Goal: Task Accomplishment & Management: Use online tool/utility

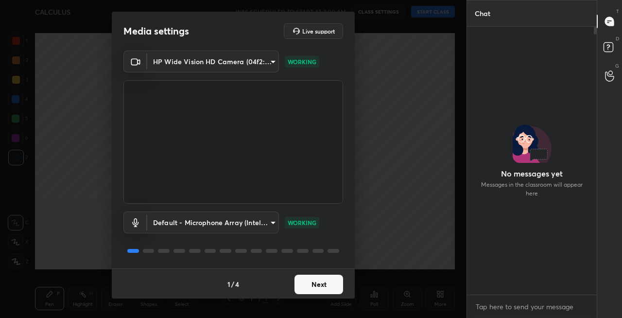
scroll to position [184, 127]
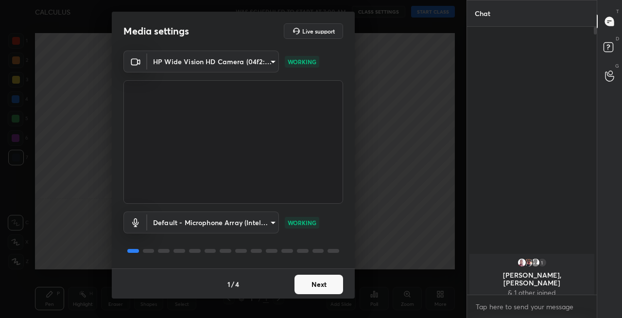
click at [317, 283] on button "Next" at bounding box center [319, 284] width 49 height 19
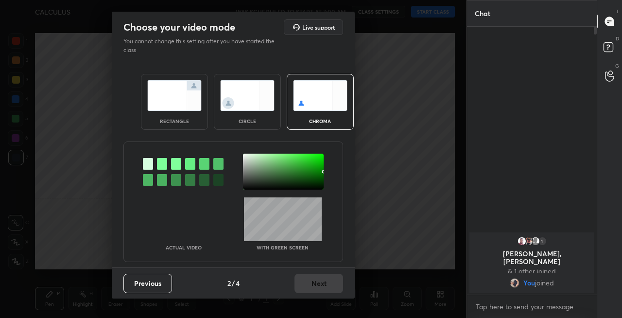
click at [180, 103] on img at bounding box center [174, 95] width 54 height 31
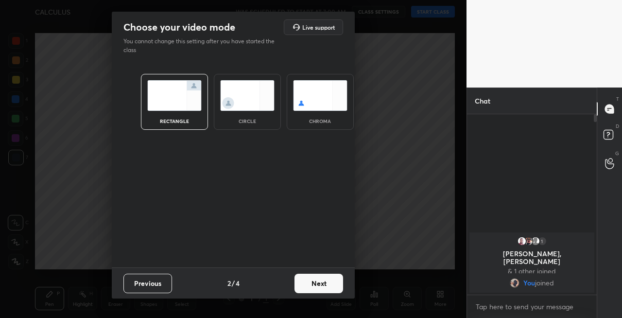
click at [323, 286] on button "Next" at bounding box center [319, 283] width 49 height 19
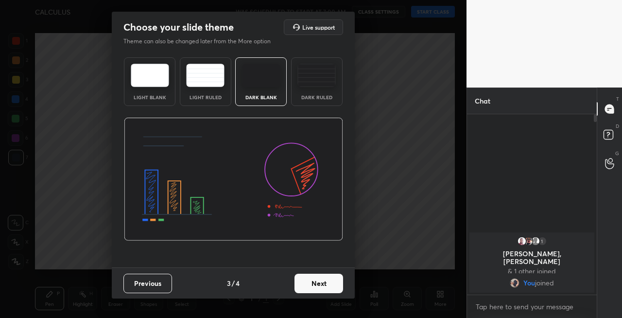
click at [326, 285] on button "Next" at bounding box center [319, 283] width 49 height 19
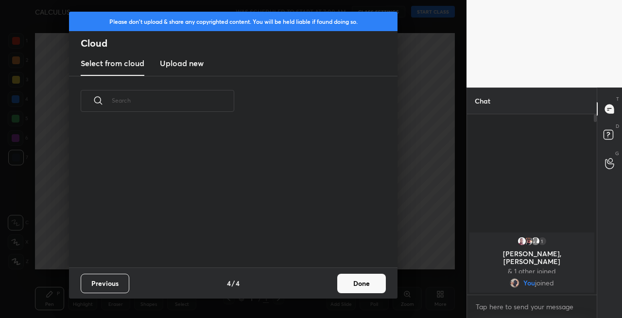
click at [348, 283] on button "Done" at bounding box center [361, 283] width 49 height 19
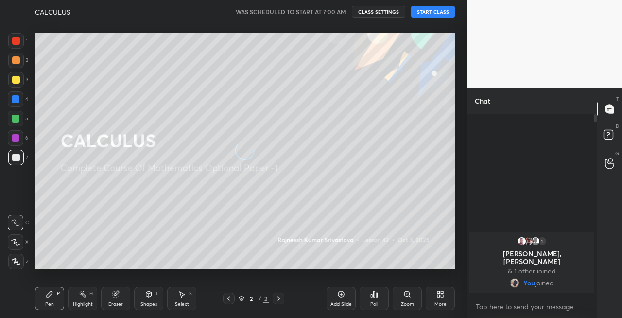
click at [13, 85] on div at bounding box center [16, 80] width 16 height 16
click at [19, 242] on icon at bounding box center [15, 242] width 9 height 7
click at [431, 14] on button "START CLASS" at bounding box center [433, 12] width 44 height 12
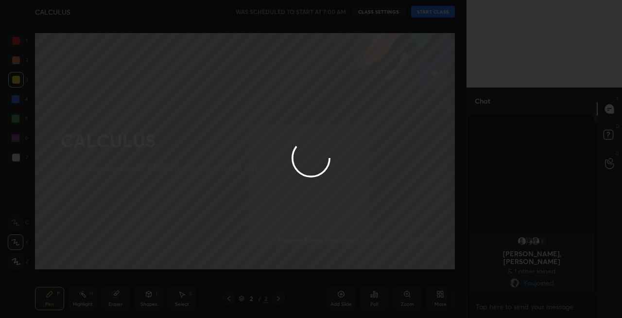
type textarea "x"
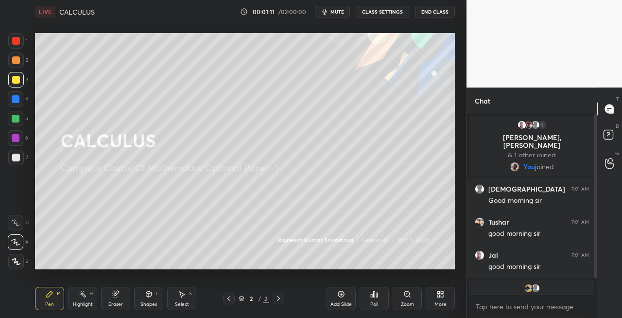
scroll to position [18, 0]
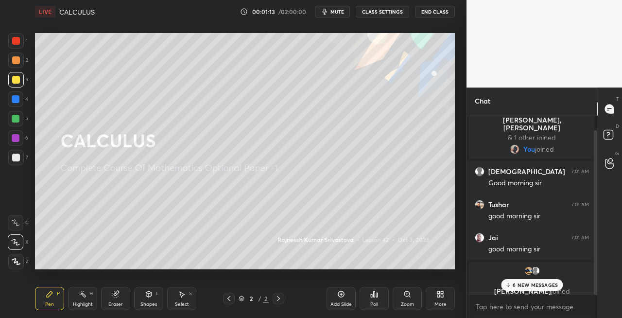
click at [528, 286] on p "6 NEW MESSAGES" at bounding box center [535, 285] width 45 height 6
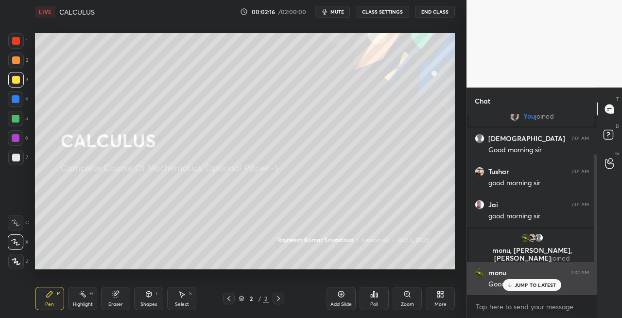
click at [522, 289] on div "JUMP TO LATEST" at bounding box center [532, 285] width 58 height 12
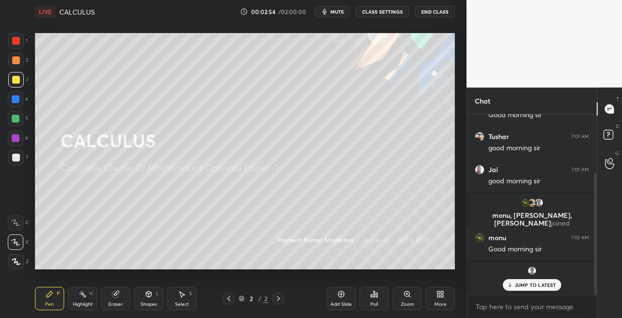
click at [151, 298] on icon at bounding box center [149, 294] width 8 height 8
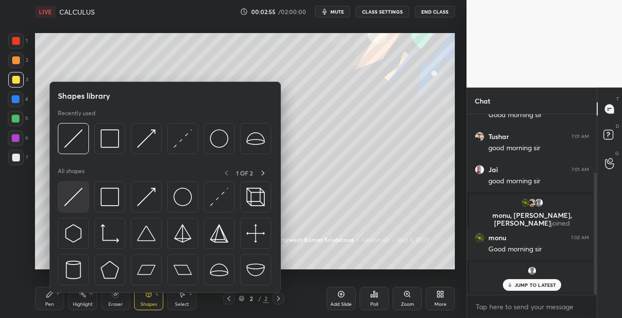
click at [75, 196] on img at bounding box center [73, 197] width 18 height 18
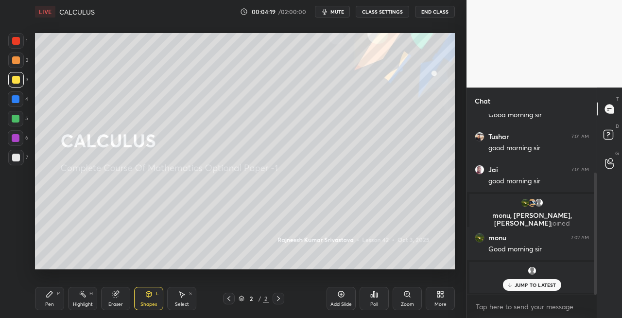
scroll to position [119, 0]
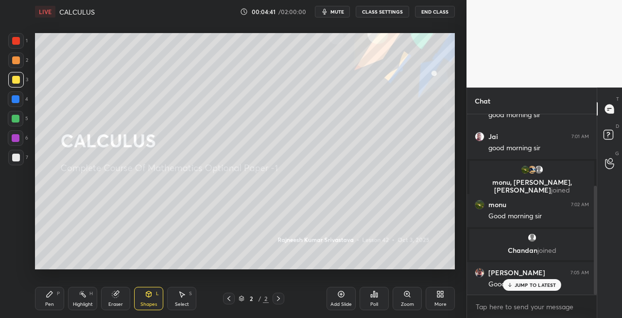
click at [55, 302] on div "Pen P" at bounding box center [49, 298] width 29 height 23
click at [15, 152] on div at bounding box center [16, 158] width 16 height 16
click at [130, 295] on div "Eraser" at bounding box center [115, 298] width 29 height 23
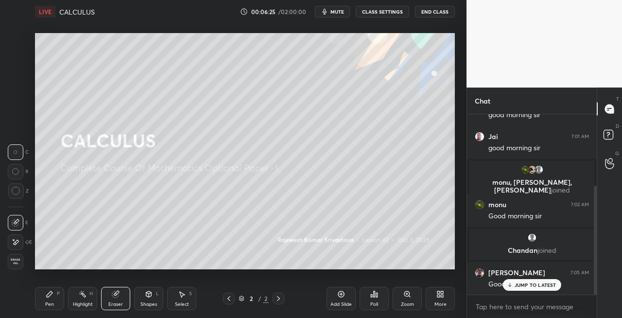
click at [56, 291] on div "Pen P" at bounding box center [49, 298] width 29 height 23
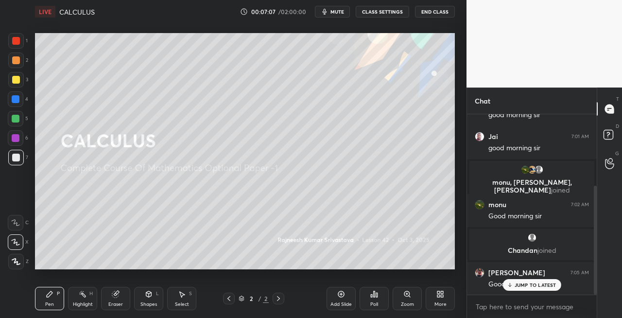
click at [21, 88] on div "3" at bounding box center [18, 81] width 20 height 19
click at [149, 302] on div "Shapes" at bounding box center [149, 304] width 17 height 5
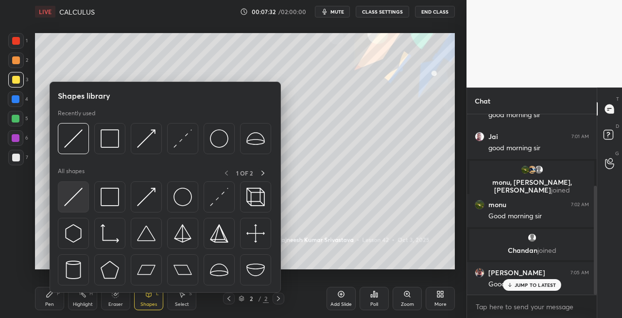
click at [74, 199] on img at bounding box center [73, 197] width 18 height 18
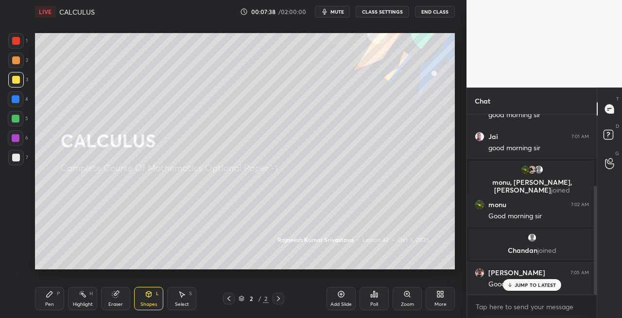
click at [53, 300] on div "Pen P" at bounding box center [49, 298] width 29 height 23
click at [333, 13] on span "mute" at bounding box center [338, 11] width 14 height 7
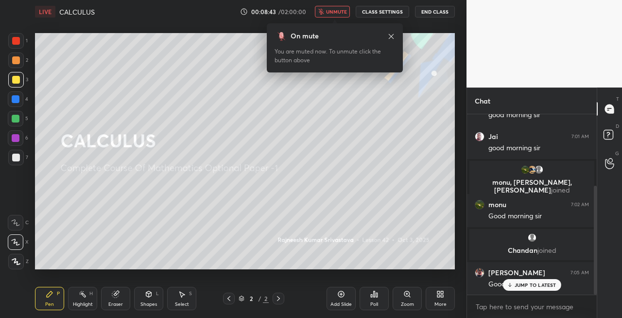
click at [394, 35] on icon at bounding box center [392, 37] width 8 height 8
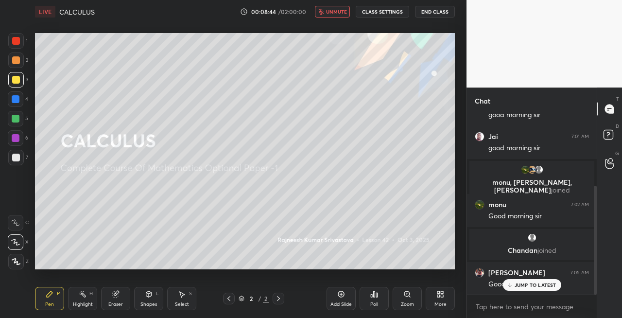
click at [335, 13] on span "unmute" at bounding box center [336, 11] width 21 height 7
click at [19, 161] on div at bounding box center [16, 158] width 16 height 16
click at [153, 299] on div "Shapes L" at bounding box center [148, 298] width 29 height 23
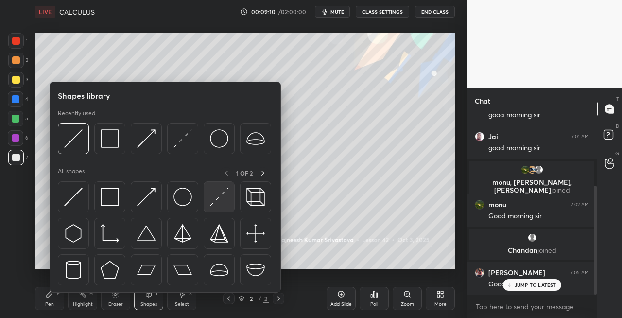
click at [227, 199] on img at bounding box center [219, 197] width 18 height 18
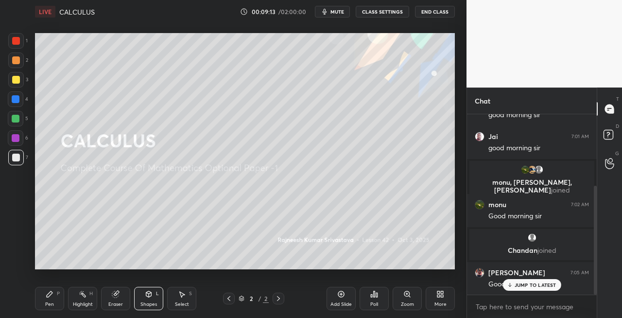
click at [59, 299] on div "Pen P" at bounding box center [49, 298] width 29 height 23
click at [123, 290] on div "Eraser" at bounding box center [115, 298] width 29 height 23
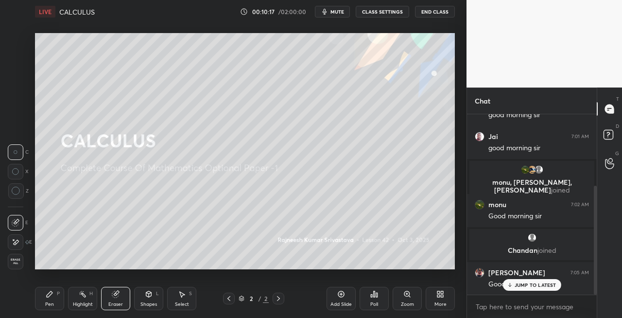
click at [52, 300] on div "Pen P" at bounding box center [49, 298] width 29 height 23
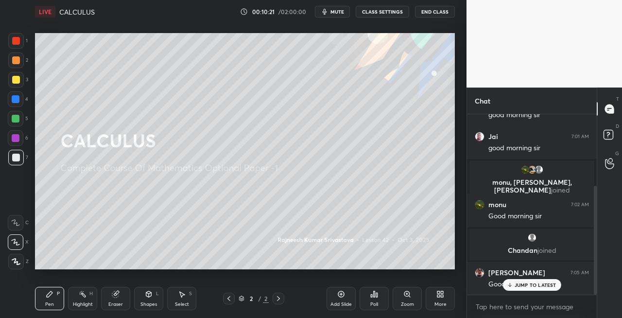
click at [434, 10] on button "End Class" at bounding box center [435, 12] width 40 height 12
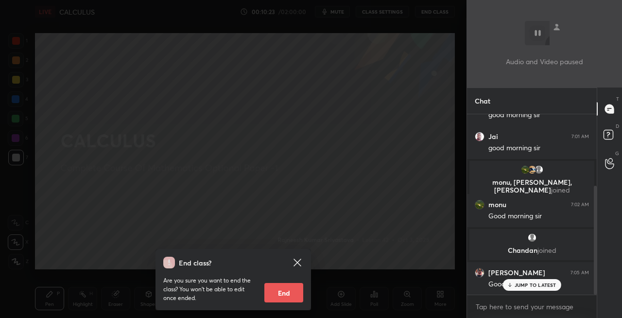
click at [393, 105] on div "End class? Are you sure you want to end the class? You won’t be able to edit on…" at bounding box center [233, 159] width 467 height 318
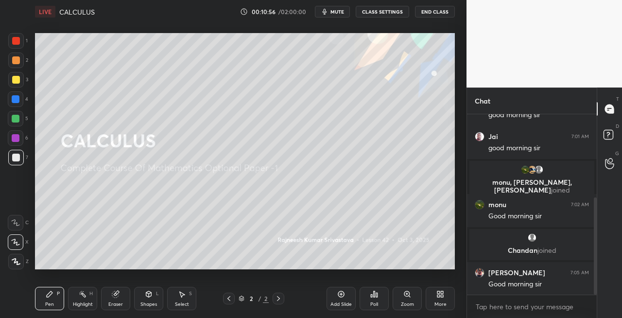
scroll to position [154, 0]
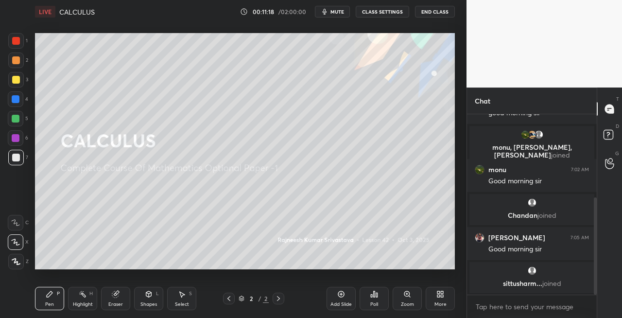
click at [149, 297] on icon at bounding box center [149, 295] width 0 height 3
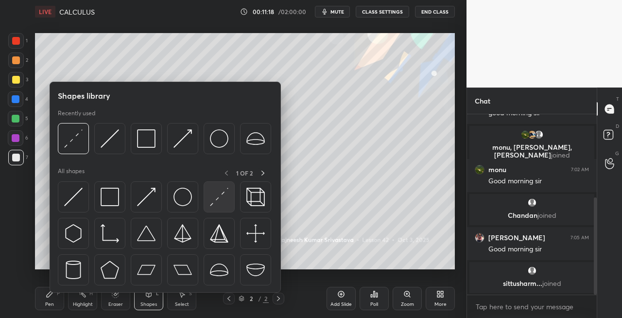
click at [216, 208] on div at bounding box center [219, 196] width 31 height 31
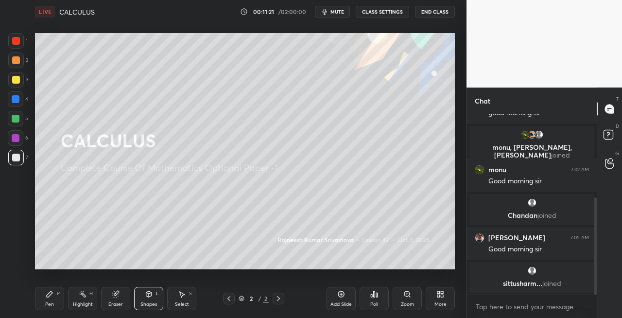
click at [58, 296] on div "P" at bounding box center [58, 293] width 3 height 5
click at [341, 269] on div "Setting up your live class Poll for secs No correct answer Start poll" at bounding box center [245, 151] width 428 height 256
click at [146, 295] on icon at bounding box center [148, 294] width 5 height 6
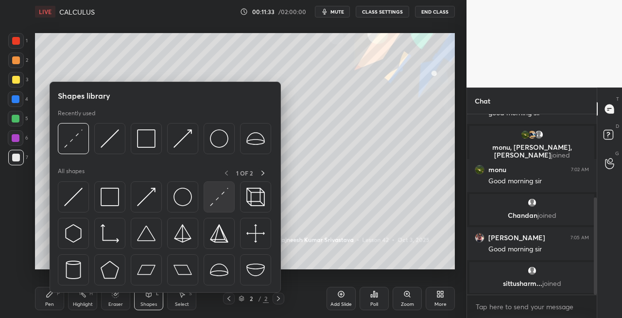
click at [210, 207] on div at bounding box center [219, 196] width 31 height 31
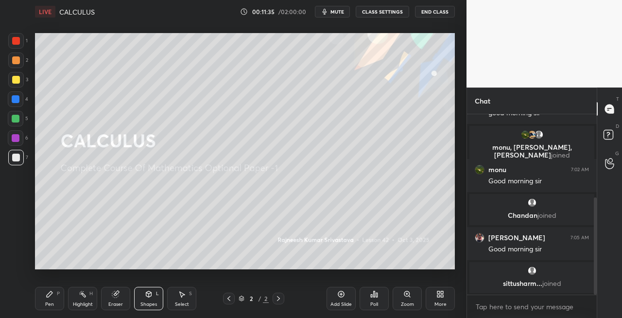
click at [116, 302] on div "Eraser" at bounding box center [115, 304] width 15 height 5
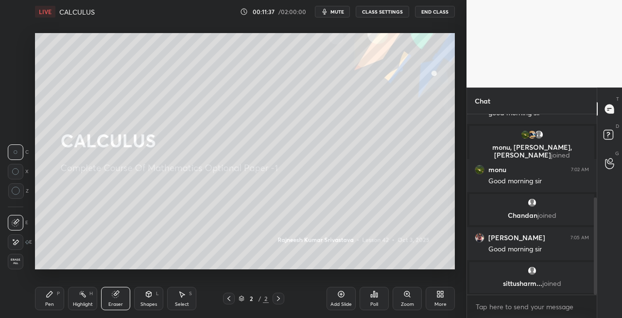
click at [49, 300] on div "Pen P" at bounding box center [49, 298] width 29 height 23
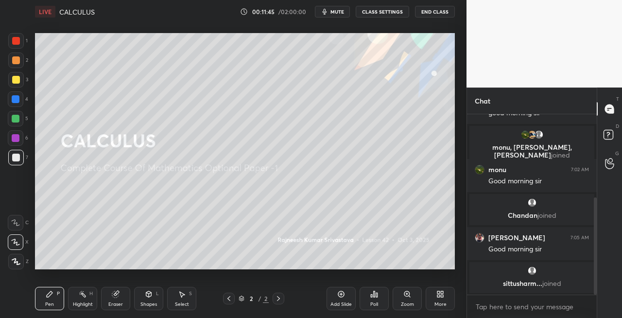
click at [279, 300] on icon at bounding box center [279, 299] width 8 height 8
click at [344, 302] on div "Add Slide" at bounding box center [341, 304] width 21 height 5
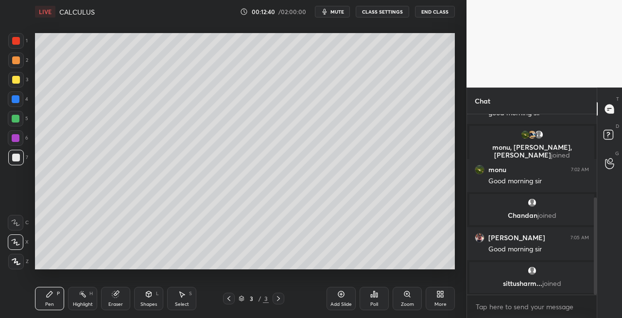
click at [147, 293] on icon at bounding box center [148, 293] width 5 height 1
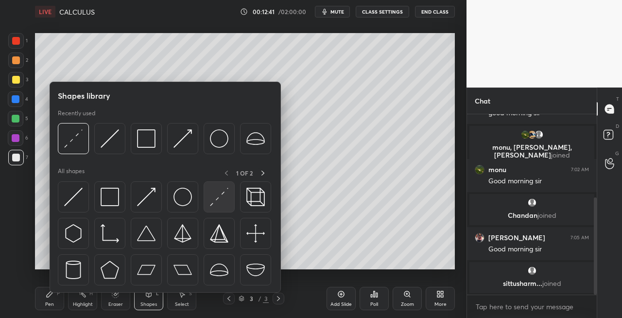
click at [220, 197] on img at bounding box center [219, 197] width 18 height 18
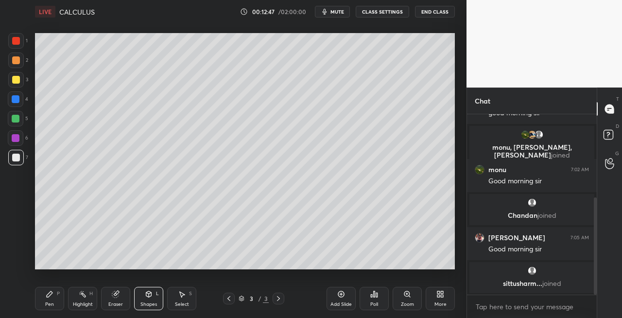
click at [56, 292] on div "Pen P" at bounding box center [49, 298] width 29 height 23
click at [230, 300] on icon at bounding box center [229, 299] width 8 height 8
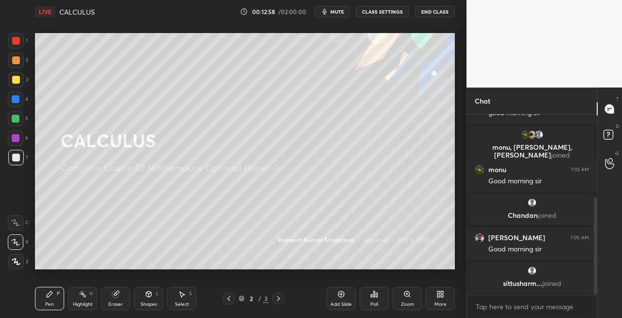
click at [278, 300] on icon at bounding box center [279, 299] width 8 height 8
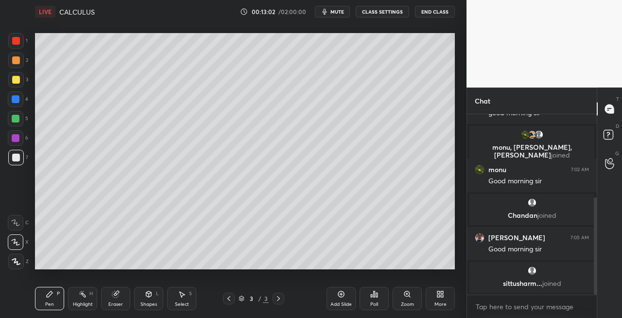
click at [147, 293] on icon at bounding box center [148, 293] width 5 height 1
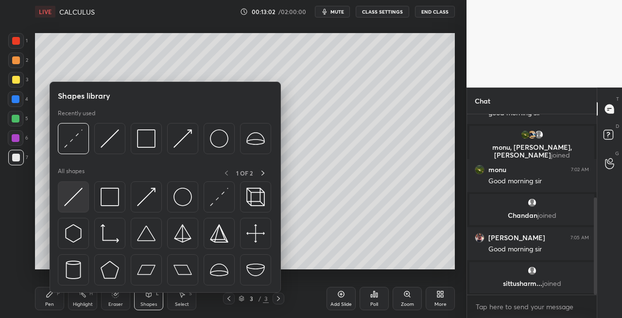
click at [74, 200] on img at bounding box center [73, 197] width 18 height 18
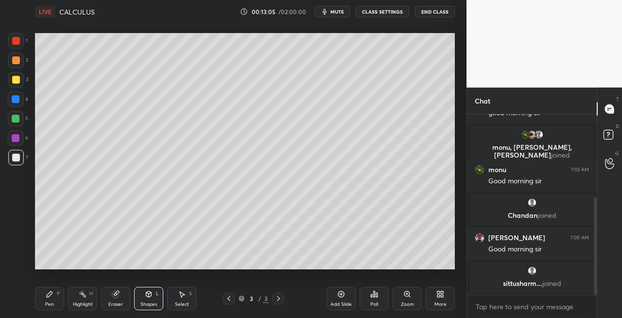
click at [44, 296] on div "Pen P" at bounding box center [49, 298] width 29 height 23
click at [121, 304] on div "Eraser" at bounding box center [115, 304] width 15 height 5
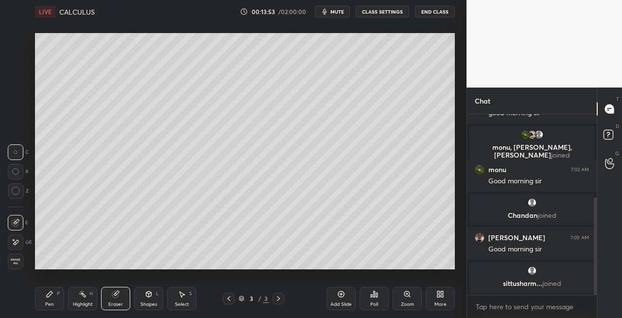
click at [58, 303] on div "Pen P" at bounding box center [49, 298] width 29 height 23
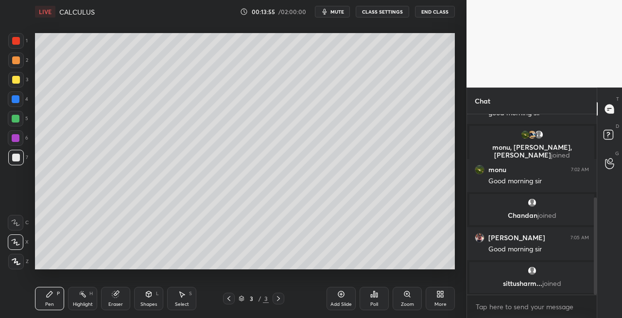
click at [120, 295] on div "Eraser" at bounding box center [115, 298] width 29 height 23
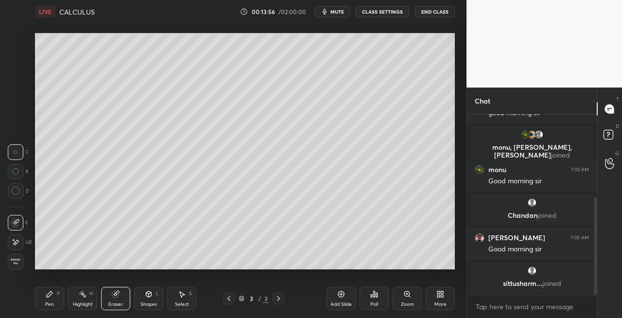
click at [46, 300] on div "Pen P" at bounding box center [49, 298] width 29 height 23
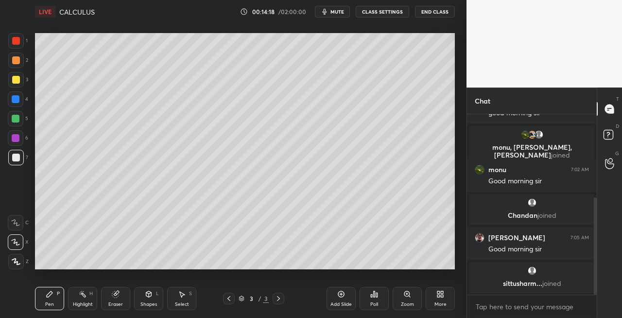
click at [113, 303] on div "Eraser" at bounding box center [115, 304] width 15 height 5
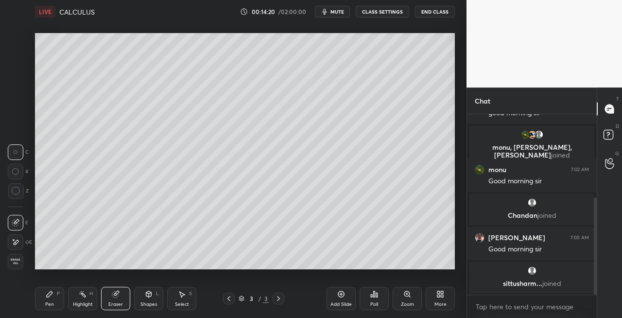
click at [64, 300] on div "Pen P" at bounding box center [49, 298] width 29 height 23
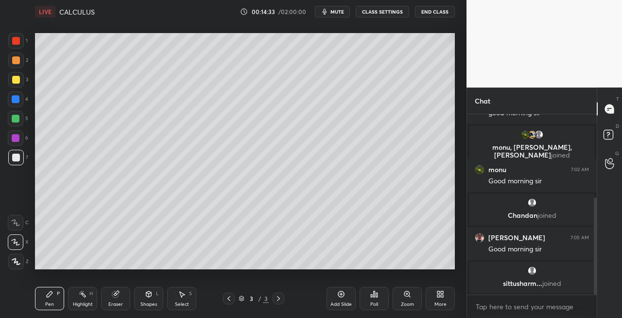
click at [143, 294] on div "Shapes L" at bounding box center [148, 298] width 29 height 23
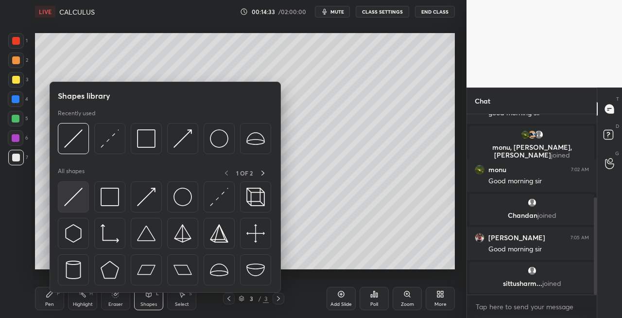
click at [70, 201] on img at bounding box center [73, 197] width 18 height 18
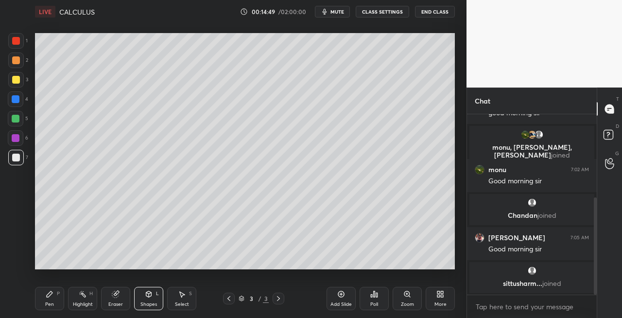
click at [280, 300] on icon at bounding box center [279, 299] width 8 height 8
click at [278, 300] on icon at bounding box center [278, 298] width 3 height 5
click at [336, 303] on div "Add Slide" at bounding box center [341, 304] width 21 height 5
click at [51, 297] on icon at bounding box center [50, 294] width 8 height 8
click at [18, 79] on div at bounding box center [16, 80] width 8 height 8
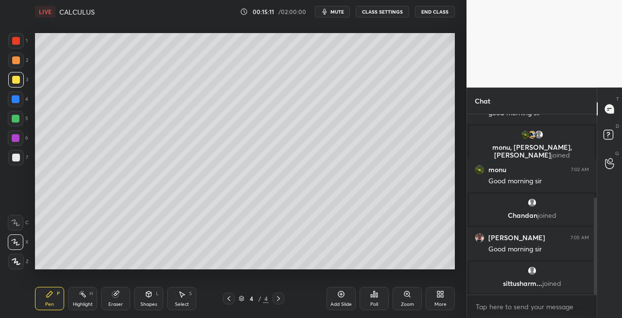
click at [148, 300] on div "Shapes L" at bounding box center [148, 298] width 29 height 23
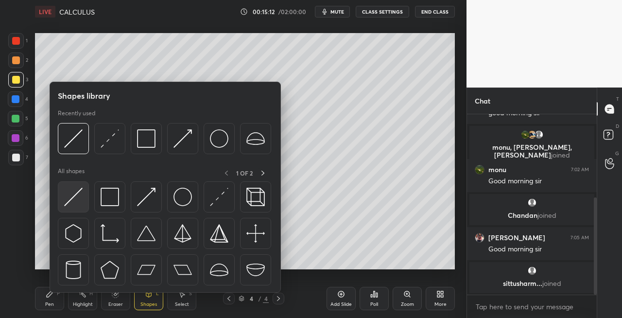
click at [67, 194] on img at bounding box center [73, 197] width 18 height 18
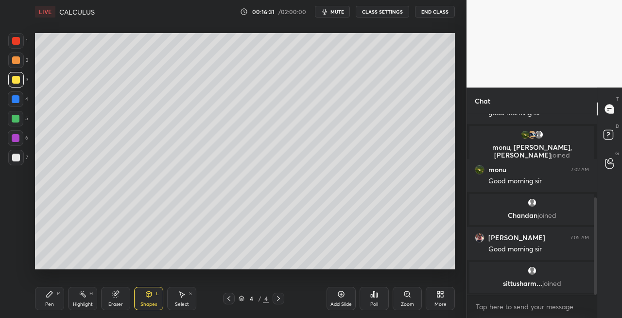
scroll to position [187, 0]
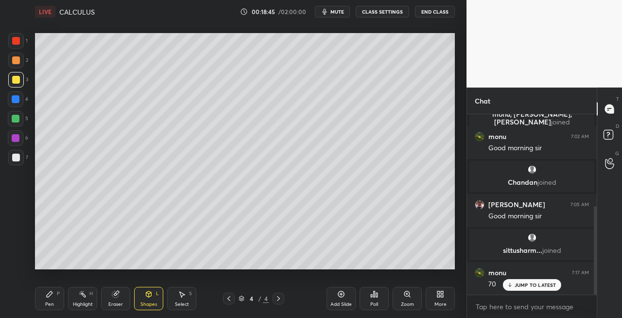
click at [50, 296] on icon at bounding box center [50, 294] width 6 height 6
click at [13, 80] on div at bounding box center [16, 80] width 8 height 8
click at [142, 300] on div "Shapes L" at bounding box center [148, 298] width 29 height 23
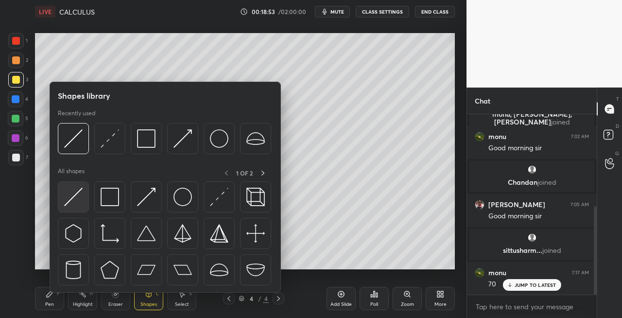
click at [71, 198] on img at bounding box center [73, 197] width 18 height 18
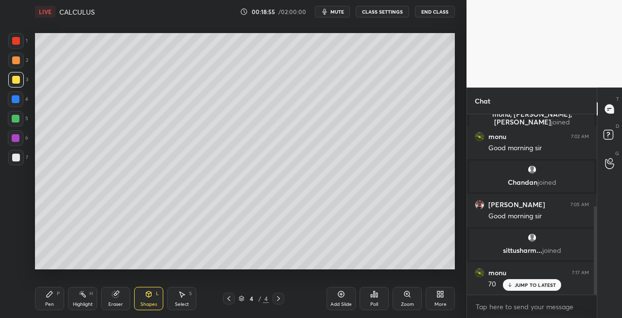
click at [49, 305] on div "Pen" at bounding box center [49, 304] width 9 height 5
click at [19, 160] on div at bounding box center [16, 158] width 8 height 8
click at [121, 303] on div "Eraser" at bounding box center [115, 304] width 15 height 5
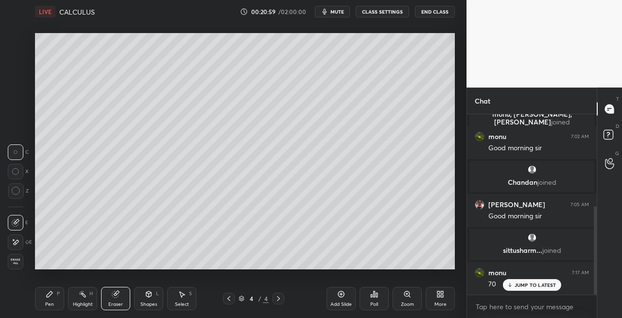
click at [54, 294] on div "Pen P" at bounding box center [49, 298] width 29 height 23
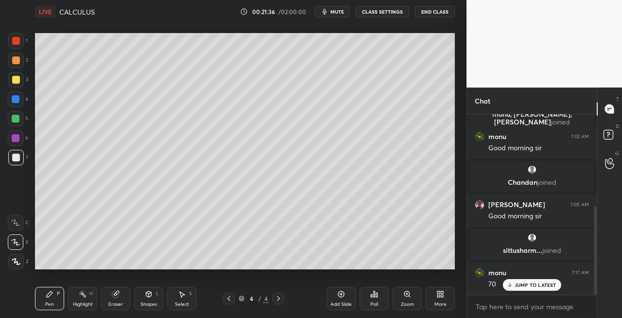
click at [116, 292] on icon at bounding box center [115, 294] width 6 height 6
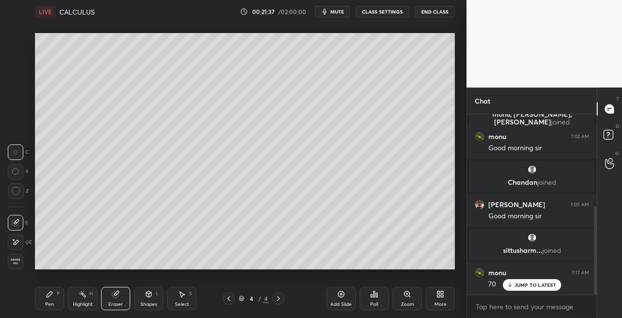
click at [57, 299] on div "Pen P" at bounding box center [49, 298] width 29 height 23
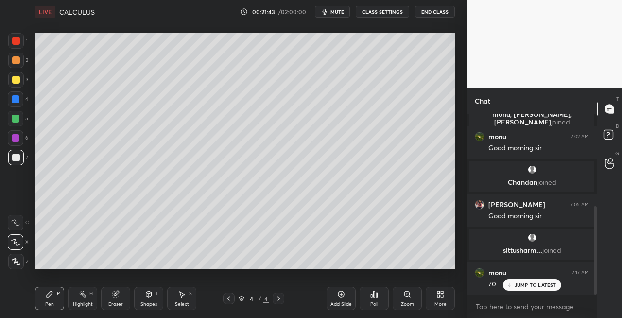
click at [150, 303] on div "Shapes" at bounding box center [149, 304] width 17 height 5
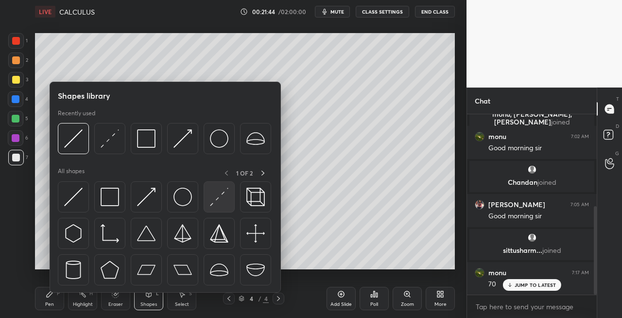
click at [219, 199] on img at bounding box center [219, 197] width 18 height 18
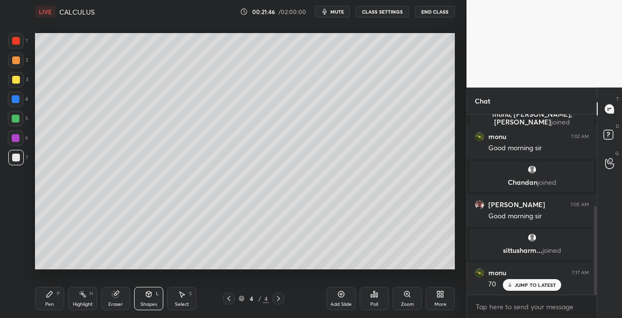
click at [57, 301] on div "Pen P" at bounding box center [49, 298] width 29 height 23
click at [150, 293] on icon at bounding box center [148, 293] width 5 height 1
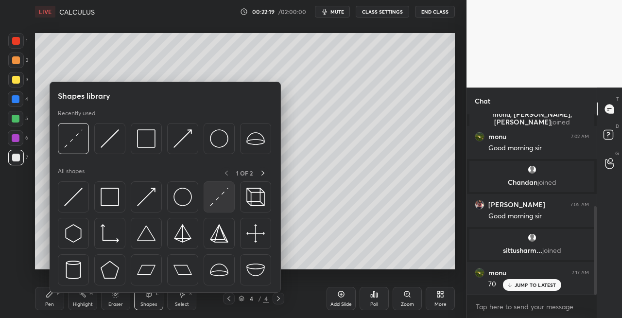
click at [212, 200] on img at bounding box center [219, 197] width 18 height 18
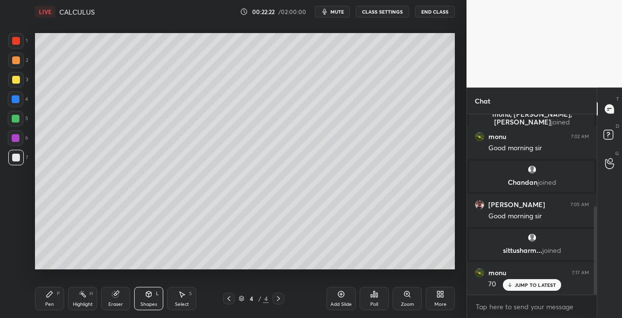
click at [56, 301] on div "Pen P" at bounding box center [49, 298] width 29 height 23
click at [122, 306] on div "Eraser" at bounding box center [115, 304] width 15 height 5
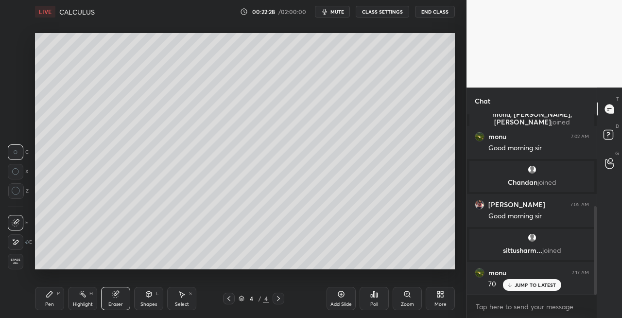
click at [58, 304] on div "Pen P" at bounding box center [49, 298] width 29 height 23
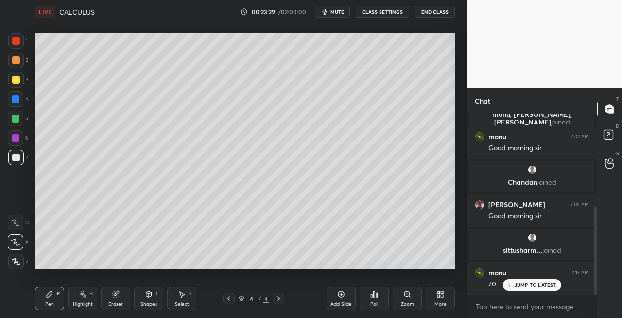
click at [125, 305] on div "Eraser" at bounding box center [115, 298] width 29 height 23
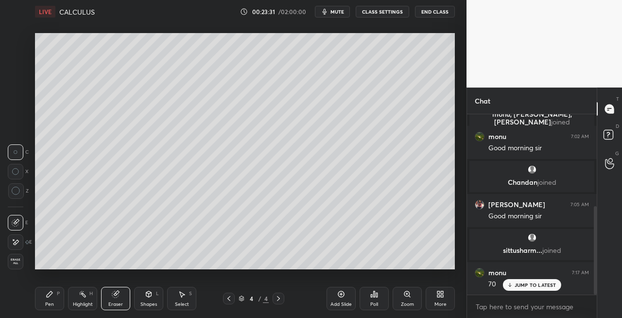
click at [53, 307] on div "Pen P" at bounding box center [49, 298] width 29 height 23
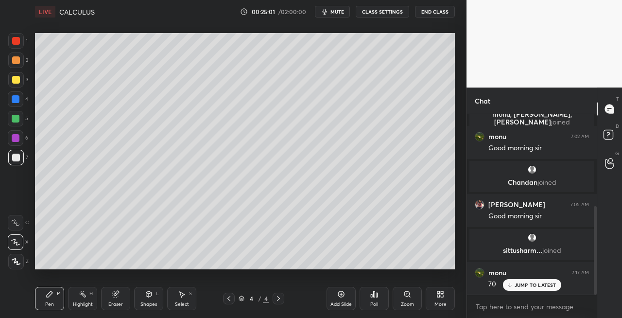
click at [105, 296] on div "Eraser" at bounding box center [115, 298] width 29 height 23
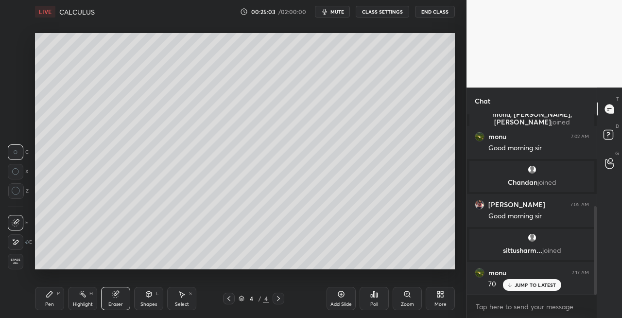
click at [42, 303] on div "Pen P" at bounding box center [49, 298] width 29 height 23
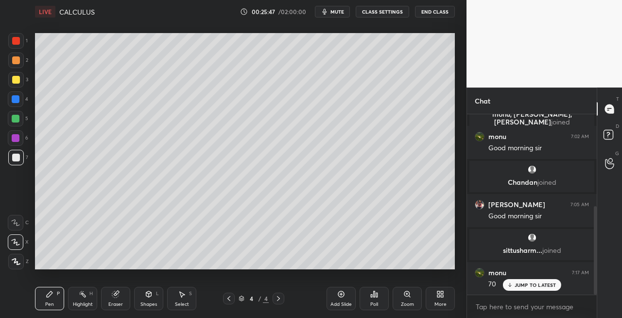
click at [111, 302] on div "Eraser" at bounding box center [115, 304] width 15 height 5
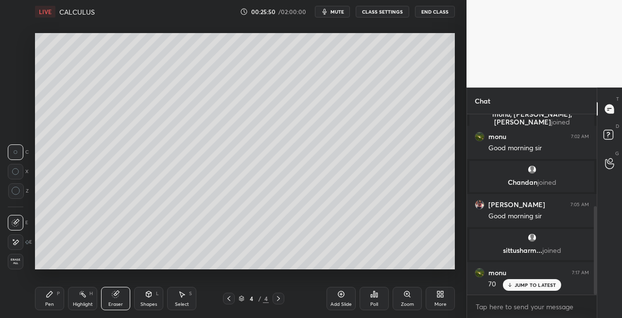
click at [53, 308] on div "Pen P" at bounding box center [49, 298] width 29 height 23
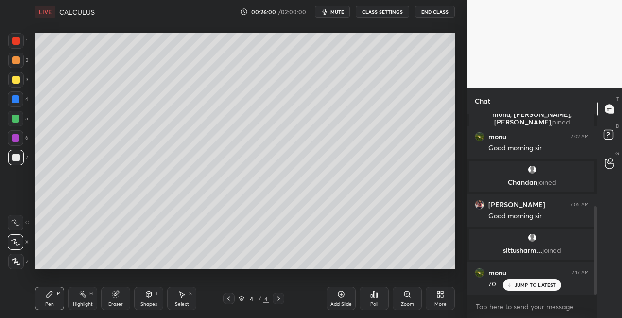
click at [280, 298] on icon at bounding box center [279, 299] width 8 height 8
click at [336, 302] on div "Add Slide" at bounding box center [341, 304] width 21 height 5
click at [231, 301] on icon at bounding box center [229, 299] width 8 height 8
click at [278, 300] on icon at bounding box center [278, 298] width 3 height 5
click at [163, 302] on div "Pen P Highlight H Eraser Shapes L Select S" at bounding box center [108, 298] width 146 height 23
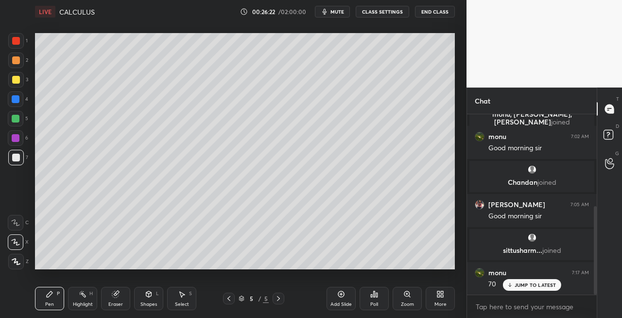
click at [154, 296] on div "Shapes L" at bounding box center [148, 298] width 29 height 23
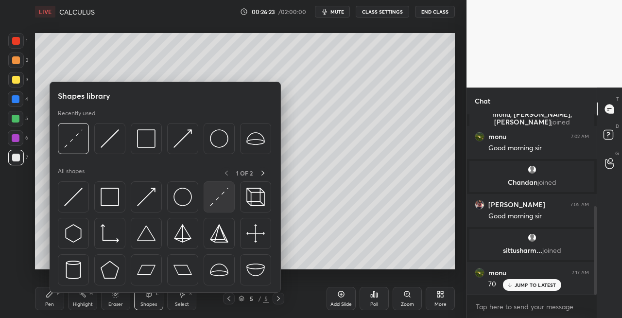
click at [215, 199] on img at bounding box center [219, 197] width 18 height 18
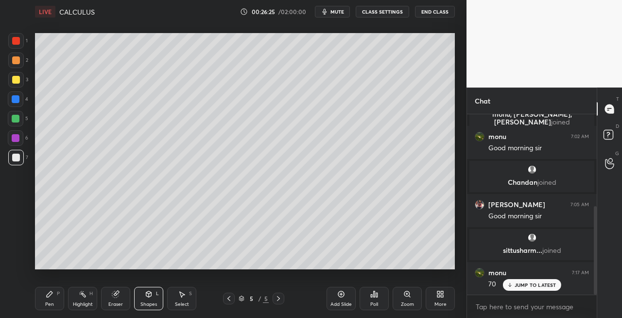
click at [54, 297] on div "Pen P" at bounding box center [49, 298] width 29 height 23
click at [153, 298] on div "Shapes L" at bounding box center [148, 298] width 29 height 23
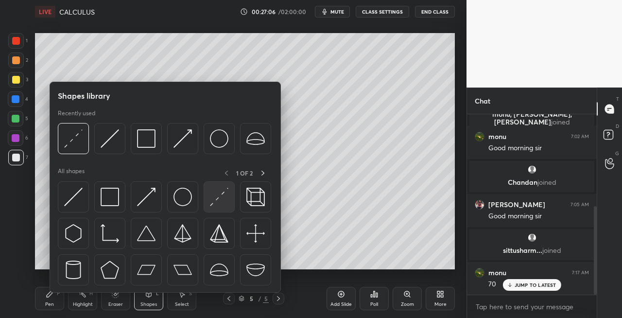
click at [218, 197] on img at bounding box center [219, 197] width 18 height 18
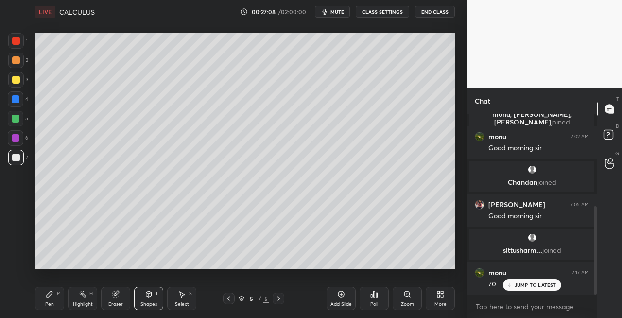
click at [60, 295] on div "Pen P" at bounding box center [49, 298] width 29 height 23
click at [149, 294] on icon at bounding box center [149, 295] width 0 height 3
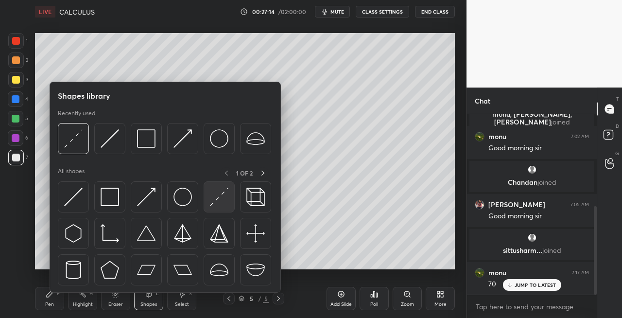
click at [207, 201] on div at bounding box center [219, 196] width 31 height 31
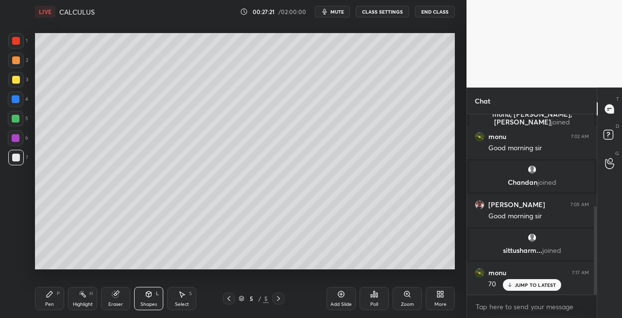
click at [45, 302] on div "Pen P" at bounding box center [49, 298] width 29 height 23
click at [151, 295] on icon at bounding box center [148, 294] width 5 height 6
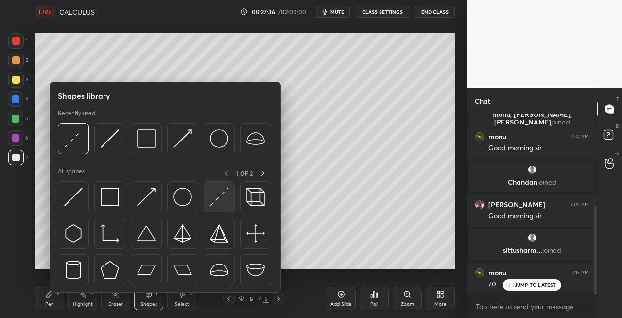
click at [217, 197] on img at bounding box center [219, 197] width 18 height 18
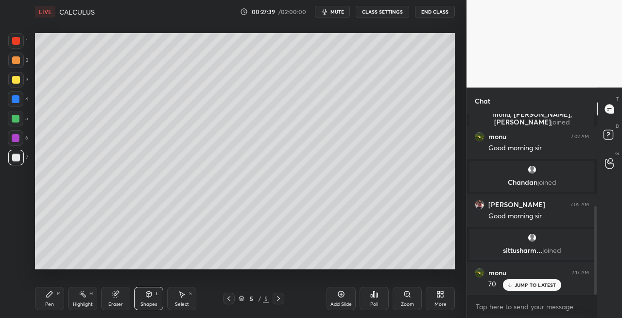
click at [66, 289] on div "Pen P Highlight H Eraser Shapes L Select S" at bounding box center [108, 298] width 146 height 23
click at [53, 305] on div "Pen P" at bounding box center [49, 298] width 29 height 23
click at [53, 300] on div "Pen P" at bounding box center [49, 298] width 29 height 23
click at [115, 302] on div "Eraser" at bounding box center [115, 304] width 15 height 5
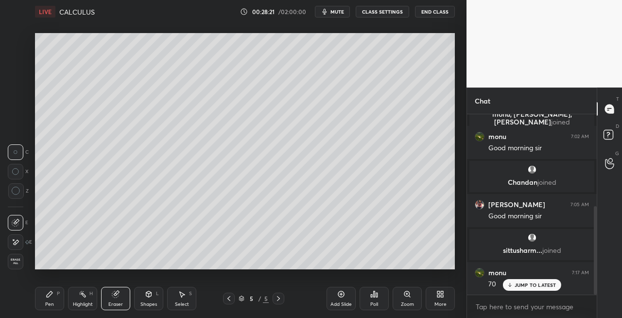
click at [58, 303] on div "Pen P" at bounding box center [49, 298] width 29 height 23
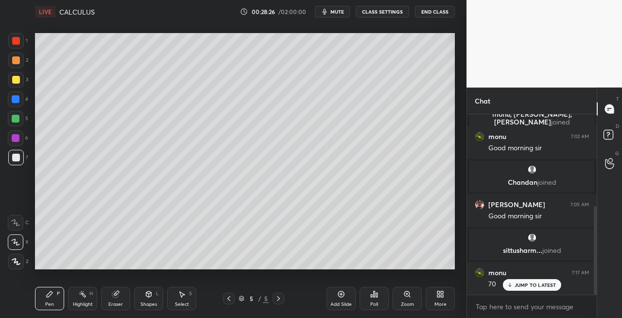
click at [124, 300] on div "Eraser" at bounding box center [115, 298] width 29 height 23
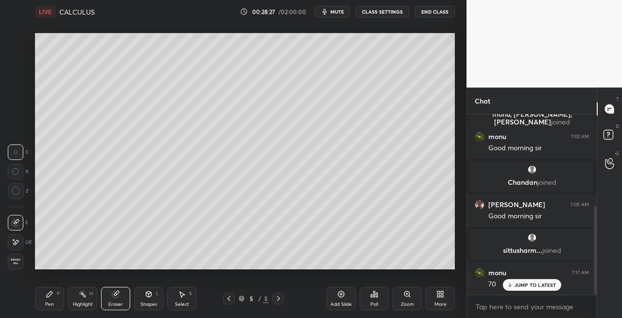
click at [148, 297] on icon at bounding box center [148, 294] width 5 height 6
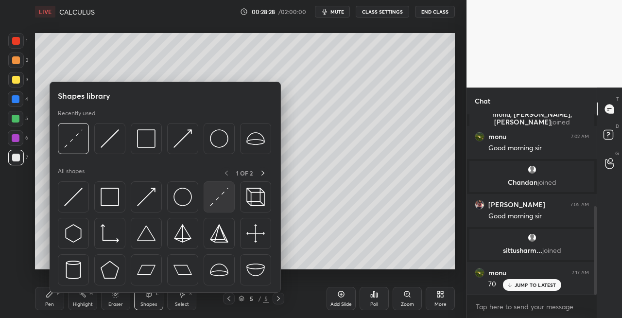
click at [210, 197] on img at bounding box center [219, 197] width 18 height 18
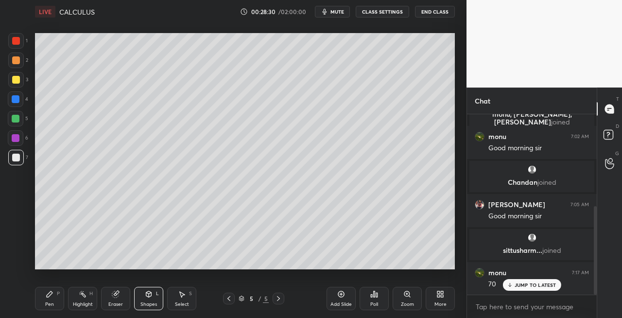
click at [54, 297] on div "Pen P" at bounding box center [49, 298] width 29 height 23
click at [157, 296] on div "L" at bounding box center [157, 293] width 3 height 5
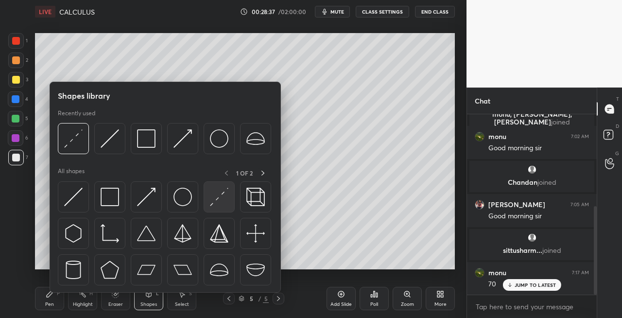
click at [213, 202] on img at bounding box center [219, 197] width 18 height 18
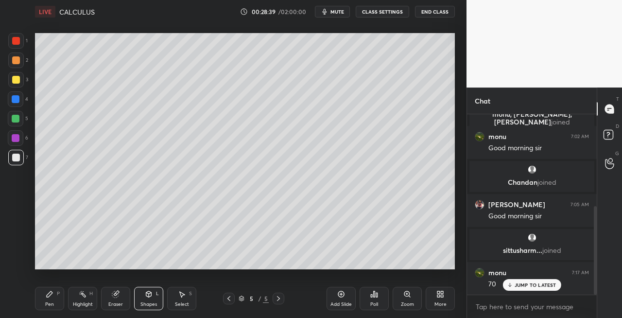
click at [44, 299] on div "Pen P" at bounding box center [49, 298] width 29 height 23
click at [152, 300] on div "Shapes L" at bounding box center [148, 298] width 29 height 23
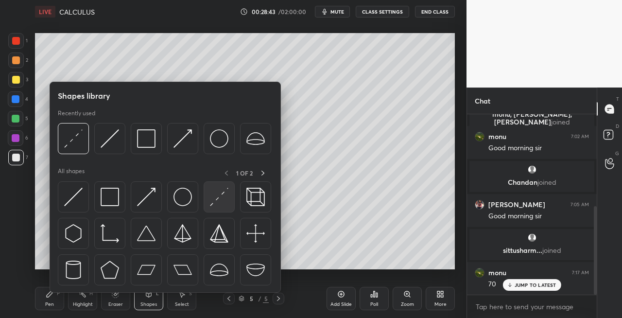
click at [220, 200] on img at bounding box center [219, 197] width 18 height 18
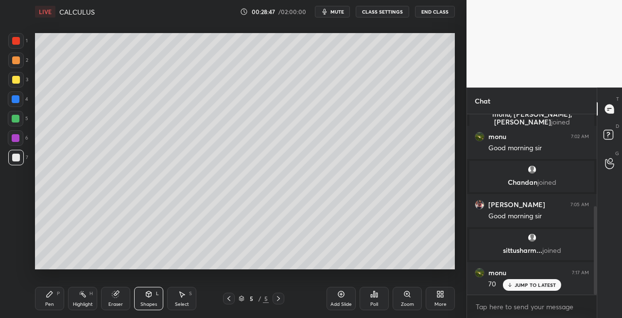
click at [51, 300] on div "Pen P" at bounding box center [49, 298] width 29 height 23
click at [151, 296] on icon at bounding box center [148, 294] width 5 height 6
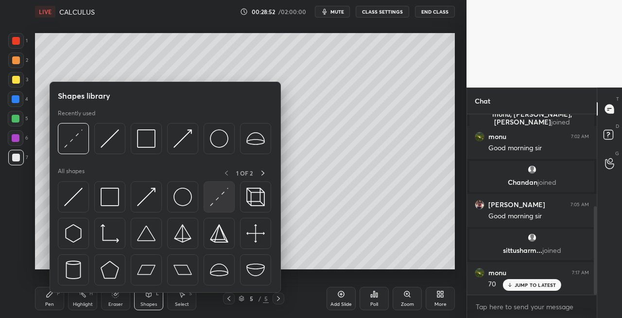
click at [213, 202] on img at bounding box center [219, 197] width 18 height 18
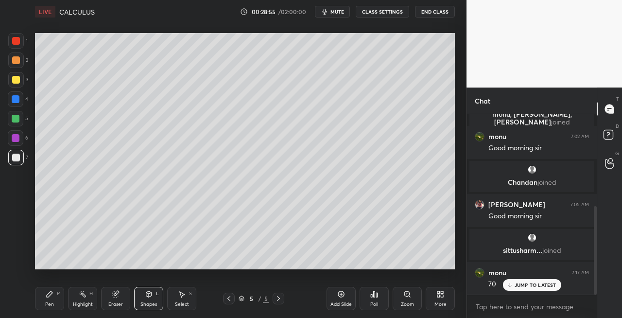
click at [51, 293] on icon at bounding box center [50, 294] width 6 height 6
click at [116, 302] on div "Eraser" at bounding box center [115, 304] width 15 height 5
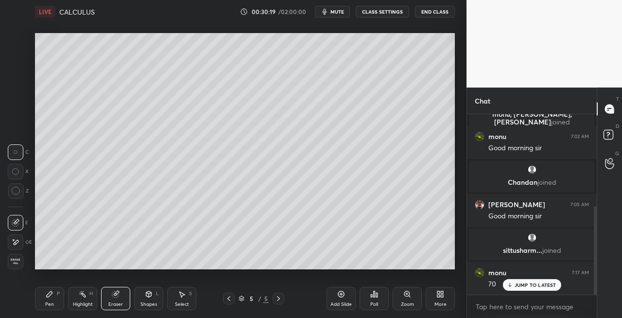
click at [37, 301] on div "Pen P" at bounding box center [49, 298] width 29 height 23
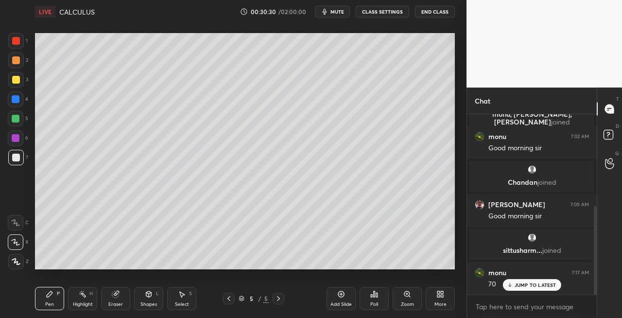
click at [116, 295] on icon at bounding box center [115, 294] width 6 height 6
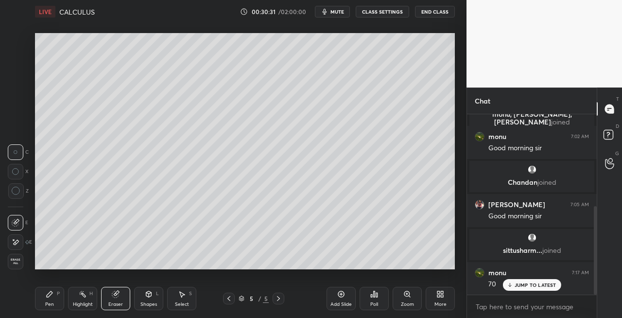
click at [32, 307] on div "LIVE CALCULUS 00:30:31 / 02:00:00 mute CLASS SETTINGS End Class Setting up your…" at bounding box center [245, 159] width 428 height 318
click at [47, 302] on div "Pen" at bounding box center [49, 304] width 9 height 5
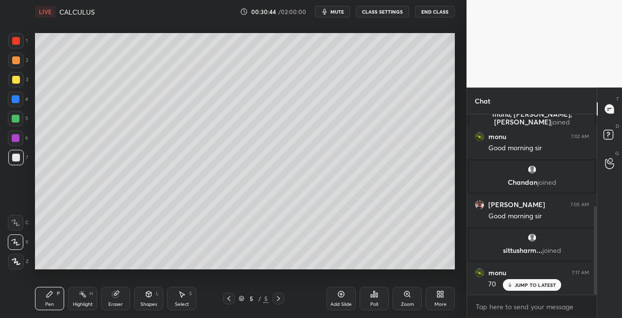
click at [118, 299] on div "Eraser" at bounding box center [115, 298] width 29 height 23
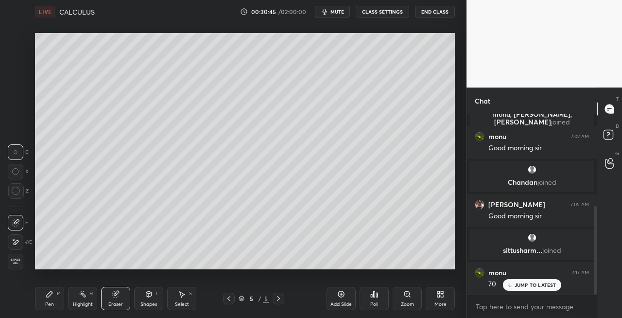
click at [53, 305] on div "Pen" at bounding box center [49, 304] width 9 height 5
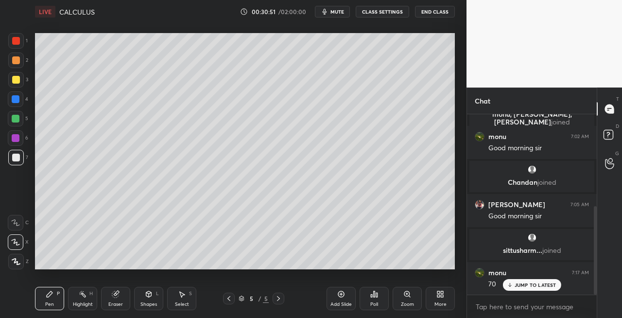
click at [276, 299] on icon at bounding box center [279, 299] width 8 height 8
click at [278, 300] on icon at bounding box center [279, 299] width 8 height 8
click at [345, 305] on div "Add Slide" at bounding box center [341, 304] width 21 height 5
click at [155, 305] on div "Shapes" at bounding box center [149, 304] width 17 height 5
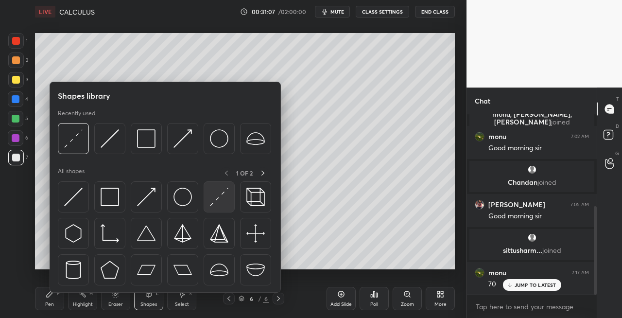
click at [212, 199] on img at bounding box center [219, 197] width 18 height 18
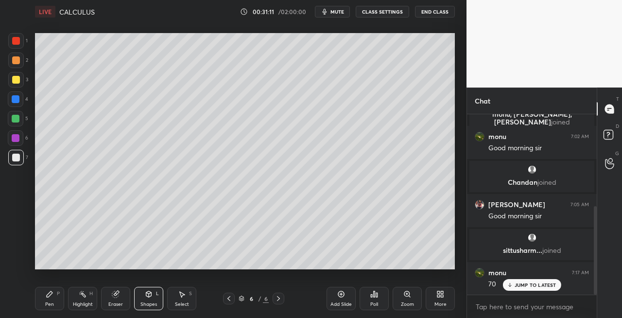
click at [57, 304] on div "Pen P" at bounding box center [49, 298] width 29 height 23
click at [116, 296] on icon at bounding box center [115, 294] width 6 height 6
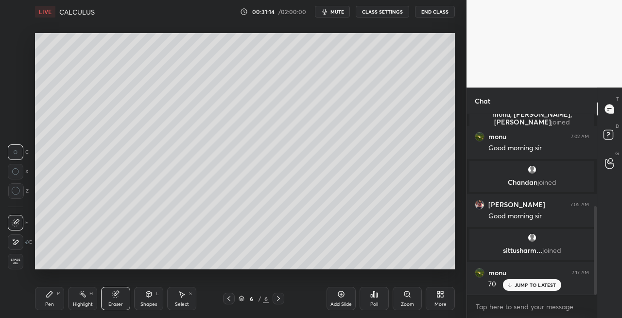
click at [58, 297] on div "Pen P" at bounding box center [49, 298] width 29 height 23
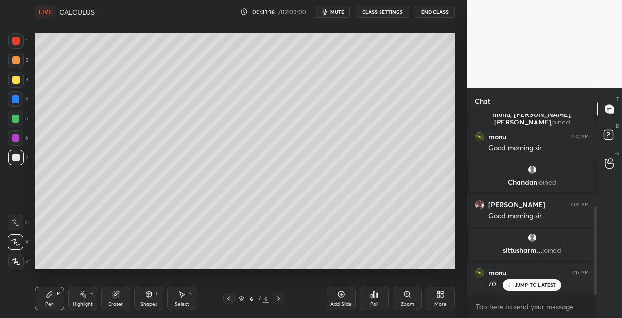
click at [117, 289] on div "Eraser" at bounding box center [115, 298] width 29 height 23
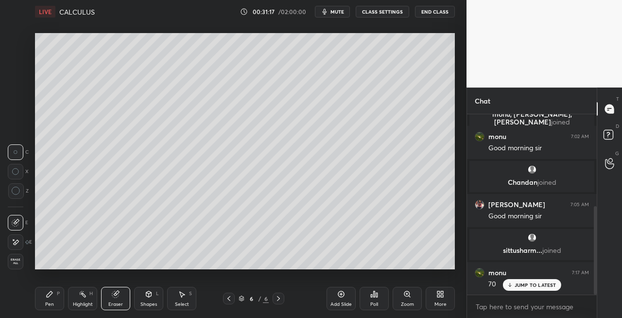
click at [47, 303] on div "Pen" at bounding box center [49, 304] width 9 height 5
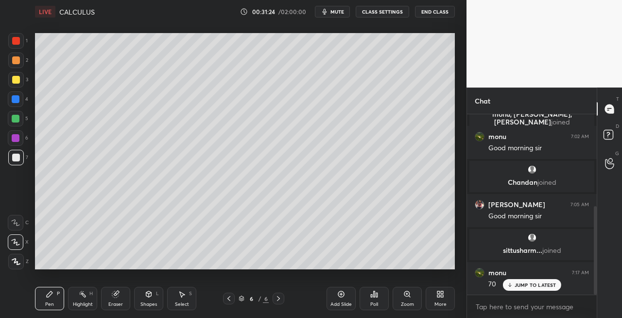
click at [155, 307] on div "Shapes" at bounding box center [149, 304] width 17 height 5
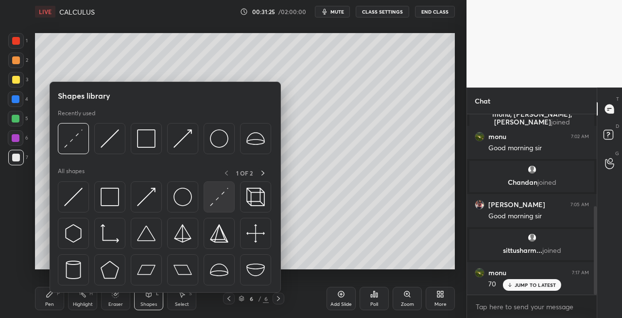
click at [215, 198] on img at bounding box center [219, 197] width 18 height 18
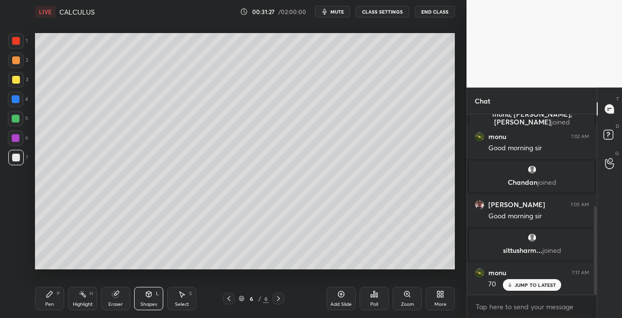
click at [53, 303] on div "Pen" at bounding box center [49, 304] width 9 height 5
click at [151, 303] on div "Shapes" at bounding box center [149, 304] width 17 height 5
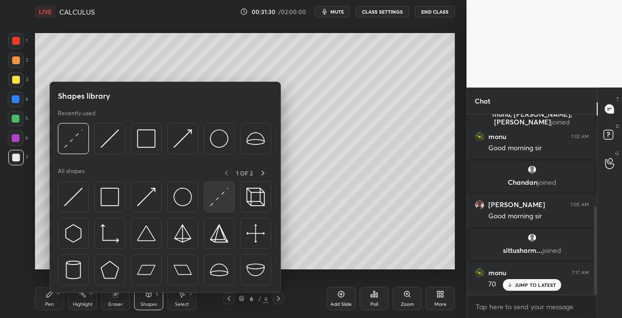
click at [216, 193] on img at bounding box center [219, 197] width 18 height 18
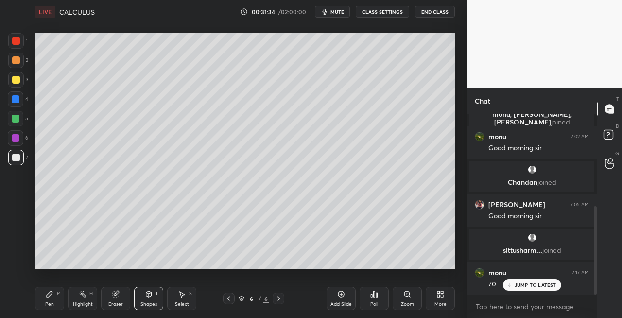
click at [53, 302] on div "Pen" at bounding box center [49, 304] width 9 height 5
click at [120, 298] on div "Eraser" at bounding box center [115, 298] width 29 height 23
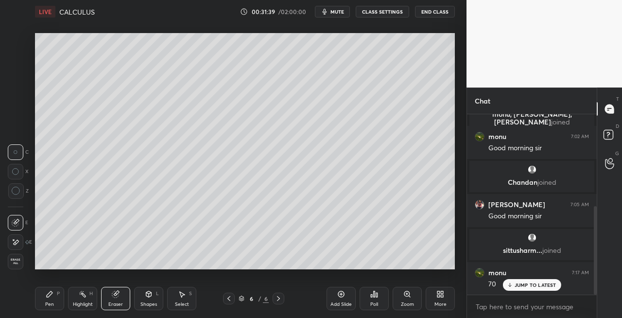
click at [61, 295] on div "Pen P" at bounding box center [49, 298] width 29 height 23
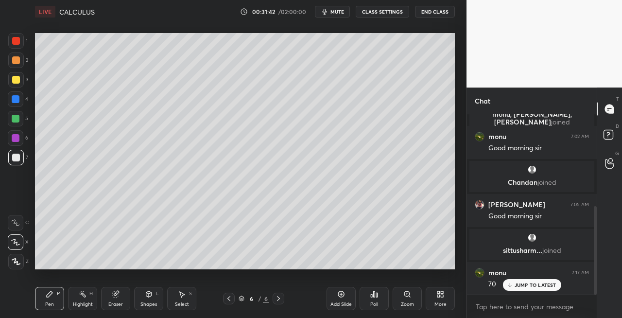
click at [151, 300] on div "Shapes L" at bounding box center [148, 298] width 29 height 23
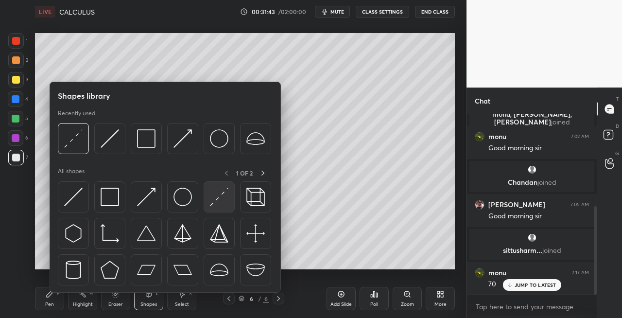
click at [215, 196] on img at bounding box center [219, 197] width 18 height 18
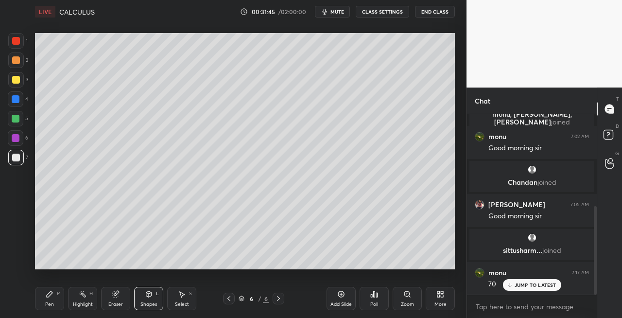
click at [52, 295] on icon at bounding box center [50, 294] width 8 height 8
click at [228, 300] on icon at bounding box center [229, 299] width 8 height 8
click at [229, 299] on icon at bounding box center [229, 299] width 8 height 8
click at [278, 299] on icon at bounding box center [279, 299] width 8 height 8
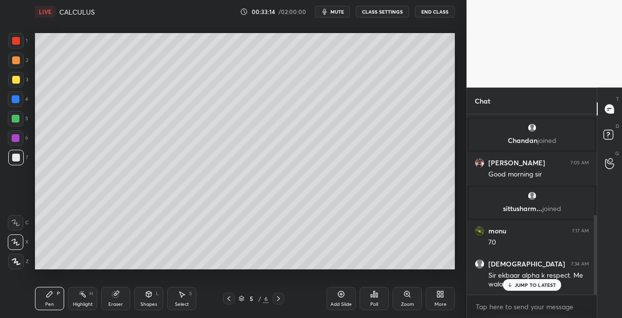
click at [279, 300] on icon at bounding box center [278, 298] width 3 height 5
click at [280, 300] on icon at bounding box center [279, 299] width 8 height 8
click at [19, 84] on div at bounding box center [16, 80] width 16 height 16
click at [157, 302] on div "Shapes" at bounding box center [149, 304] width 17 height 5
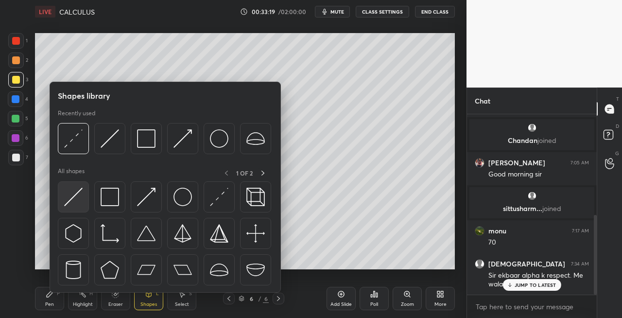
click at [75, 195] on img at bounding box center [73, 197] width 18 height 18
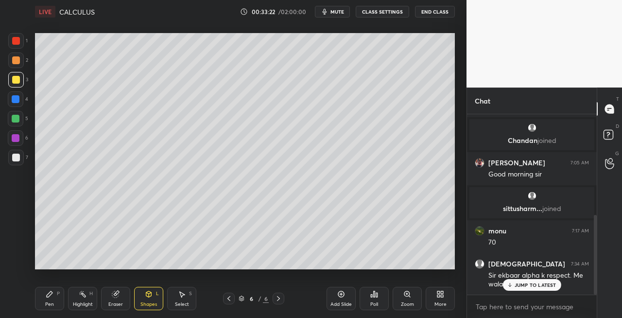
click at [61, 302] on div "Pen P" at bounding box center [49, 298] width 29 height 23
click at [20, 160] on div at bounding box center [16, 158] width 16 height 16
click at [114, 296] on icon at bounding box center [115, 294] width 6 height 6
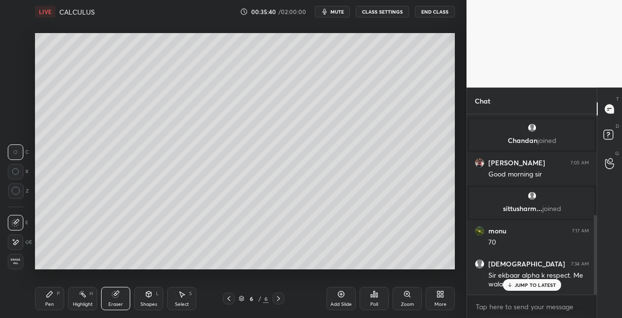
click at [48, 306] on div "Pen" at bounding box center [49, 304] width 9 height 5
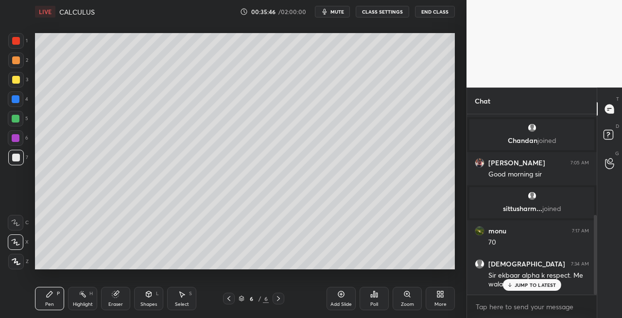
click at [117, 292] on icon at bounding box center [116, 293] width 5 height 5
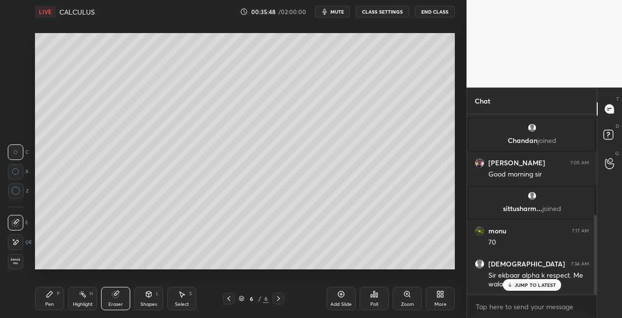
click at [50, 295] on icon at bounding box center [50, 294] width 6 height 6
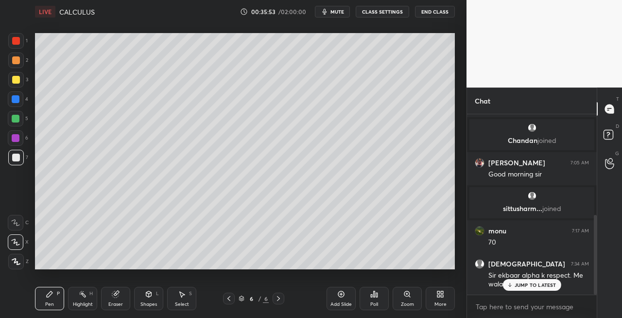
click at [117, 300] on div "Eraser" at bounding box center [115, 298] width 29 height 23
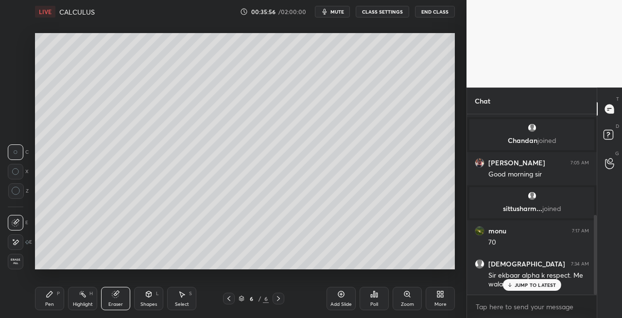
click at [52, 295] on icon at bounding box center [50, 294] width 8 height 8
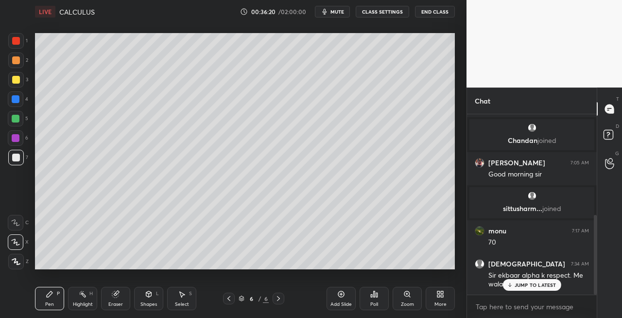
click at [142, 288] on div "Shapes L" at bounding box center [148, 298] width 29 height 23
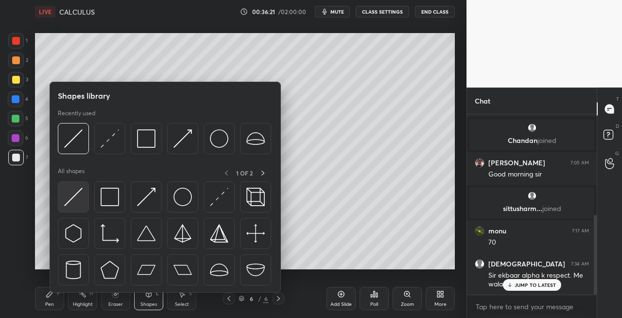
click at [72, 203] on img at bounding box center [73, 197] width 18 height 18
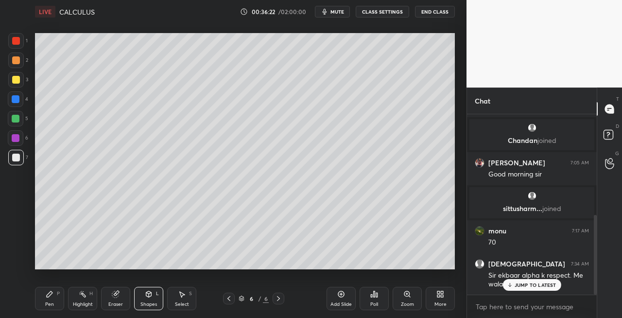
click at [56, 299] on div "Pen P" at bounding box center [49, 298] width 29 height 23
click at [131, 300] on div "Pen P Highlight H Eraser Shapes L Select S" at bounding box center [108, 298] width 146 height 23
click at [118, 302] on div "Eraser" at bounding box center [115, 304] width 15 height 5
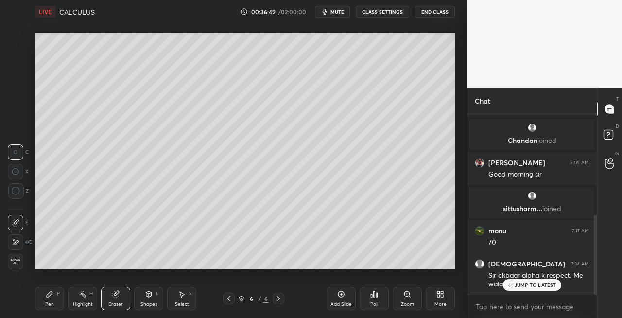
click at [49, 300] on div "Pen P" at bounding box center [49, 298] width 29 height 23
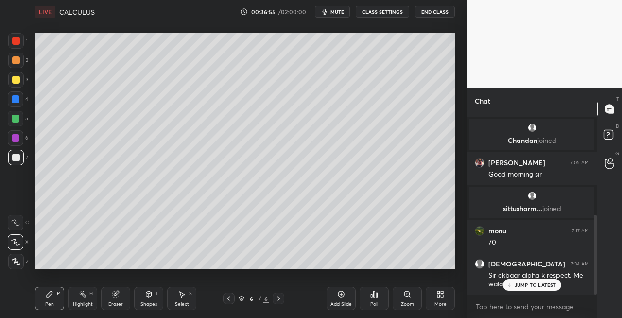
click at [122, 302] on div "Eraser" at bounding box center [115, 304] width 15 height 5
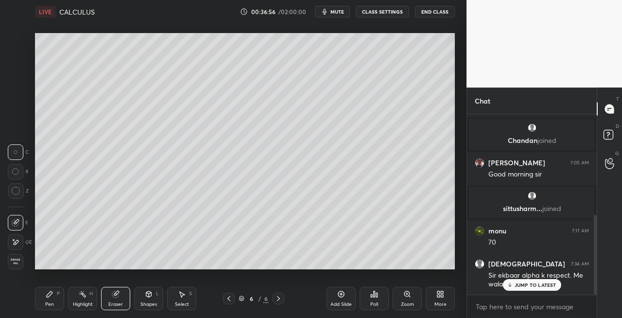
click at [49, 300] on div "Pen P" at bounding box center [49, 298] width 29 height 23
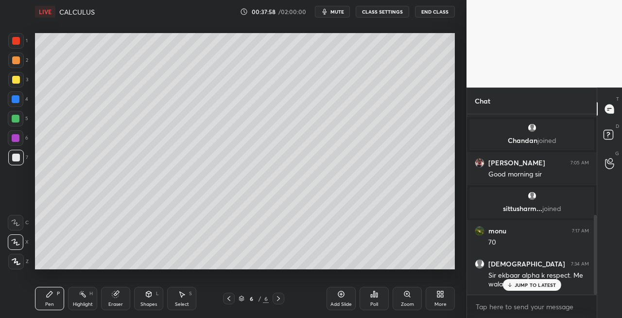
click at [227, 299] on icon at bounding box center [229, 299] width 8 height 8
click at [278, 301] on icon at bounding box center [279, 299] width 8 height 8
click at [281, 300] on icon at bounding box center [279, 299] width 8 height 8
click at [280, 300] on icon at bounding box center [279, 299] width 8 height 8
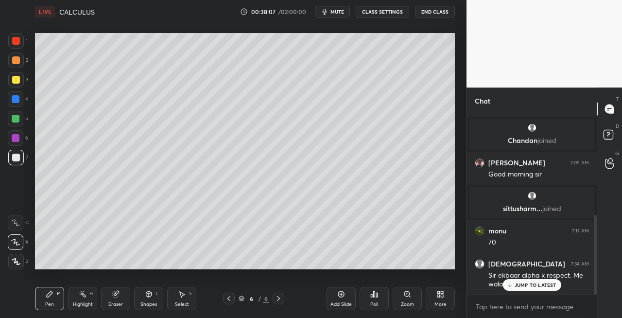
click at [339, 302] on div "Add Slide" at bounding box center [341, 304] width 21 height 5
click at [154, 299] on div "Shapes L" at bounding box center [148, 298] width 29 height 23
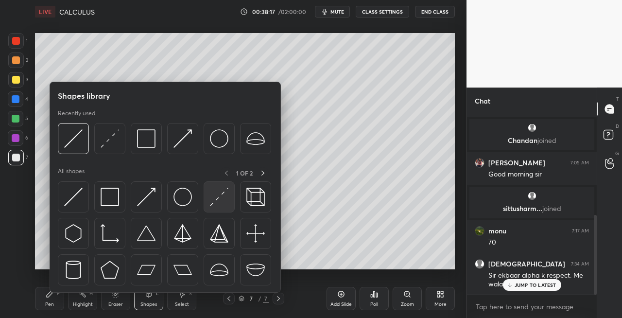
click at [214, 195] on img at bounding box center [219, 197] width 18 height 18
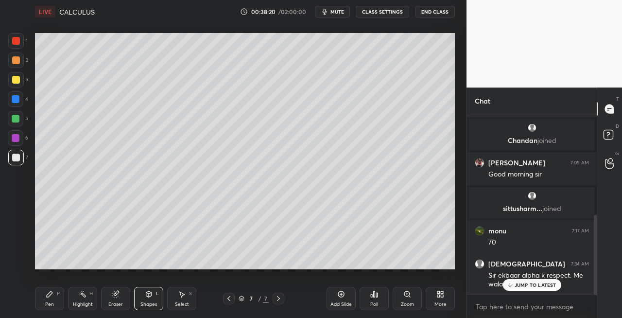
click at [54, 304] on div "Pen P" at bounding box center [49, 298] width 29 height 23
click at [153, 302] on div "Shapes" at bounding box center [149, 304] width 17 height 5
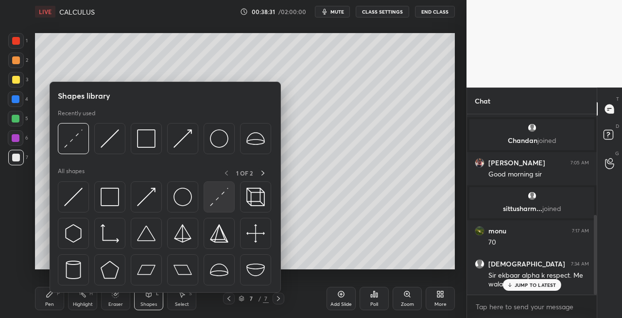
click at [221, 196] on img at bounding box center [219, 197] width 18 height 18
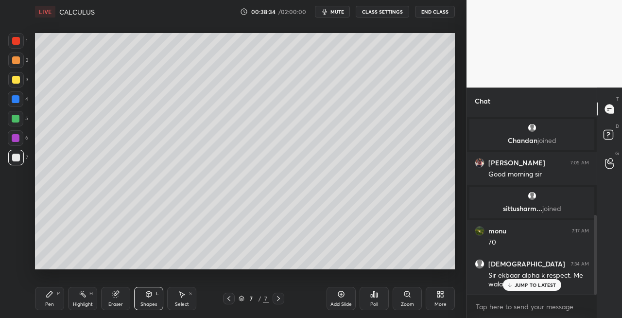
click at [70, 299] on div "Highlight H" at bounding box center [82, 298] width 29 height 23
click at [52, 296] on icon at bounding box center [50, 294] width 8 height 8
click at [112, 306] on div "Eraser" at bounding box center [115, 304] width 15 height 5
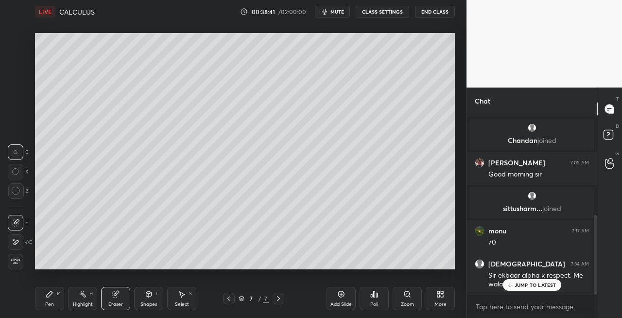
click at [47, 302] on div "Pen" at bounding box center [49, 304] width 9 height 5
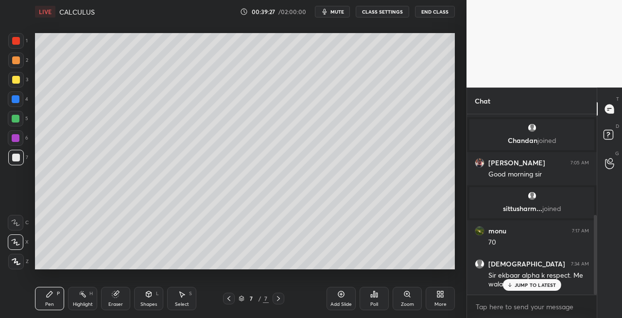
click at [157, 297] on div "Shapes L" at bounding box center [148, 298] width 29 height 23
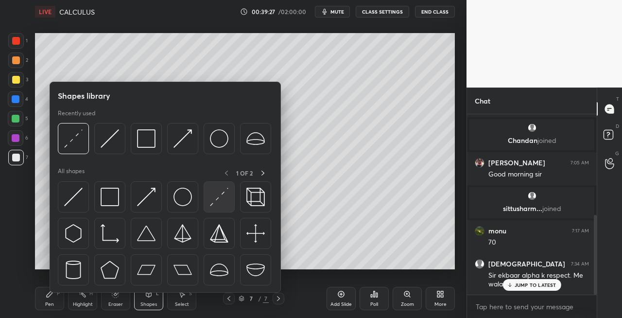
click at [214, 196] on img at bounding box center [219, 197] width 18 height 18
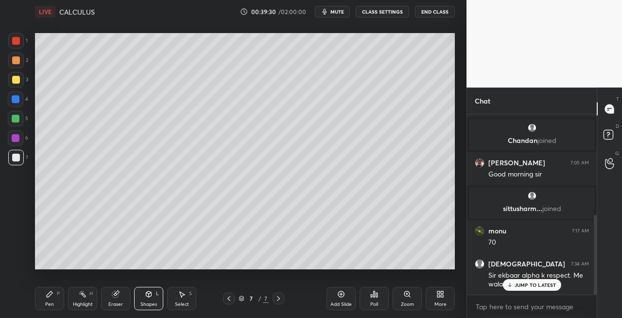
click at [52, 299] on div "Pen P" at bounding box center [49, 298] width 29 height 23
click at [124, 300] on div "Eraser" at bounding box center [115, 298] width 29 height 23
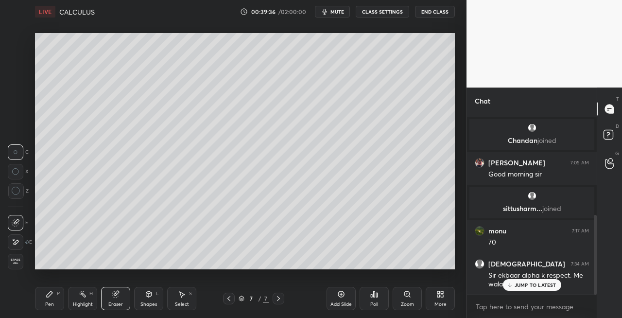
click at [51, 296] on icon at bounding box center [50, 294] width 8 height 8
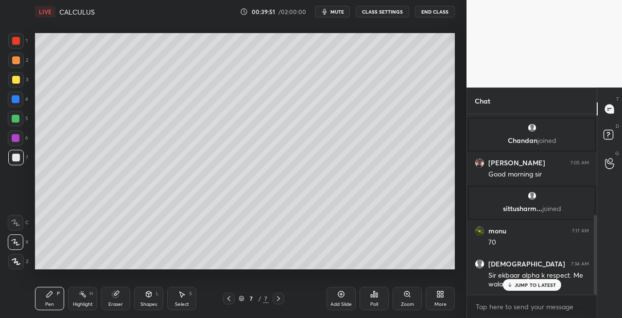
click at [118, 303] on div "Eraser" at bounding box center [115, 304] width 15 height 5
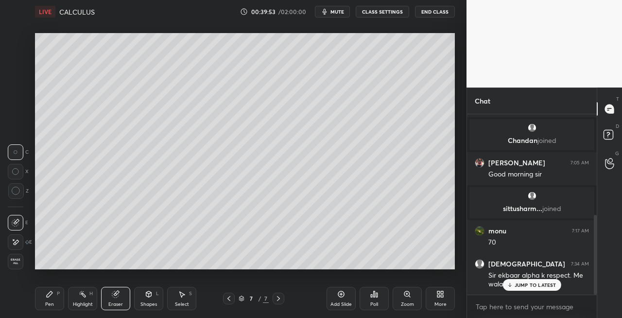
click at [55, 300] on div "Pen P" at bounding box center [49, 298] width 29 height 23
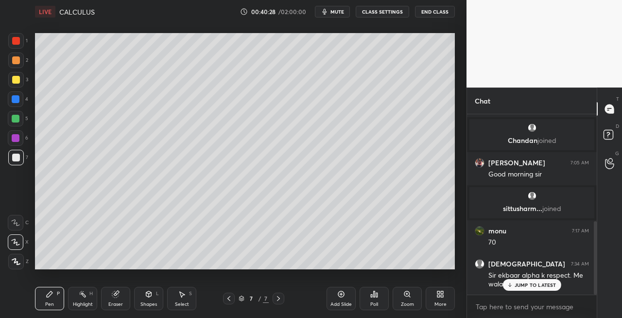
scroll to position [262, 0]
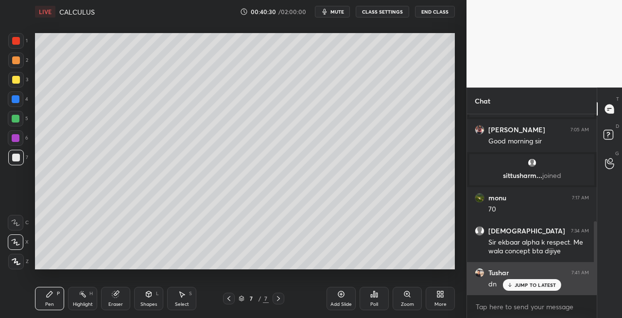
click at [515, 283] on p "JUMP TO LATEST" at bounding box center [536, 285] width 42 height 6
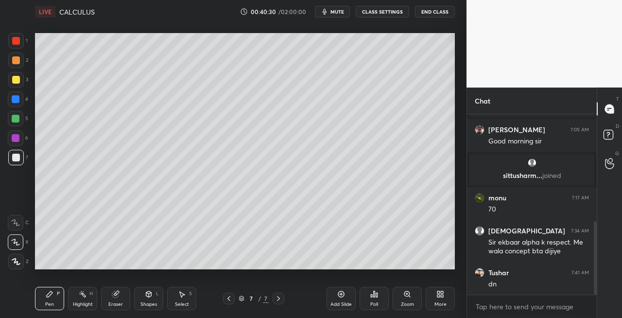
click at [16, 85] on div at bounding box center [16, 80] width 16 height 16
click at [229, 301] on icon at bounding box center [229, 299] width 8 height 8
click at [233, 300] on div at bounding box center [229, 299] width 12 height 12
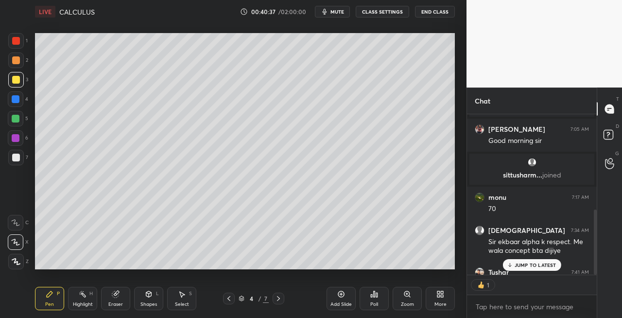
click at [278, 300] on icon at bounding box center [279, 299] width 8 height 8
click at [279, 300] on icon at bounding box center [279, 299] width 8 height 8
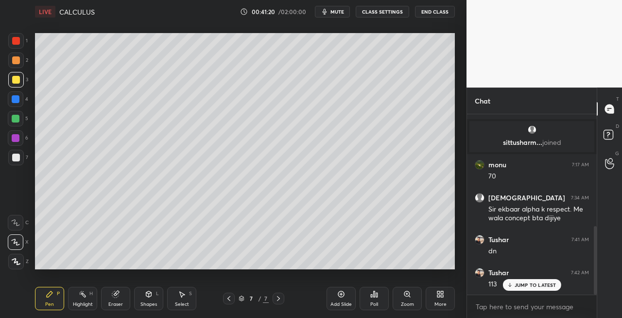
click at [13, 82] on div at bounding box center [16, 80] width 8 height 8
click at [146, 299] on div "Shapes L" at bounding box center [148, 298] width 29 height 23
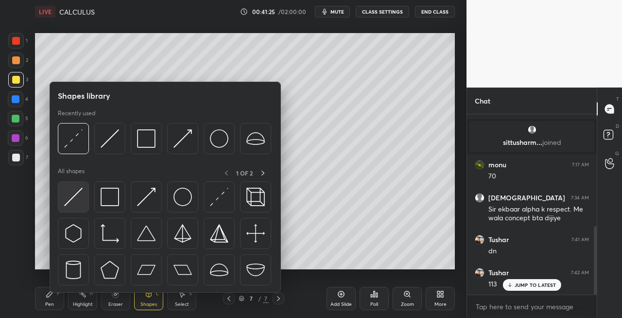
click at [70, 201] on img at bounding box center [73, 197] width 18 height 18
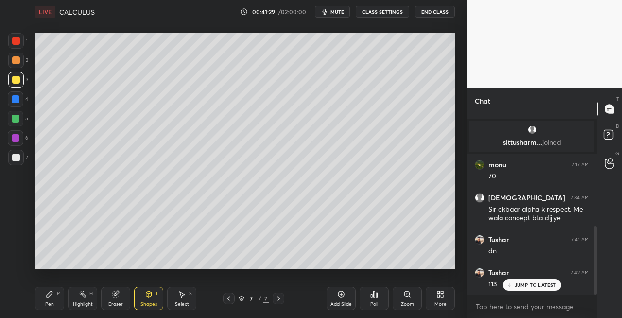
click at [57, 302] on div "Pen P" at bounding box center [49, 298] width 29 height 23
click at [117, 297] on icon at bounding box center [115, 294] width 6 height 6
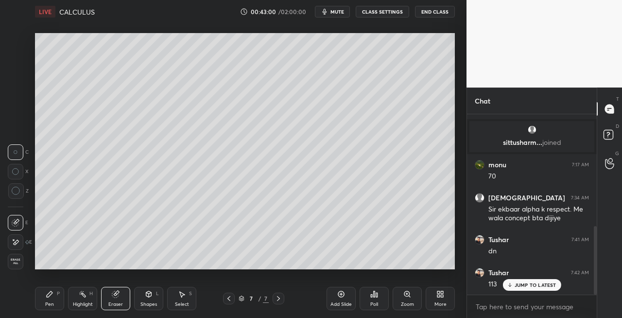
click at [51, 298] on icon at bounding box center [50, 294] width 8 height 8
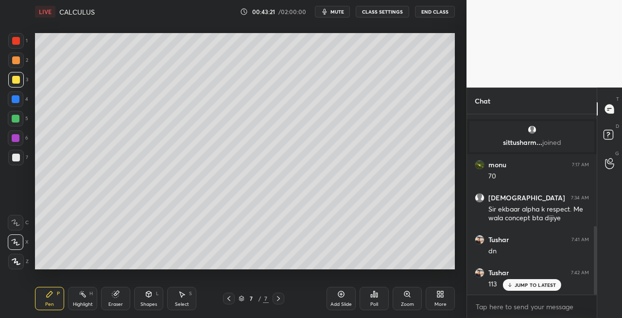
click at [110, 299] on div "Eraser" at bounding box center [115, 298] width 29 height 23
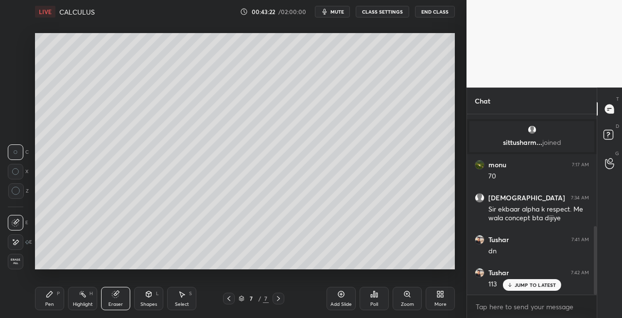
click at [52, 294] on icon at bounding box center [50, 294] width 8 height 8
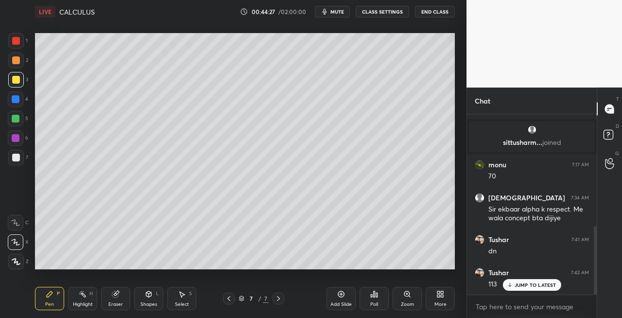
click at [22, 159] on div at bounding box center [16, 158] width 16 height 16
click at [143, 291] on div "Shapes L" at bounding box center [148, 298] width 29 height 23
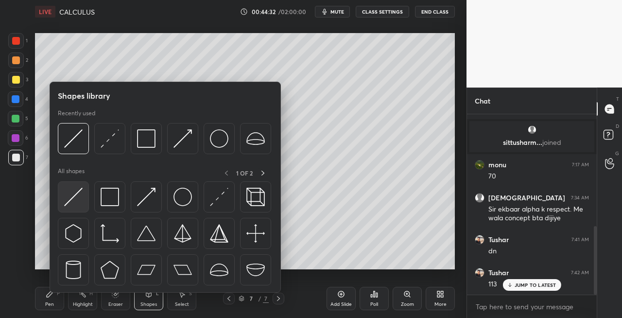
click at [70, 204] on img at bounding box center [73, 197] width 18 height 18
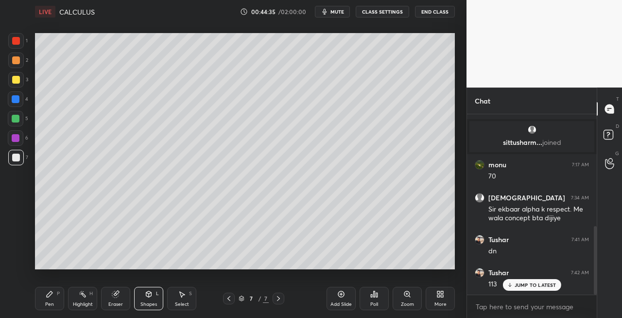
click at [47, 300] on div "Pen P" at bounding box center [49, 298] width 29 height 23
click at [225, 300] on icon at bounding box center [229, 299] width 8 height 8
click at [230, 299] on icon at bounding box center [229, 299] width 8 height 8
click at [231, 298] on icon at bounding box center [229, 299] width 8 height 8
click at [278, 301] on icon at bounding box center [279, 299] width 8 height 8
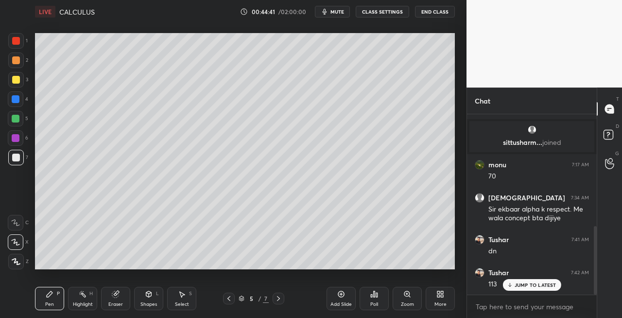
click at [277, 300] on icon at bounding box center [279, 299] width 8 height 8
click at [279, 298] on icon at bounding box center [278, 298] width 3 height 5
click at [114, 297] on icon at bounding box center [115, 294] width 6 height 6
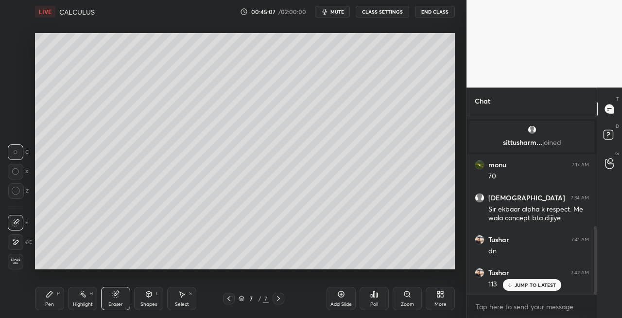
click at [60, 296] on div "Pen P" at bounding box center [49, 298] width 29 height 23
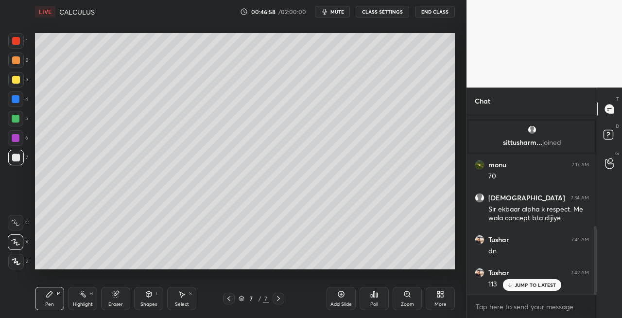
click at [121, 306] on div "Eraser" at bounding box center [115, 304] width 15 height 5
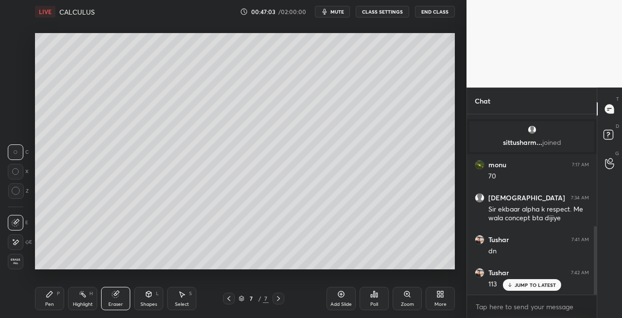
click at [58, 297] on div "Pen P" at bounding box center [49, 298] width 29 height 23
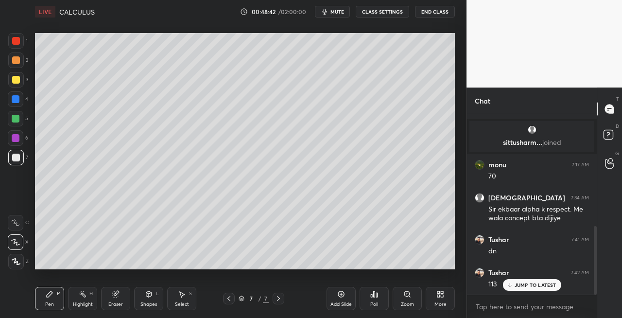
click at [281, 298] on icon at bounding box center [279, 299] width 8 height 8
click at [279, 299] on icon at bounding box center [278, 298] width 3 height 5
click at [329, 302] on div "Add Slide" at bounding box center [341, 298] width 29 height 23
click at [118, 299] on div "Eraser" at bounding box center [115, 298] width 29 height 23
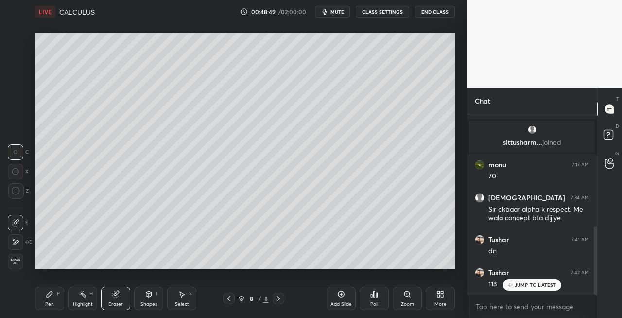
click at [59, 302] on div "Pen P" at bounding box center [49, 298] width 29 height 23
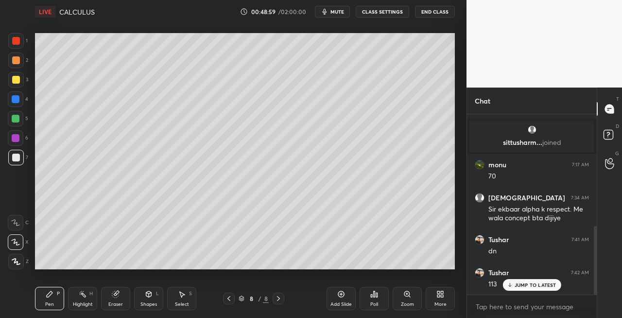
click at [230, 300] on icon at bounding box center [229, 298] width 3 height 5
click at [279, 300] on icon at bounding box center [279, 299] width 8 height 8
click at [117, 297] on icon at bounding box center [115, 294] width 6 height 6
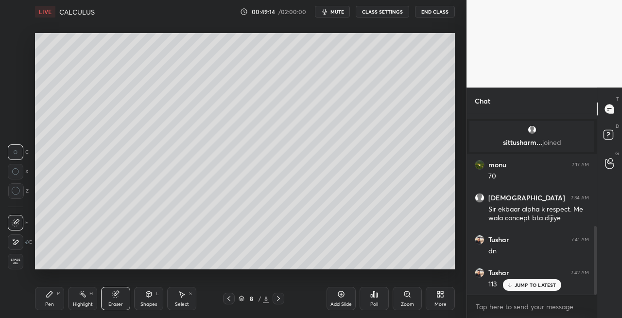
click at [52, 300] on div "Pen P" at bounding box center [49, 298] width 29 height 23
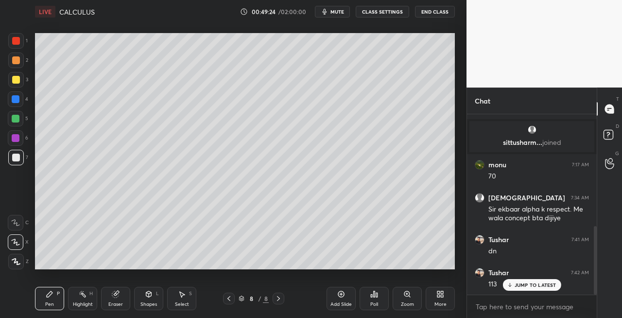
click at [229, 298] on icon at bounding box center [229, 299] width 8 height 8
click at [280, 300] on icon at bounding box center [279, 299] width 8 height 8
click at [231, 300] on icon at bounding box center [229, 299] width 8 height 8
click at [275, 299] on icon at bounding box center [279, 299] width 8 height 8
click at [120, 303] on div "Eraser" at bounding box center [115, 304] width 15 height 5
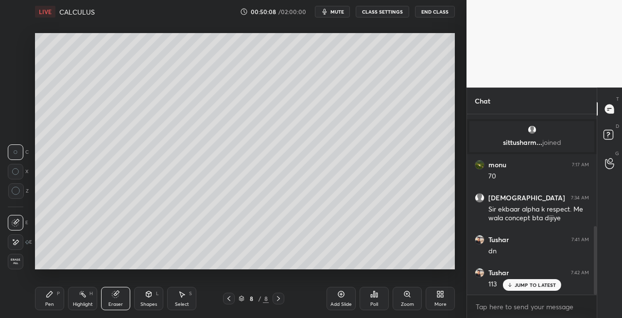
click at [54, 300] on div "Pen P" at bounding box center [49, 298] width 29 height 23
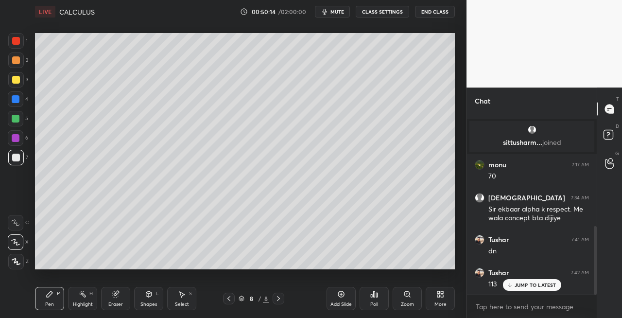
click at [121, 302] on div "Eraser" at bounding box center [115, 304] width 15 height 5
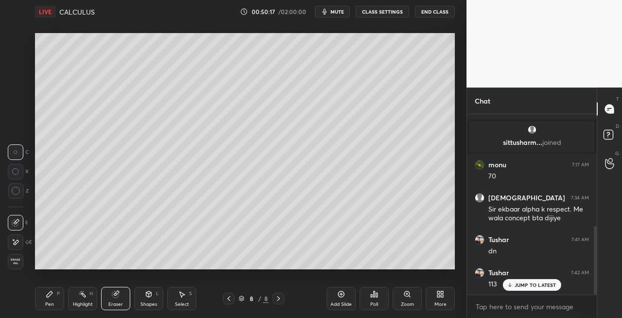
click at [52, 303] on div "Pen" at bounding box center [49, 304] width 9 height 5
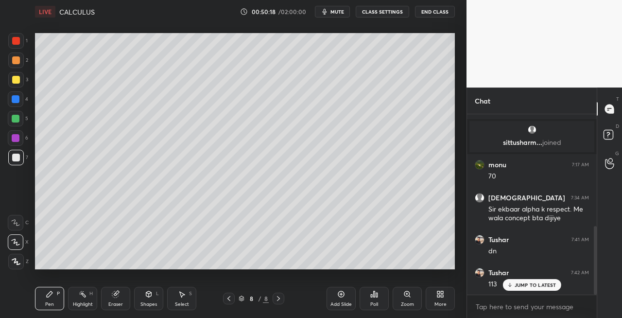
click at [229, 300] on icon at bounding box center [229, 298] width 3 height 5
click at [278, 297] on icon at bounding box center [278, 298] width 3 height 5
click at [232, 300] on icon at bounding box center [229, 299] width 8 height 8
click at [281, 301] on icon at bounding box center [279, 299] width 8 height 8
click at [229, 301] on icon at bounding box center [229, 299] width 8 height 8
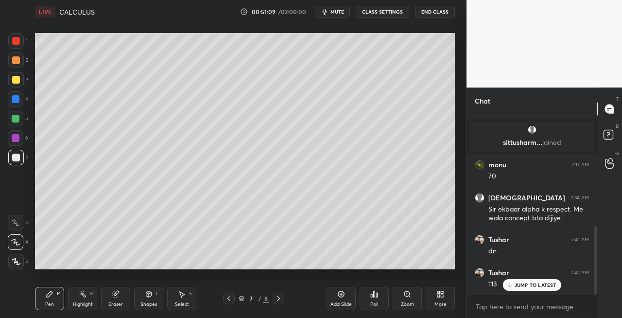
click at [277, 297] on icon at bounding box center [279, 299] width 8 height 8
click at [122, 302] on div "Eraser" at bounding box center [115, 304] width 15 height 5
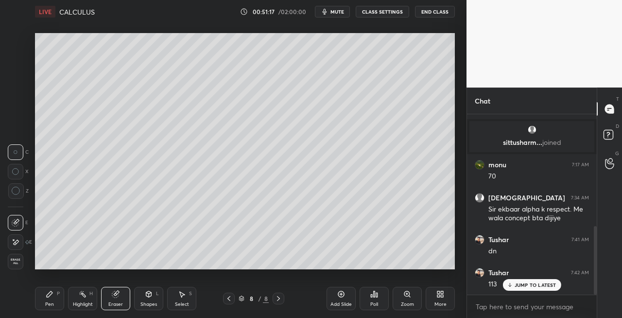
click at [53, 300] on div "Pen P" at bounding box center [49, 298] width 29 height 23
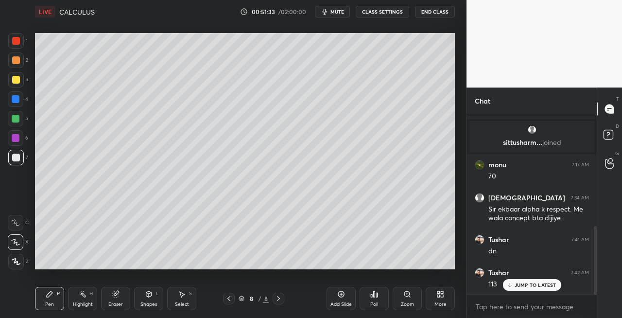
click at [227, 300] on icon at bounding box center [229, 299] width 8 height 8
click at [279, 300] on icon at bounding box center [278, 298] width 3 height 5
click at [122, 302] on div "Eraser" at bounding box center [115, 304] width 15 height 5
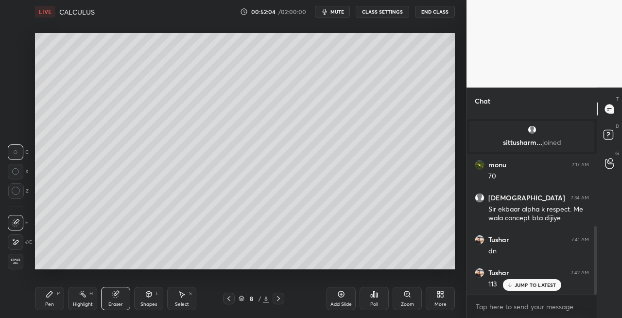
click at [53, 302] on div "Pen P" at bounding box center [49, 298] width 29 height 23
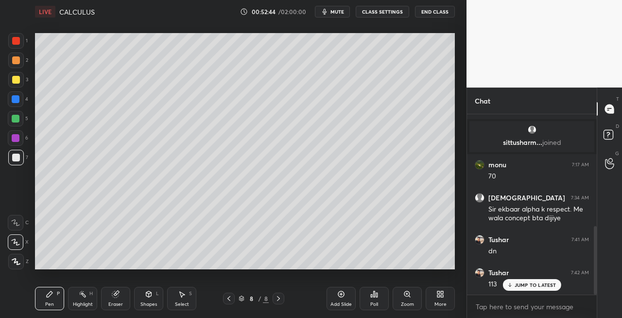
click at [107, 294] on div "Eraser" at bounding box center [115, 298] width 29 height 23
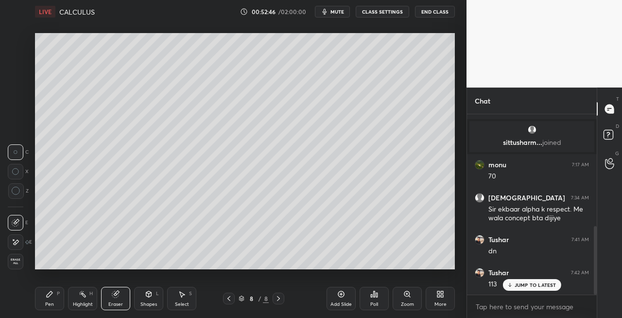
click at [48, 298] on icon at bounding box center [50, 294] width 8 height 8
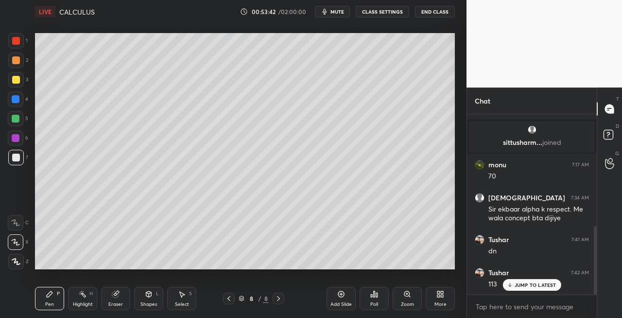
click at [110, 299] on div "Eraser" at bounding box center [115, 298] width 29 height 23
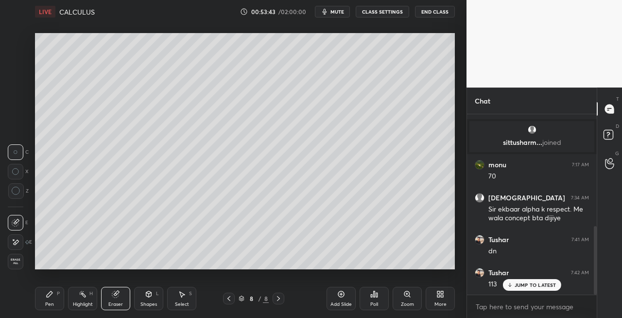
click at [50, 302] on div "Pen" at bounding box center [49, 304] width 9 height 5
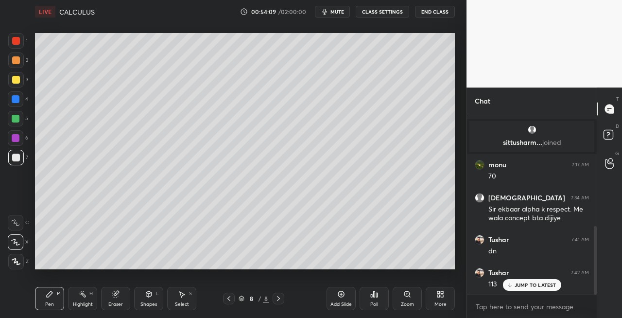
click at [144, 302] on div "Shapes" at bounding box center [149, 304] width 17 height 5
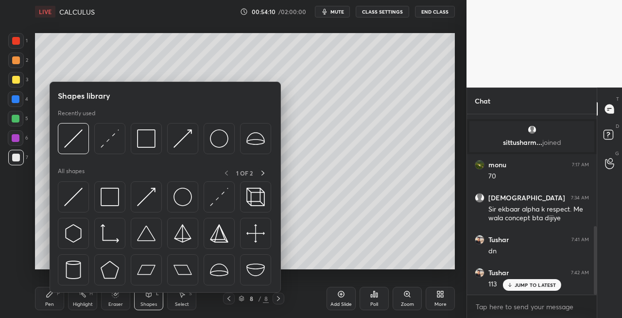
click at [122, 300] on div "Eraser" at bounding box center [115, 298] width 29 height 23
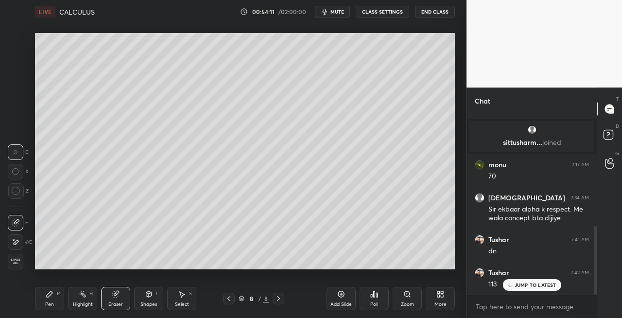
click at [55, 301] on div "Pen P" at bounding box center [49, 298] width 29 height 23
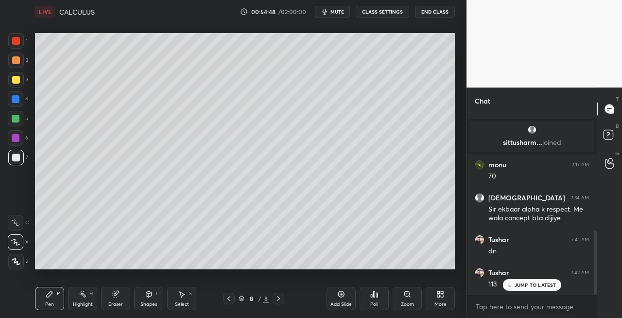
scroll to position [330, 0]
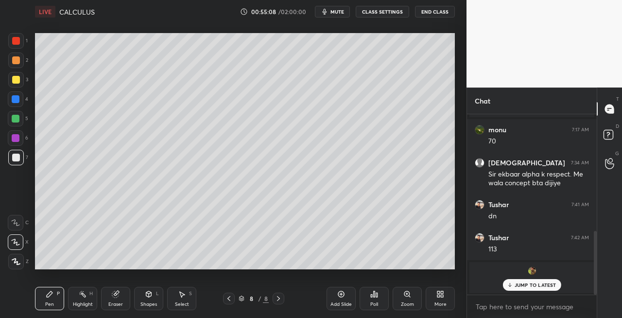
click at [228, 299] on icon at bounding box center [229, 299] width 8 height 8
click at [275, 300] on icon at bounding box center [279, 299] width 8 height 8
click at [277, 301] on icon at bounding box center [279, 299] width 8 height 8
click at [279, 299] on icon at bounding box center [279, 299] width 8 height 8
click at [278, 299] on icon at bounding box center [279, 299] width 8 height 8
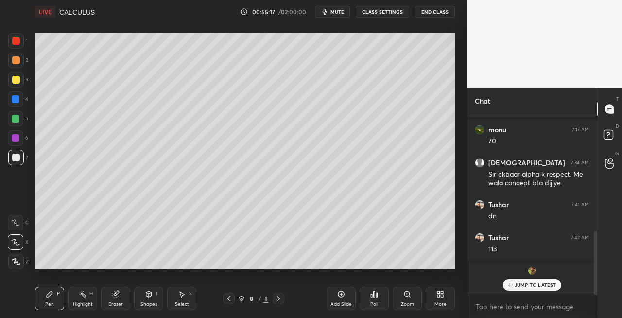
click at [280, 299] on icon at bounding box center [279, 299] width 8 height 8
click at [342, 300] on div "Add Slide" at bounding box center [341, 298] width 29 height 23
click at [230, 300] on icon at bounding box center [229, 299] width 8 height 8
click at [280, 300] on icon at bounding box center [279, 299] width 8 height 8
click at [119, 299] on div "Eraser" at bounding box center [115, 298] width 29 height 23
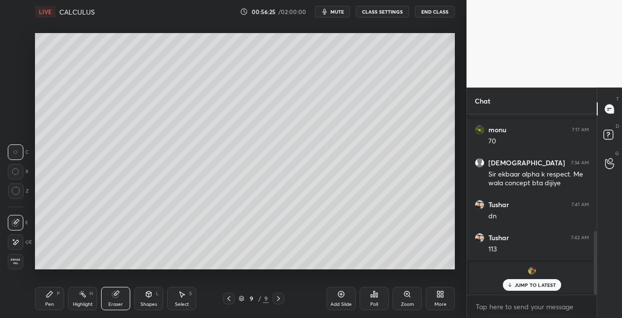
click at [115, 299] on div "Eraser" at bounding box center [115, 298] width 29 height 23
click at [53, 302] on div "Pen" at bounding box center [49, 304] width 9 height 5
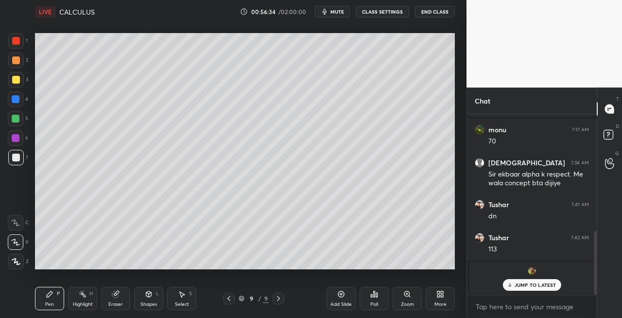
click at [113, 306] on div "Eraser" at bounding box center [115, 304] width 15 height 5
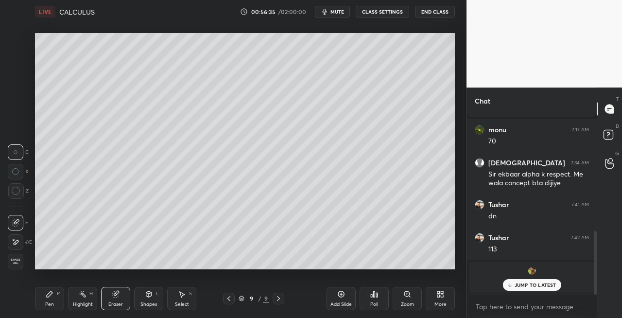
click at [57, 299] on div "Pen P" at bounding box center [49, 298] width 29 height 23
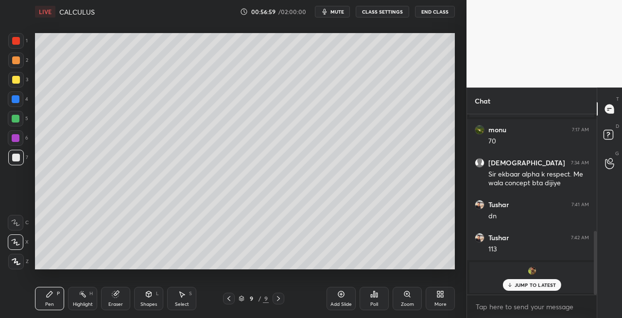
click at [229, 300] on icon at bounding box center [229, 298] width 3 height 5
click at [282, 300] on icon at bounding box center [279, 299] width 8 height 8
click at [229, 299] on icon at bounding box center [229, 299] width 8 height 8
click at [229, 300] on icon at bounding box center [229, 298] width 3 height 5
click at [279, 299] on icon at bounding box center [278, 298] width 3 height 5
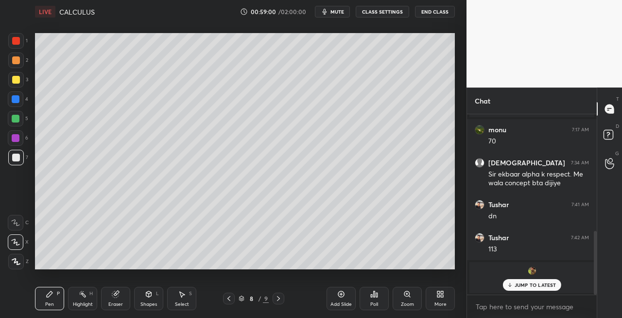
click at [229, 298] on icon at bounding box center [229, 298] width 3 height 5
click at [277, 300] on icon at bounding box center [278, 298] width 3 height 5
click at [278, 300] on icon at bounding box center [278, 298] width 3 height 5
click at [230, 300] on icon at bounding box center [229, 298] width 3 height 5
click at [278, 300] on icon at bounding box center [278, 298] width 3 height 5
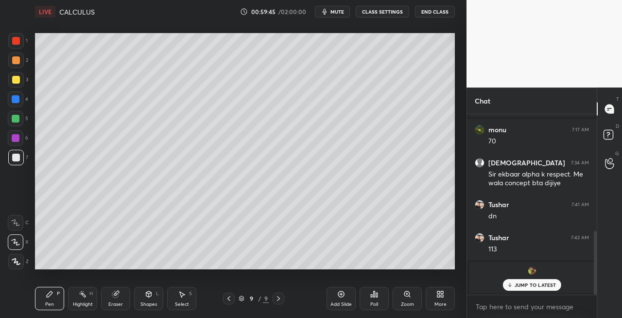
click at [115, 300] on div "Eraser" at bounding box center [115, 298] width 29 height 23
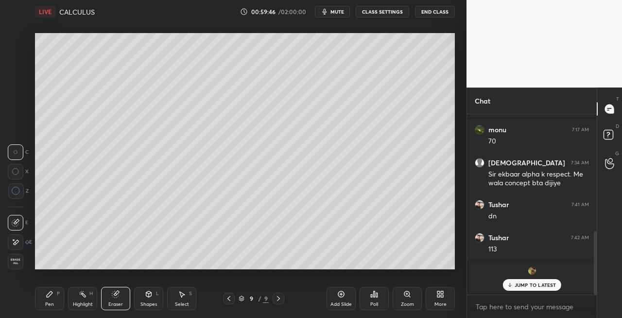
click at [53, 302] on div "Pen" at bounding box center [49, 304] width 9 height 5
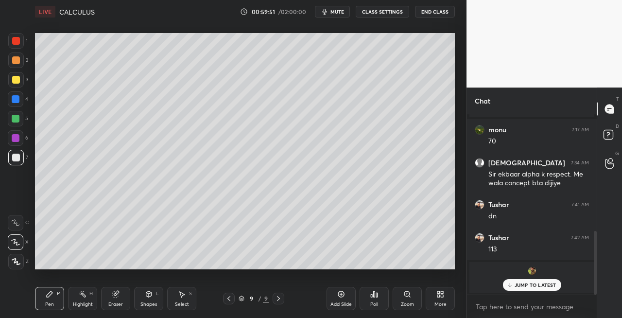
click at [230, 297] on icon at bounding box center [229, 299] width 8 height 8
click at [278, 297] on icon at bounding box center [278, 298] width 3 height 5
click at [229, 298] on icon at bounding box center [229, 298] width 3 height 5
click at [279, 300] on icon at bounding box center [279, 299] width 8 height 8
click at [150, 300] on div "Shapes L" at bounding box center [148, 298] width 29 height 23
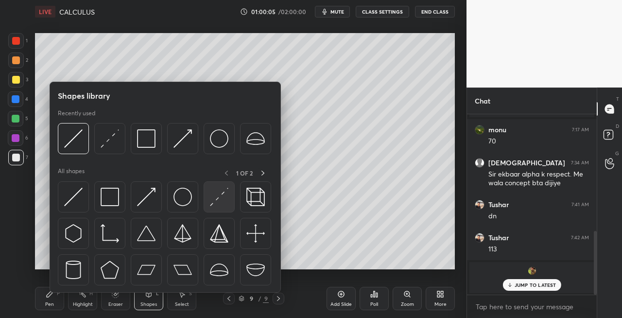
click at [219, 199] on img at bounding box center [219, 197] width 18 height 18
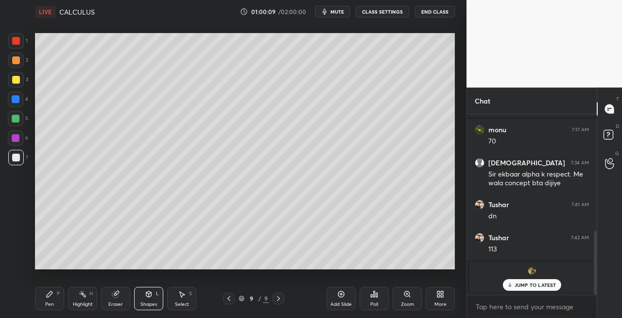
click at [144, 297] on div "Shapes L" at bounding box center [148, 298] width 29 height 23
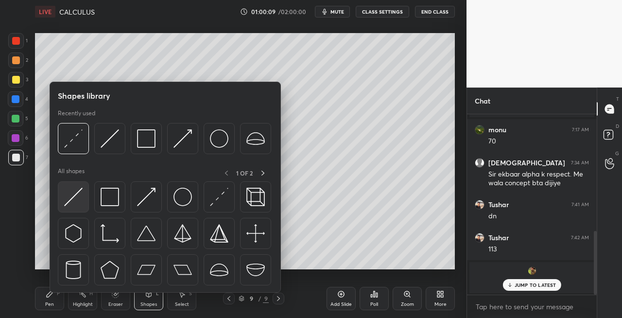
click at [74, 201] on img at bounding box center [73, 197] width 18 height 18
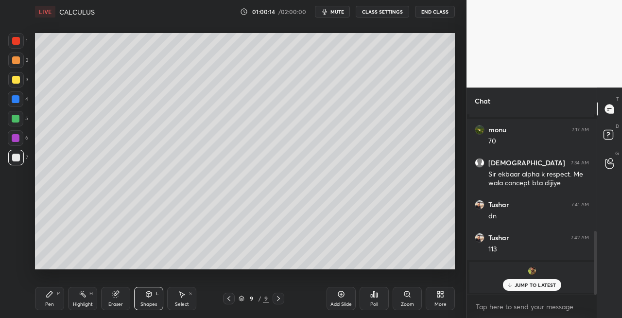
click at [56, 299] on div "Pen P" at bounding box center [49, 298] width 29 height 23
click at [229, 300] on icon at bounding box center [229, 299] width 8 height 8
click at [229, 300] on icon at bounding box center [229, 298] width 3 height 5
click at [280, 300] on icon at bounding box center [279, 299] width 8 height 8
click at [281, 300] on icon at bounding box center [279, 299] width 8 height 8
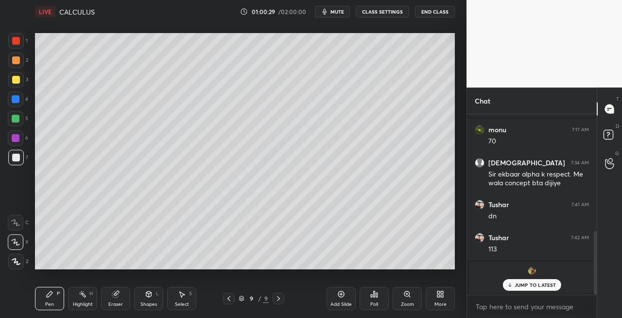
click at [147, 300] on div "Shapes L" at bounding box center [148, 298] width 29 height 23
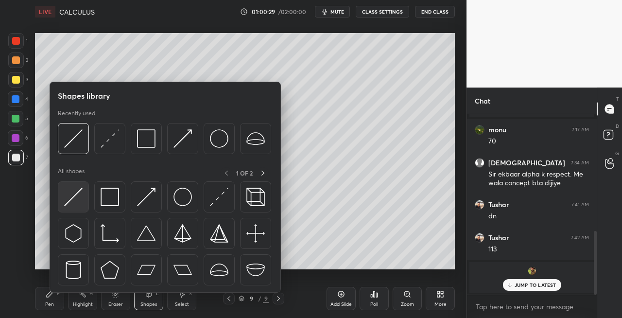
click at [72, 199] on img at bounding box center [73, 197] width 18 height 18
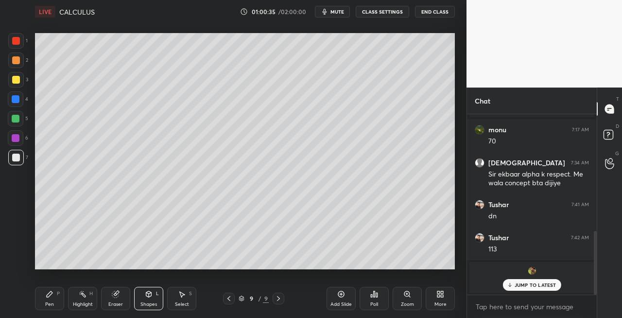
click at [54, 303] on div "Pen P" at bounding box center [49, 298] width 29 height 23
click at [227, 298] on icon at bounding box center [229, 299] width 8 height 8
click at [276, 300] on icon at bounding box center [279, 299] width 8 height 8
click at [275, 297] on icon at bounding box center [279, 299] width 8 height 8
click at [229, 296] on icon at bounding box center [229, 299] width 8 height 8
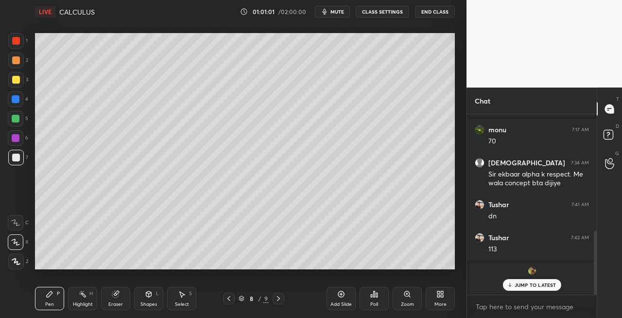
click at [231, 297] on icon at bounding box center [229, 299] width 8 height 8
click at [280, 300] on icon at bounding box center [279, 299] width 8 height 8
click at [229, 296] on icon at bounding box center [229, 299] width 8 height 8
click at [279, 299] on icon at bounding box center [279, 299] width 8 height 8
click at [281, 299] on icon at bounding box center [279, 299] width 8 height 8
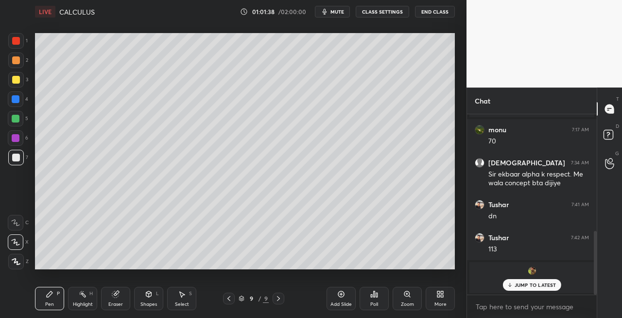
click at [231, 299] on icon at bounding box center [229, 299] width 8 height 8
click at [278, 298] on icon at bounding box center [279, 299] width 8 height 8
click at [119, 305] on div "Eraser" at bounding box center [115, 304] width 15 height 5
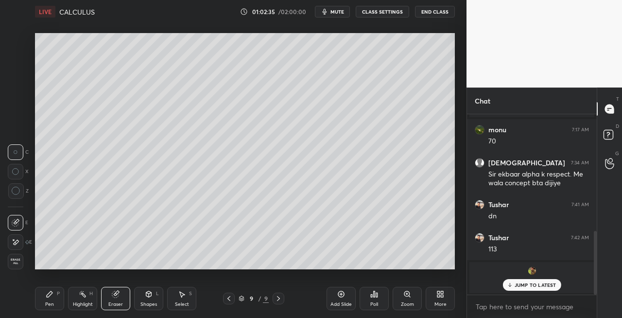
click at [51, 299] on div "Pen P" at bounding box center [49, 298] width 29 height 23
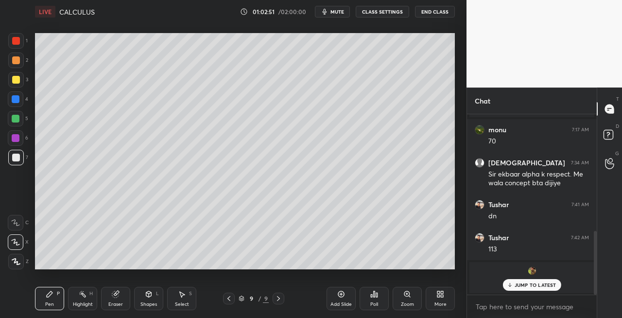
click at [147, 300] on div "Shapes L" at bounding box center [148, 298] width 29 height 23
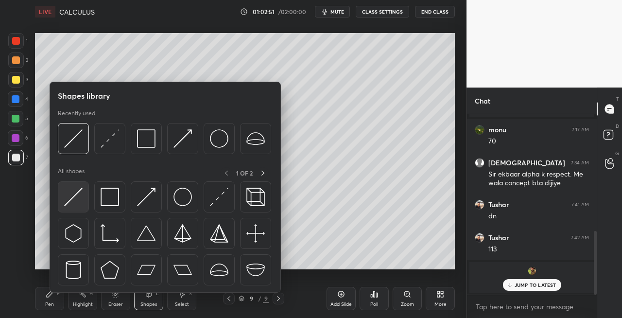
click at [69, 205] on img at bounding box center [73, 197] width 18 height 18
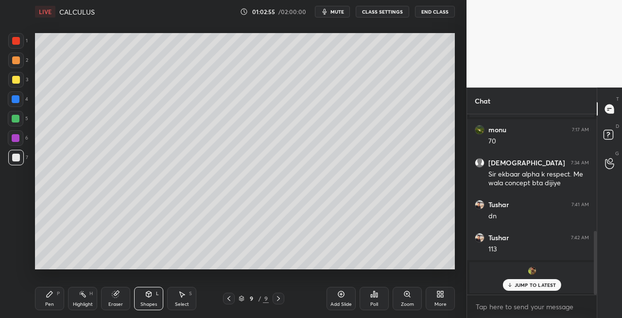
click at [50, 302] on div "Pen" at bounding box center [49, 304] width 9 height 5
click at [278, 301] on icon at bounding box center [279, 299] width 8 height 8
click at [282, 300] on icon at bounding box center [279, 299] width 8 height 8
click at [338, 302] on div "Add Slide" at bounding box center [341, 304] width 21 height 5
click at [231, 299] on icon at bounding box center [229, 299] width 8 height 8
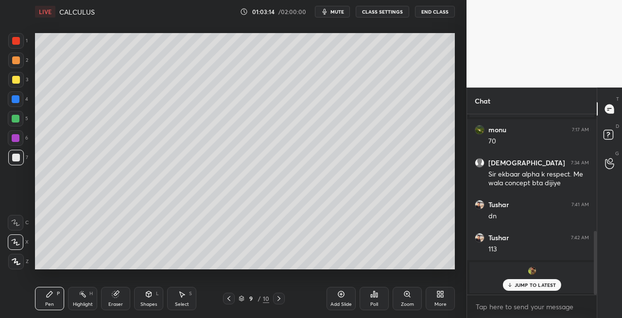
click at [280, 302] on icon at bounding box center [279, 299] width 8 height 8
click at [229, 302] on icon at bounding box center [229, 299] width 8 height 8
click at [281, 299] on icon at bounding box center [279, 299] width 8 height 8
click at [231, 301] on icon at bounding box center [229, 299] width 8 height 8
click at [281, 300] on icon at bounding box center [279, 299] width 8 height 8
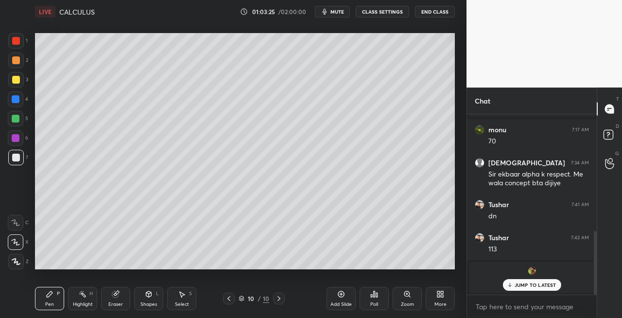
click at [149, 297] on icon at bounding box center [148, 294] width 5 height 6
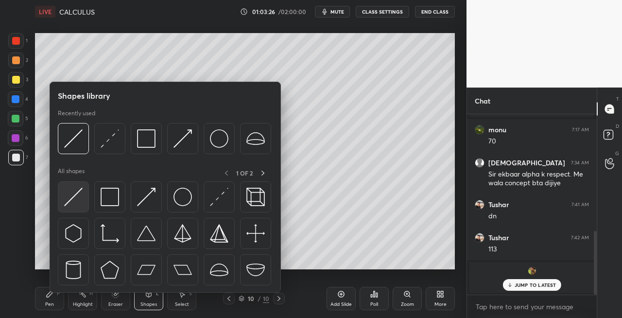
click at [70, 194] on img at bounding box center [73, 197] width 18 height 18
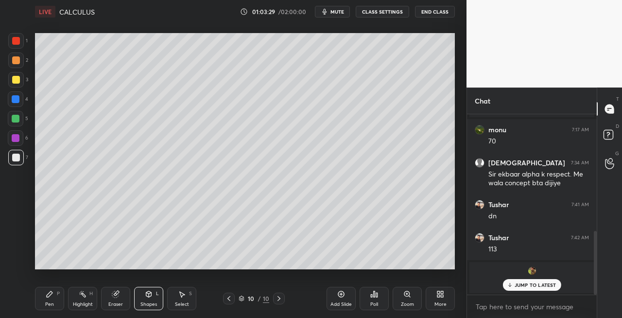
click at [54, 303] on div "Pen P" at bounding box center [49, 298] width 29 height 23
click at [226, 299] on icon at bounding box center [229, 299] width 8 height 8
click at [280, 300] on icon at bounding box center [279, 299] width 8 height 8
click at [230, 301] on icon at bounding box center [229, 299] width 8 height 8
click at [281, 298] on icon at bounding box center [279, 299] width 8 height 8
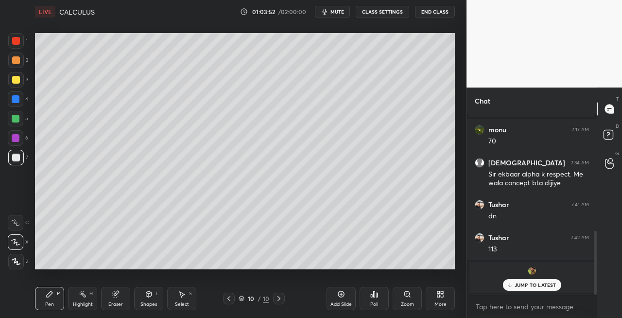
click at [114, 299] on div "Eraser" at bounding box center [115, 298] width 29 height 23
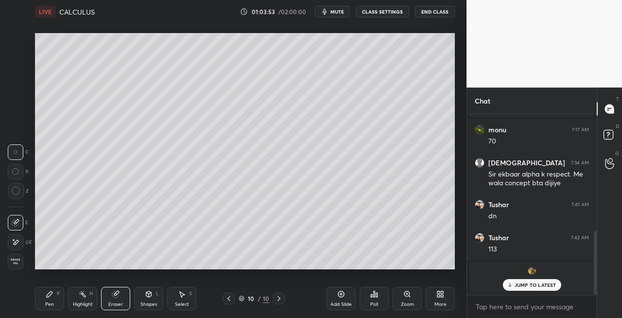
click at [49, 305] on div "Pen" at bounding box center [49, 304] width 9 height 5
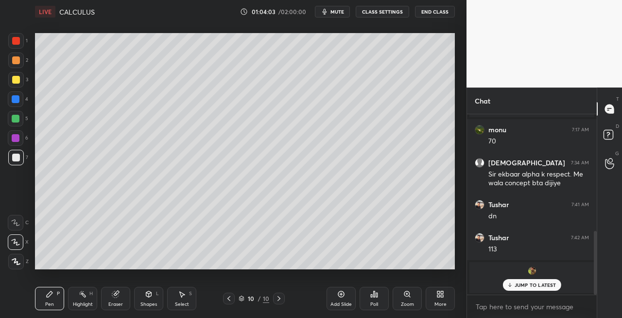
click at [152, 299] on div "Shapes L" at bounding box center [148, 298] width 29 height 23
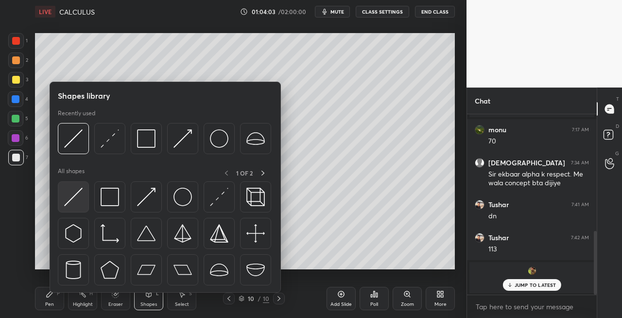
click at [79, 200] on img at bounding box center [73, 197] width 18 height 18
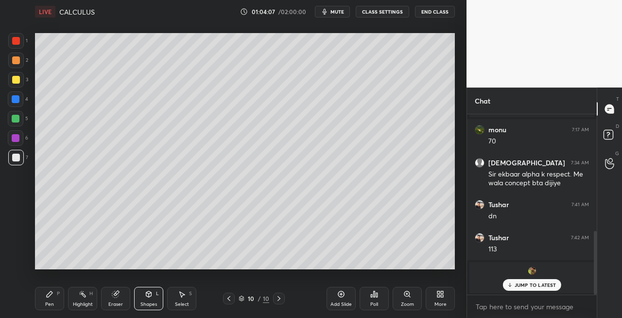
click at [51, 304] on div "Pen" at bounding box center [49, 304] width 9 height 5
click at [150, 298] on div "Shapes L" at bounding box center [148, 298] width 29 height 23
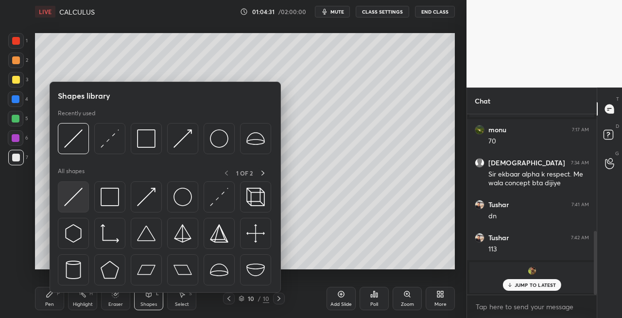
click at [69, 206] on div at bounding box center [73, 196] width 31 height 31
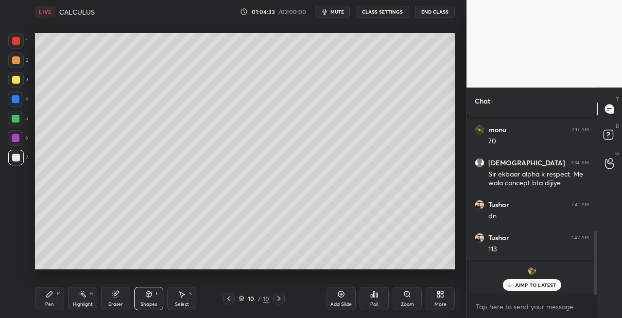
click at [122, 296] on div "Eraser" at bounding box center [115, 298] width 29 height 23
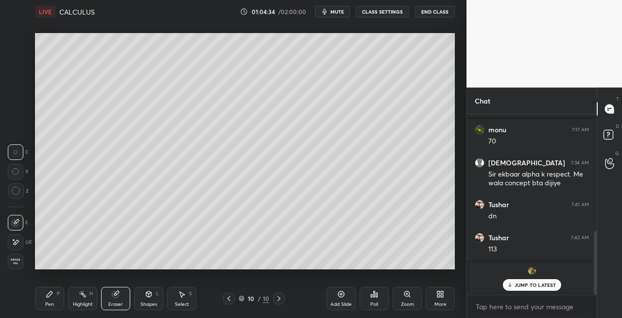
click at [53, 297] on icon at bounding box center [50, 294] width 8 height 8
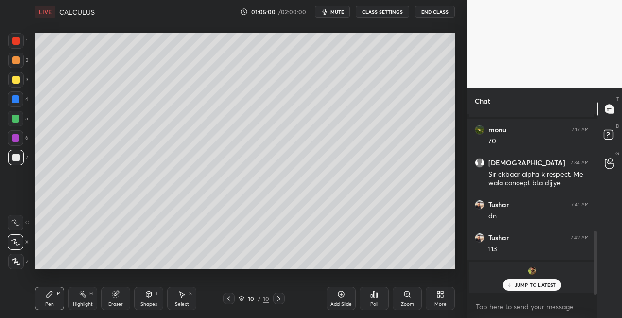
click at [229, 300] on icon at bounding box center [229, 299] width 8 height 8
click at [232, 300] on div at bounding box center [229, 299] width 12 height 12
click at [232, 300] on icon at bounding box center [229, 299] width 8 height 8
click at [278, 300] on icon at bounding box center [279, 298] width 3 height 5
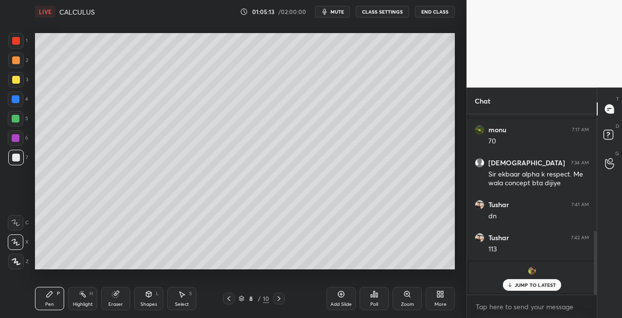
click at [280, 300] on icon at bounding box center [279, 299] width 8 height 8
click at [281, 300] on icon at bounding box center [279, 299] width 8 height 8
click at [118, 292] on icon at bounding box center [116, 293] width 5 height 5
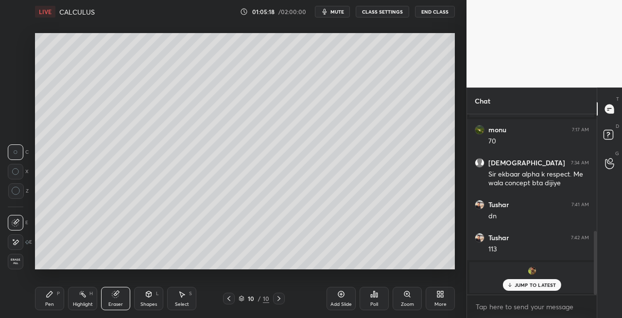
click at [56, 296] on div "Pen P" at bounding box center [49, 298] width 29 height 23
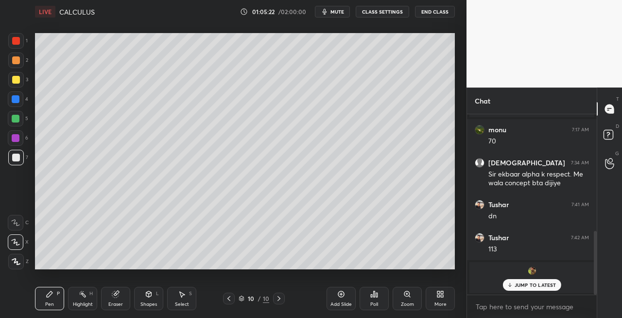
click at [115, 298] on div "Eraser" at bounding box center [115, 298] width 29 height 23
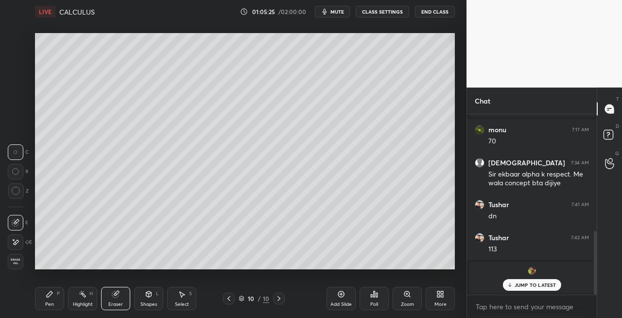
click at [42, 300] on div "Pen P" at bounding box center [49, 298] width 29 height 23
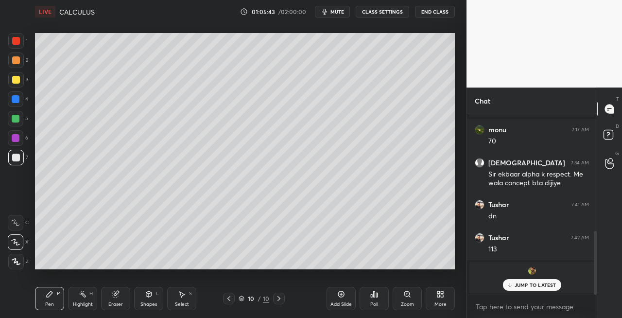
click at [277, 300] on icon at bounding box center [279, 299] width 8 height 8
click at [282, 300] on icon at bounding box center [279, 299] width 8 height 8
click at [336, 302] on div "Add Slide" at bounding box center [341, 304] width 21 height 5
click at [228, 297] on icon at bounding box center [229, 299] width 8 height 8
click at [276, 298] on icon at bounding box center [279, 299] width 8 height 8
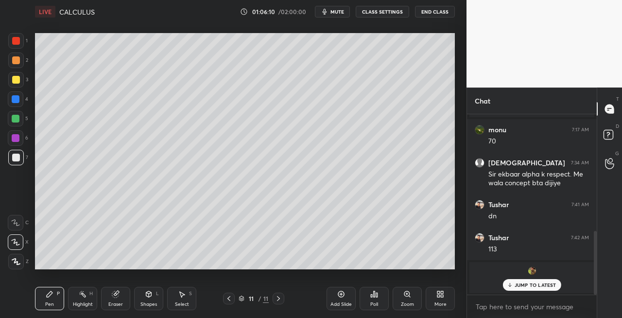
click at [229, 298] on icon at bounding box center [229, 298] width 3 height 5
click at [280, 299] on icon at bounding box center [279, 299] width 8 height 8
click at [230, 300] on icon at bounding box center [229, 298] width 3 height 5
click at [274, 300] on div at bounding box center [279, 299] width 12 height 12
click at [158, 294] on div "L" at bounding box center [157, 293] width 3 height 5
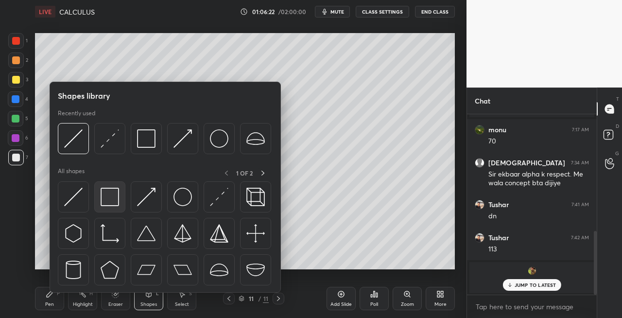
click at [111, 202] on img at bounding box center [110, 197] width 18 height 18
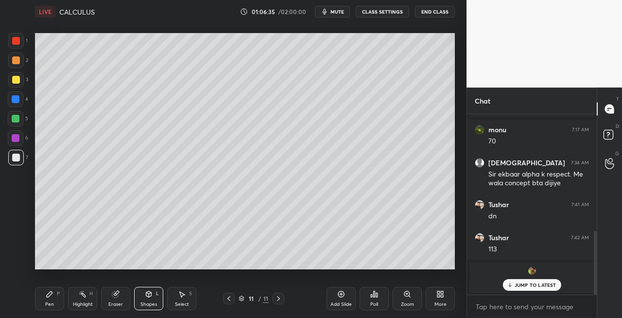
click at [229, 300] on icon at bounding box center [229, 299] width 8 height 8
click at [232, 300] on icon at bounding box center [229, 299] width 8 height 8
click at [230, 298] on icon at bounding box center [229, 299] width 8 height 8
click at [233, 301] on div at bounding box center [229, 299] width 12 height 12
click at [279, 300] on icon at bounding box center [279, 299] width 8 height 8
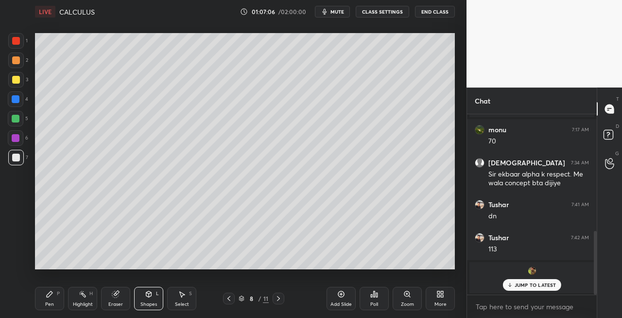
click at [230, 299] on icon at bounding box center [229, 299] width 8 height 8
click at [278, 300] on icon at bounding box center [279, 299] width 8 height 8
click at [231, 300] on icon at bounding box center [229, 299] width 8 height 8
click at [233, 300] on div at bounding box center [229, 299] width 12 height 12
click at [231, 298] on icon at bounding box center [229, 299] width 8 height 8
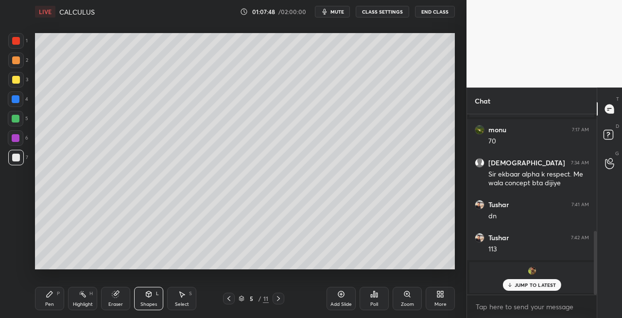
click at [279, 300] on icon at bounding box center [278, 298] width 3 height 5
click at [279, 299] on icon at bounding box center [278, 298] width 3 height 5
click at [280, 298] on icon at bounding box center [279, 299] width 8 height 8
click at [280, 299] on icon at bounding box center [278, 298] width 3 height 5
click at [281, 298] on icon at bounding box center [279, 299] width 8 height 8
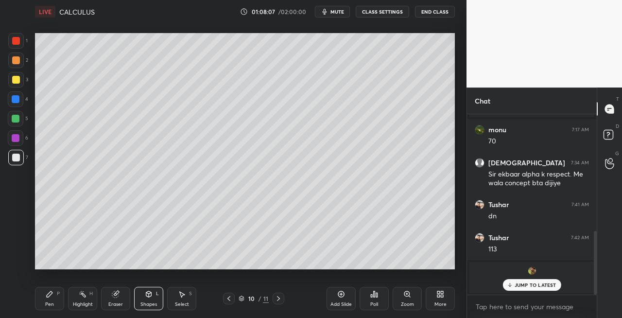
click at [227, 299] on icon at bounding box center [229, 299] width 8 height 8
click at [228, 299] on icon at bounding box center [229, 298] width 3 height 5
click at [227, 300] on icon at bounding box center [229, 299] width 8 height 8
click at [278, 298] on icon at bounding box center [279, 299] width 8 height 8
click at [278, 300] on icon at bounding box center [279, 299] width 8 height 8
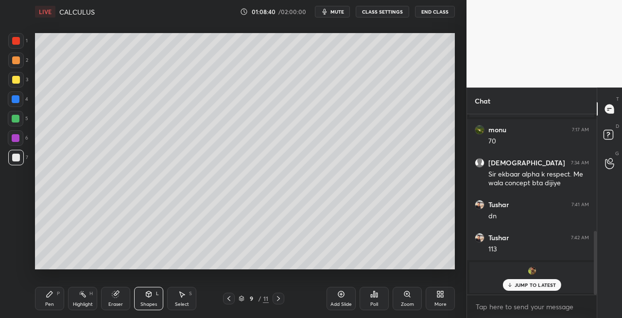
click at [280, 301] on icon at bounding box center [279, 299] width 8 height 8
click at [281, 299] on icon at bounding box center [279, 299] width 8 height 8
click at [230, 300] on icon at bounding box center [229, 299] width 8 height 8
click at [229, 298] on icon at bounding box center [229, 299] width 8 height 8
click at [231, 299] on icon at bounding box center [229, 299] width 8 height 8
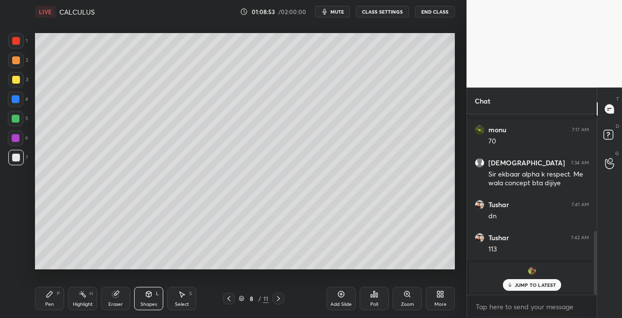
click at [229, 299] on icon at bounding box center [229, 299] width 8 height 8
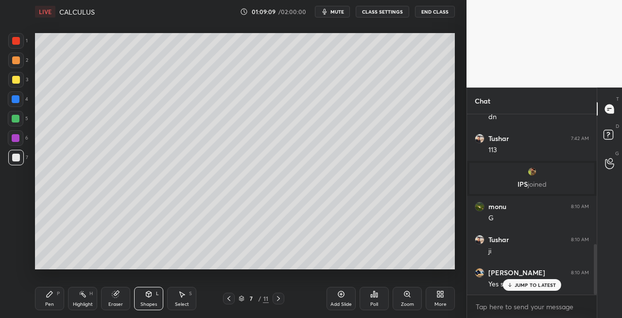
scroll to position [462, 0]
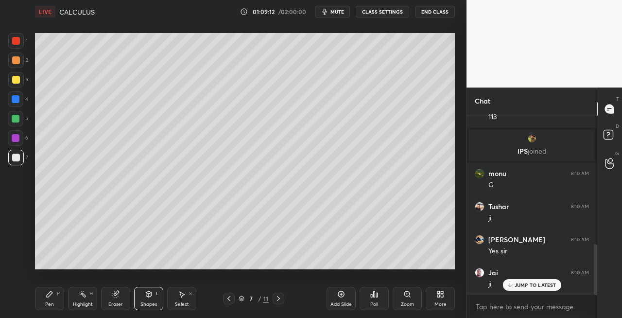
click at [277, 299] on icon at bounding box center [279, 299] width 8 height 8
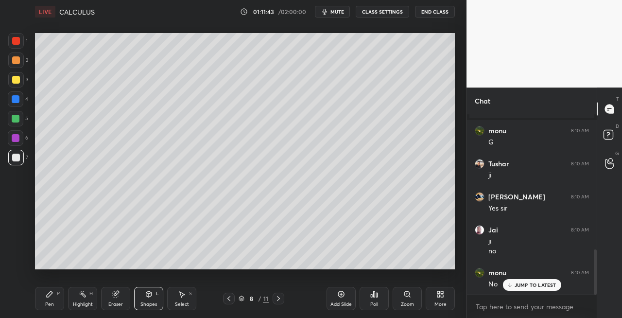
scroll to position [538, 0]
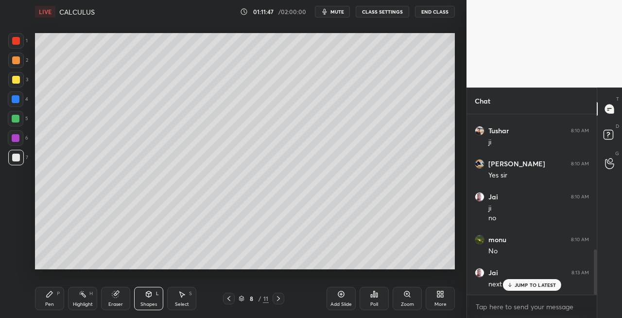
click at [277, 299] on icon at bounding box center [279, 299] width 8 height 8
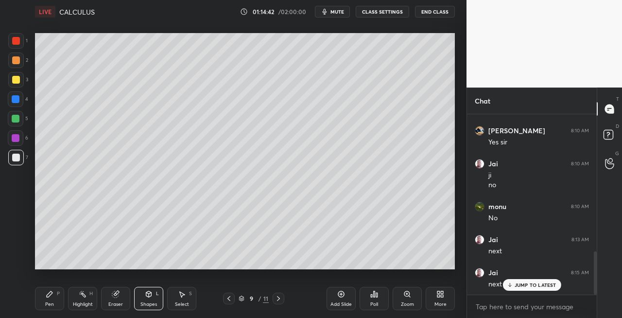
click at [279, 300] on icon at bounding box center [279, 299] width 8 height 8
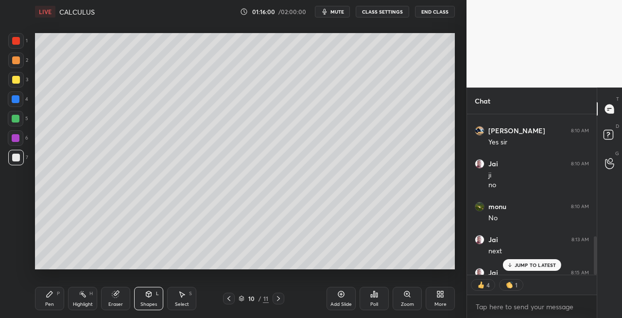
click at [280, 299] on icon at bounding box center [278, 298] width 3 height 5
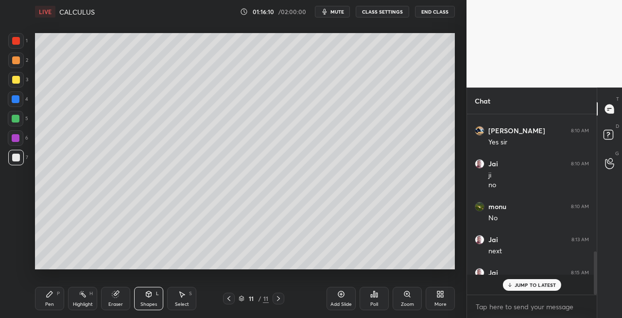
scroll to position [177, 127]
click at [53, 302] on div "Pen" at bounding box center [49, 304] width 9 height 5
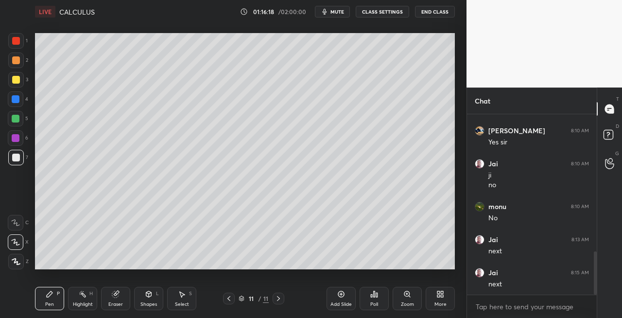
click at [147, 296] on icon at bounding box center [148, 294] width 5 height 6
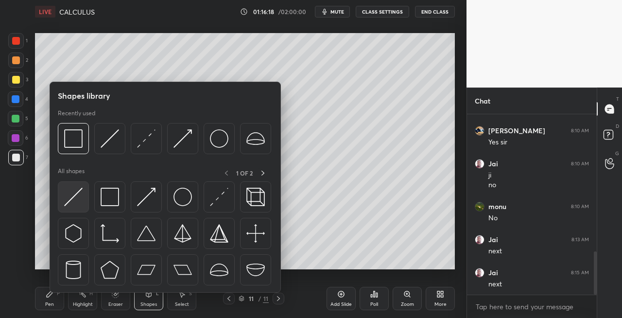
click at [71, 205] on img at bounding box center [73, 197] width 18 height 18
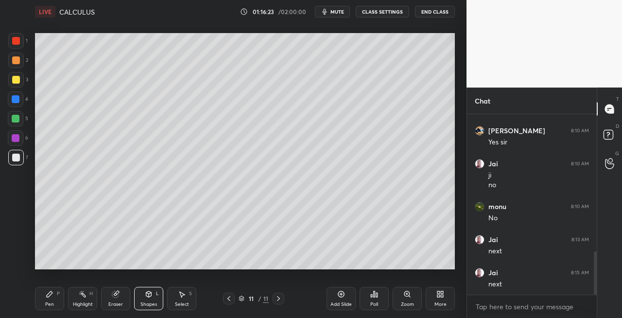
click at [228, 300] on icon at bounding box center [229, 299] width 8 height 8
click at [232, 299] on icon at bounding box center [229, 299] width 8 height 8
click at [234, 300] on div at bounding box center [229, 299] width 12 height 12
click at [236, 300] on div "8 / 11" at bounding box center [253, 299] width 61 height 12
click at [233, 300] on div at bounding box center [229, 299] width 12 height 12
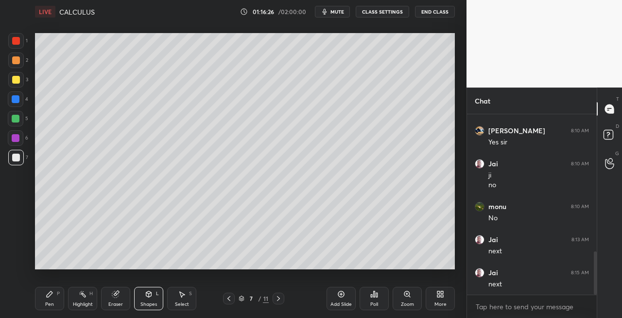
click at [280, 300] on icon at bounding box center [279, 299] width 8 height 8
click at [278, 299] on icon at bounding box center [279, 299] width 8 height 8
click at [280, 298] on icon at bounding box center [279, 299] width 8 height 8
click at [277, 299] on icon at bounding box center [279, 299] width 8 height 8
click at [276, 298] on icon at bounding box center [279, 299] width 8 height 8
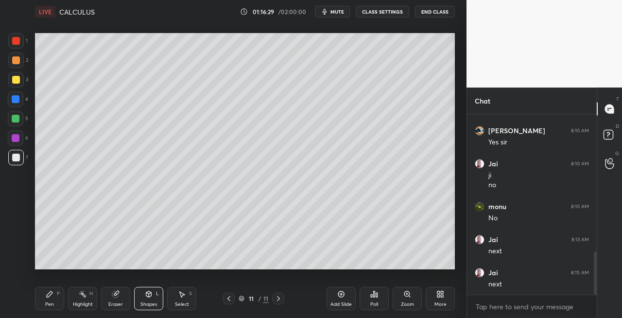
click at [276, 298] on icon at bounding box center [279, 299] width 8 height 8
click at [141, 302] on div "Shapes" at bounding box center [149, 304] width 17 height 5
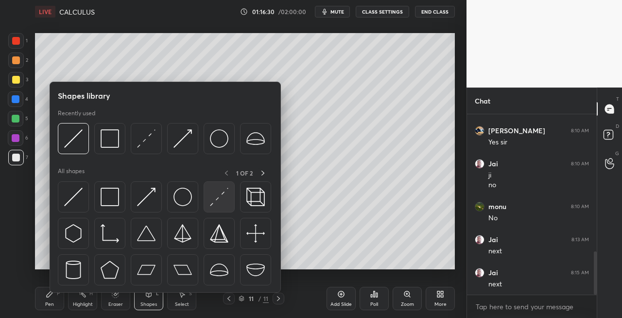
click at [215, 204] on img at bounding box center [219, 197] width 18 height 18
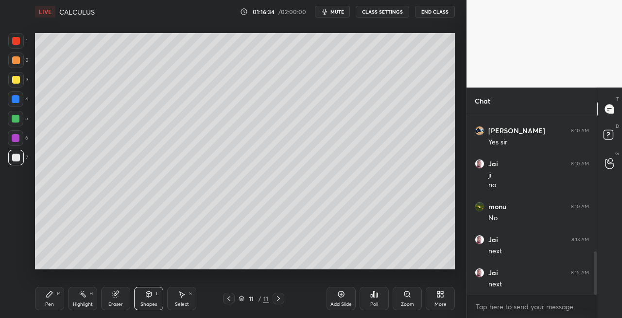
click at [54, 301] on div "Pen P" at bounding box center [49, 298] width 29 height 23
click at [229, 298] on icon at bounding box center [229, 298] width 3 height 5
click at [232, 299] on icon at bounding box center [229, 299] width 8 height 8
click at [235, 299] on div "9 / 11" at bounding box center [253, 299] width 61 height 12
click at [236, 299] on div "9 / 11" at bounding box center [253, 299] width 61 height 12
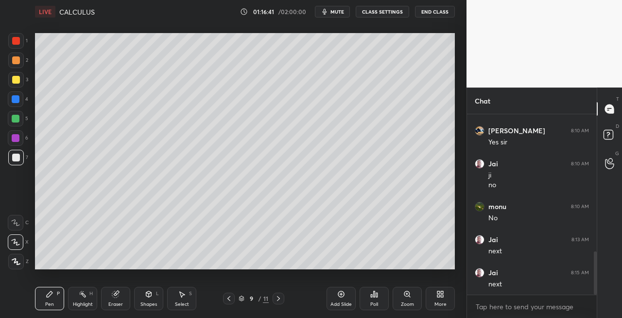
click at [231, 298] on icon at bounding box center [229, 299] width 8 height 8
click at [231, 299] on icon at bounding box center [229, 299] width 8 height 8
click at [279, 300] on icon at bounding box center [279, 299] width 8 height 8
click at [281, 299] on icon at bounding box center [279, 299] width 8 height 8
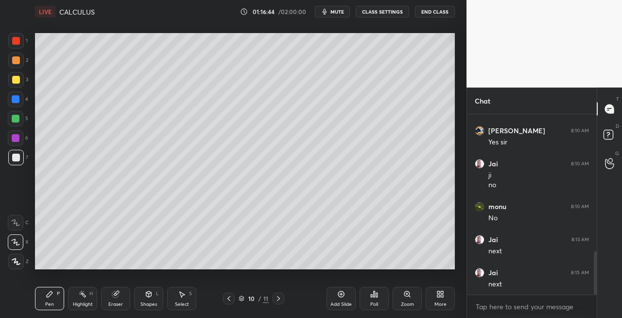
click at [281, 298] on icon at bounding box center [279, 299] width 8 height 8
click at [230, 300] on icon at bounding box center [229, 299] width 8 height 8
click at [233, 298] on div at bounding box center [229, 299] width 12 height 12
click at [235, 298] on div "9 / 11" at bounding box center [253, 299] width 61 height 12
click at [229, 299] on icon at bounding box center [229, 299] width 8 height 8
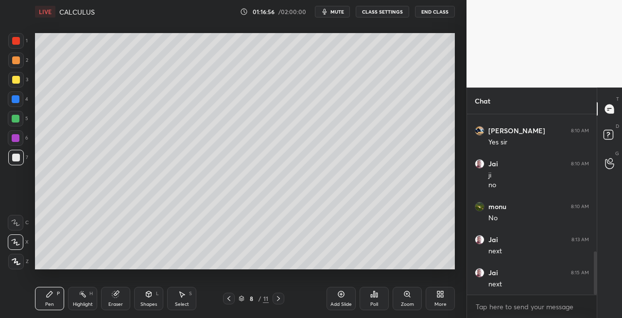
click at [280, 300] on icon at bounding box center [279, 299] width 8 height 8
click at [281, 299] on icon at bounding box center [279, 299] width 8 height 8
click at [280, 299] on icon at bounding box center [278, 298] width 3 height 5
click at [282, 299] on icon at bounding box center [279, 299] width 8 height 8
click at [118, 298] on div "Eraser" at bounding box center [115, 298] width 29 height 23
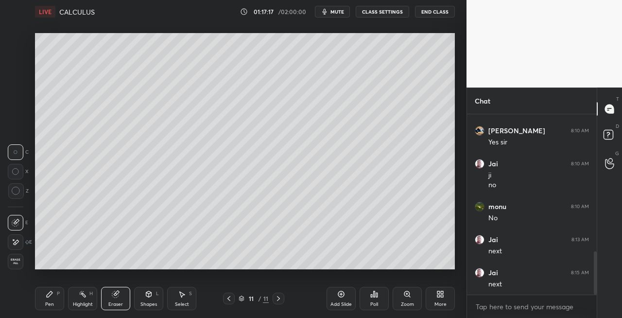
click at [48, 299] on div "Pen P" at bounding box center [49, 298] width 29 height 23
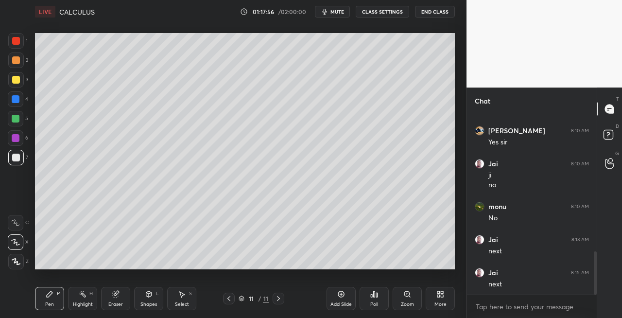
click at [154, 298] on div "Shapes L" at bounding box center [148, 298] width 29 height 23
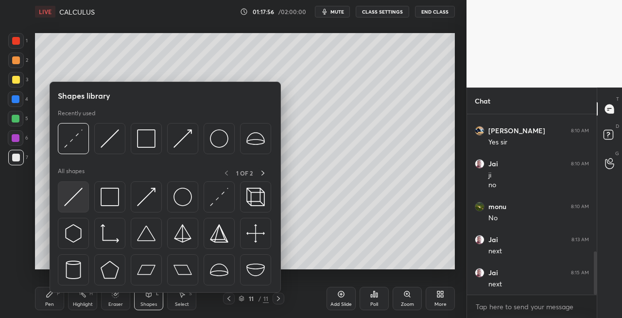
click at [76, 196] on img at bounding box center [73, 197] width 18 height 18
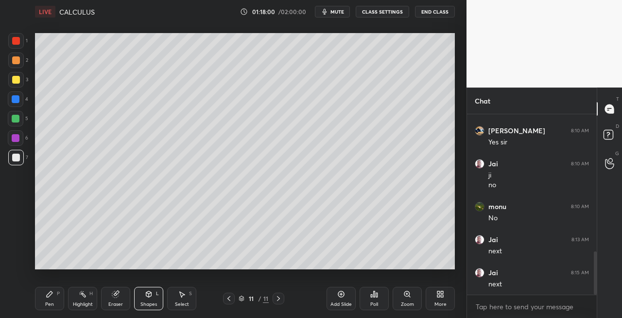
click at [54, 308] on div "Pen P" at bounding box center [49, 298] width 29 height 23
click at [230, 298] on icon at bounding box center [229, 299] width 8 height 8
click at [229, 299] on icon at bounding box center [229, 299] width 8 height 8
click at [230, 300] on icon at bounding box center [229, 298] width 3 height 5
click at [229, 301] on icon at bounding box center [229, 299] width 8 height 8
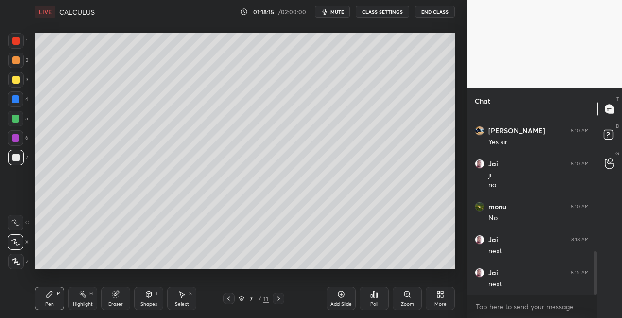
click at [280, 300] on icon at bounding box center [279, 299] width 8 height 8
click at [284, 299] on div at bounding box center [279, 299] width 12 height 12
click at [278, 302] on icon at bounding box center [279, 299] width 8 height 8
click at [278, 302] on div at bounding box center [279, 299] width 12 height 12
click at [278, 300] on icon at bounding box center [278, 298] width 3 height 5
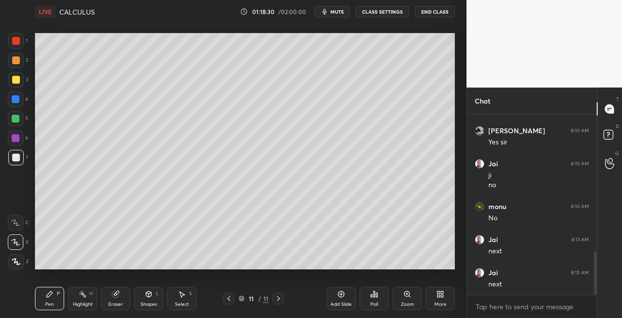
click at [279, 300] on icon at bounding box center [279, 299] width 8 height 8
click at [276, 301] on icon at bounding box center [279, 299] width 8 height 8
click at [343, 300] on div "Add Slide" at bounding box center [341, 298] width 29 height 23
click at [150, 299] on div "Shapes L" at bounding box center [148, 298] width 29 height 23
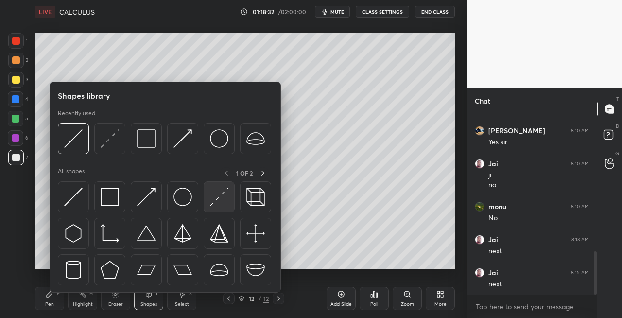
click at [216, 199] on img at bounding box center [219, 197] width 18 height 18
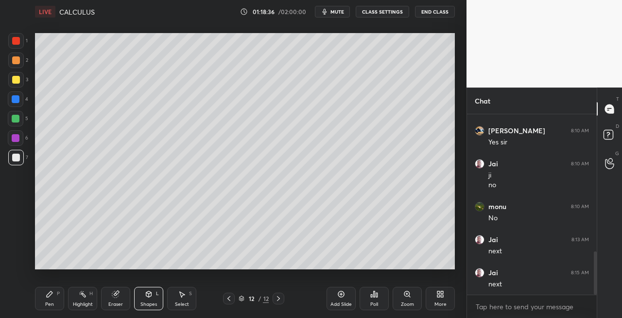
click at [63, 300] on div "Pen P" at bounding box center [49, 298] width 29 height 23
click at [117, 305] on div "Eraser" at bounding box center [115, 304] width 15 height 5
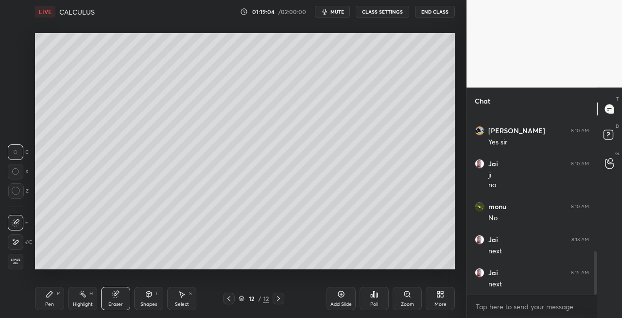
click at [57, 300] on div "Pen P" at bounding box center [49, 298] width 29 height 23
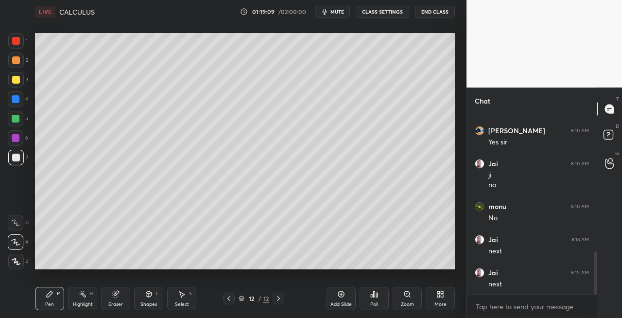
click at [231, 299] on icon at bounding box center [229, 299] width 8 height 8
click at [232, 299] on icon at bounding box center [229, 299] width 8 height 8
click at [231, 300] on icon at bounding box center [229, 299] width 8 height 8
click at [280, 299] on icon at bounding box center [279, 299] width 8 height 8
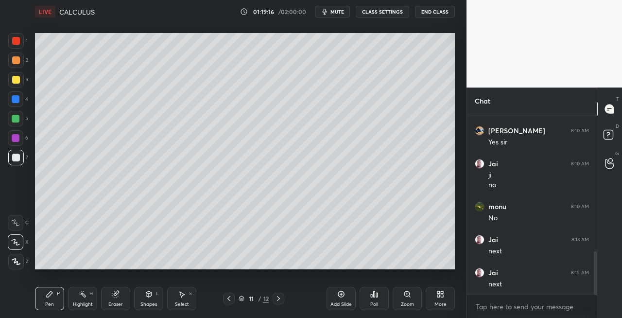
click at [280, 299] on icon at bounding box center [279, 299] width 8 height 8
click at [158, 299] on div "Shapes L" at bounding box center [148, 298] width 29 height 23
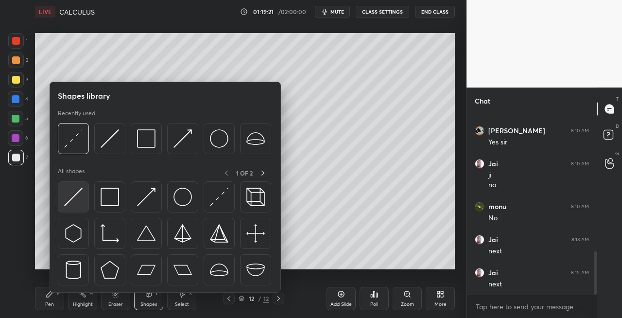
click at [70, 195] on img at bounding box center [73, 197] width 18 height 18
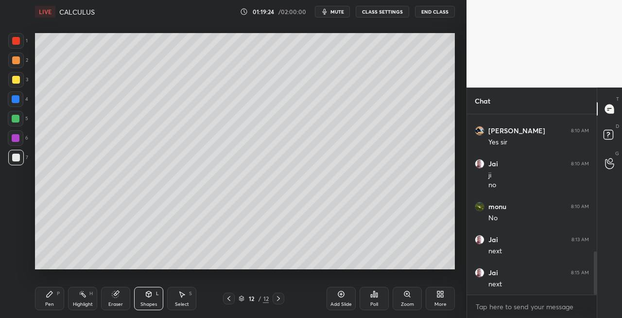
click at [54, 301] on div "Pen P" at bounding box center [49, 298] width 29 height 23
click at [230, 299] on icon at bounding box center [229, 299] width 8 height 8
click at [231, 299] on icon at bounding box center [229, 299] width 8 height 8
click at [233, 299] on div at bounding box center [229, 299] width 12 height 12
click at [229, 298] on icon at bounding box center [229, 299] width 8 height 8
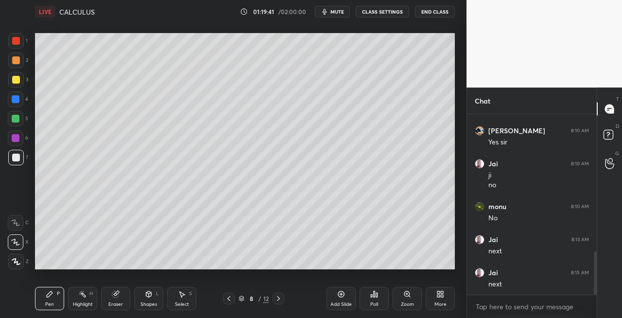
click at [229, 299] on icon at bounding box center [229, 299] width 8 height 8
click at [282, 299] on icon at bounding box center [279, 299] width 8 height 8
click at [282, 299] on div at bounding box center [279, 299] width 12 height 12
click at [282, 299] on icon at bounding box center [279, 299] width 8 height 8
click at [283, 299] on div at bounding box center [279, 299] width 12 height 12
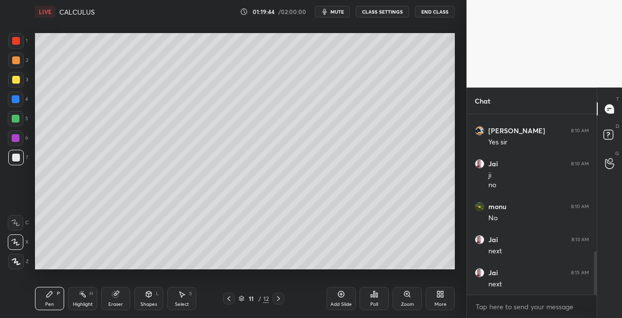
click at [283, 299] on div at bounding box center [279, 299] width 12 height 12
click at [284, 299] on div at bounding box center [279, 299] width 12 height 12
click at [148, 298] on icon at bounding box center [149, 294] width 8 height 8
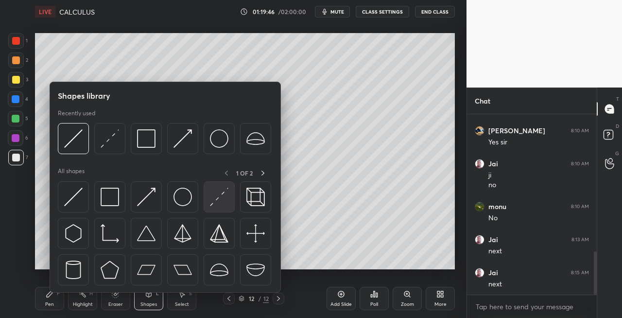
click at [214, 204] on img at bounding box center [219, 197] width 18 height 18
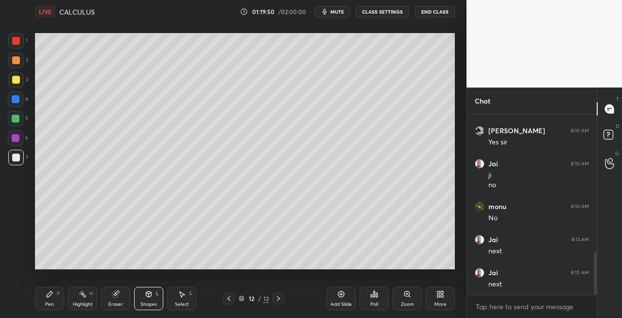
click at [54, 300] on div "Pen P" at bounding box center [49, 298] width 29 height 23
click at [232, 300] on icon at bounding box center [229, 299] width 8 height 8
click at [233, 299] on div at bounding box center [229, 299] width 12 height 12
click at [234, 299] on div at bounding box center [229, 299] width 12 height 12
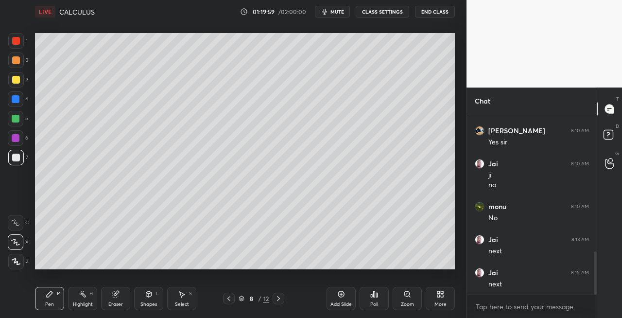
click at [225, 300] on div at bounding box center [229, 299] width 12 height 12
click at [280, 299] on icon at bounding box center [278, 298] width 3 height 5
click at [281, 299] on icon at bounding box center [279, 299] width 8 height 8
click at [282, 299] on icon at bounding box center [279, 299] width 8 height 8
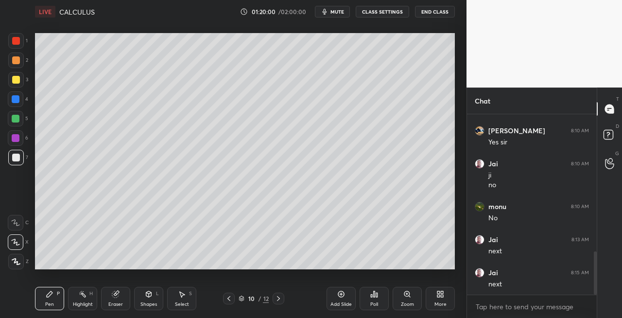
click at [281, 299] on icon at bounding box center [279, 299] width 8 height 8
click at [281, 298] on icon at bounding box center [279, 299] width 8 height 8
click at [109, 300] on div "Eraser" at bounding box center [115, 298] width 29 height 23
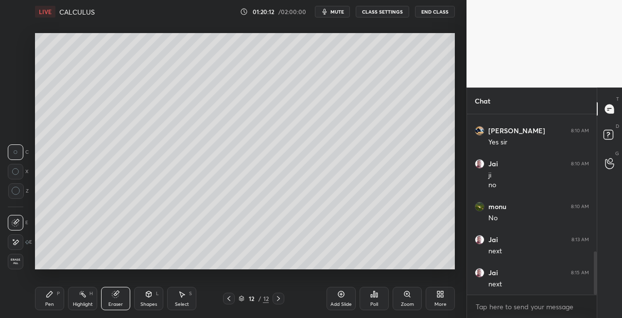
click at [53, 297] on icon at bounding box center [50, 294] width 8 height 8
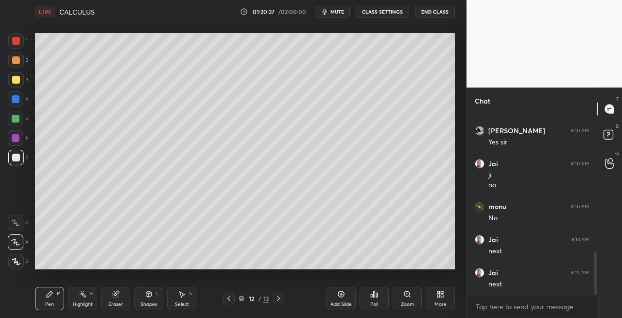
click at [123, 299] on div "Eraser" at bounding box center [115, 298] width 29 height 23
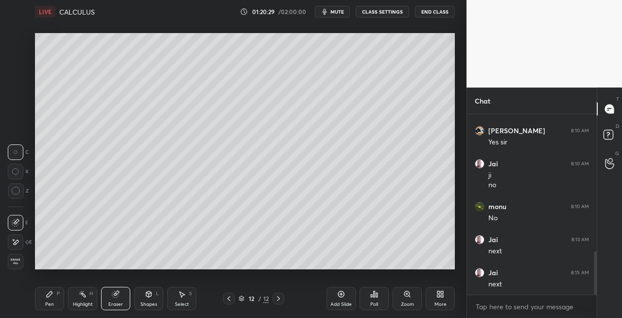
click at [52, 298] on div "Pen P" at bounding box center [49, 298] width 29 height 23
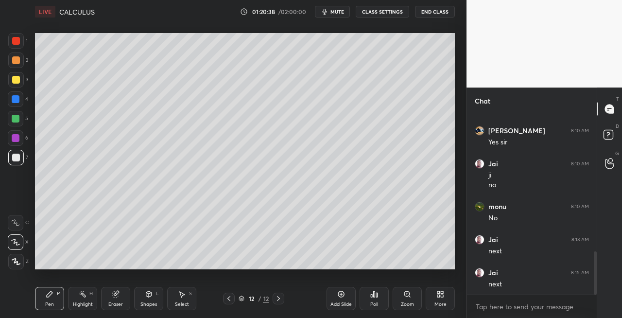
click at [229, 297] on icon at bounding box center [229, 299] width 8 height 8
click at [230, 297] on icon at bounding box center [229, 299] width 8 height 8
click at [230, 298] on icon at bounding box center [229, 299] width 8 height 8
click at [228, 299] on icon at bounding box center [229, 298] width 3 height 5
click at [278, 299] on icon at bounding box center [279, 299] width 8 height 8
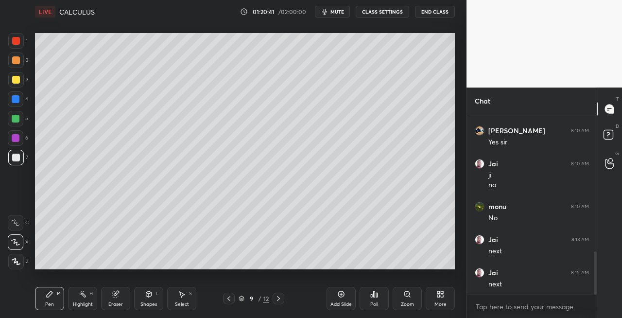
click at [278, 300] on icon at bounding box center [279, 299] width 8 height 8
click at [279, 299] on icon at bounding box center [279, 299] width 8 height 8
click at [129, 297] on div "Eraser" at bounding box center [115, 298] width 29 height 23
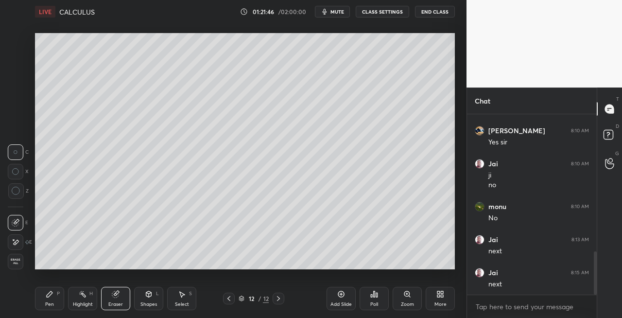
click at [54, 298] on div "Pen P" at bounding box center [49, 298] width 29 height 23
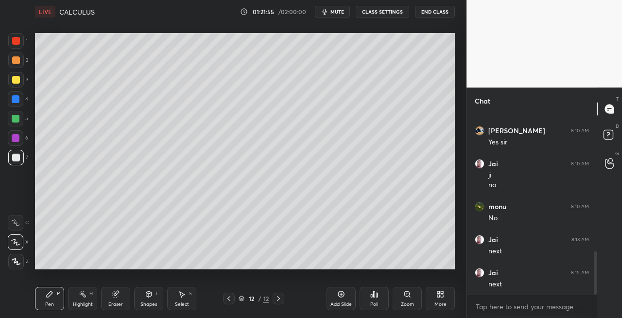
click at [270, 269] on div "Setting up your live class Poll for secs No correct answer Start poll" at bounding box center [245, 151] width 428 height 256
click at [148, 293] on icon at bounding box center [148, 293] width 5 height 1
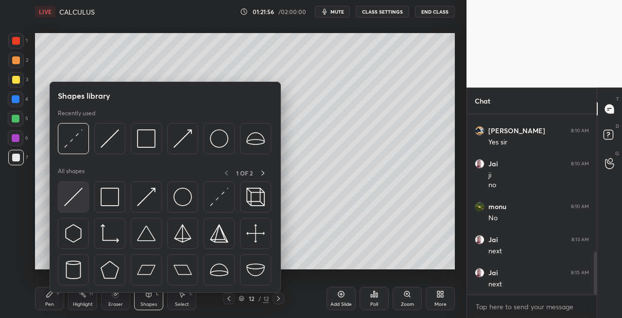
click at [82, 201] on img at bounding box center [73, 197] width 18 height 18
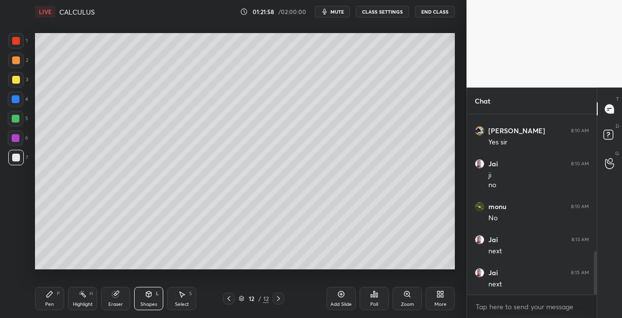
click at [53, 302] on div "Pen" at bounding box center [49, 304] width 9 height 5
click at [230, 300] on icon at bounding box center [229, 299] width 8 height 8
click at [230, 299] on icon at bounding box center [229, 299] width 8 height 8
click at [229, 302] on div at bounding box center [229, 299] width 12 height 12
click at [278, 299] on icon at bounding box center [279, 299] width 8 height 8
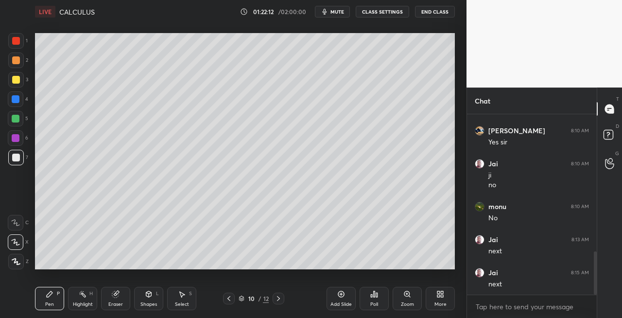
click at [278, 299] on icon at bounding box center [279, 299] width 8 height 8
click at [280, 299] on icon at bounding box center [279, 299] width 8 height 8
click at [280, 300] on icon at bounding box center [279, 299] width 8 height 8
click at [278, 299] on icon at bounding box center [279, 299] width 8 height 8
click at [279, 300] on icon at bounding box center [278, 298] width 3 height 5
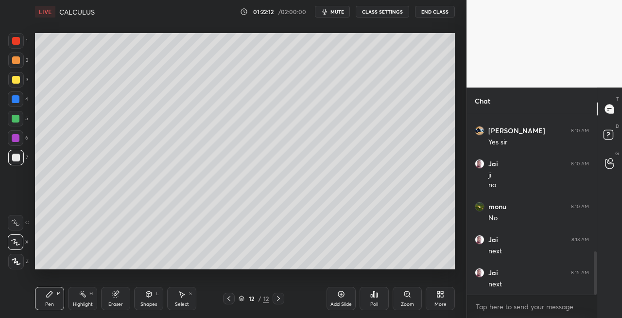
click at [278, 300] on icon at bounding box center [279, 299] width 8 height 8
click at [276, 300] on icon at bounding box center [279, 299] width 8 height 8
click at [333, 304] on div "Add Slide" at bounding box center [341, 304] width 21 height 5
click at [161, 301] on div "Shapes L" at bounding box center [148, 298] width 29 height 23
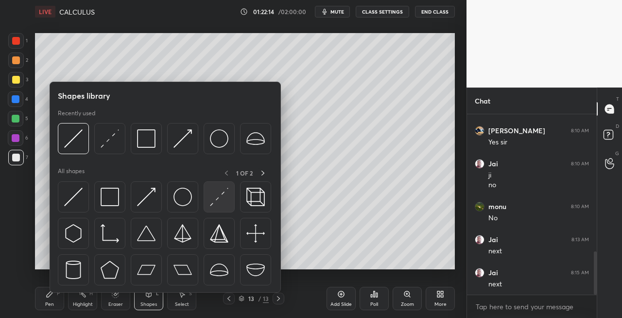
click at [216, 202] on img at bounding box center [219, 197] width 18 height 18
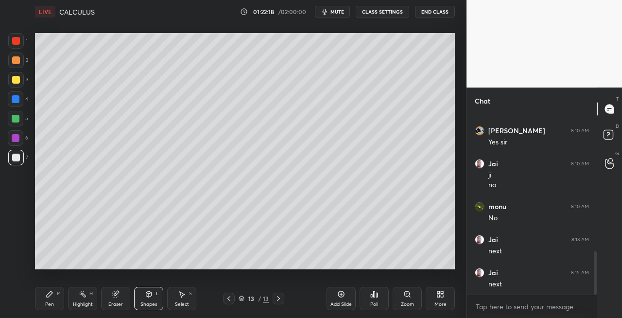
click at [55, 295] on div "Pen P" at bounding box center [49, 298] width 29 height 23
click at [229, 301] on icon at bounding box center [229, 299] width 8 height 8
click at [280, 300] on icon at bounding box center [279, 299] width 8 height 8
click at [231, 297] on icon at bounding box center [229, 299] width 8 height 8
click at [280, 301] on icon at bounding box center [279, 299] width 8 height 8
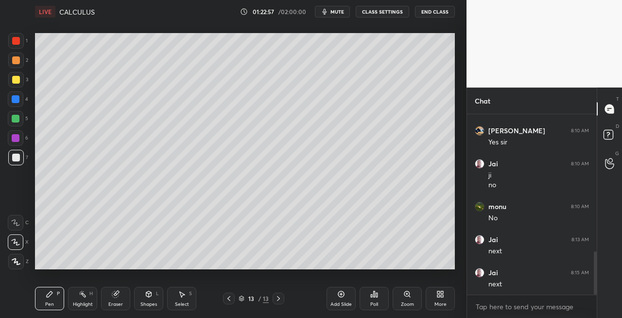
click at [119, 300] on div "Eraser" at bounding box center [115, 298] width 29 height 23
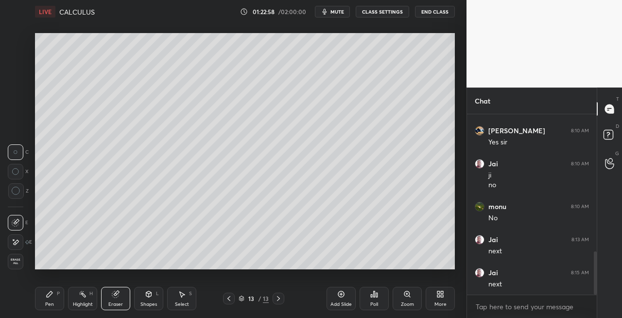
click at [51, 302] on div "Pen" at bounding box center [49, 304] width 9 height 5
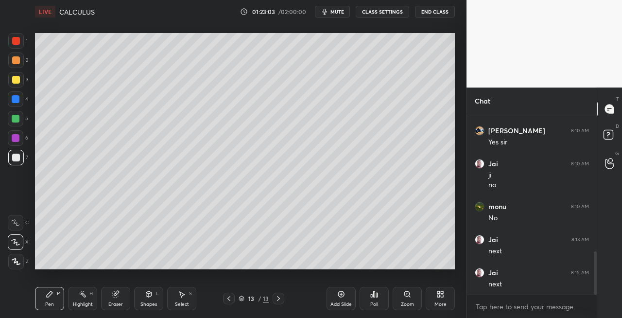
click at [155, 299] on div "Shapes L" at bounding box center [148, 298] width 29 height 23
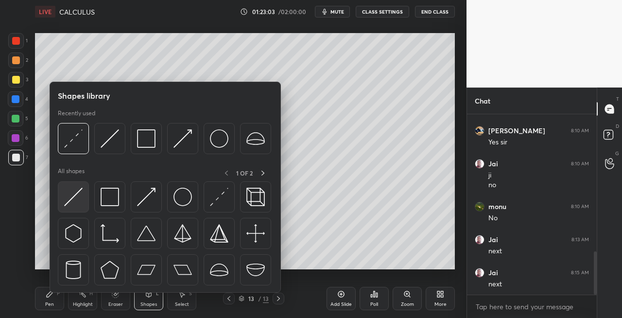
click at [73, 206] on div at bounding box center [73, 196] width 31 height 31
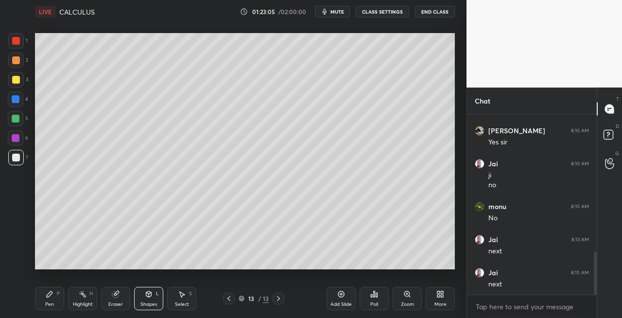
click at [55, 303] on div "Pen P" at bounding box center [49, 298] width 29 height 23
click at [229, 301] on icon at bounding box center [229, 299] width 8 height 8
click at [232, 300] on icon at bounding box center [229, 299] width 8 height 8
click at [279, 299] on icon at bounding box center [279, 299] width 8 height 8
click at [281, 299] on icon at bounding box center [279, 299] width 8 height 8
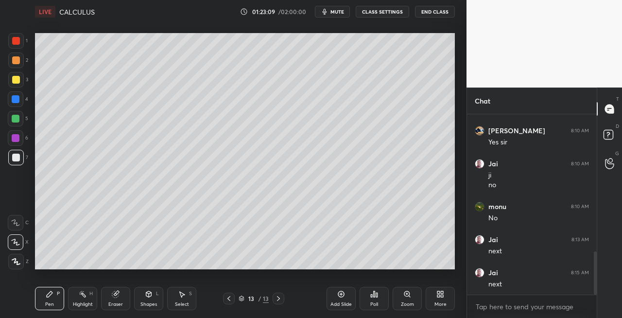
click at [281, 298] on icon at bounding box center [279, 299] width 8 height 8
click at [148, 295] on icon at bounding box center [148, 294] width 5 height 6
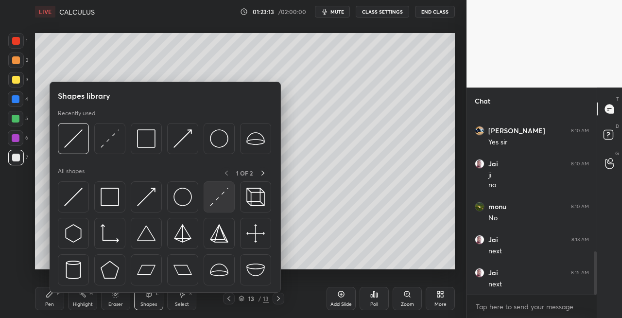
click at [207, 199] on div at bounding box center [219, 196] width 31 height 31
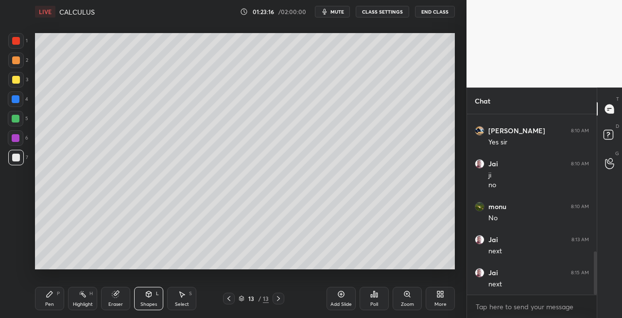
click at [50, 300] on div "Pen P" at bounding box center [49, 298] width 29 height 23
click at [229, 300] on icon at bounding box center [229, 299] width 8 height 8
click at [278, 300] on icon at bounding box center [279, 299] width 8 height 8
click at [120, 294] on div "Eraser" at bounding box center [115, 298] width 29 height 23
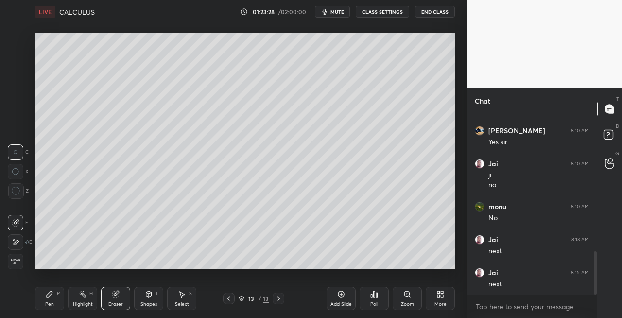
click at [62, 293] on div "Pen P" at bounding box center [49, 298] width 29 height 23
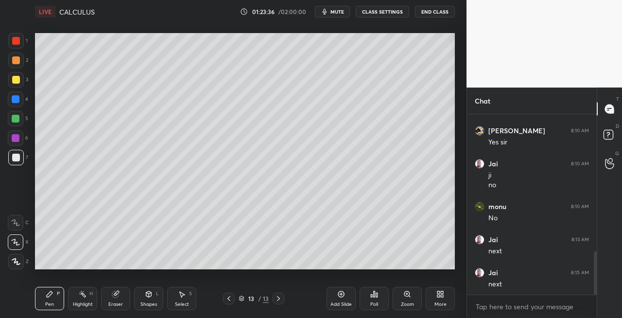
click at [230, 298] on icon at bounding box center [229, 299] width 8 height 8
click at [276, 300] on icon at bounding box center [279, 299] width 8 height 8
click at [118, 289] on div "Eraser" at bounding box center [115, 298] width 29 height 23
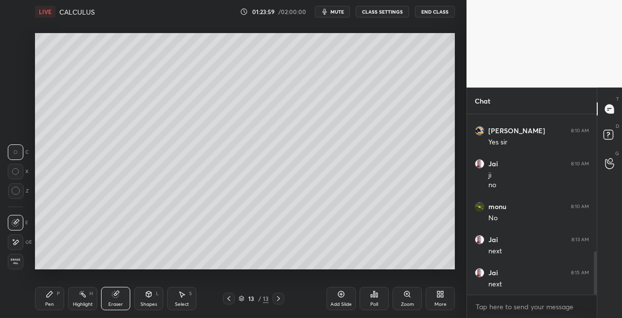
click at [43, 299] on div "Pen P" at bounding box center [49, 298] width 29 height 23
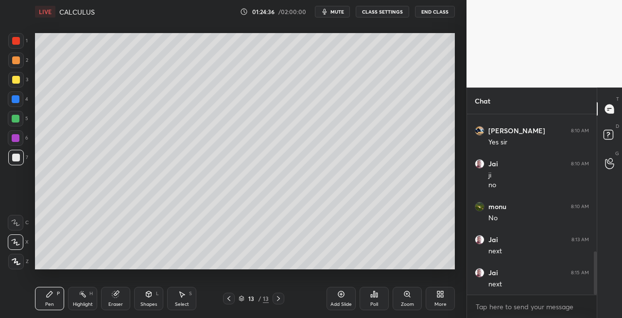
click at [275, 271] on div "Setting up your live class Poll for secs No correct answer Start poll" at bounding box center [245, 151] width 428 height 256
click at [114, 299] on div "Eraser" at bounding box center [115, 298] width 29 height 23
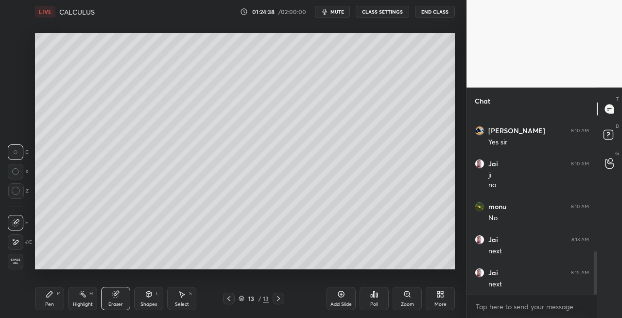
click at [57, 303] on div "Pen P" at bounding box center [49, 298] width 29 height 23
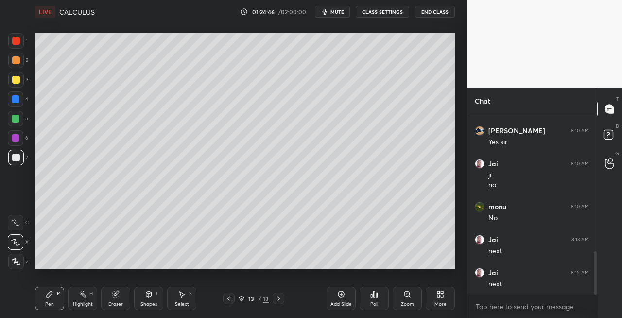
click at [229, 298] on icon at bounding box center [229, 298] width 3 height 5
click at [228, 300] on icon at bounding box center [229, 299] width 8 height 8
click at [231, 301] on icon at bounding box center [229, 299] width 8 height 8
click at [282, 298] on div at bounding box center [279, 299] width 12 height 12
click at [277, 300] on icon at bounding box center [279, 299] width 8 height 8
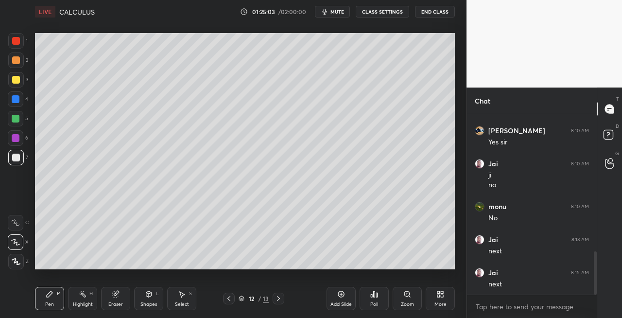
click at [277, 299] on icon at bounding box center [279, 299] width 8 height 8
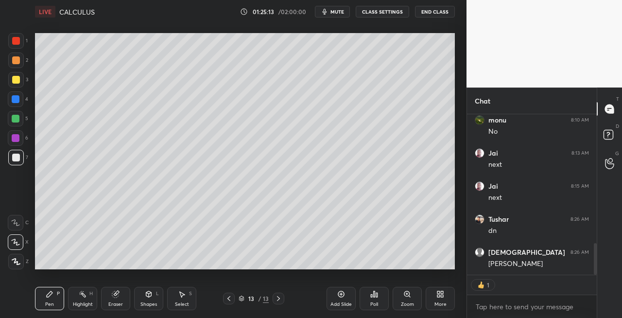
click at [229, 299] on icon at bounding box center [229, 299] width 8 height 8
click at [231, 299] on icon at bounding box center [229, 299] width 8 height 8
click at [233, 299] on div at bounding box center [229, 299] width 12 height 12
click at [232, 299] on icon at bounding box center [229, 299] width 8 height 8
click at [232, 300] on icon at bounding box center [229, 299] width 8 height 8
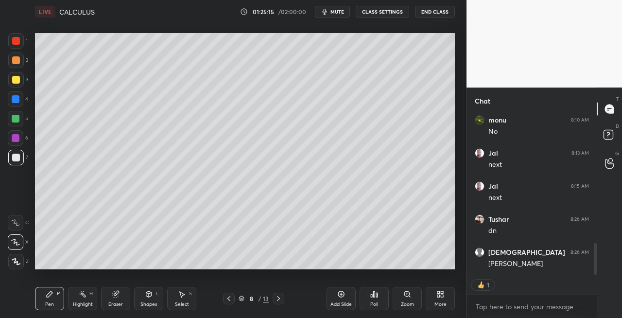
click at [232, 300] on icon at bounding box center [229, 299] width 8 height 8
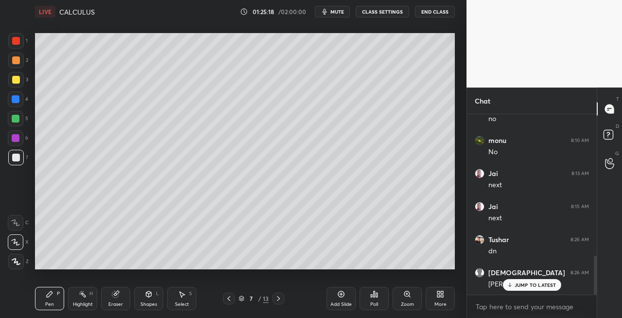
scroll to position [637, 0]
click at [279, 299] on icon at bounding box center [278, 298] width 3 height 5
click at [278, 299] on icon at bounding box center [279, 299] width 8 height 8
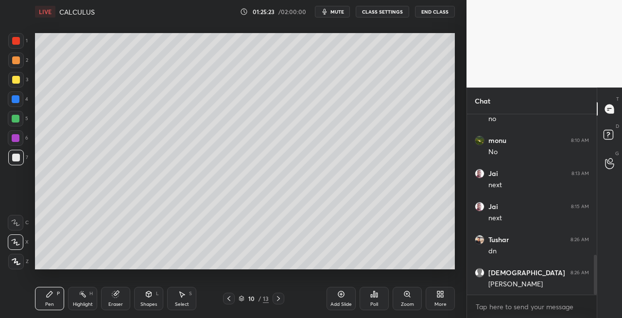
click at [279, 299] on icon at bounding box center [279, 299] width 8 height 8
click at [279, 298] on icon at bounding box center [278, 298] width 3 height 5
click at [279, 299] on icon at bounding box center [278, 298] width 3 height 5
click at [280, 298] on icon at bounding box center [278, 298] width 3 height 5
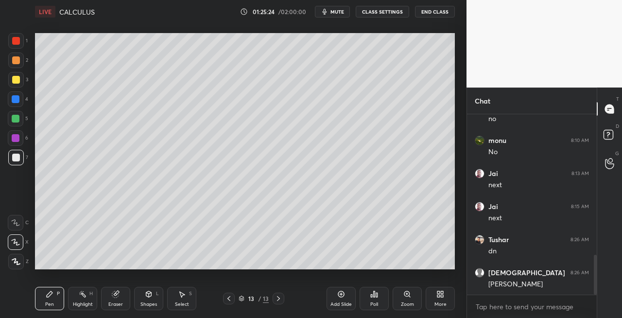
click at [280, 299] on icon at bounding box center [278, 298] width 3 height 5
click at [280, 299] on icon at bounding box center [279, 299] width 8 height 8
click at [278, 298] on icon at bounding box center [279, 299] width 8 height 8
click at [277, 297] on icon at bounding box center [279, 299] width 8 height 8
click at [335, 300] on div "Add Slide" at bounding box center [341, 298] width 29 height 23
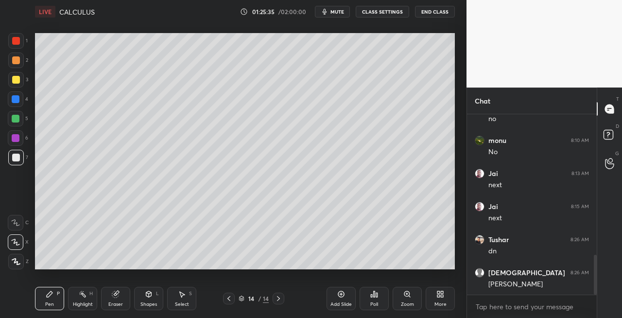
click at [148, 300] on div "Shapes L" at bounding box center [148, 298] width 29 height 23
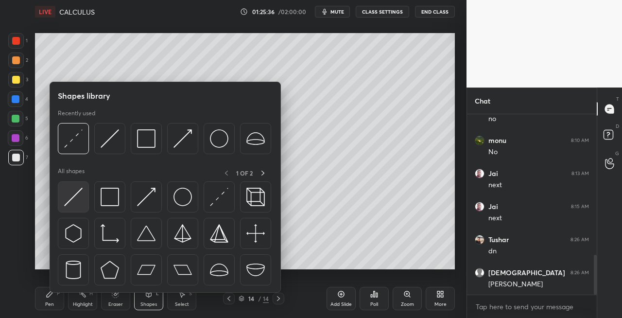
click at [73, 200] on img at bounding box center [73, 197] width 18 height 18
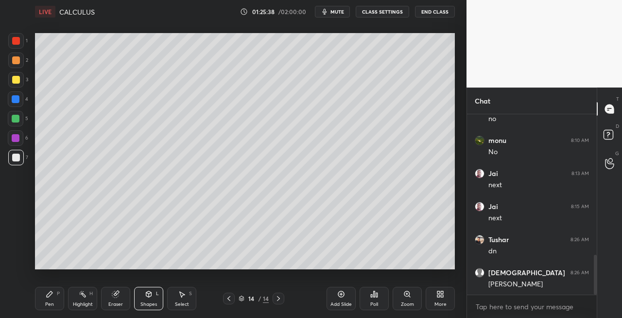
click at [53, 295] on icon at bounding box center [50, 294] width 8 height 8
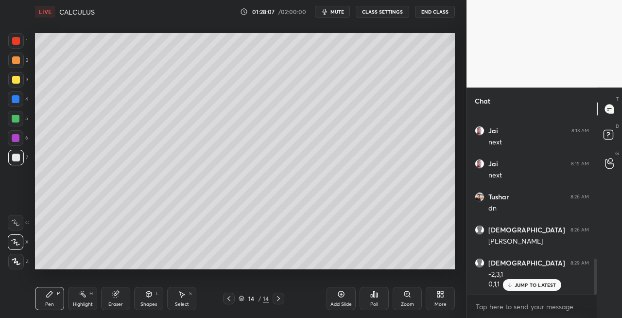
scroll to position [722, 0]
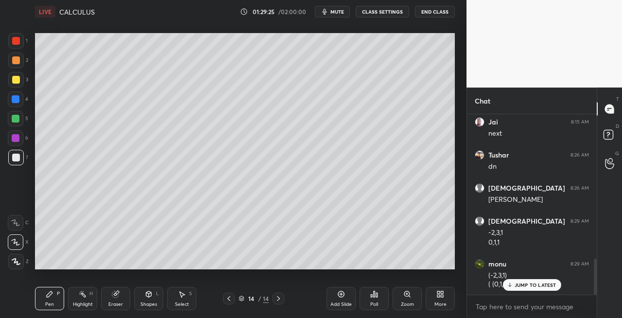
click at [118, 302] on div "Eraser" at bounding box center [115, 304] width 15 height 5
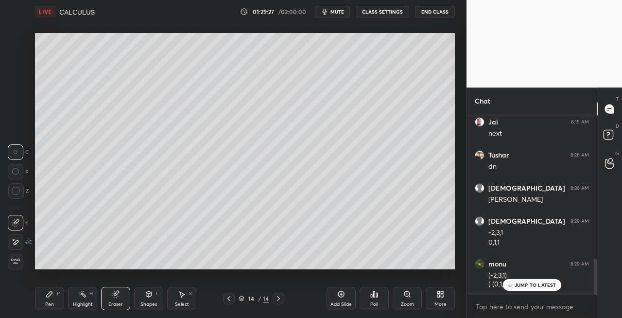
click at [48, 297] on icon at bounding box center [50, 294] width 6 height 6
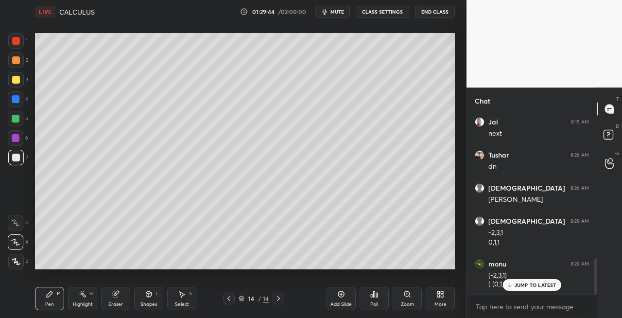
scroll to position [755, 0]
click at [230, 299] on icon at bounding box center [229, 299] width 8 height 8
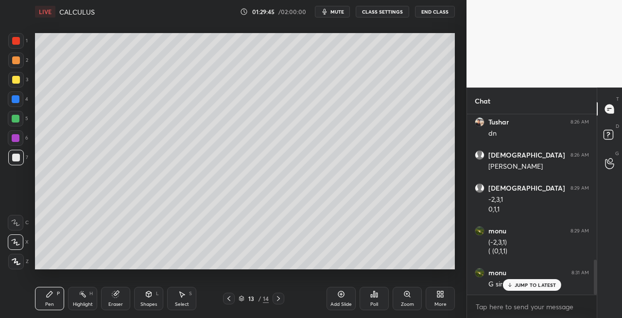
click at [232, 299] on icon at bounding box center [229, 299] width 8 height 8
click at [148, 296] on icon at bounding box center [148, 294] width 5 height 6
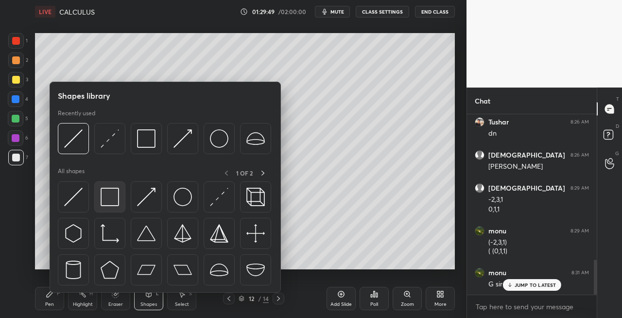
click at [111, 198] on img at bounding box center [110, 197] width 18 height 18
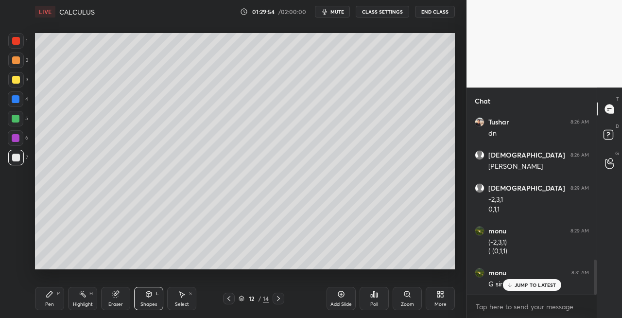
click at [279, 297] on icon at bounding box center [278, 298] width 3 height 5
click at [281, 299] on icon at bounding box center [279, 299] width 8 height 8
click at [229, 297] on icon at bounding box center [229, 298] width 3 height 5
click at [232, 298] on icon at bounding box center [229, 299] width 8 height 8
click at [234, 299] on div at bounding box center [229, 299] width 12 height 12
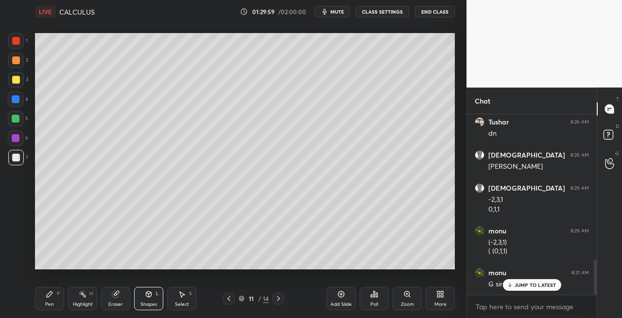
click at [281, 299] on icon at bounding box center [279, 299] width 8 height 8
click at [282, 298] on icon at bounding box center [279, 299] width 8 height 8
click at [283, 300] on div at bounding box center [279, 299] width 12 height 12
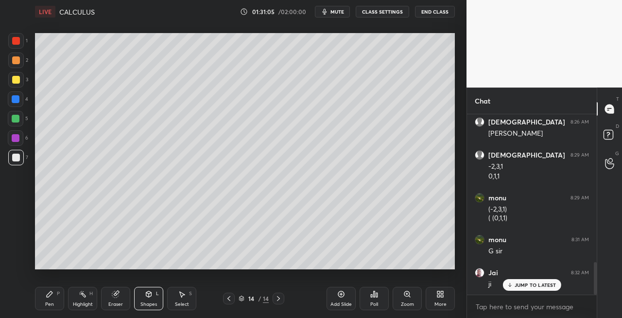
scroll to position [821, 0]
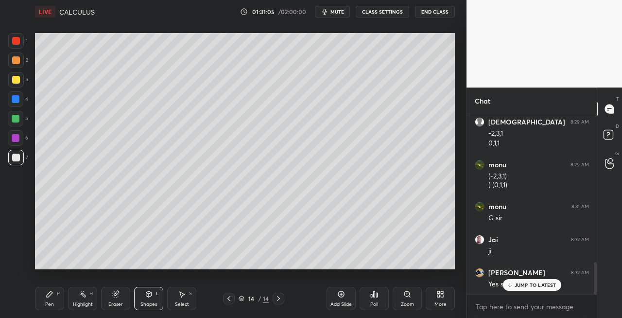
click at [21, 82] on div at bounding box center [16, 80] width 16 height 16
click at [50, 300] on div "Pen P" at bounding box center [49, 298] width 29 height 23
click at [229, 300] on icon at bounding box center [229, 299] width 8 height 8
click at [230, 300] on icon at bounding box center [229, 299] width 8 height 8
click at [229, 300] on icon at bounding box center [229, 299] width 8 height 8
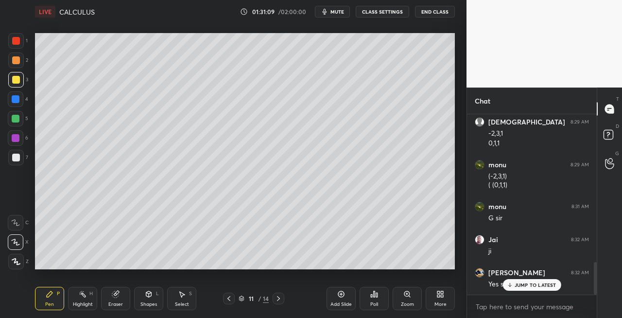
click at [229, 300] on icon at bounding box center [229, 298] width 3 height 5
click at [229, 299] on icon at bounding box center [229, 299] width 8 height 8
click at [228, 299] on icon at bounding box center [229, 298] width 3 height 5
click at [279, 299] on icon at bounding box center [279, 299] width 8 height 8
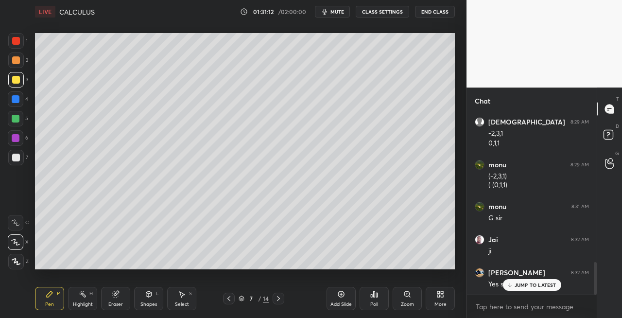
click at [278, 299] on icon at bounding box center [279, 299] width 8 height 8
click at [279, 300] on icon at bounding box center [278, 298] width 3 height 5
click at [279, 300] on icon at bounding box center [279, 299] width 8 height 8
click at [280, 300] on icon at bounding box center [279, 299] width 8 height 8
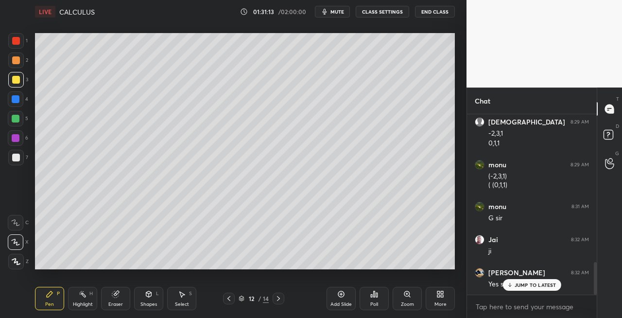
click at [279, 300] on icon at bounding box center [278, 298] width 3 height 5
click at [280, 299] on icon at bounding box center [279, 299] width 8 height 8
click at [146, 298] on icon at bounding box center [149, 294] width 8 height 8
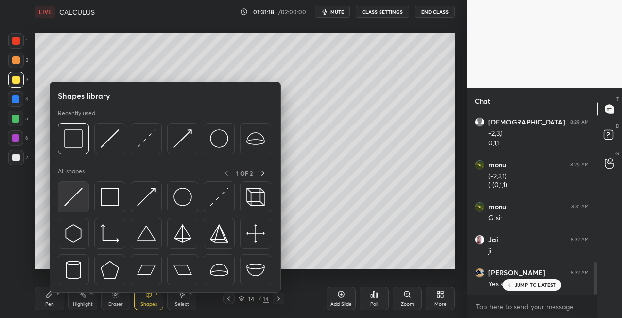
click at [67, 199] on img at bounding box center [73, 197] width 18 height 18
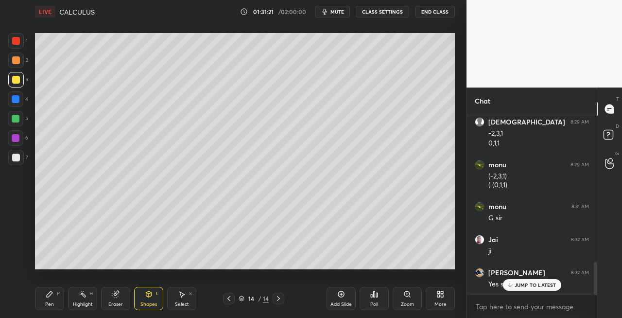
click at [52, 299] on div "Pen P" at bounding box center [49, 298] width 29 height 23
click at [116, 299] on div "Eraser" at bounding box center [115, 298] width 29 height 23
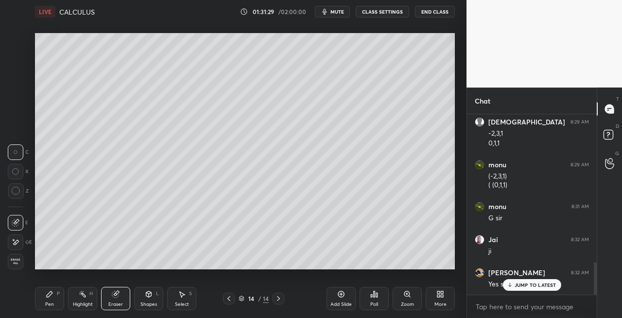
click at [53, 295] on icon at bounding box center [50, 294] width 8 height 8
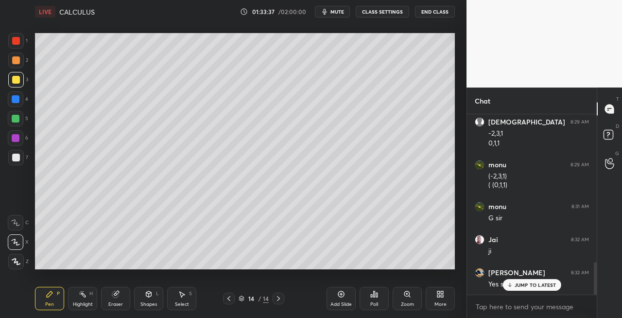
click at [120, 298] on div "Eraser" at bounding box center [115, 298] width 29 height 23
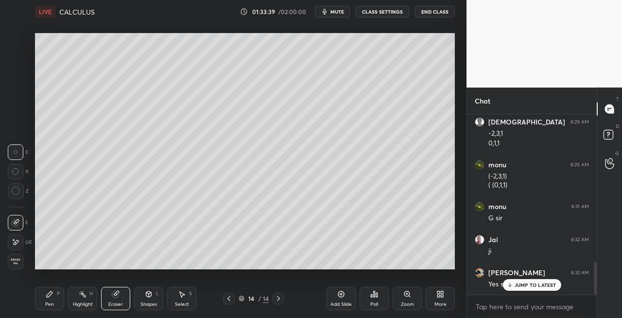
click at [50, 300] on div "Pen P" at bounding box center [49, 298] width 29 height 23
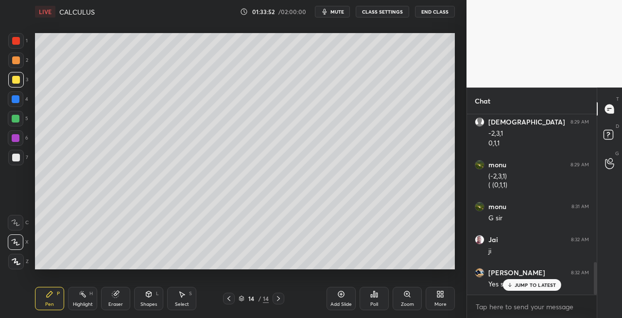
click at [15, 160] on div at bounding box center [16, 158] width 8 height 8
click at [143, 295] on div "Shapes L" at bounding box center [148, 298] width 29 height 23
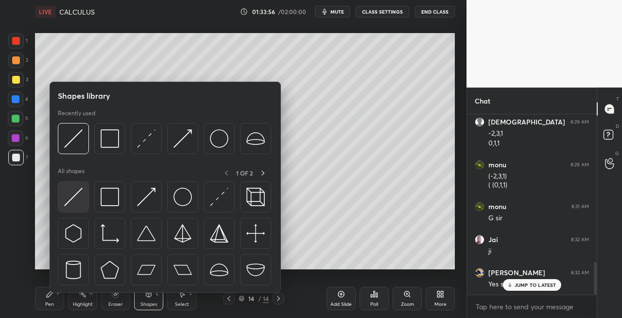
click at [72, 199] on img at bounding box center [73, 197] width 18 height 18
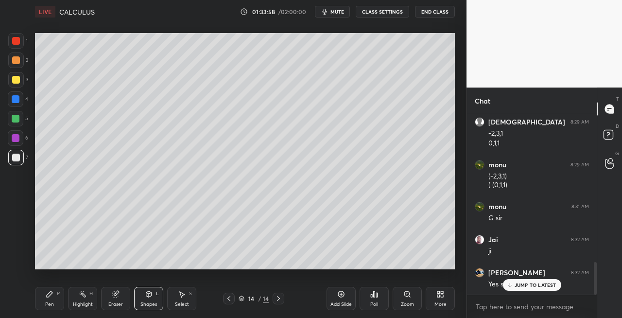
click at [49, 298] on icon at bounding box center [50, 294] width 8 height 8
click at [150, 292] on icon at bounding box center [148, 294] width 5 height 6
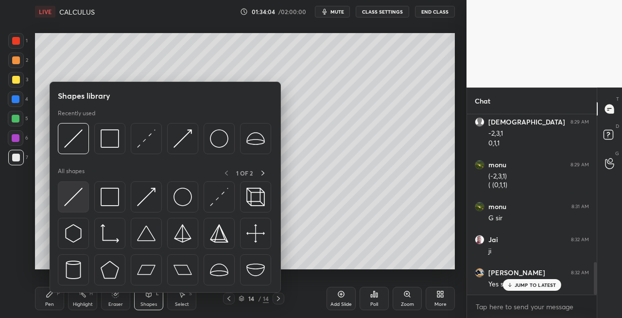
click at [71, 203] on img at bounding box center [73, 197] width 18 height 18
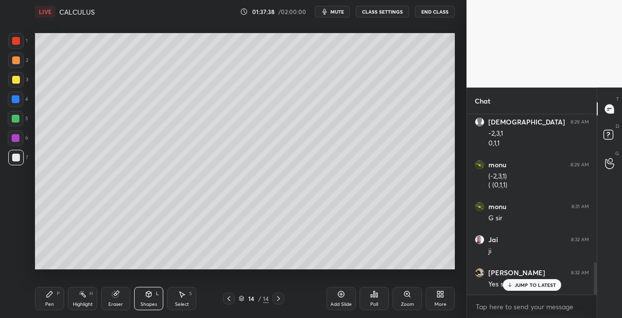
scroll to position [871, 0]
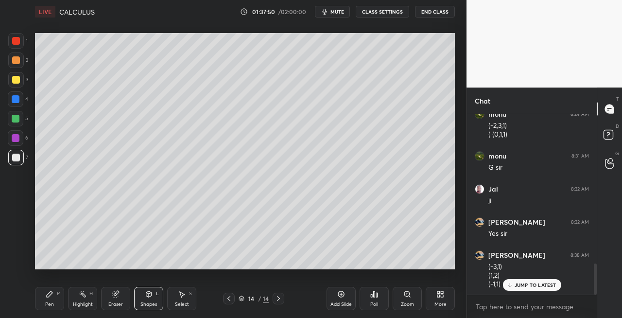
click at [275, 298] on icon at bounding box center [279, 299] width 8 height 8
click at [280, 299] on icon at bounding box center [278, 298] width 3 height 5
click at [343, 300] on div "Add Slide" at bounding box center [341, 298] width 29 height 23
click at [49, 299] on div "Pen P" at bounding box center [49, 298] width 29 height 23
click at [145, 297] on icon at bounding box center [149, 294] width 8 height 8
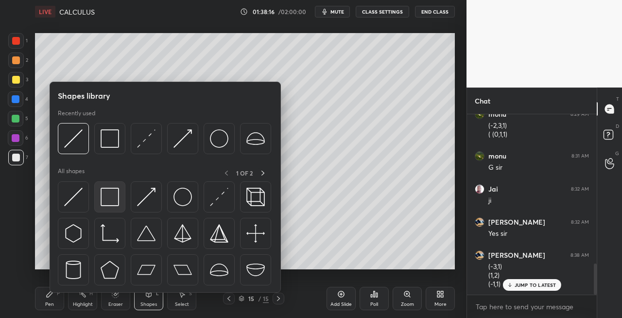
click at [101, 200] on img at bounding box center [110, 197] width 18 height 18
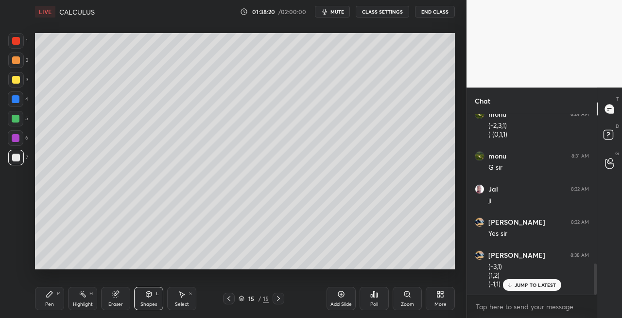
click at [42, 297] on div "Pen P" at bounding box center [49, 298] width 29 height 23
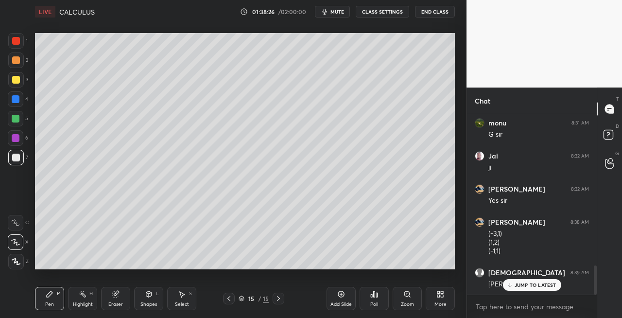
scroll to position [937, 0]
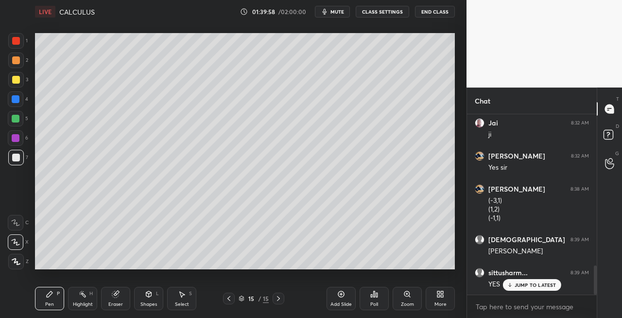
click at [229, 298] on icon at bounding box center [229, 299] width 8 height 8
click at [278, 297] on icon at bounding box center [278, 298] width 3 height 5
click at [276, 297] on icon at bounding box center [279, 299] width 8 height 8
click at [229, 300] on icon at bounding box center [229, 298] width 3 height 5
click at [279, 300] on icon at bounding box center [279, 299] width 8 height 8
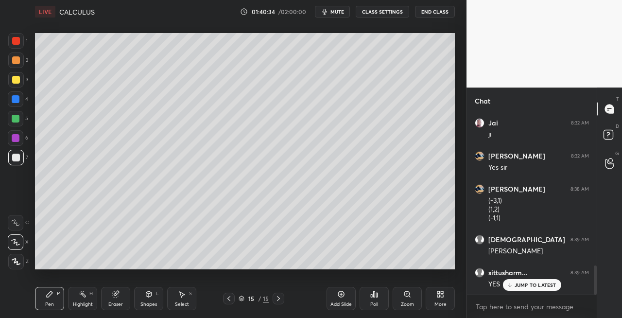
click at [229, 300] on icon at bounding box center [229, 298] width 3 height 5
click at [282, 300] on div at bounding box center [279, 299] width 12 height 12
click at [127, 299] on div "Eraser" at bounding box center [115, 298] width 29 height 23
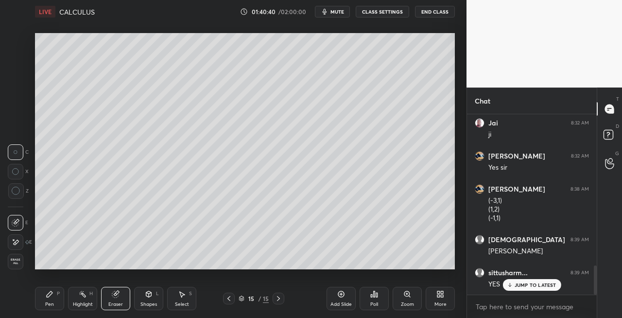
click at [57, 293] on div "P" at bounding box center [58, 293] width 3 height 5
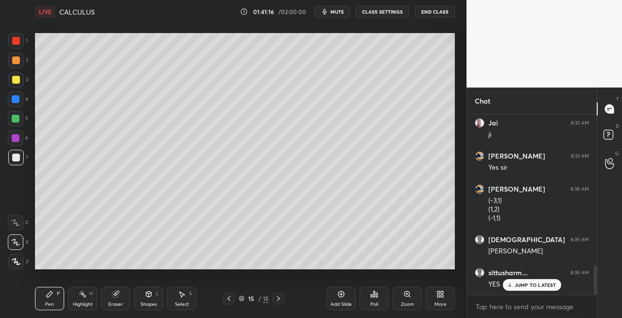
click at [117, 290] on icon at bounding box center [116, 294] width 8 height 8
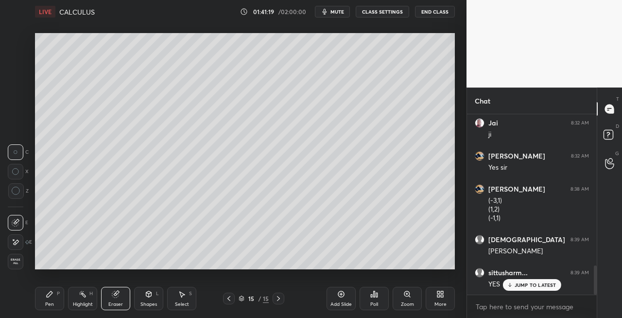
click at [52, 302] on div "Pen" at bounding box center [49, 304] width 9 height 5
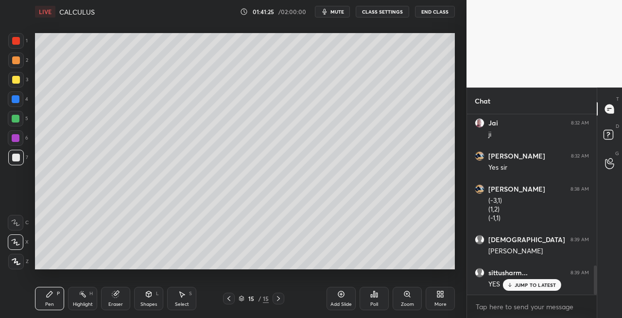
click at [159, 296] on div "L" at bounding box center [157, 293] width 3 height 5
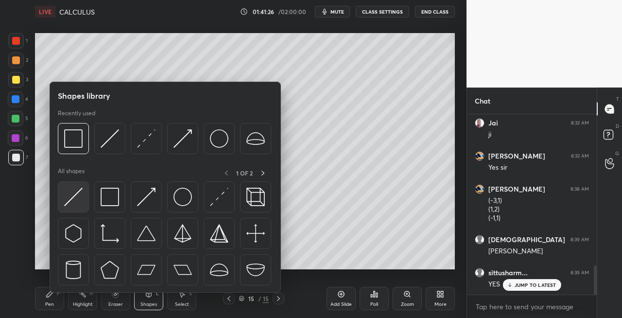
click at [74, 202] on img at bounding box center [73, 197] width 18 height 18
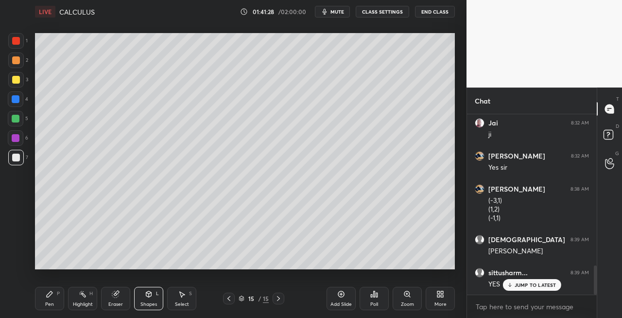
click at [54, 300] on div "Pen P" at bounding box center [49, 298] width 29 height 23
click at [154, 303] on div "Shapes" at bounding box center [149, 304] width 17 height 5
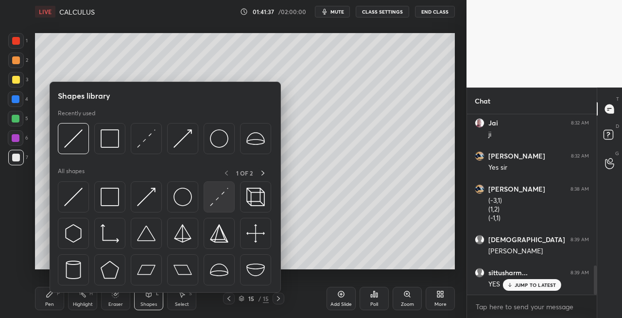
click at [217, 202] on img at bounding box center [219, 197] width 18 height 18
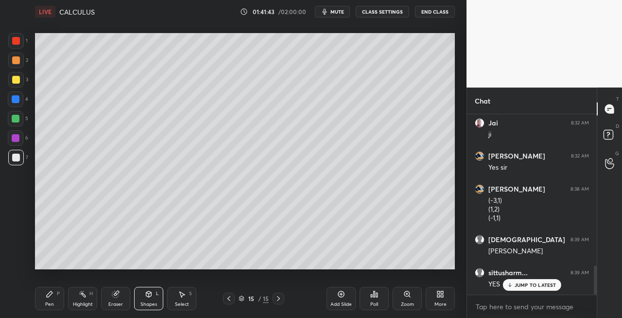
click at [117, 300] on div "Eraser" at bounding box center [115, 298] width 29 height 23
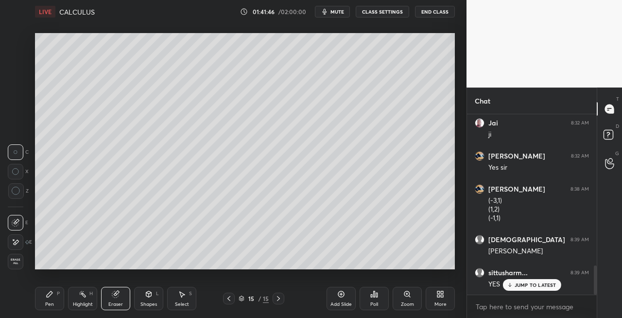
click at [53, 297] on icon at bounding box center [50, 294] width 8 height 8
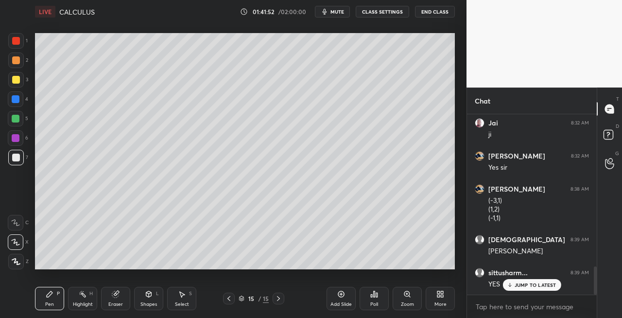
scroll to position [970, 0]
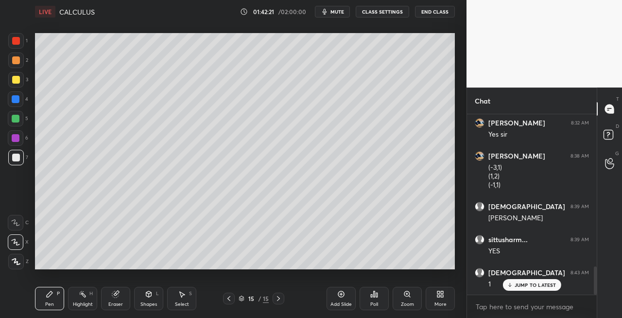
click at [279, 301] on icon at bounding box center [279, 299] width 8 height 8
click at [335, 302] on div "Add Slide" at bounding box center [341, 304] width 21 height 5
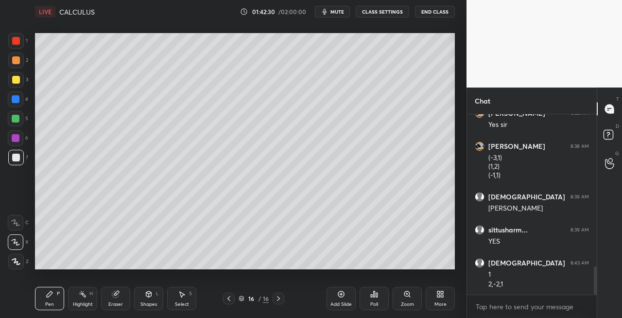
click at [228, 302] on icon at bounding box center [229, 299] width 8 height 8
click at [279, 301] on icon at bounding box center [279, 299] width 8 height 8
click at [120, 300] on div "Eraser" at bounding box center [115, 298] width 29 height 23
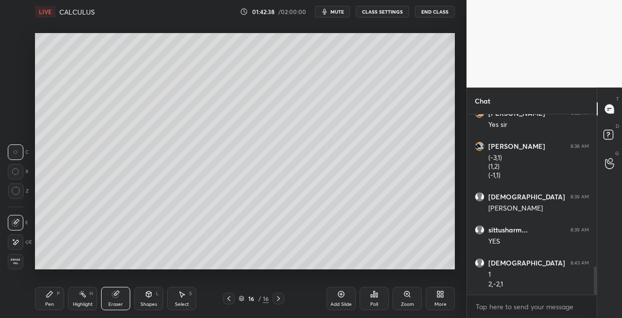
click at [59, 294] on div "P" at bounding box center [58, 293] width 3 height 5
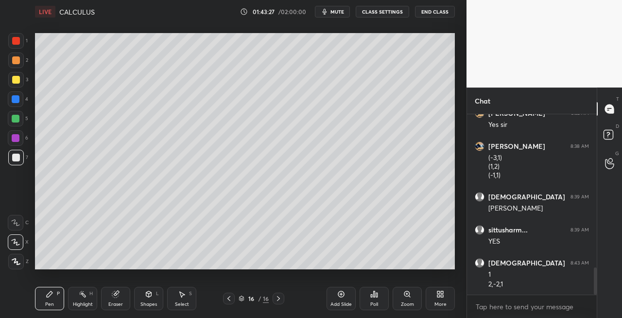
scroll to position [1013, 0]
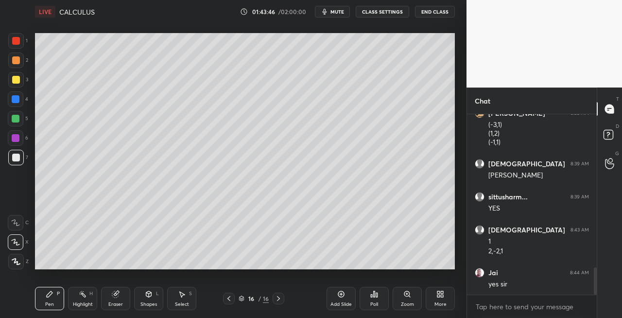
click at [226, 299] on icon at bounding box center [229, 299] width 8 height 8
click at [226, 298] on icon at bounding box center [229, 299] width 8 height 8
click at [279, 298] on icon at bounding box center [278, 298] width 3 height 5
click at [279, 299] on icon at bounding box center [279, 299] width 8 height 8
click at [278, 297] on icon at bounding box center [278, 298] width 3 height 5
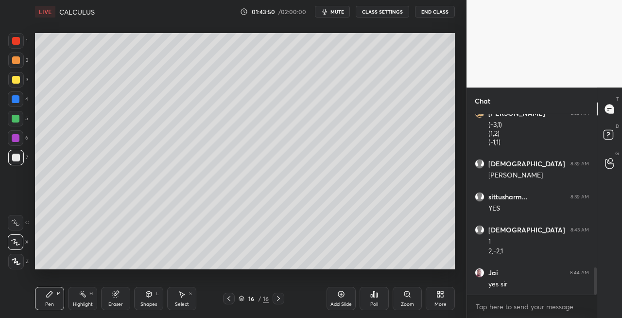
click at [121, 300] on div "Eraser" at bounding box center [115, 298] width 29 height 23
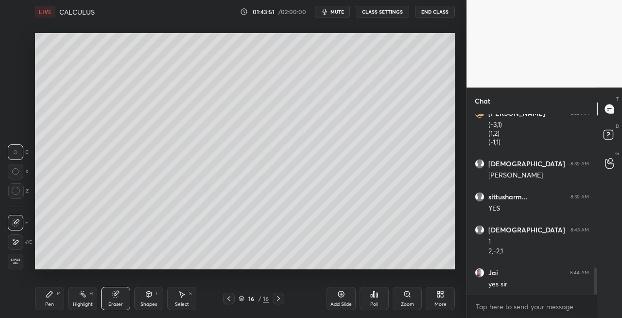
click at [48, 298] on icon at bounding box center [50, 294] width 8 height 8
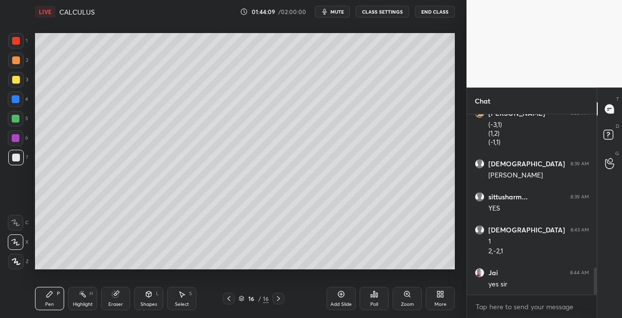
click at [145, 304] on div "Shapes" at bounding box center [149, 304] width 17 height 5
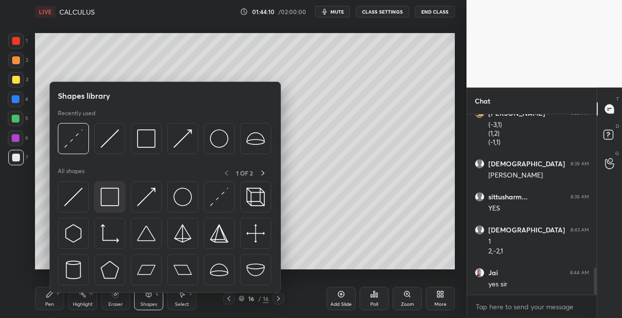
click at [113, 197] on img at bounding box center [110, 197] width 18 height 18
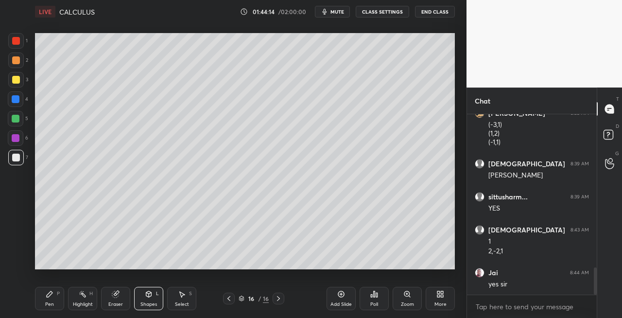
click at [229, 299] on icon at bounding box center [229, 299] width 8 height 8
click at [231, 298] on icon at bounding box center [229, 299] width 8 height 8
click at [280, 301] on icon at bounding box center [279, 299] width 8 height 8
click at [18, 84] on div at bounding box center [16, 80] width 16 height 16
click at [277, 300] on icon at bounding box center [279, 299] width 8 height 8
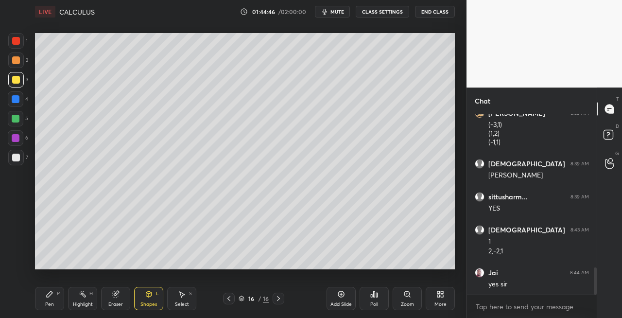
click at [278, 300] on icon at bounding box center [279, 299] width 8 height 8
click at [52, 303] on div "Pen" at bounding box center [49, 304] width 9 height 5
click at [226, 299] on icon at bounding box center [229, 299] width 8 height 8
click at [228, 298] on icon at bounding box center [229, 298] width 3 height 5
click at [279, 300] on icon at bounding box center [279, 299] width 8 height 8
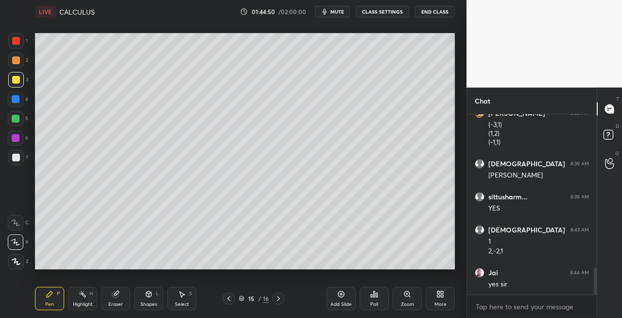
click at [278, 297] on icon at bounding box center [278, 298] width 3 height 5
click at [147, 296] on icon at bounding box center [148, 294] width 5 height 6
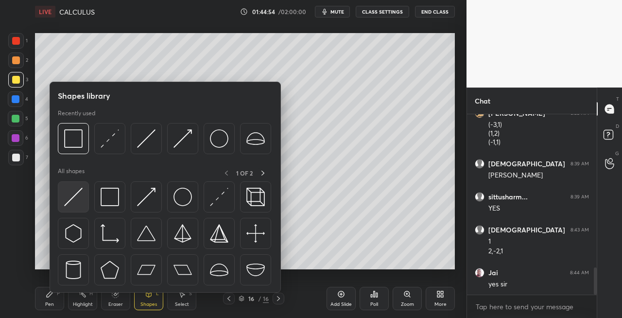
click at [66, 200] on img at bounding box center [73, 197] width 18 height 18
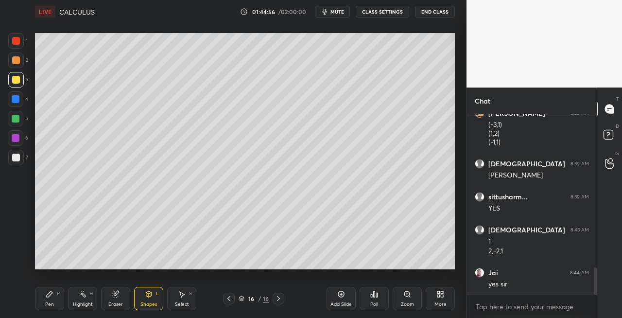
click at [52, 298] on icon at bounding box center [50, 294] width 8 height 8
click at [122, 306] on div "Eraser" at bounding box center [115, 304] width 15 height 5
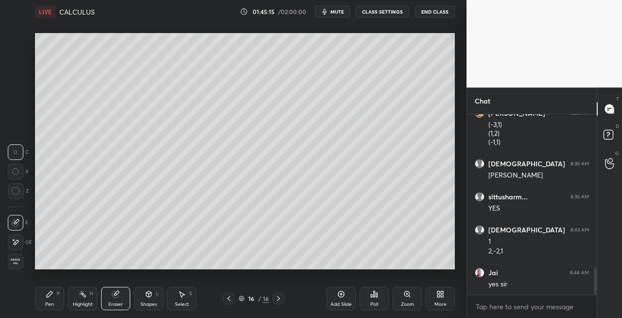
click at [53, 300] on div "Pen P" at bounding box center [49, 298] width 29 height 23
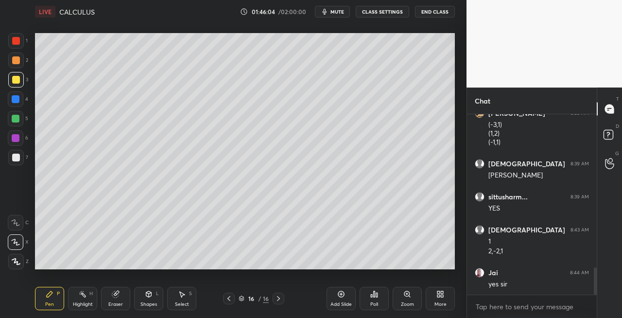
click at [282, 300] on icon at bounding box center [279, 299] width 8 height 8
click at [333, 305] on div "Add Slide" at bounding box center [341, 304] width 21 height 5
click at [109, 302] on div "Eraser" at bounding box center [115, 304] width 15 height 5
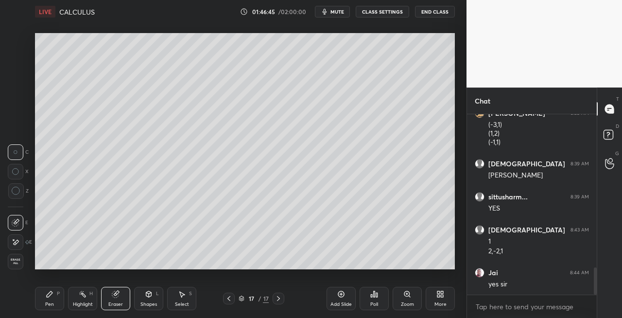
click at [42, 303] on div "Pen P" at bounding box center [49, 298] width 29 height 23
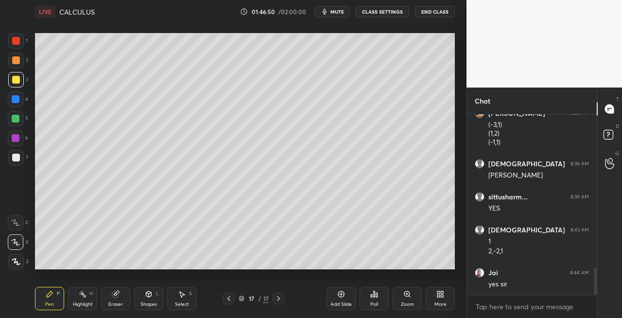
click at [22, 161] on div at bounding box center [16, 158] width 16 height 16
click at [147, 296] on icon at bounding box center [148, 294] width 5 height 6
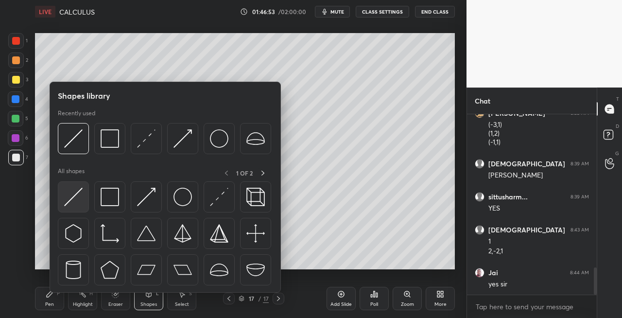
click at [72, 197] on img at bounding box center [73, 197] width 18 height 18
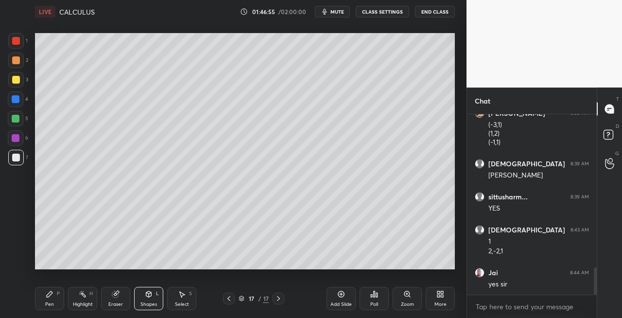
click at [48, 297] on icon at bounding box center [50, 294] width 6 height 6
click at [154, 289] on div "Shapes L" at bounding box center [148, 298] width 29 height 23
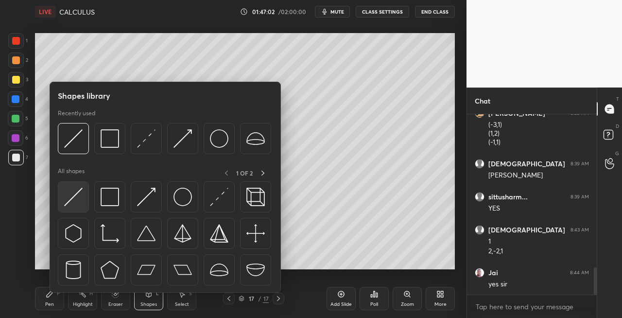
click at [65, 198] on img at bounding box center [73, 197] width 18 height 18
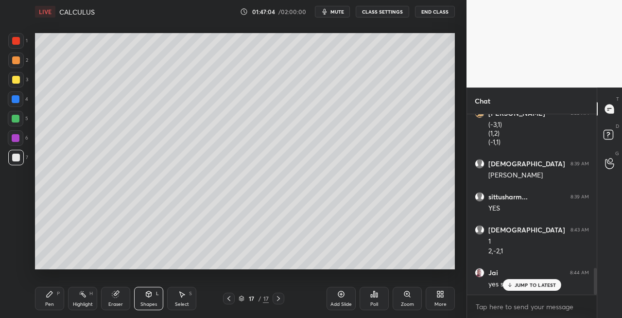
scroll to position [1046, 0]
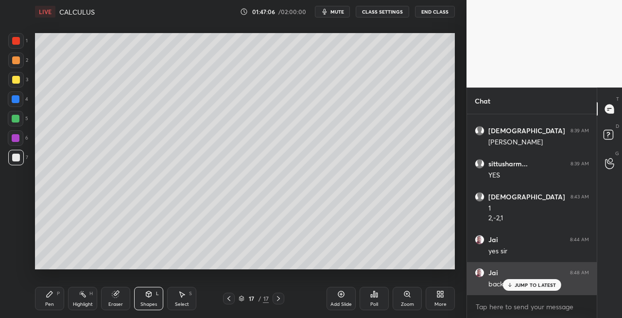
click at [510, 287] on icon at bounding box center [510, 285] width 6 height 6
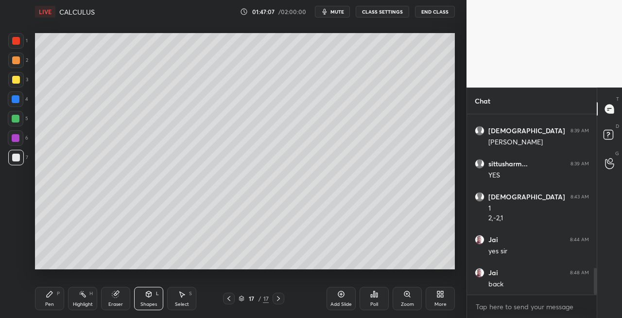
click at [229, 302] on div at bounding box center [229, 299] width 12 height 12
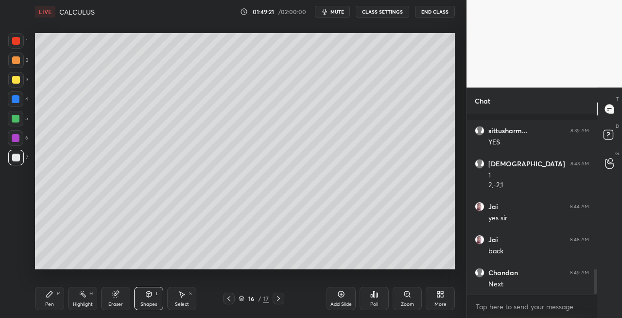
scroll to position [1121, 0]
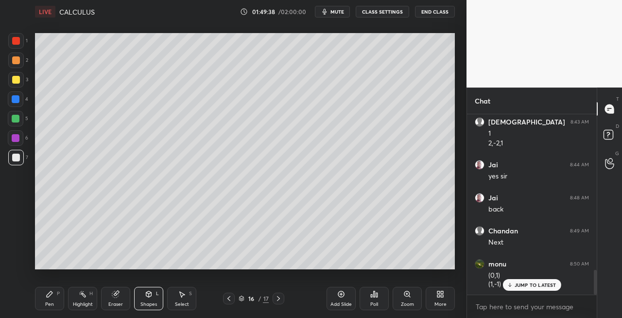
click at [277, 298] on icon at bounding box center [279, 299] width 8 height 8
click at [49, 298] on icon at bounding box center [50, 294] width 8 height 8
click at [123, 302] on div "Eraser" at bounding box center [115, 298] width 29 height 23
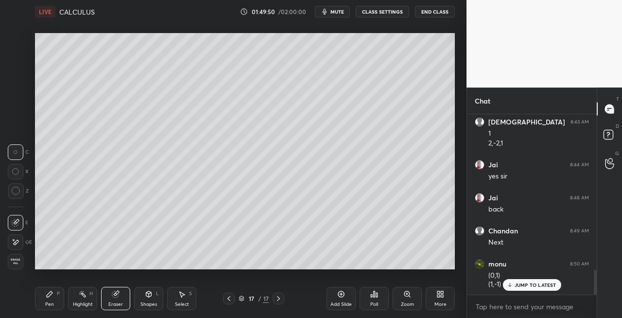
click at [48, 297] on icon at bounding box center [50, 294] width 6 height 6
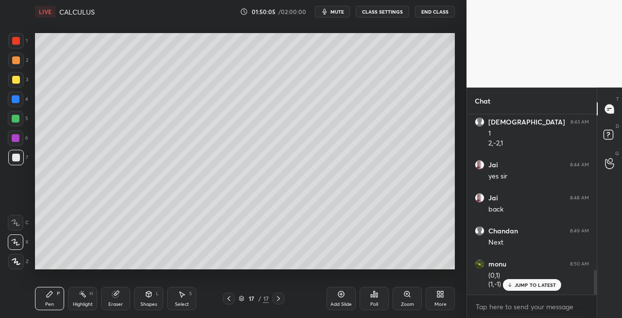
click at [151, 296] on icon at bounding box center [148, 294] width 5 height 6
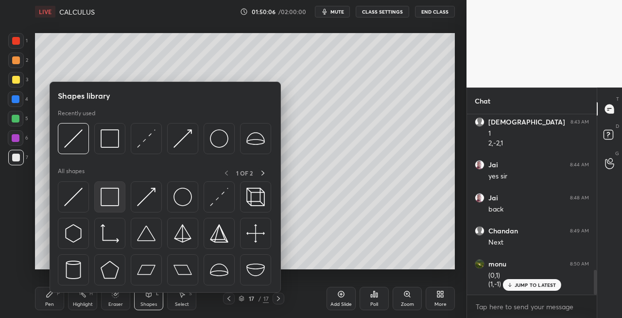
click at [113, 198] on img at bounding box center [110, 197] width 18 height 18
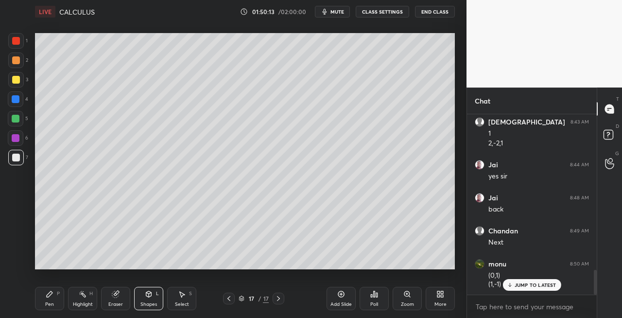
click at [48, 300] on div "Pen P" at bounding box center [49, 298] width 29 height 23
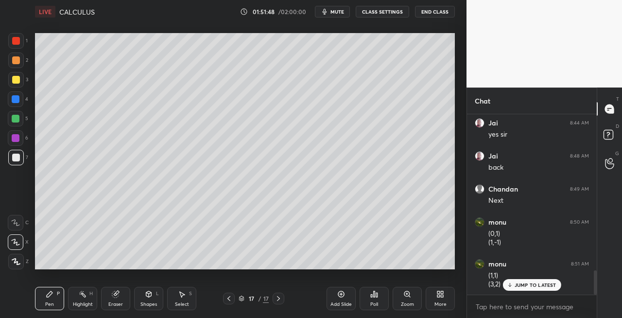
click at [227, 301] on icon at bounding box center [229, 299] width 8 height 8
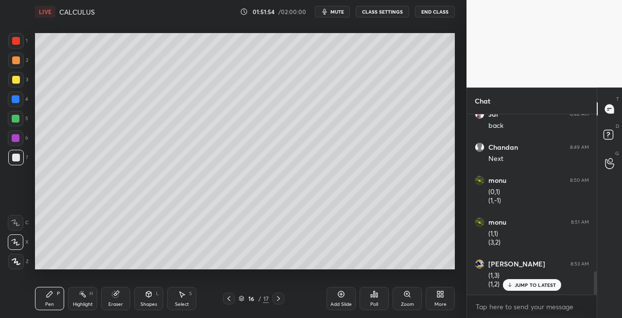
click at [279, 300] on icon at bounding box center [279, 299] width 8 height 8
click at [232, 300] on icon at bounding box center [229, 299] width 8 height 8
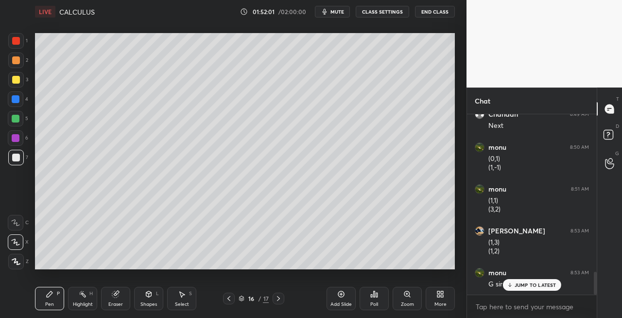
scroll to position [1280, 0]
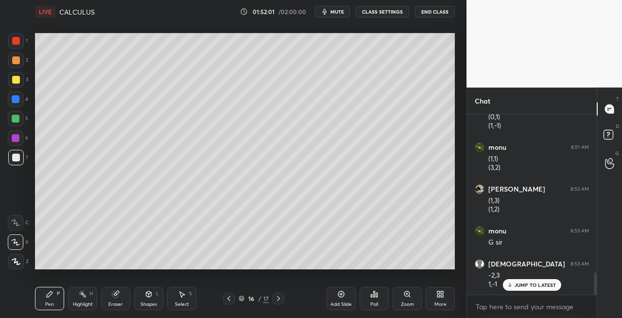
click at [278, 300] on icon at bounding box center [279, 299] width 8 height 8
click at [232, 298] on icon at bounding box center [229, 299] width 8 height 8
click at [282, 299] on icon at bounding box center [279, 299] width 8 height 8
click at [230, 299] on icon at bounding box center [229, 299] width 8 height 8
click at [280, 300] on icon at bounding box center [279, 299] width 8 height 8
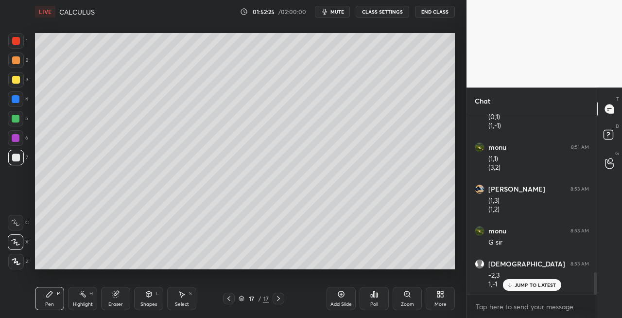
click at [152, 298] on icon at bounding box center [149, 294] width 8 height 8
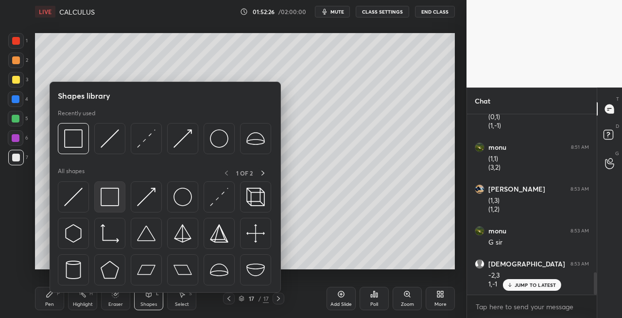
click at [114, 207] on div at bounding box center [109, 196] width 31 height 31
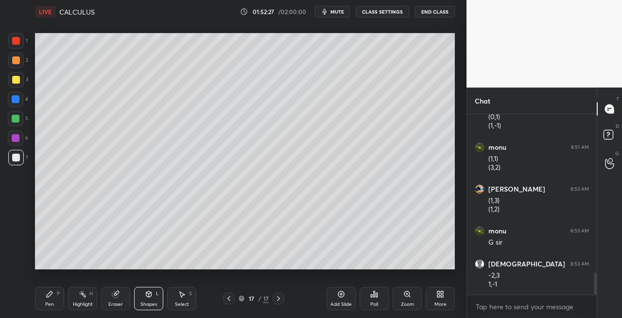
scroll to position [1313, 0]
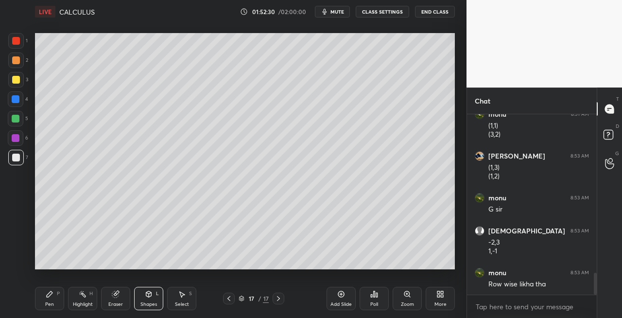
click at [52, 302] on div "Pen" at bounding box center [49, 304] width 9 height 5
click at [229, 301] on icon at bounding box center [229, 299] width 8 height 8
click at [279, 298] on icon at bounding box center [279, 299] width 8 height 8
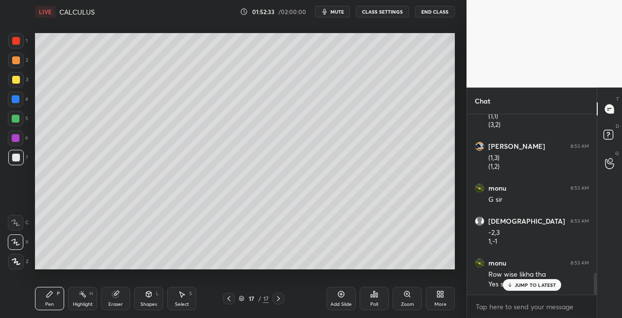
click at [21, 85] on div at bounding box center [16, 80] width 16 height 16
click at [230, 299] on icon at bounding box center [229, 299] width 8 height 8
click at [276, 301] on icon at bounding box center [279, 299] width 8 height 8
click at [16, 159] on div at bounding box center [16, 158] width 8 height 8
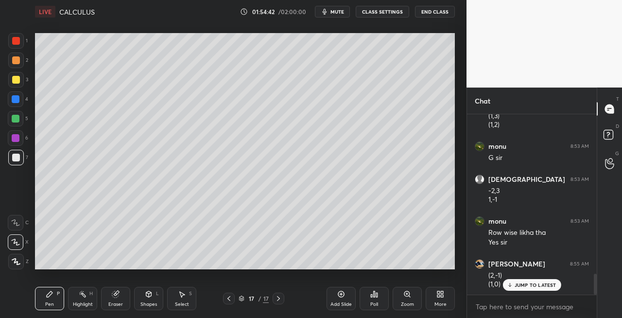
scroll to position [1406, 0]
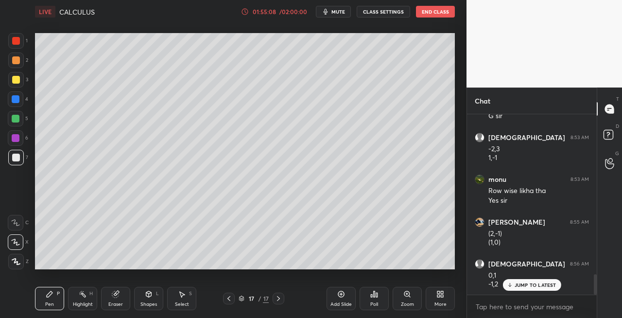
click at [123, 299] on div "Eraser" at bounding box center [115, 298] width 29 height 23
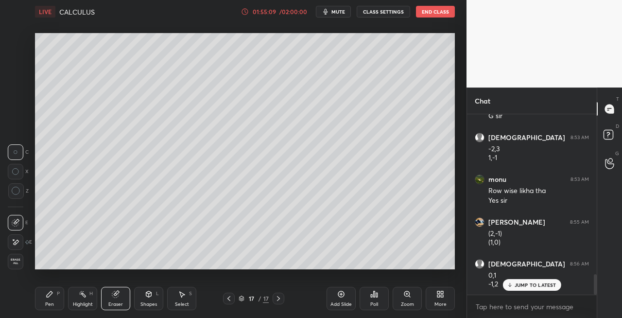
click at [47, 305] on div "Pen" at bounding box center [49, 304] width 9 height 5
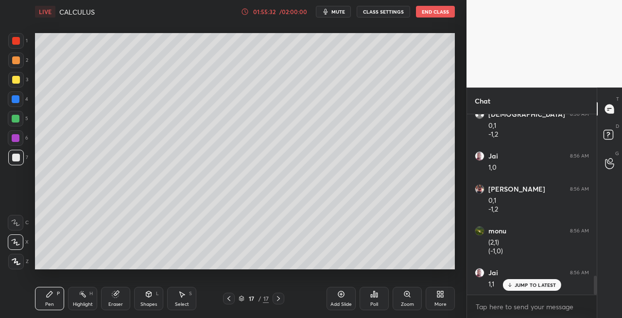
scroll to position [1589, 0]
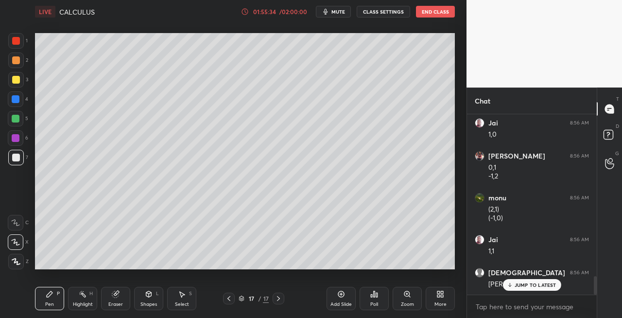
click at [155, 300] on div "Shapes L" at bounding box center [148, 298] width 29 height 23
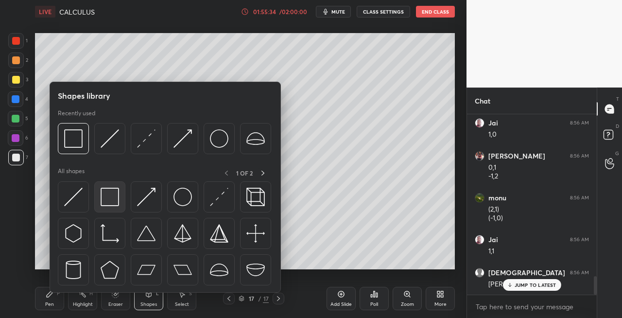
click at [117, 206] on img at bounding box center [110, 197] width 18 height 18
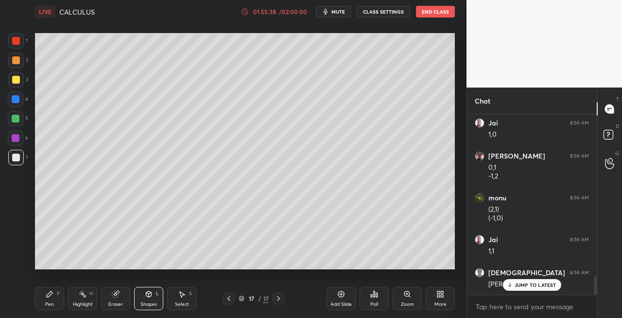
click at [53, 296] on icon at bounding box center [50, 294] width 8 height 8
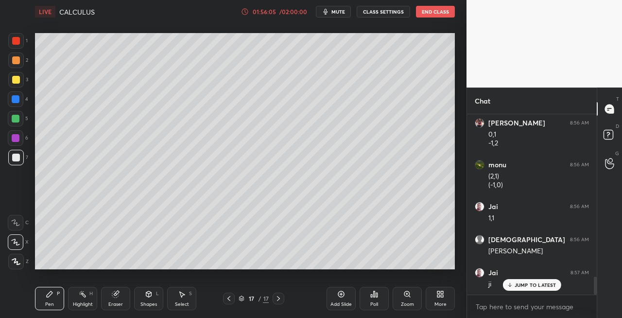
click at [18, 83] on div at bounding box center [16, 80] width 16 height 16
click at [227, 299] on icon at bounding box center [229, 299] width 8 height 8
click at [278, 302] on div at bounding box center [279, 299] width 12 height 12
click at [278, 301] on icon at bounding box center [279, 299] width 8 height 8
click at [145, 295] on icon at bounding box center [149, 294] width 8 height 8
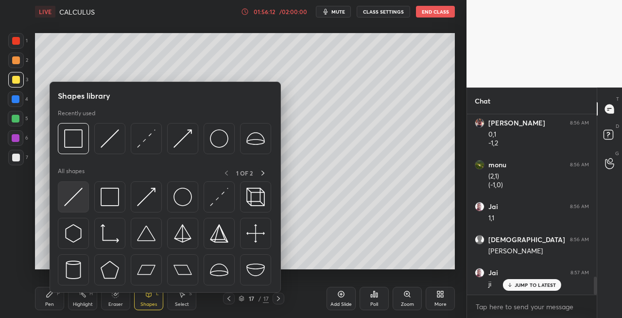
click at [72, 204] on img at bounding box center [73, 197] width 18 height 18
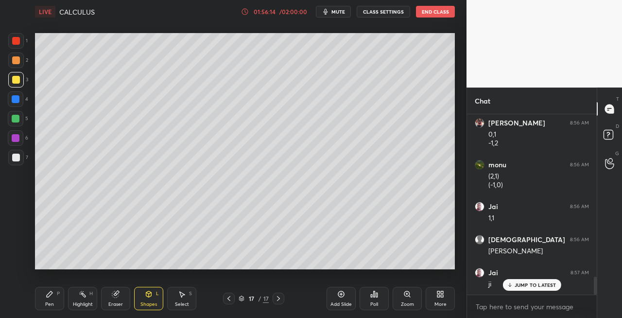
click at [49, 302] on div "Pen" at bounding box center [49, 304] width 9 height 5
click at [224, 297] on div at bounding box center [229, 299] width 12 height 12
click at [278, 300] on icon at bounding box center [278, 298] width 3 height 5
click at [279, 299] on icon at bounding box center [278, 298] width 3 height 5
click at [119, 300] on div "Eraser" at bounding box center [115, 298] width 29 height 23
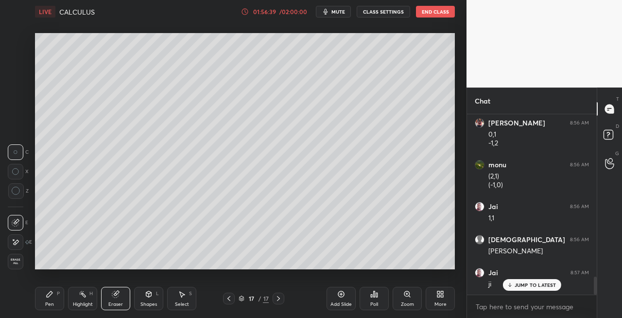
click at [48, 299] on div "Pen P" at bounding box center [49, 298] width 29 height 23
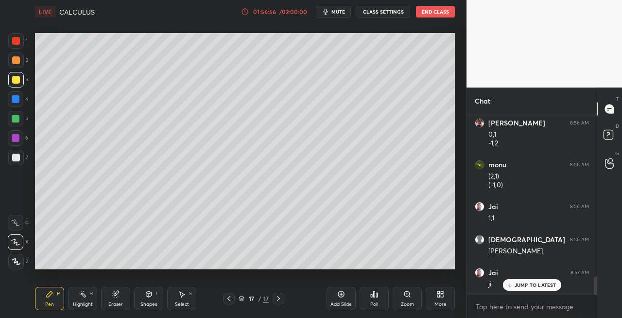
click at [281, 300] on icon at bounding box center [279, 299] width 8 height 8
click at [335, 306] on div "Add Slide" at bounding box center [341, 304] width 21 height 5
click at [109, 295] on div "Eraser" at bounding box center [115, 298] width 29 height 23
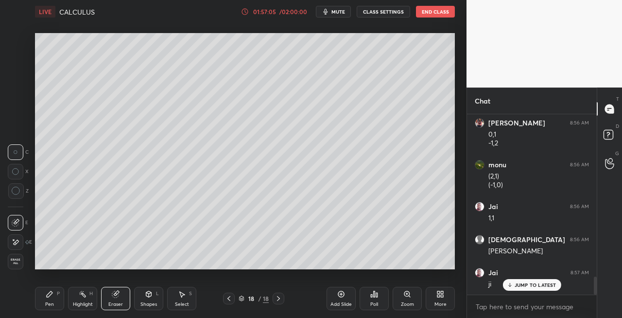
click at [53, 298] on div "Pen P" at bounding box center [49, 298] width 29 height 23
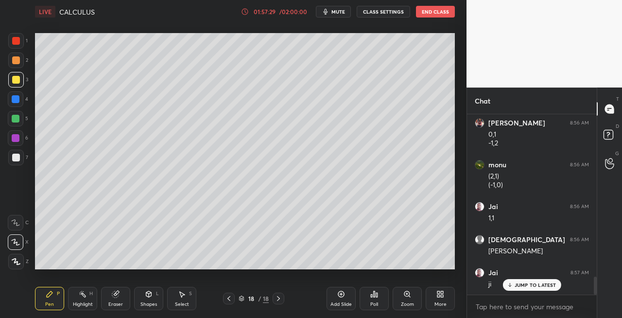
click at [115, 302] on div "Eraser" at bounding box center [115, 304] width 15 height 5
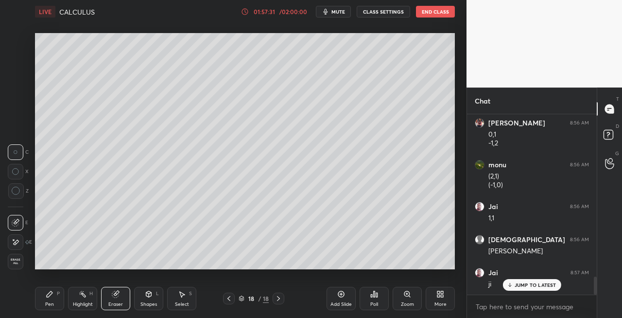
click at [49, 300] on div "Pen P" at bounding box center [49, 298] width 29 height 23
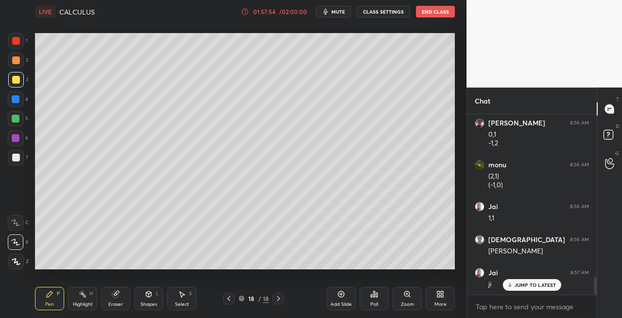
click at [110, 298] on div "Eraser" at bounding box center [115, 298] width 29 height 23
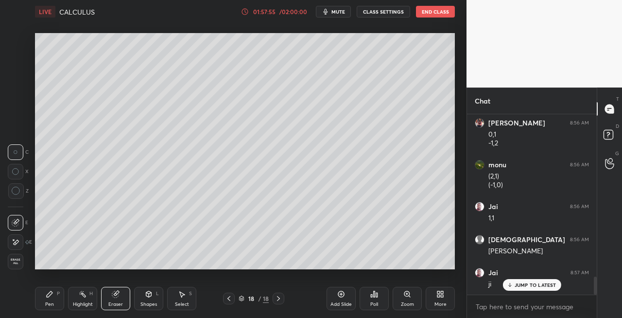
click at [62, 310] on div "Pen P Highlight H Eraser Shapes L Select S 18 / 18 Add Slide Poll Zoom More" at bounding box center [245, 298] width 420 height 39
click at [57, 300] on div "Pen P" at bounding box center [49, 298] width 29 height 23
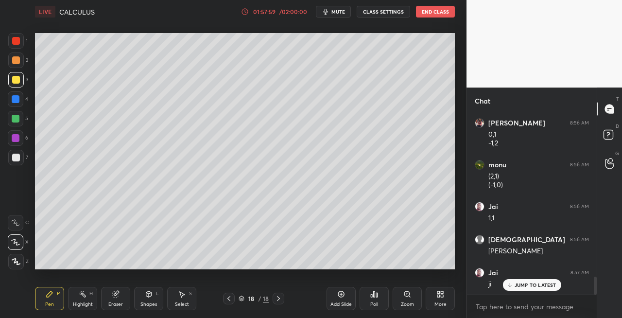
click at [228, 300] on icon at bounding box center [229, 299] width 8 height 8
click at [278, 300] on icon at bounding box center [279, 299] width 8 height 8
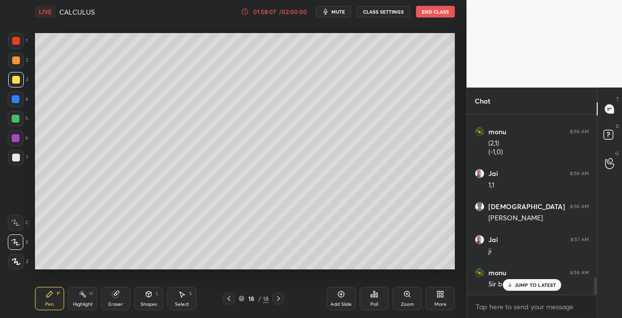
scroll to position [1688, 0]
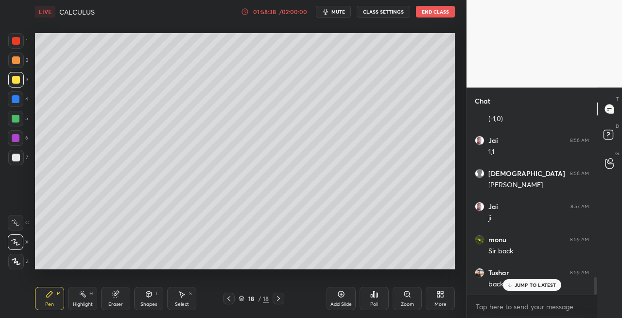
click at [225, 300] on div at bounding box center [229, 299] width 12 height 12
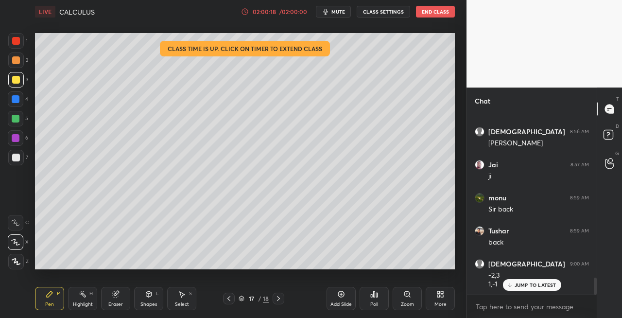
click at [278, 297] on icon at bounding box center [279, 299] width 8 height 8
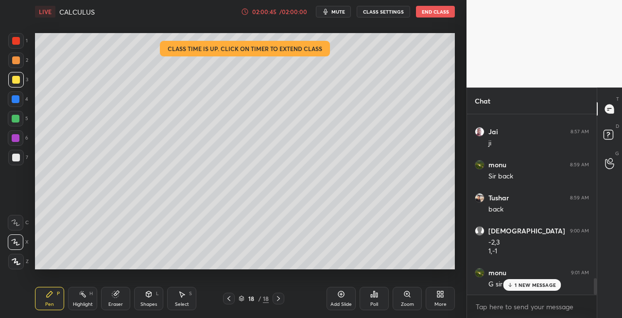
scroll to position [1796, 0]
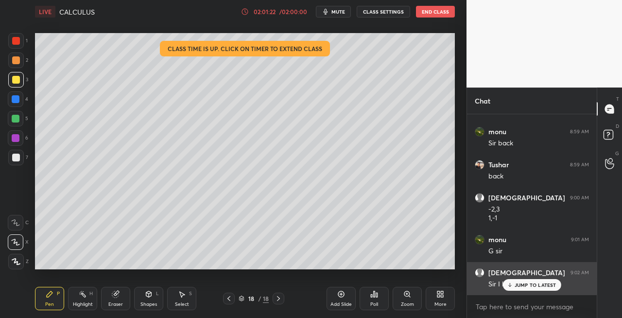
click at [520, 286] on p "JUMP TO LATEST" at bounding box center [536, 285] width 42 height 6
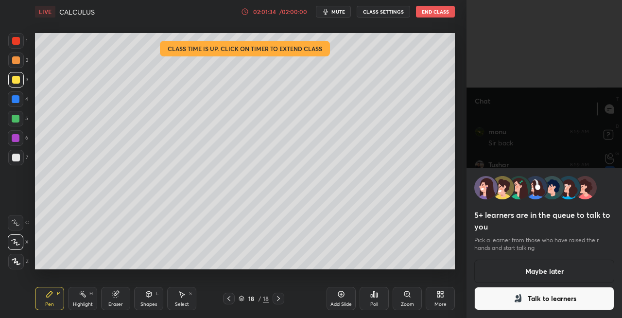
click at [548, 303] on button "Talk to learners" at bounding box center [545, 298] width 140 height 23
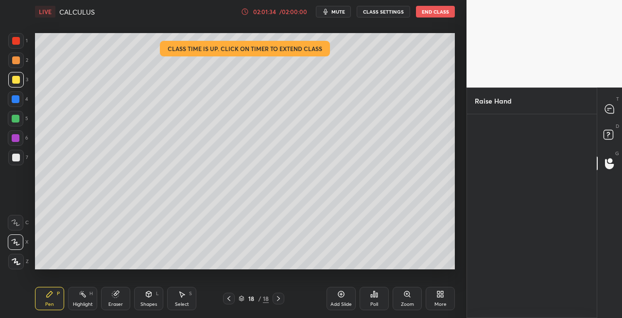
scroll to position [3, 3]
click at [492, 152] on img "grid" at bounding box center [493, 152] width 27 height 27
click at [497, 177] on button "INVITE" at bounding box center [493, 181] width 29 height 13
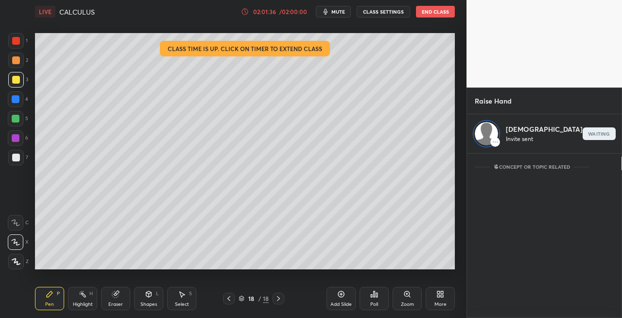
scroll to position [161, 127]
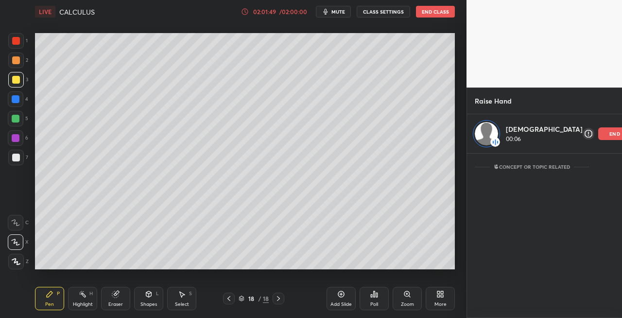
click at [229, 300] on icon at bounding box center [229, 299] width 8 height 8
click at [229, 299] on icon at bounding box center [229, 299] width 8 height 8
click at [278, 300] on icon at bounding box center [279, 299] width 8 height 8
click at [225, 300] on icon at bounding box center [229, 299] width 8 height 8
click at [277, 300] on icon at bounding box center [279, 299] width 8 height 8
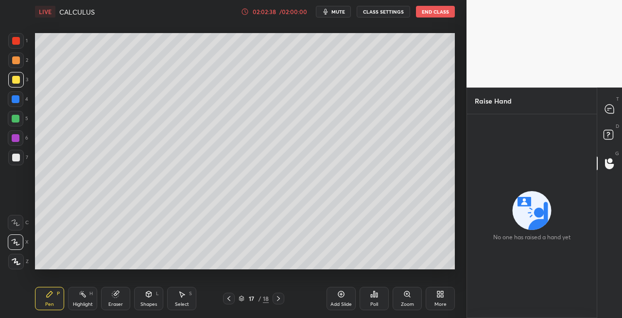
click at [609, 107] on icon at bounding box center [609, 109] width 9 height 9
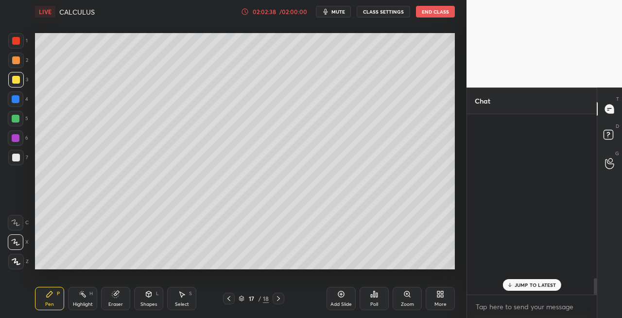
scroll to position [177, 127]
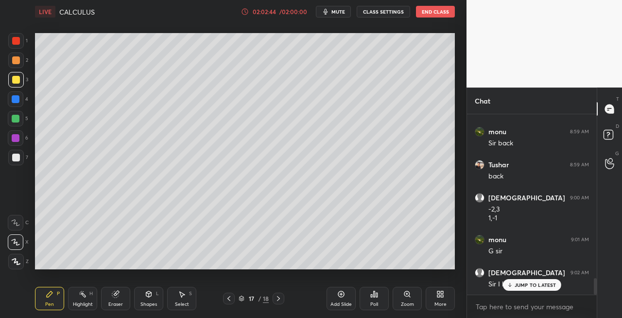
click at [230, 297] on icon at bounding box center [229, 298] width 3 height 5
click at [279, 300] on icon at bounding box center [279, 299] width 8 height 8
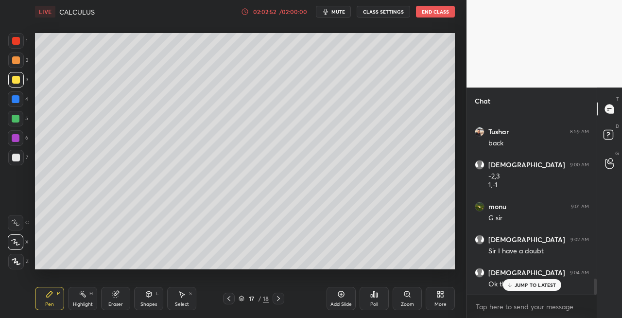
click at [431, 10] on button "End Class" at bounding box center [435, 12] width 39 height 12
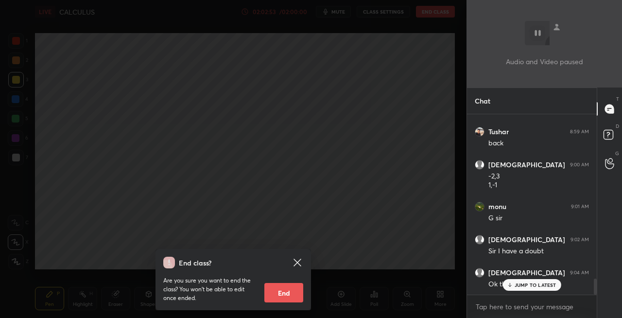
click at [285, 288] on button "End" at bounding box center [284, 292] width 39 height 19
type textarea "x"
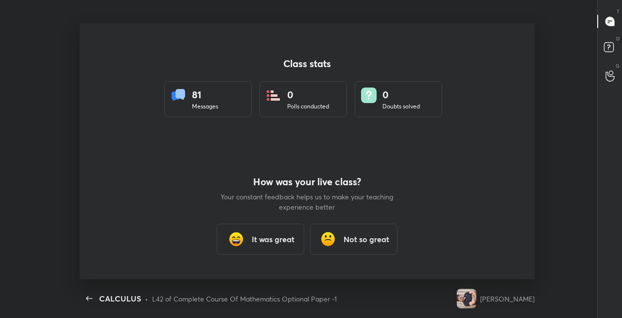
scroll to position [0, 0]
click at [284, 241] on h3 "It was great" at bounding box center [273, 239] width 43 height 12
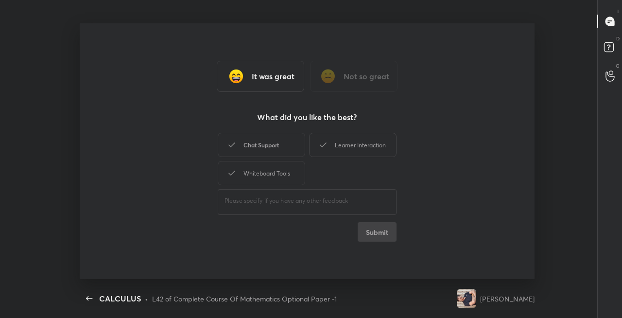
click at [276, 148] on div "Chat Support" at bounding box center [262, 145] width 88 height 24
click at [351, 152] on div "Learner Interaction" at bounding box center [353, 145] width 88 height 24
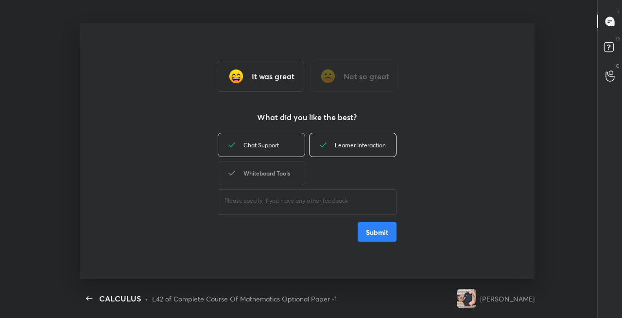
click at [288, 176] on div "Whiteboard Tools" at bounding box center [262, 173] width 88 height 24
click at [380, 230] on button "Submit" at bounding box center [377, 231] width 39 height 19
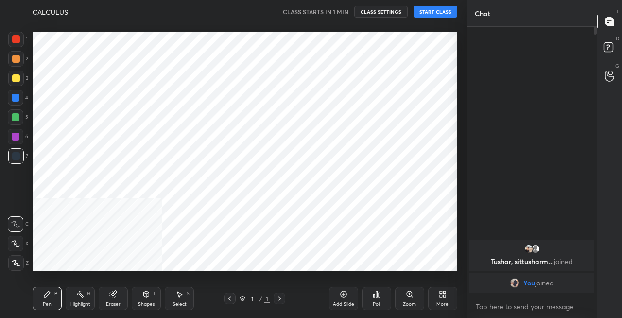
scroll to position [48366, 48194]
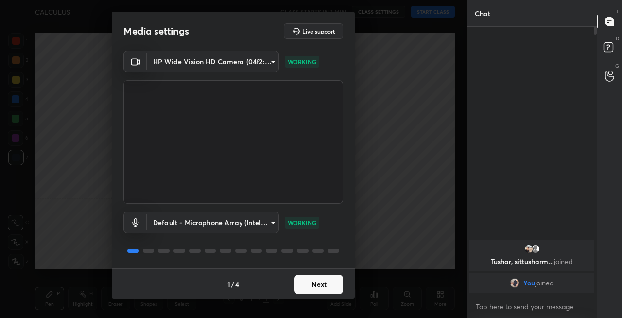
click at [319, 281] on button "Next" at bounding box center [319, 284] width 49 height 19
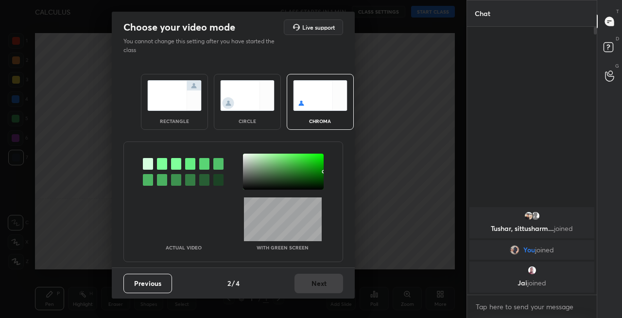
click at [176, 98] on img at bounding box center [174, 95] width 54 height 31
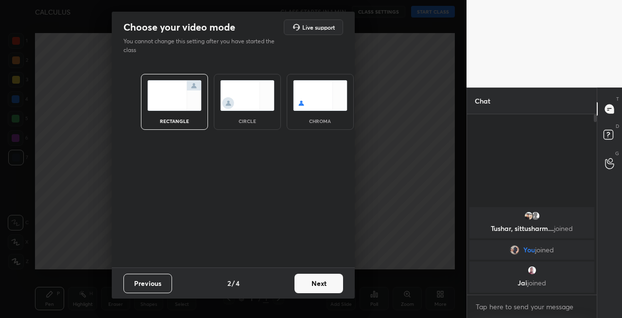
click at [318, 281] on button "Next" at bounding box center [319, 283] width 49 height 19
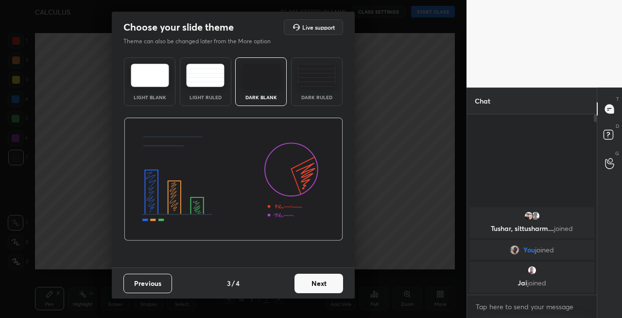
click at [328, 283] on button "Next" at bounding box center [319, 283] width 49 height 19
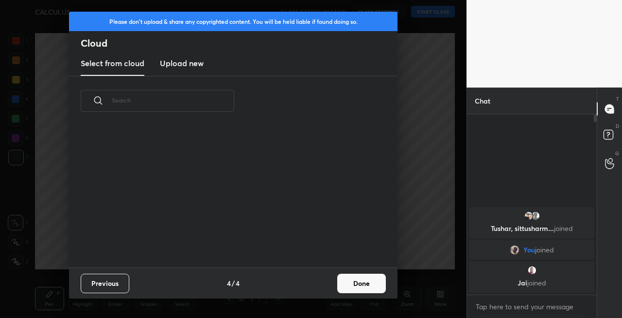
click at [363, 283] on button "Done" at bounding box center [361, 283] width 49 height 19
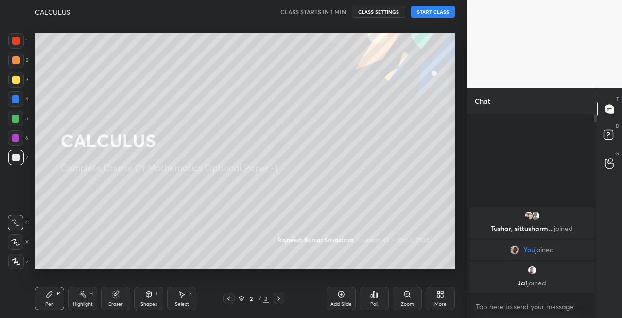
click at [18, 80] on div at bounding box center [16, 80] width 8 height 8
click at [18, 243] on icon at bounding box center [15, 242] width 9 height 7
click at [427, 13] on button "START CLASS" at bounding box center [433, 12] width 44 height 12
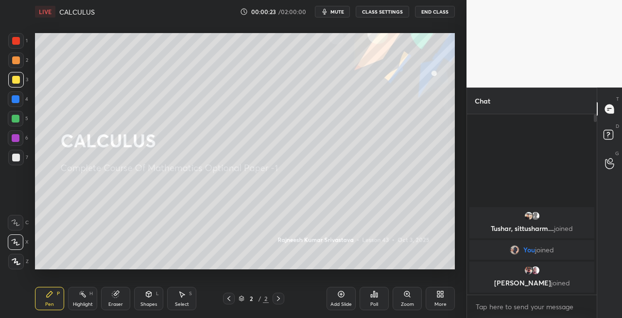
click at [338, 12] on span "mute" at bounding box center [338, 11] width 14 height 7
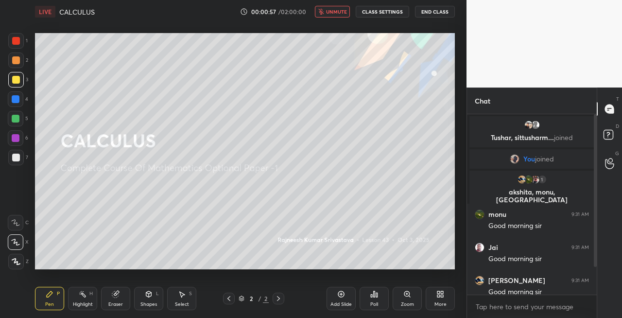
click at [330, 14] on span "unmute" at bounding box center [336, 11] width 21 height 7
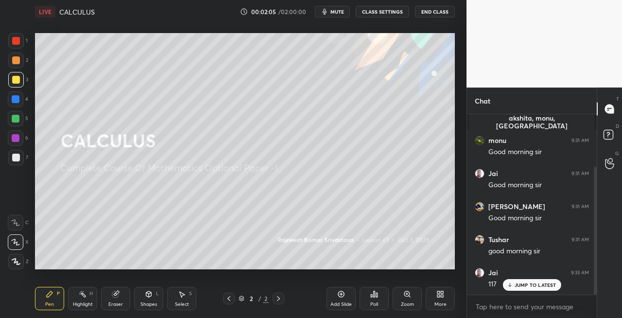
scroll to position [107, 0]
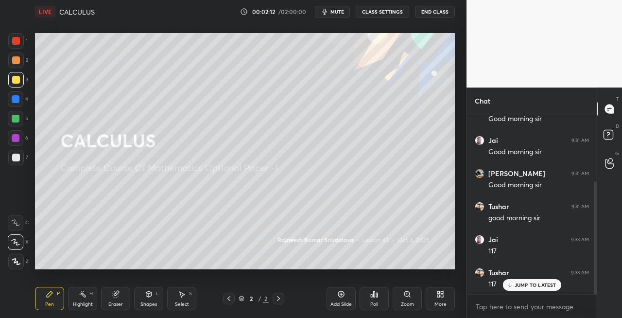
click at [136, 301] on div "Shapes L" at bounding box center [148, 298] width 29 height 23
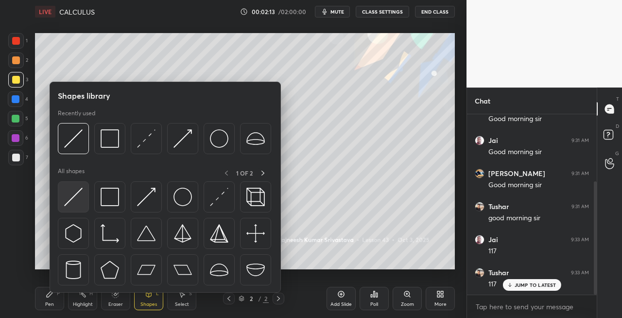
click at [74, 198] on img at bounding box center [73, 197] width 18 height 18
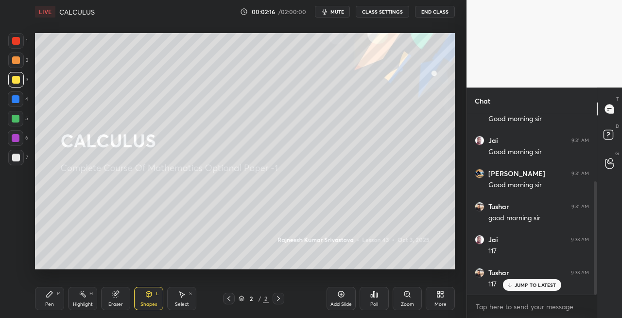
click at [339, 11] on span "mute" at bounding box center [338, 11] width 14 height 7
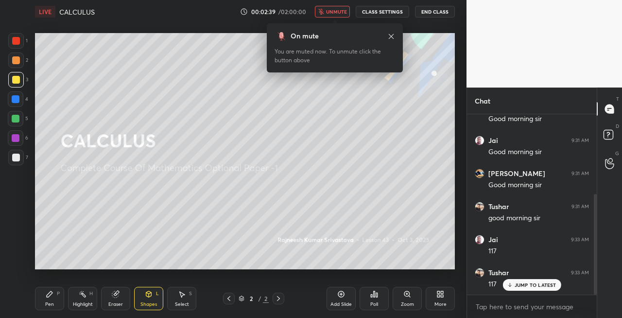
scroll to position [142, 0]
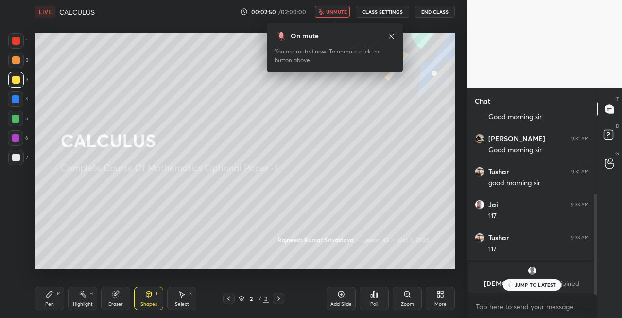
click at [343, 13] on span "unmute" at bounding box center [336, 11] width 21 height 7
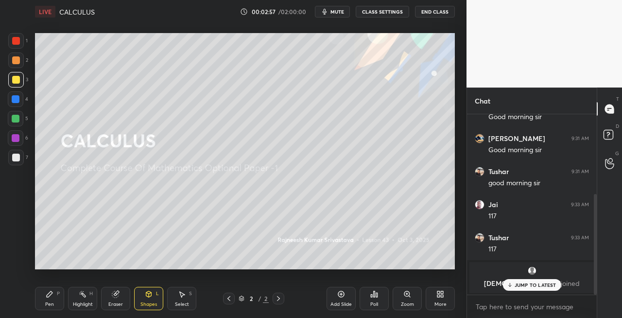
click at [54, 287] on div "Pen P" at bounding box center [49, 298] width 29 height 23
click at [153, 302] on div "Shapes" at bounding box center [149, 304] width 17 height 5
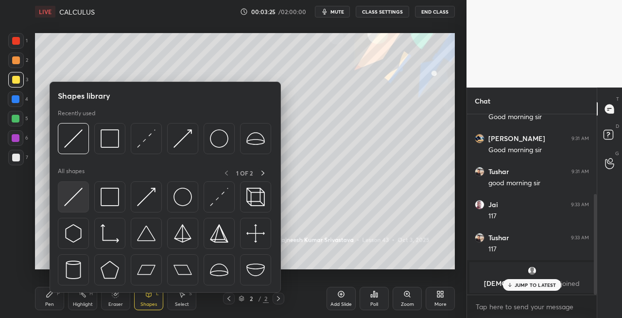
click at [72, 194] on img at bounding box center [73, 197] width 18 height 18
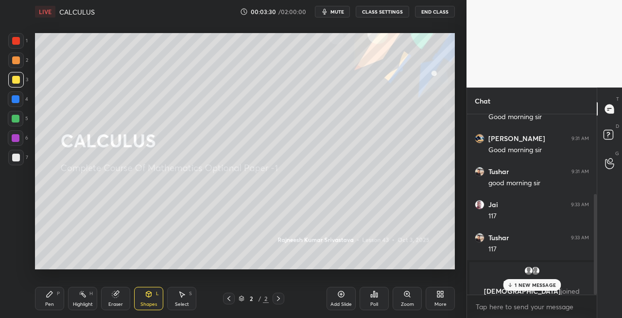
click at [54, 297] on div "Pen P" at bounding box center [49, 298] width 29 height 23
click at [118, 309] on div "Eraser" at bounding box center [115, 298] width 29 height 23
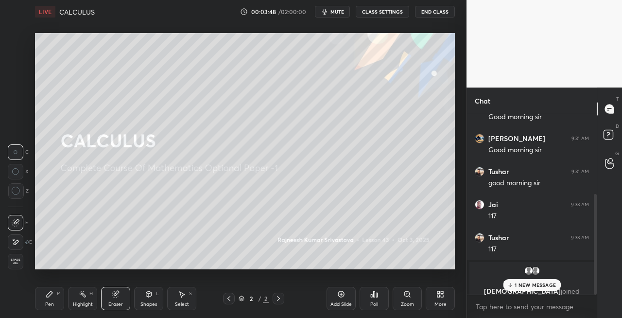
click at [56, 299] on div "Pen P" at bounding box center [49, 298] width 29 height 23
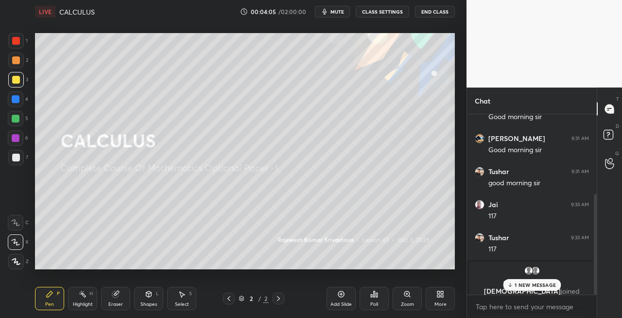
click at [112, 298] on icon at bounding box center [116, 294] width 8 height 8
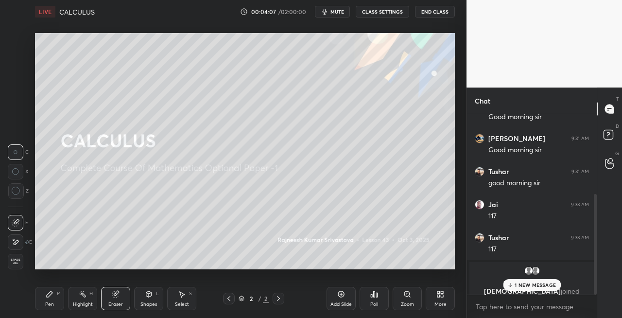
click at [58, 298] on div "Pen P" at bounding box center [49, 298] width 29 height 23
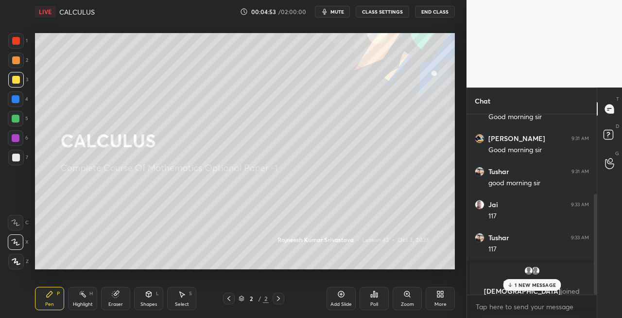
click at [124, 299] on div "Eraser" at bounding box center [115, 298] width 29 height 23
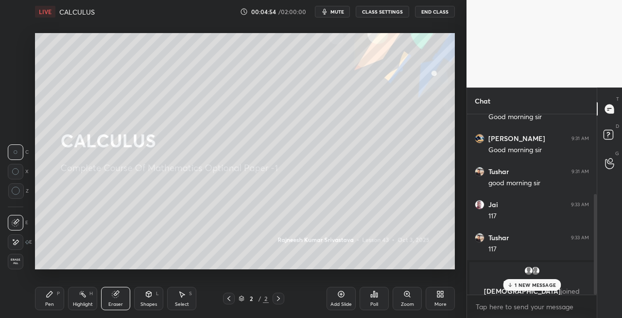
click at [54, 301] on div "Pen P" at bounding box center [49, 298] width 29 height 23
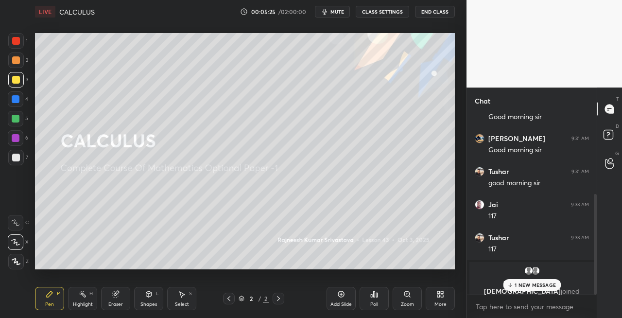
click at [16, 166] on div "7" at bounding box center [18, 159] width 20 height 19
click at [147, 294] on icon at bounding box center [148, 294] width 5 height 6
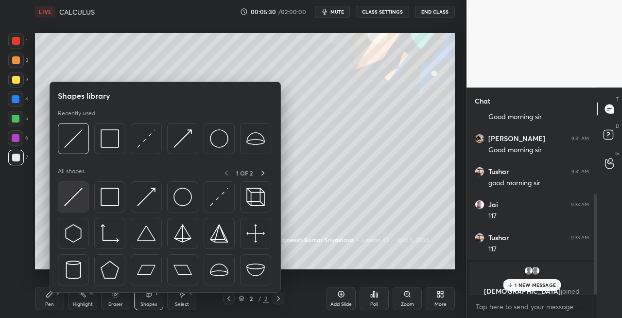
click at [69, 202] on img at bounding box center [73, 197] width 18 height 18
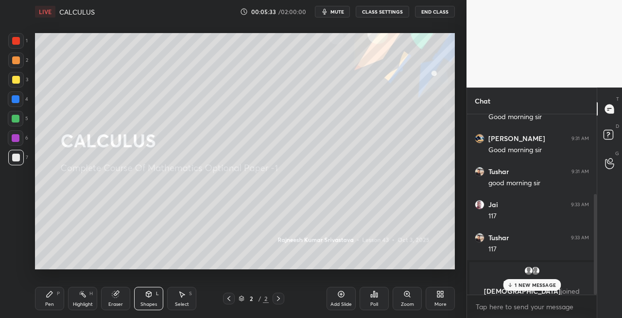
click at [53, 304] on div "Pen" at bounding box center [49, 304] width 9 height 5
click at [151, 302] on div "Shapes" at bounding box center [149, 304] width 17 height 5
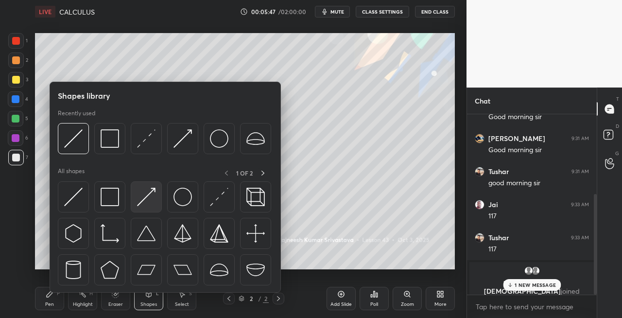
click at [149, 199] on img at bounding box center [146, 197] width 18 height 18
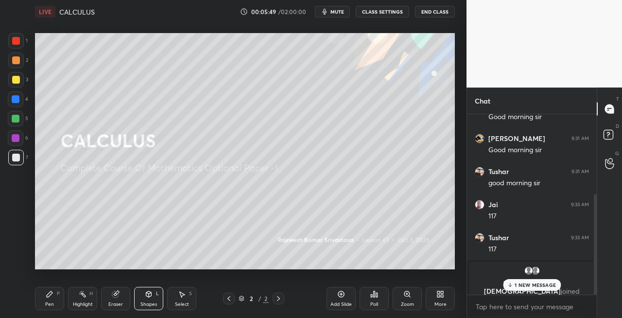
click at [57, 299] on div "Pen P" at bounding box center [49, 298] width 29 height 23
click at [118, 295] on icon at bounding box center [115, 294] width 6 height 6
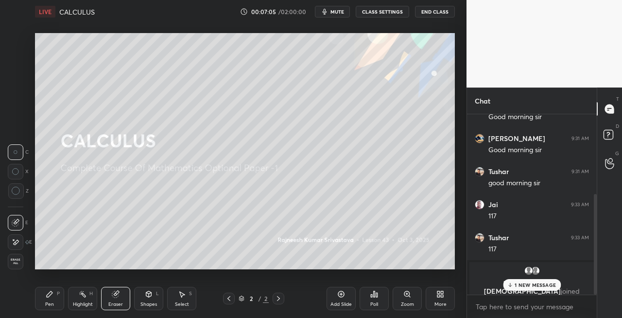
click at [43, 302] on div "Pen P" at bounding box center [49, 298] width 29 height 23
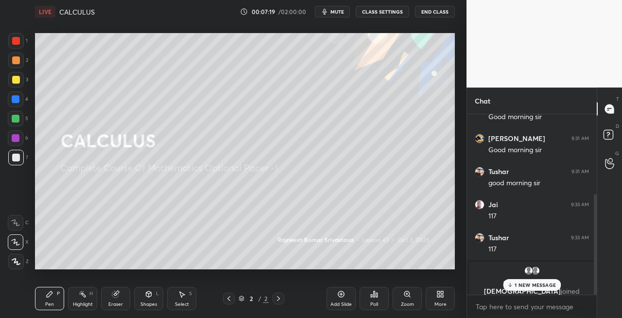
click at [118, 295] on icon at bounding box center [115, 294] width 6 height 6
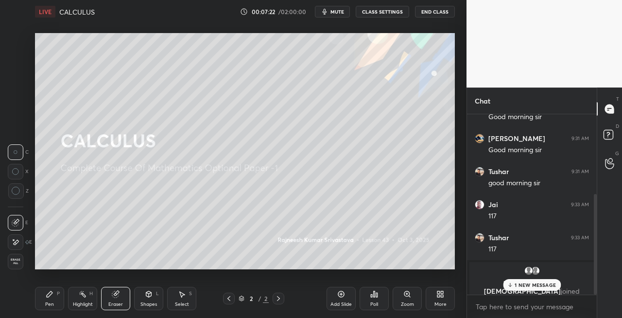
click at [51, 299] on div "Pen P" at bounding box center [49, 298] width 29 height 23
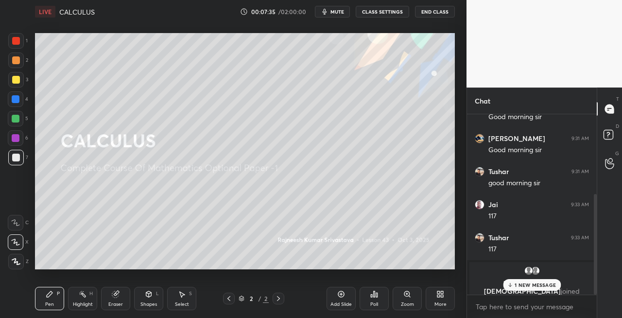
click at [125, 288] on div "Eraser" at bounding box center [115, 298] width 29 height 23
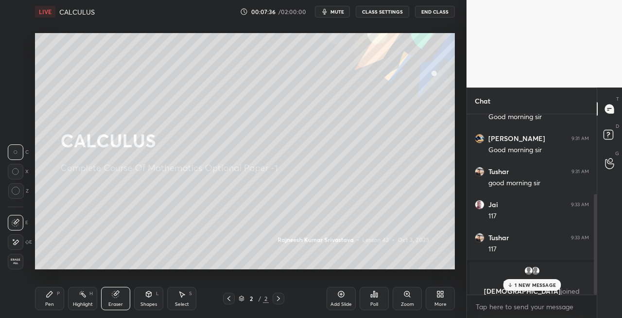
click at [39, 298] on div "Pen P" at bounding box center [49, 298] width 29 height 23
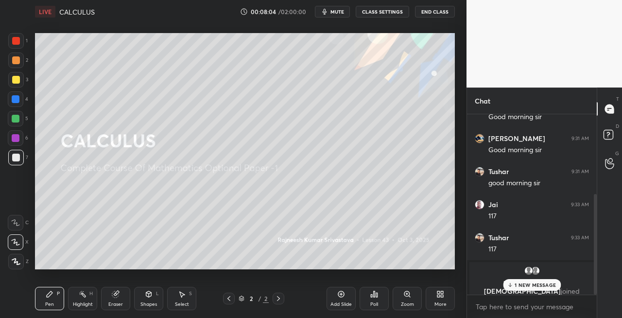
click at [281, 300] on icon at bounding box center [279, 299] width 8 height 8
click at [339, 306] on div "Add Slide" at bounding box center [341, 304] width 21 height 5
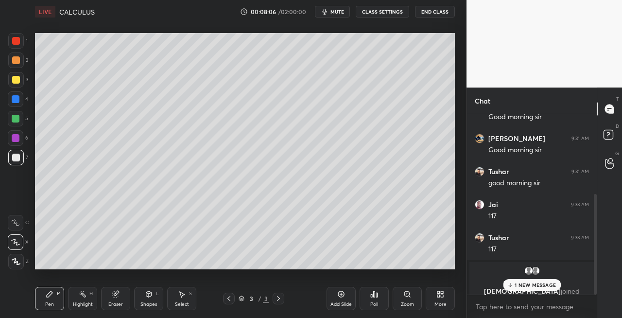
click at [229, 298] on icon at bounding box center [229, 299] width 8 height 8
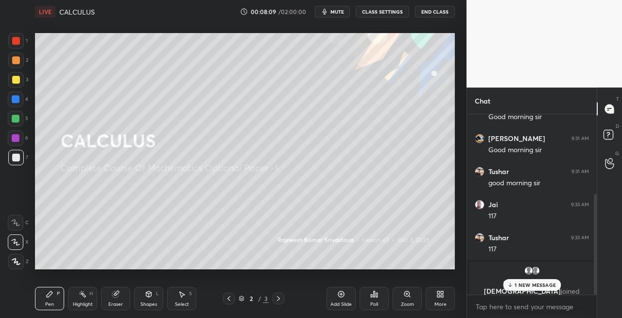
click at [114, 300] on div "Eraser" at bounding box center [115, 298] width 29 height 23
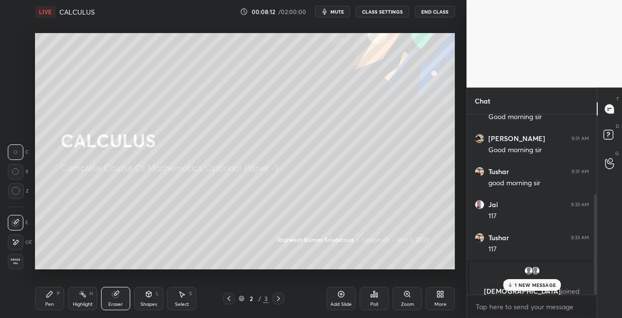
click at [58, 300] on div "Pen P" at bounding box center [49, 298] width 29 height 23
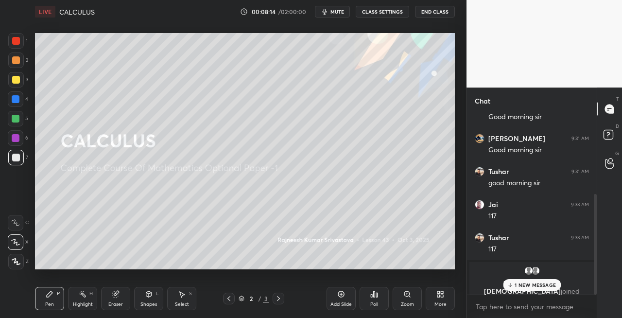
click at [278, 302] on icon at bounding box center [279, 299] width 8 height 8
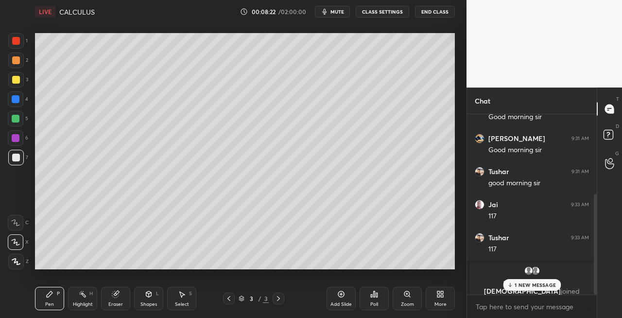
click at [229, 300] on icon at bounding box center [229, 298] width 3 height 5
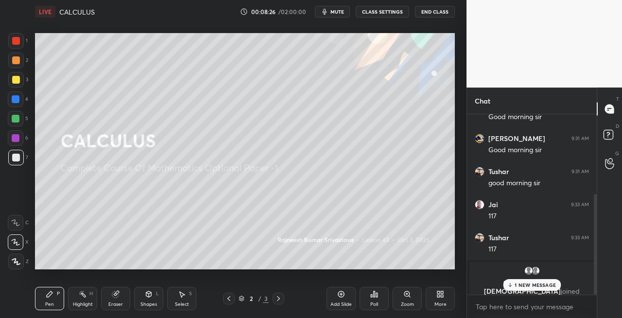
click at [272, 301] on div "2 / 3" at bounding box center [253, 299] width 61 height 12
click at [121, 302] on div "Eraser" at bounding box center [115, 304] width 15 height 5
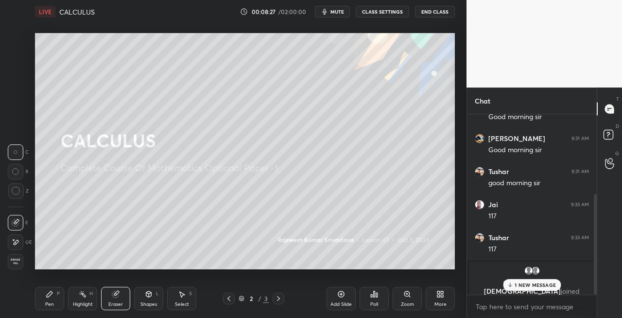
click at [278, 300] on icon at bounding box center [279, 299] width 8 height 8
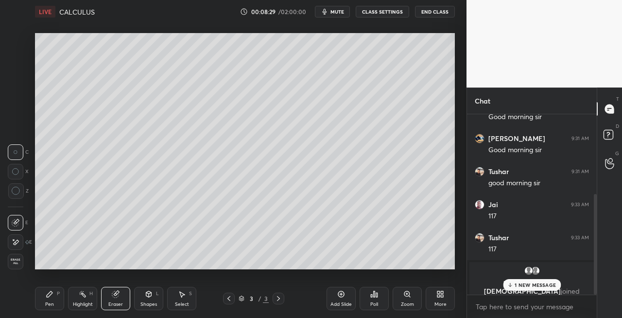
click at [57, 286] on div "Pen P Highlight H Eraser Shapes L Select S 3 / 3 Add Slide Poll Zoom More" at bounding box center [245, 298] width 420 height 39
click at [55, 297] on div "Pen P" at bounding box center [49, 298] width 29 height 23
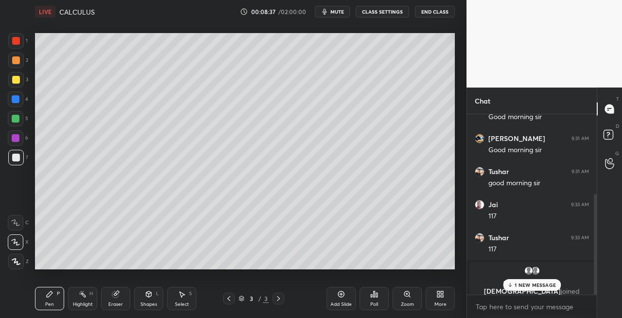
click at [227, 300] on icon at bounding box center [229, 299] width 8 height 8
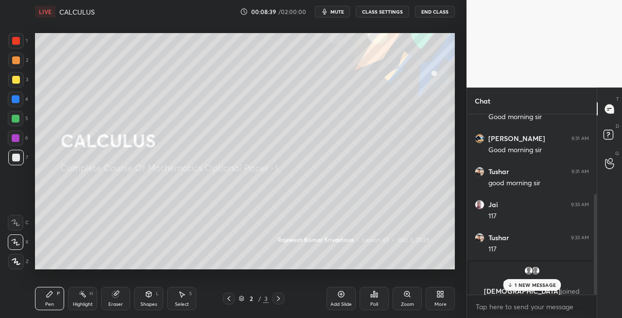
click at [280, 300] on icon at bounding box center [279, 299] width 8 height 8
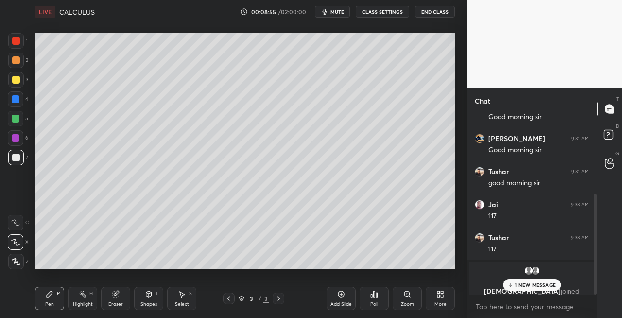
click at [123, 298] on div "Eraser" at bounding box center [115, 298] width 29 height 23
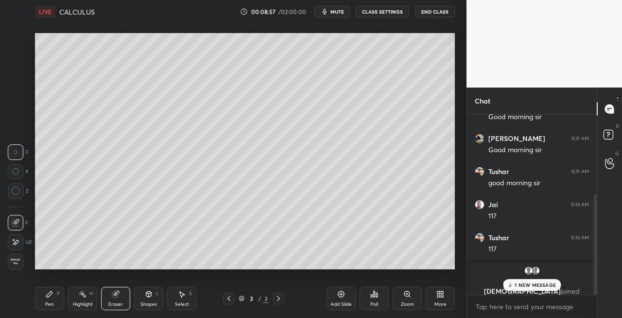
click at [49, 296] on icon at bounding box center [50, 294] width 6 height 6
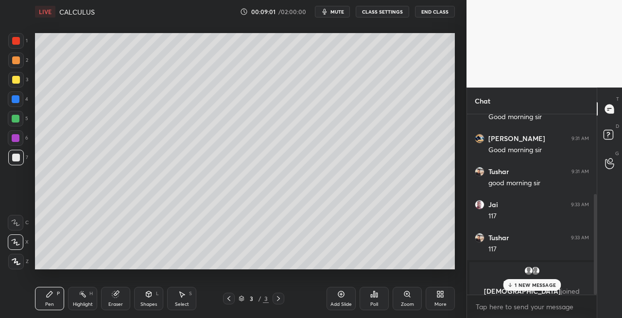
click at [155, 300] on div "Shapes L" at bounding box center [148, 298] width 29 height 23
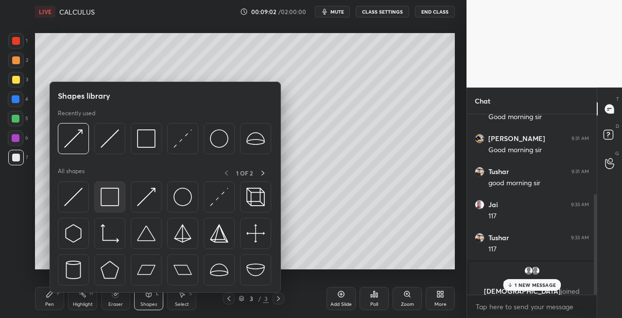
click at [123, 198] on div at bounding box center [109, 196] width 31 height 31
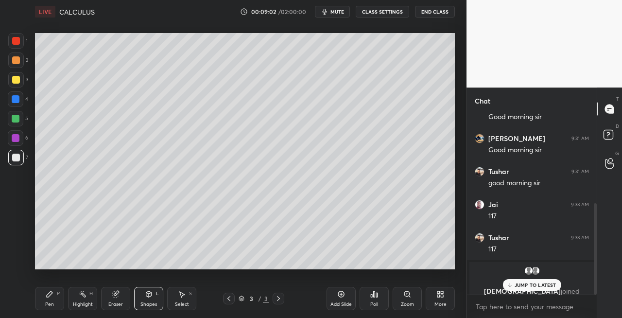
scroll to position [175, 0]
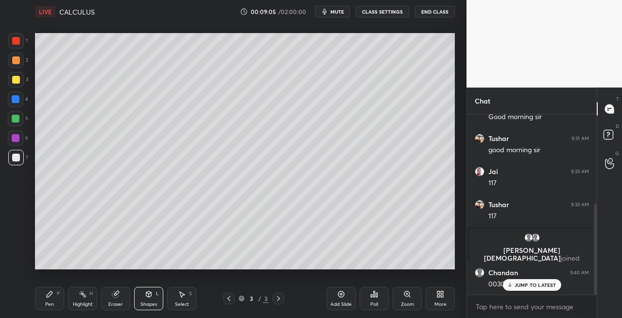
click at [119, 293] on icon at bounding box center [116, 294] width 8 height 8
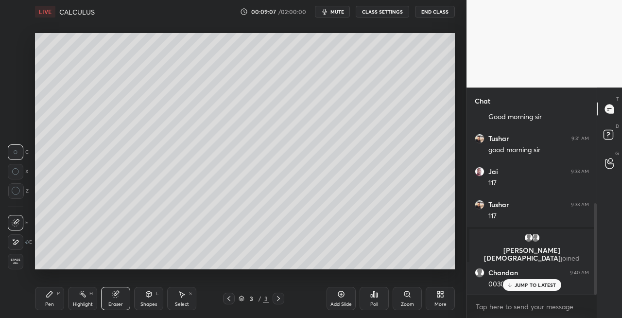
click at [43, 303] on div "Pen P" at bounding box center [49, 298] width 29 height 23
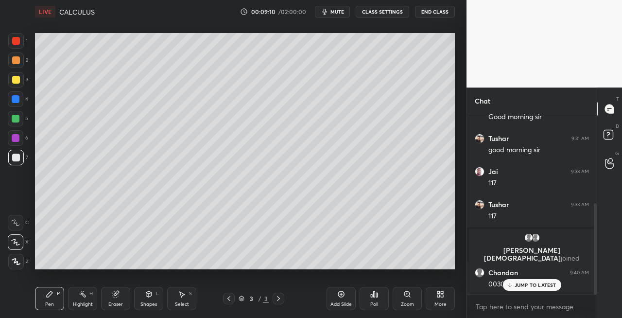
click at [151, 298] on icon at bounding box center [149, 294] width 8 height 8
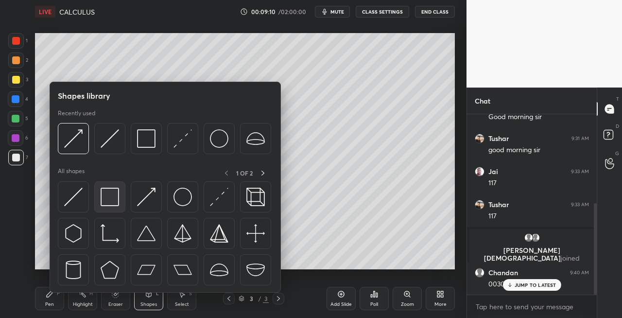
click at [111, 199] on img at bounding box center [110, 197] width 18 height 18
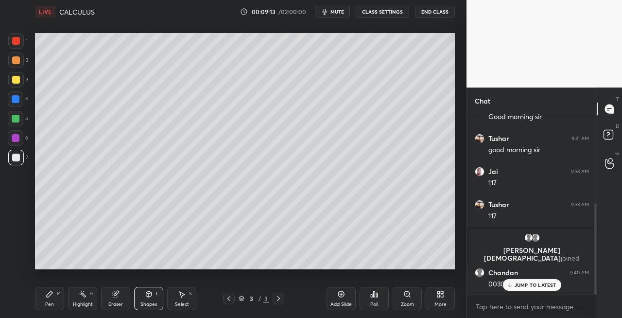
click at [117, 297] on icon at bounding box center [115, 294] width 6 height 6
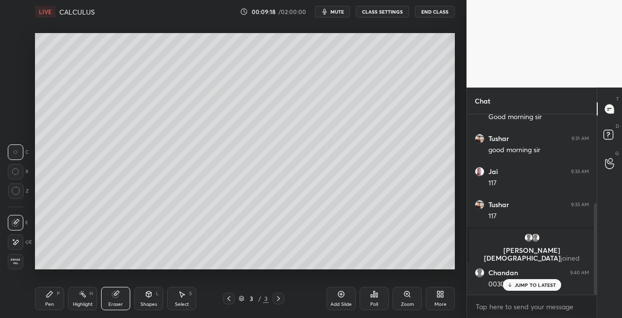
click at [52, 300] on div "Pen P" at bounding box center [49, 298] width 29 height 23
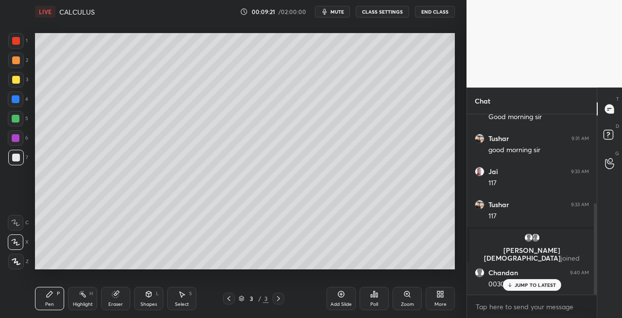
click at [155, 305] on div "Shapes" at bounding box center [149, 304] width 17 height 5
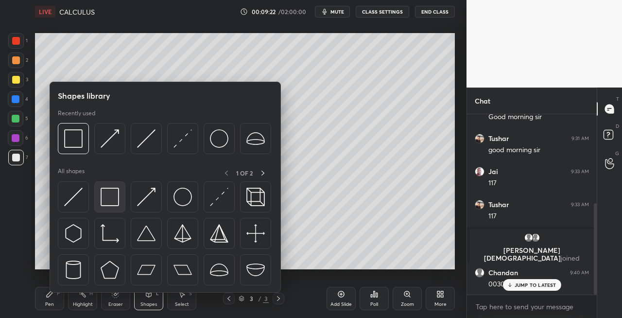
click at [109, 205] on img at bounding box center [110, 197] width 18 height 18
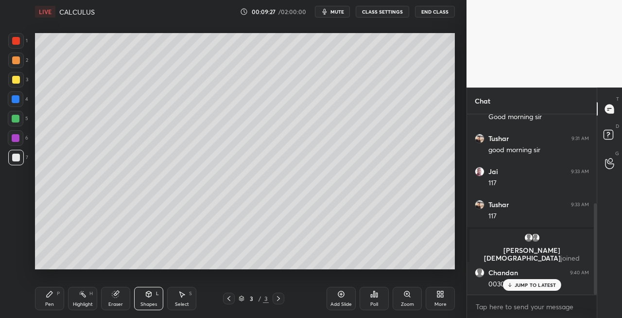
click at [228, 297] on icon at bounding box center [229, 299] width 8 height 8
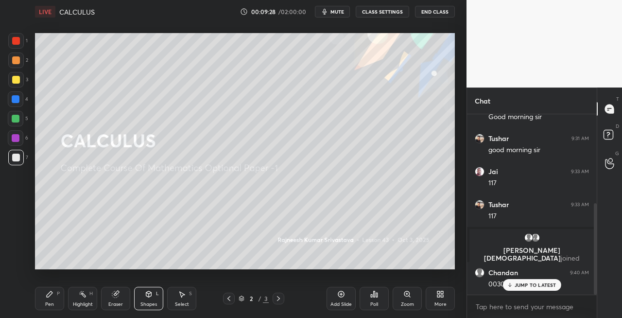
click at [280, 299] on icon at bounding box center [278, 298] width 3 height 5
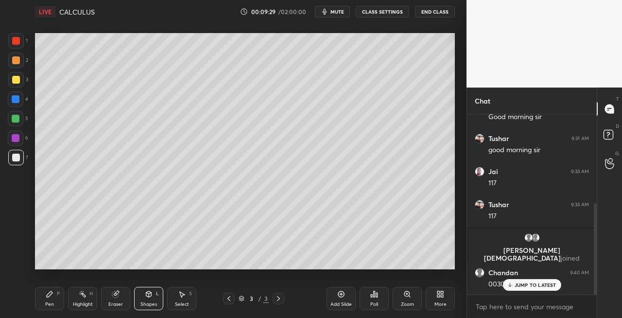
click at [58, 300] on div "Pen P" at bounding box center [49, 298] width 29 height 23
click at [10, 88] on div "3" at bounding box center [18, 81] width 20 height 19
click at [229, 300] on icon at bounding box center [229, 298] width 3 height 5
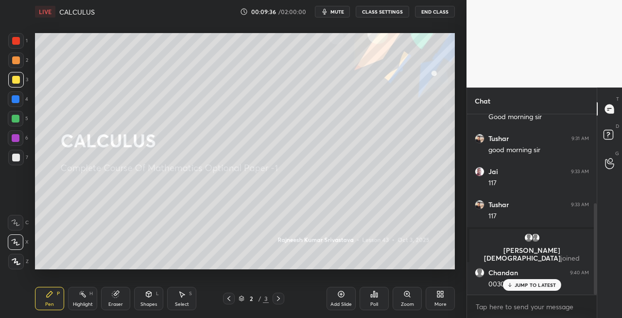
click at [279, 302] on icon at bounding box center [279, 299] width 8 height 8
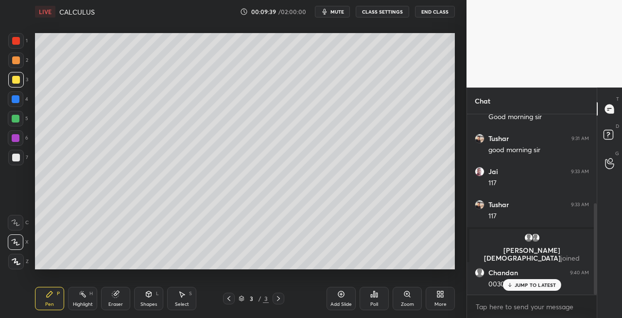
click at [165, 301] on div "Pen P Highlight H Eraser Shapes L Select S" at bounding box center [108, 298] width 146 height 23
click at [150, 298] on icon at bounding box center [149, 294] width 8 height 8
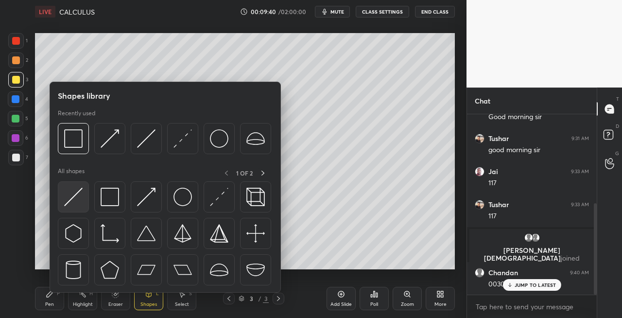
click at [64, 191] on img at bounding box center [73, 197] width 18 height 18
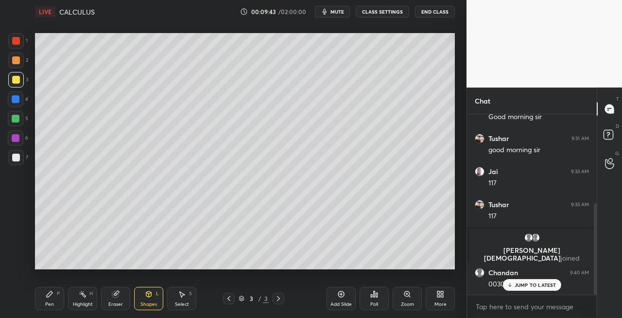
click at [57, 303] on div "Pen P" at bounding box center [49, 298] width 29 height 23
click at [112, 306] on div "Eraser" at bounding box center [115, 304] width 15 height 5
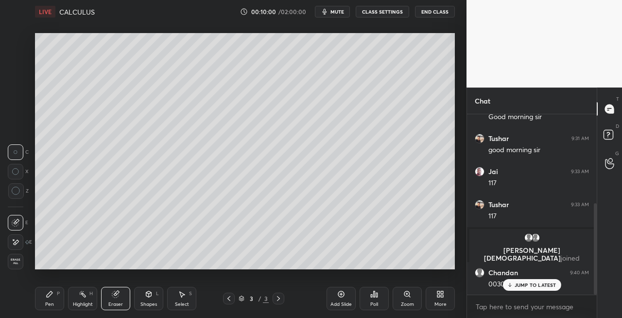
click at [51, 311] on div "Pen P Highlight H Eraser Shapes L Select S 3 / 3 Add Slide Poll Zoom More" at bounding box center [245, 298] width 420 height 39
click at [63, 285] on div "Pen P Highlight H Eraser Shapes L Select S 3 / 3 Add Slide Poll Zoom More" at bounding box center [245, 298] width 420 height 39
click at [49, 297] on icon at bounding box center [50, 294] width 8 height 8
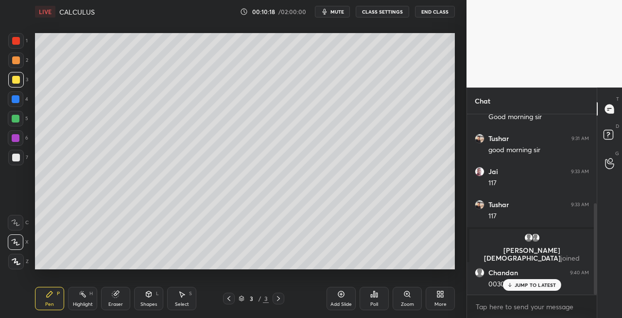
click at [117, 296] on icon at bounding box center [115, 294] width 6 height 6
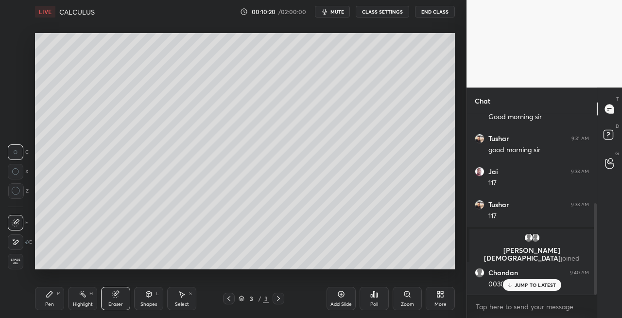
click at [52, 314] on div "Pen P Highlight H Eraser Shapes L Select S 3 / 3 Add Slide Poll Zoom More" at bounding box center [245, 298] width 420 height 39
click at [59, 302] on div "Pen P" at bounding box center [49, 298] width 29 height 23
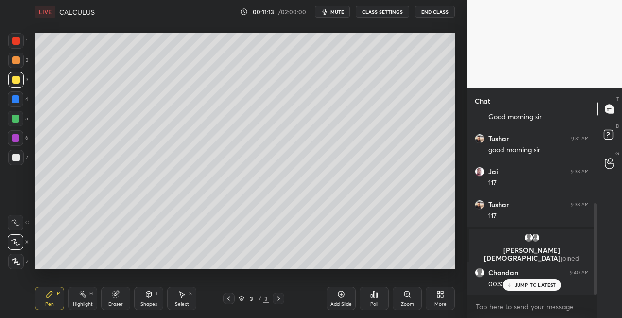
click at [121, 295] on div "Eraser" at bounding box center [115, 298] width 29 height 23
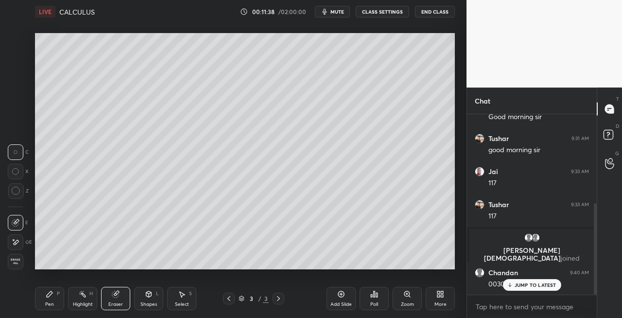
click at [52, 296] on icon at bounding box center [50, 294] width 8 height 8
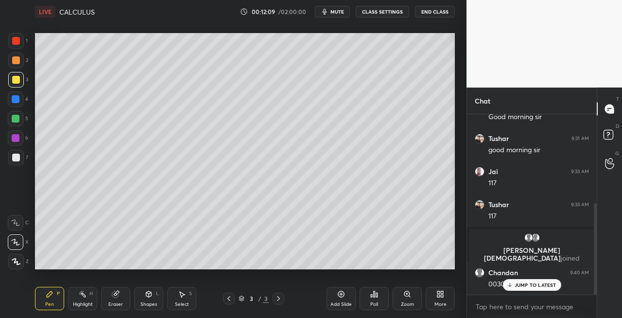
click at [14, 158] on div at bounding box center [16, 158] width 8 height 8
click at [145, 295] on icon at bounding box center [149, 294] width 8 height 8
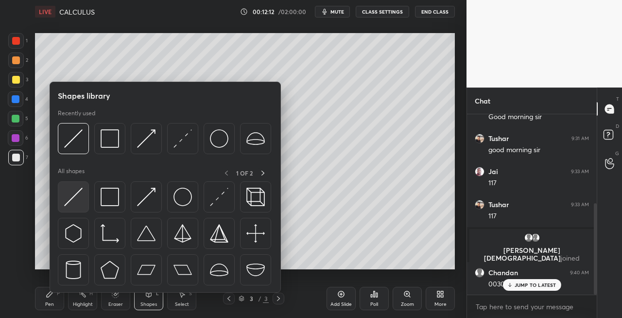
click at [72, 199] on img at bounding box center [73, 197] width 18 height 18
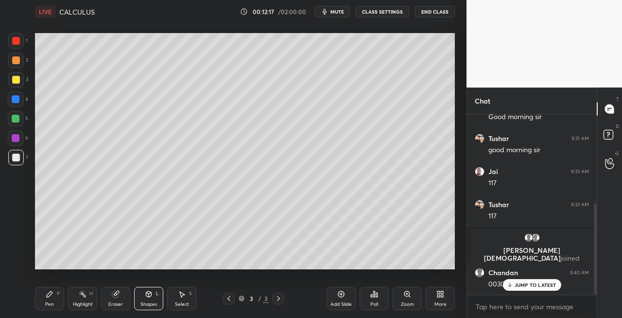
click at [53, 307] on div "Pen P" at bounding box center [49, 298] width 29 height 23
click at [148, 295] on icon at bounding box center [148, 294] width 5 height 6
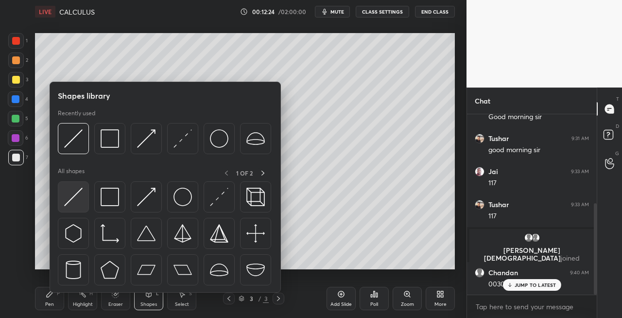
click at [69, 200] on img at bounding box center [73, 197] width 18 height 18
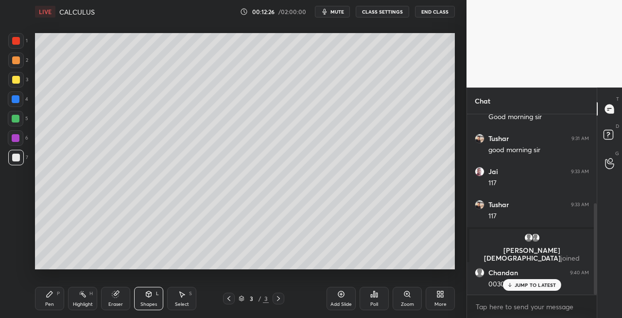
click at [50, 299] on div "Pen P" at bounding box center [49, 298] width 29 height 23
click at [336, 13] on span "mute" at bounding box center [338, 11] width 14 height 7
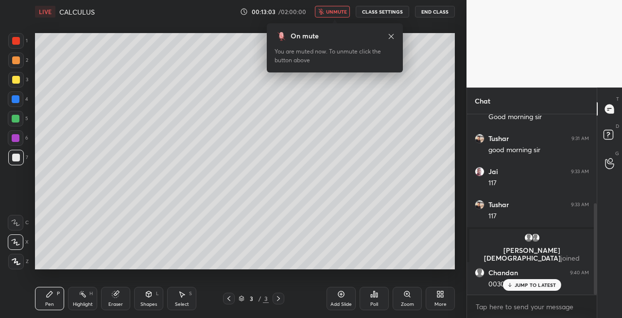
click at [342, 15] on span "unmute" at bounding box center [336, 11] width 21 height 7
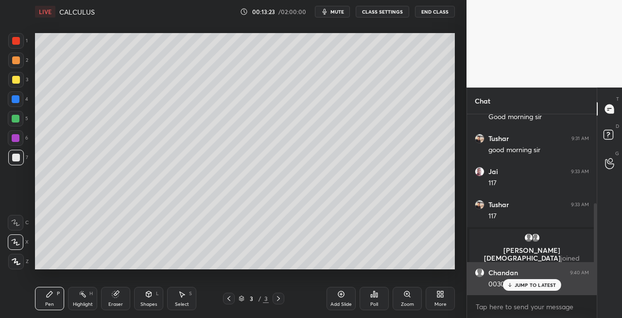
click at [518, 284] on p "JUMP TO LATEST" at bounding box center [536, 285] width 42 height 6
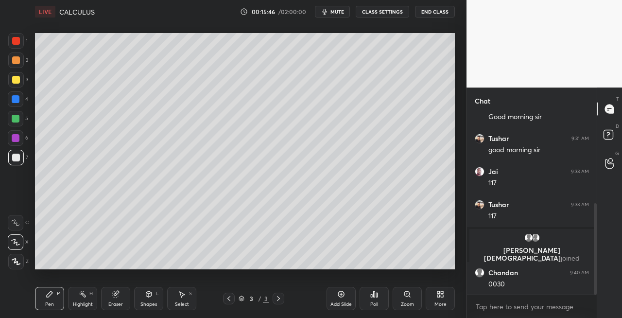
click at [336, 14] on span "mute" at bounding box center [338, 11] width 14 height 7
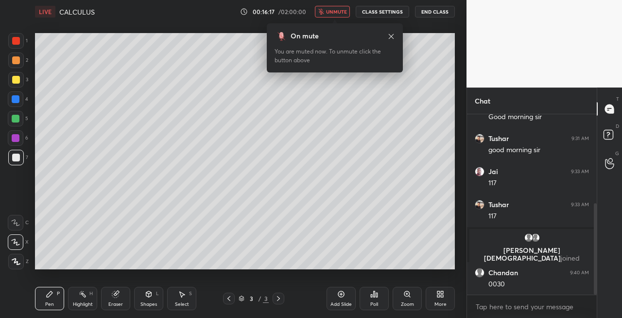
click at [342, 14] on span "unmute" at bounding box center [336, 11] width 21 height 7
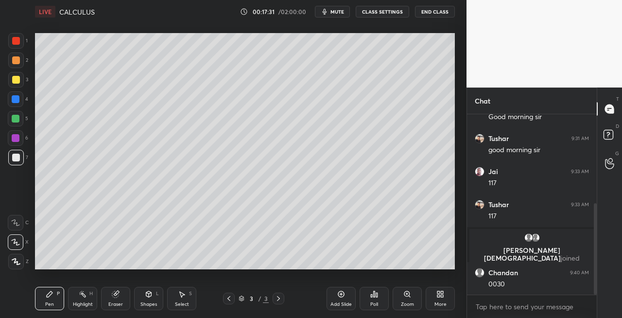
scroll to position [208, 0]
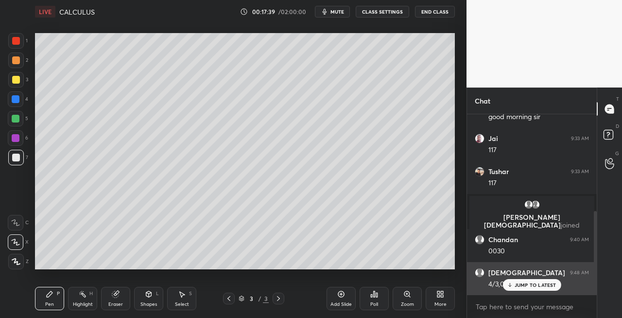
click at [519, 285] on p "JUMP TO LATEST" at bounding box center [536, 285] width 42 height 6
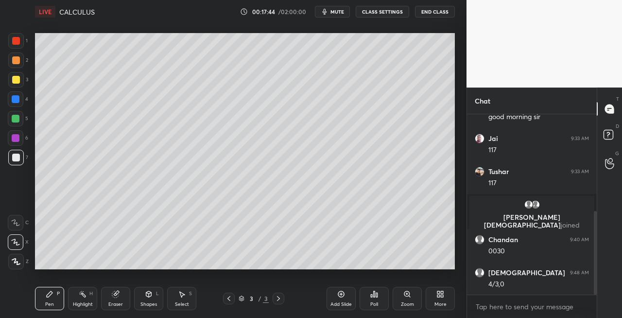
click at [125, 295] on div "Eraser" at bounding box center [115, 298] width 29 height 23
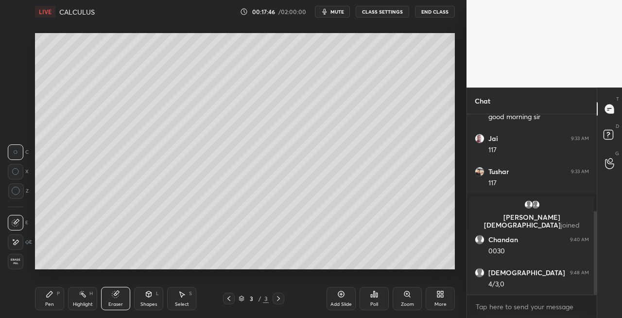
click at [41, 299] on div "Pen P" at bounding box center [49, 298] width 29 height 23
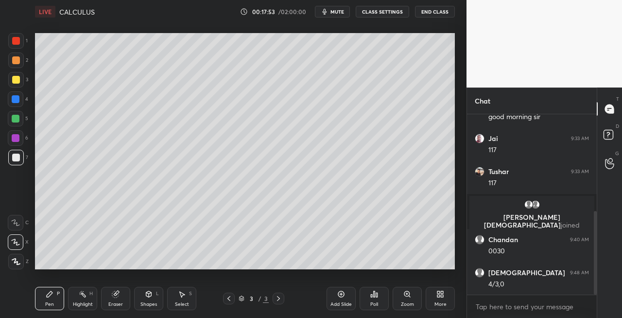
click at [120, 302] on div "Eraser" at bounding box center [115, 304] width 15 height 5
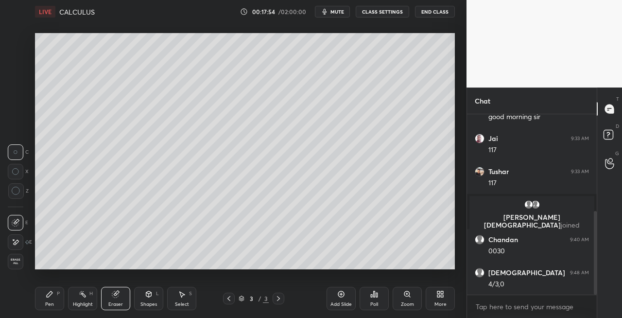
scroll to position [218, 0]
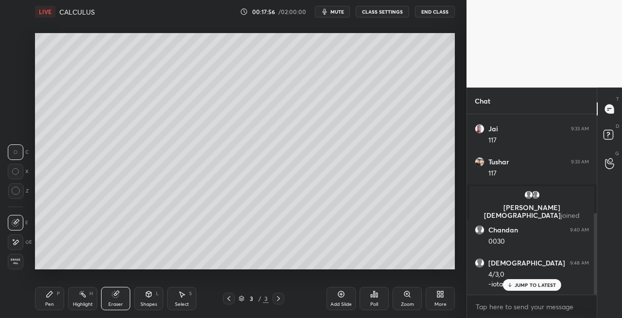
click at [46, 304] on div "Pen" at bounding box center [49, 304] width 9 height 5
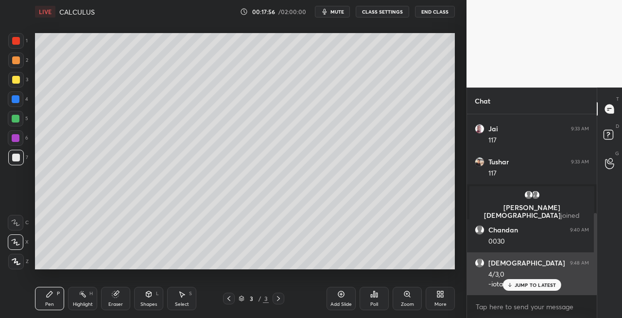
click at [515, 284] on p "JUMP TO LATEST" at bounding box center [536, 285] width 42 height 6
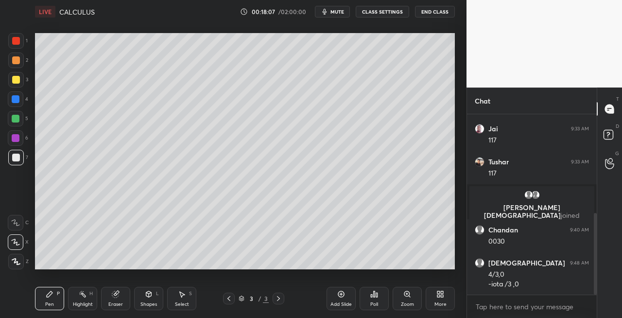
click at [156, 300] on div "Shapes L" at bounding box center [148, 298] width 29 height 23
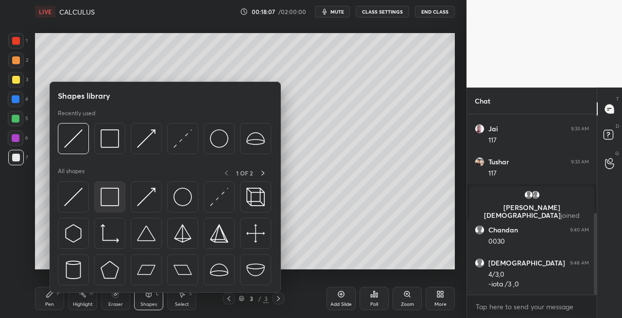
click at [109, 204] on img at bounding box center [110, 197] width 18 height 18
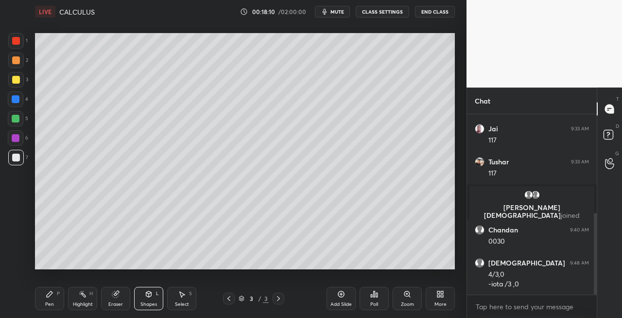
click at [45, 303] on div "Pen P" at bounding box center [49, 298] width 29 height 23
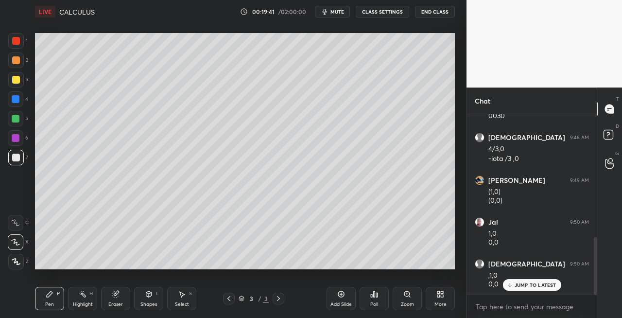
scroll to position [385, 0]
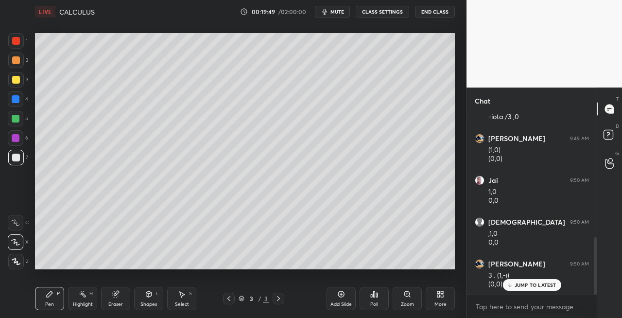
click at [280, 298] on icon at bounding box center [278, 298] width 3 height 5
click at [338, 302] on div "Add Slide" at bounding box center [341, 304] width 21 height 5
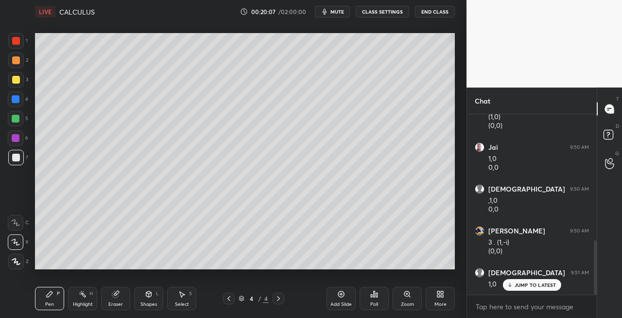
click at [279, 300] on icon at bounding box center [279, 299] width 8 height 8
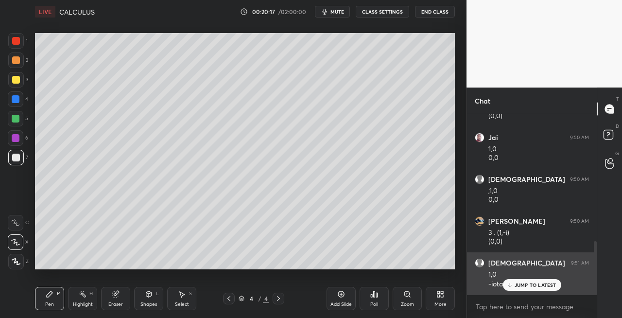
click at [513, 284] on icon at bounding box center [510, 285] width 6 height 6
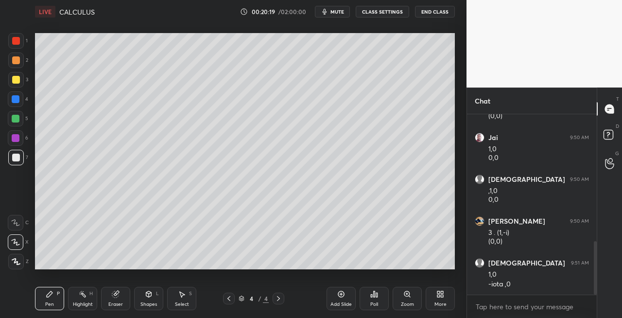
click at [145, 303] on div "Shapes" at bounding box center [149, 304] width 17 height 5
click at [124, 302] on div "Eraser" at bounding box center [115, 298] width 29 height 23
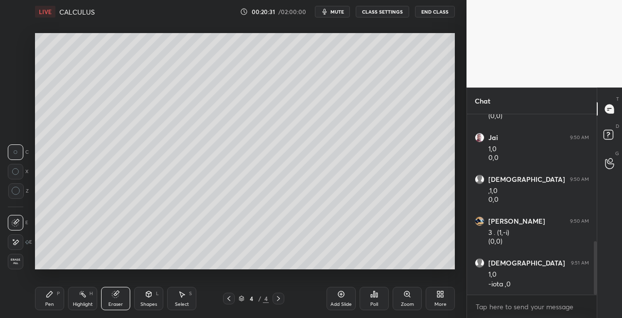
scroll to position [438, 0]
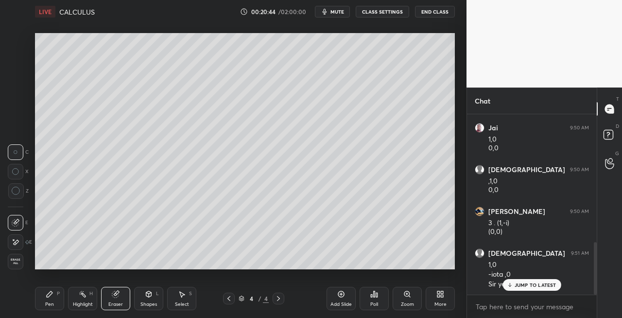
click at [231, 299] on icon at bounding box center [229, 299] width 8 height 8
click at [282, 299] on div at bounding box center [279, 299] width 12 height 12
click at [277, 299] on icon at bounding box center [279, 299] width 8 height 8
click at [52, 305] on div "Pen" at bounding box center [49, 304] width 9 height 5
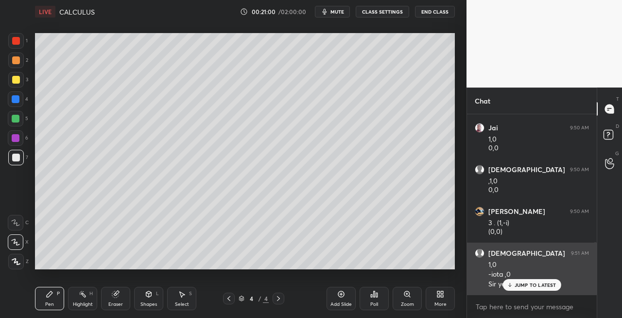
click at [512, 284] on icon at bounding box center [510, 285] width 6 height 6
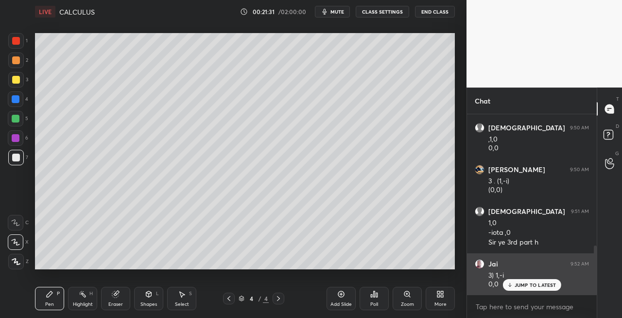
click at [510, 284] on icon at bounding box center [510, 284] width 0 height 3
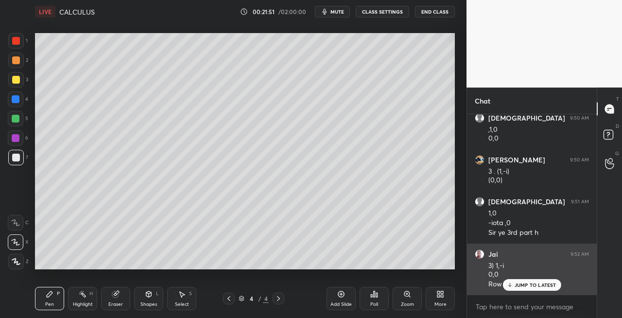
scroll to position [522, 0]
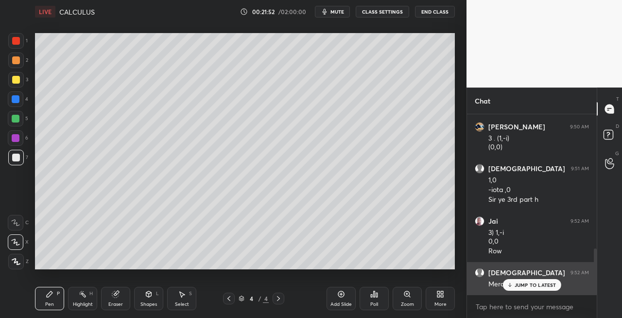
click at [515, 287] on p "JUMP TO LATEST" at bounding box center [536, 285] width 42 height 6
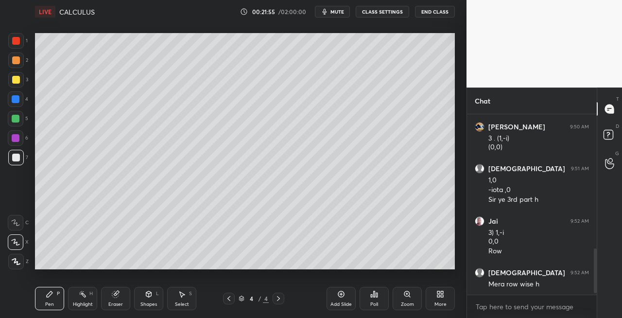
scroll to position [573, 0]
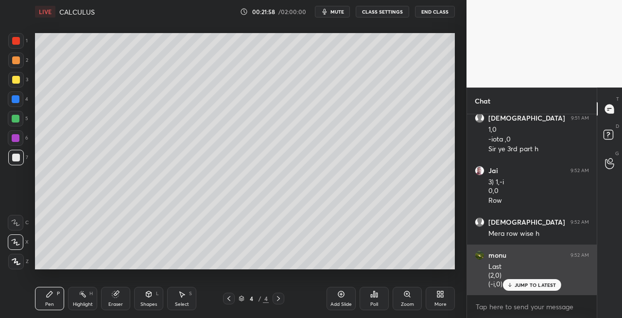
click at [519, 287] on p "JUMP TO LATEST" at bounding box center [536, 285] width 42 height 6
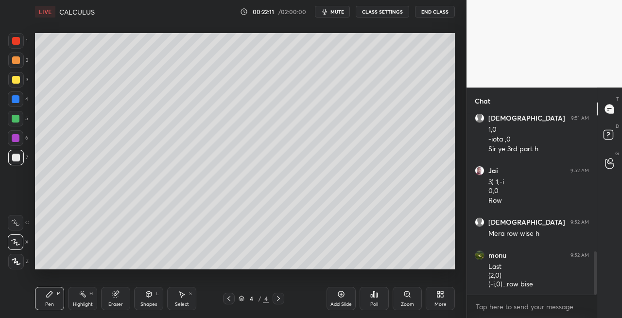
click at [124, 297] on div "Eraser" at bounding box center [115, 298] width 29 height 23
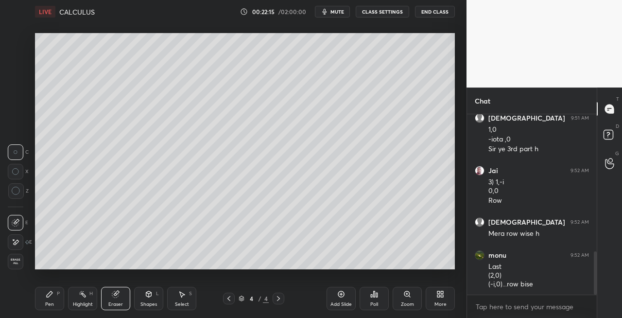
click at [59, 291] on div "P" at bounding box center [58, 293] width 3 height 5
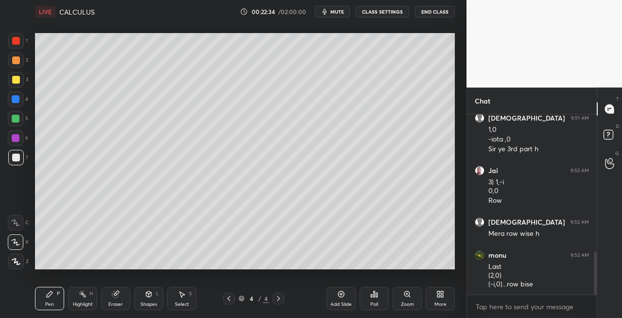
click at [141, 297] on div "Shapes L" at bounding box center [148, 298] width 29 height 23
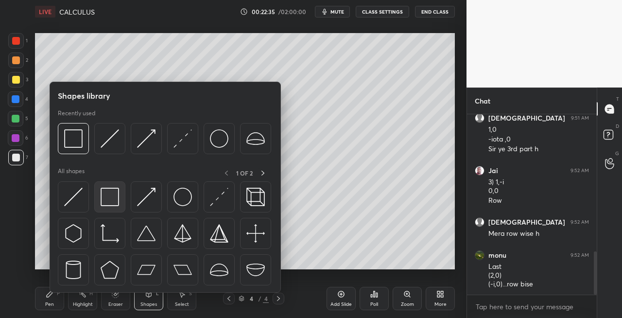
click at [106, 202] on img at bounding box center [110, 197] width 18 height 18
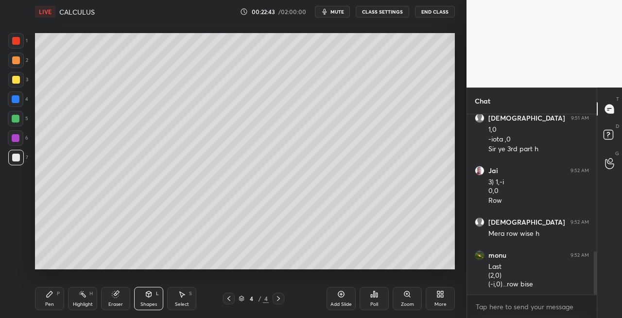
click at [62, 300] on div "Pen P" at bounding box center [49, 298] width 29 height 23
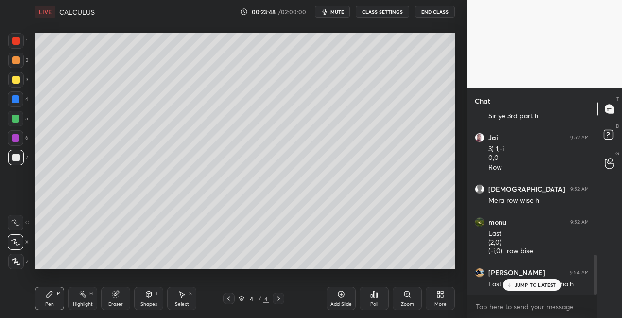
scroll to position [639, 0]
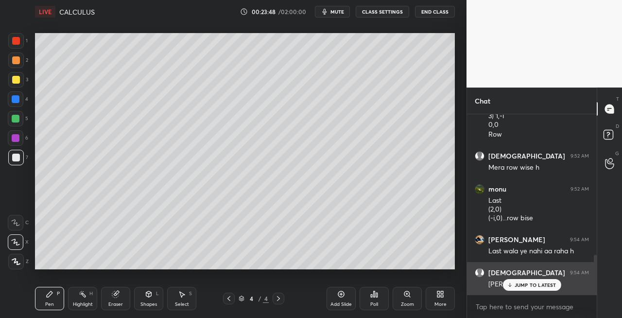
click at [513, 281] on div "JUMP TO LATEST" at bounding box center [532, 285] width 58 height 12
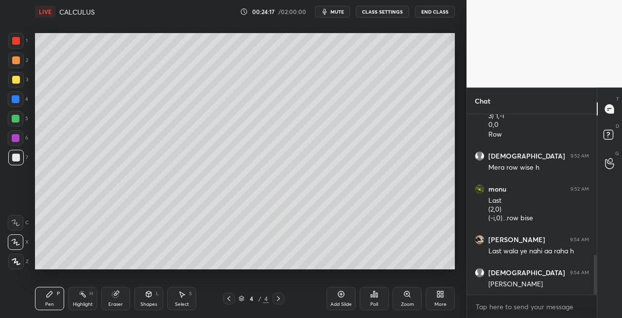
click at [339, 11] on span "mute" at bounding box center [338, 11] width 14 height 7
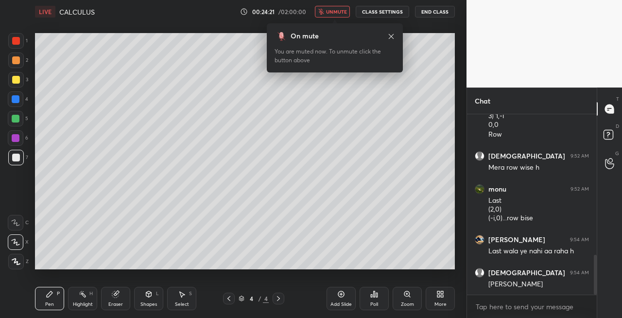
scroll to position [672, 0]
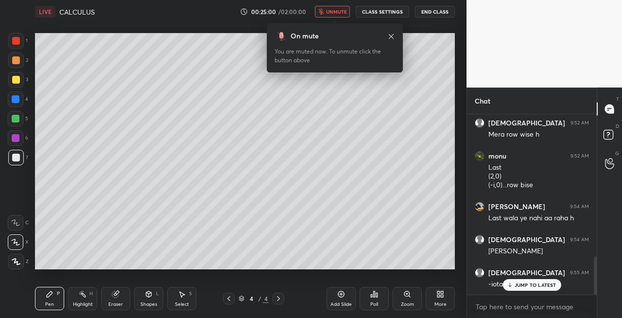
click at [342, 9] on span "unmute" at bounding box center [336, 11] width 21 height 7
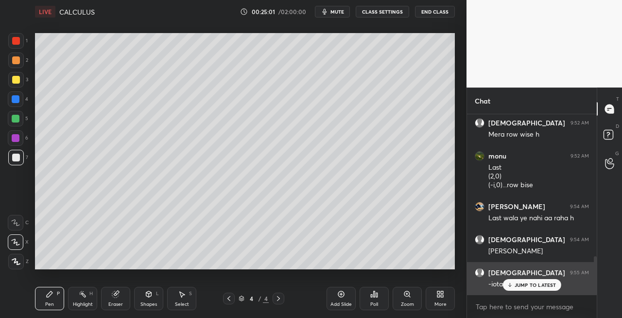
click at [512, 283] on icon at bounding box center [510, 285] width 6 height 6
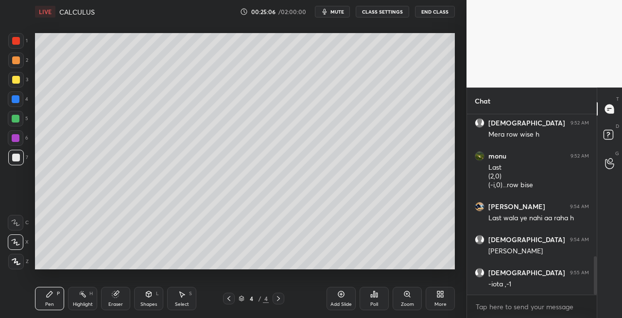
click at [120, 302] on div "Eraser" at bounding box center [115, 304] width 15 height 5
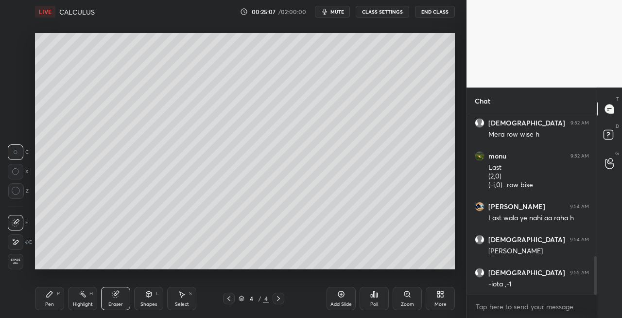
scroll to position [714, 0]
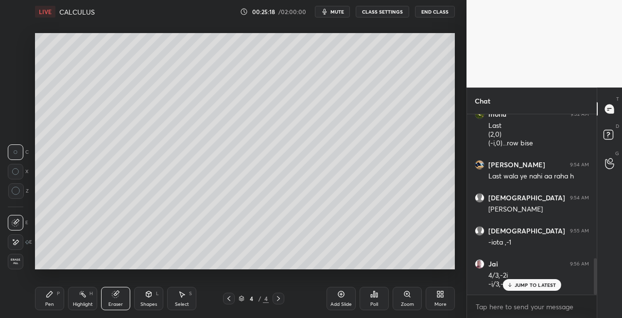
click at [55, 303] on div "Pen P" at bounding box center [49, 298] width 29 height 23
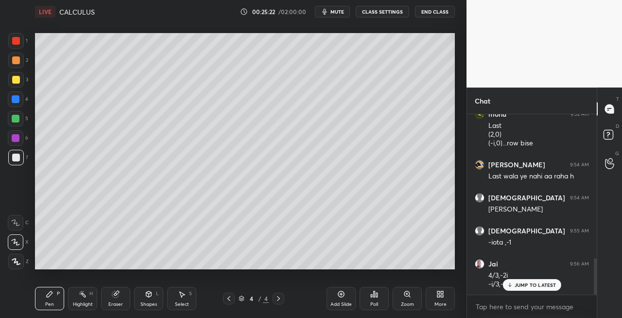
click at [230, 298] on icon at bounding box center [229, 299] width 8 height 8
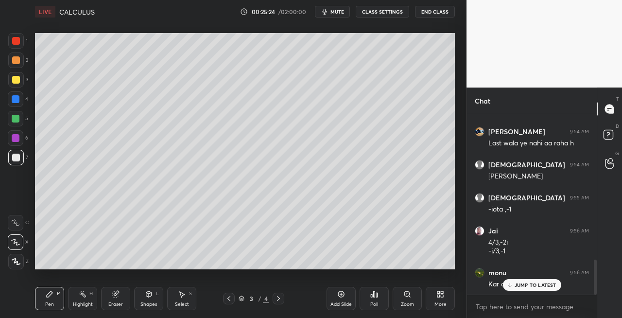
click at [278, 299] on icon at bounding box center [279, 299] width 8 height 8
click at [278, 298] on icon at bounding box center [279, 299] width 8 height 8
click at [229, 300] on icon at bounding box center [229, 299] width 8 height 8
click at [278, 300] on icon at bounding box center [279, 299] width 8 height 8
click at [278, 299] on icon at bounding box center [279, 299] width 8 height 8
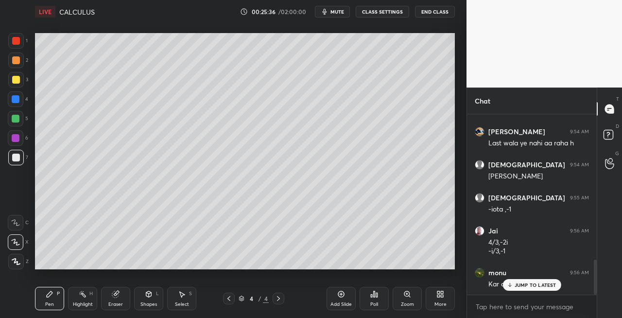
click at [229, 297] on icon at bounding box center [229, 299] width 8 height 8
click at [276, 299] on icon at bounding box center [279, 299] width 8 height 8
click at [277, 297] on icon at bounding box center [279, 299] width 8 height 8
click at [113, 300] on div "Eraser" at bounding box center [115, 298] width 29 height 23
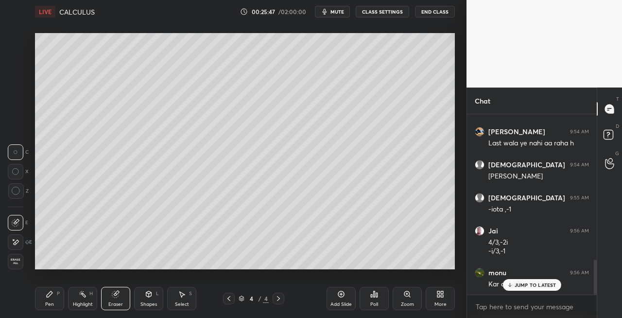
click at [48, 306] on div "Pen" at bounding box center [49, 304] width 9 height 5
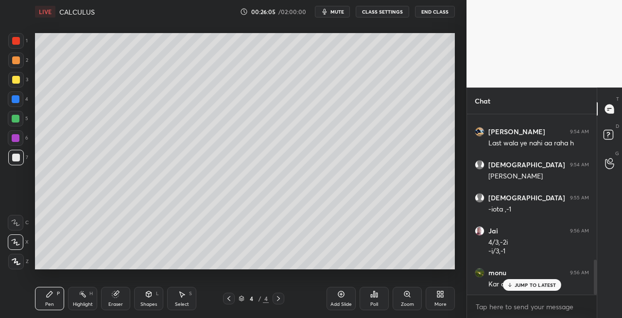
click at [141, 297] on div "Shapes L" at bounding box center [148, 298] width 29 height 23
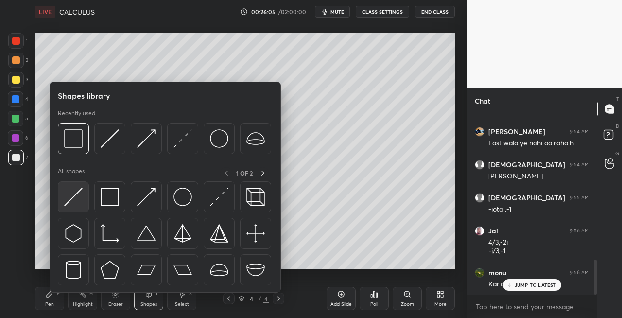
click at [79, 200] on img at bounding box center [73, 197] width 18 height 18
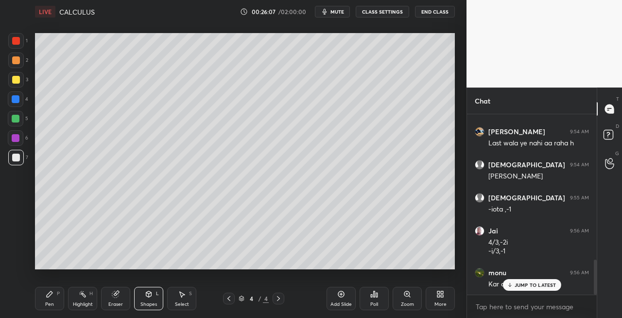
click at [51, 298] on icon at bounding box center [50, 294] width 8 height 8
click at [149, 291] on icon at bounding box center [149, 294] width 8 height 8
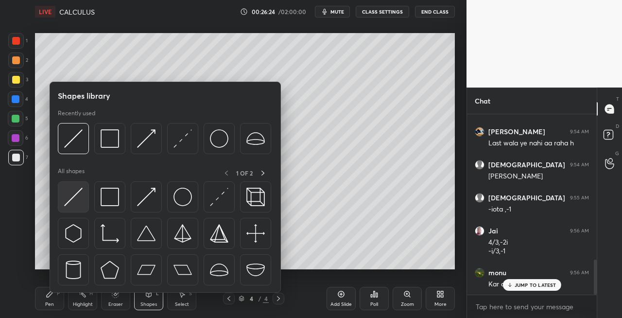
click at [68, 194] on img at bounding box center [73, 197] width 18 height 18
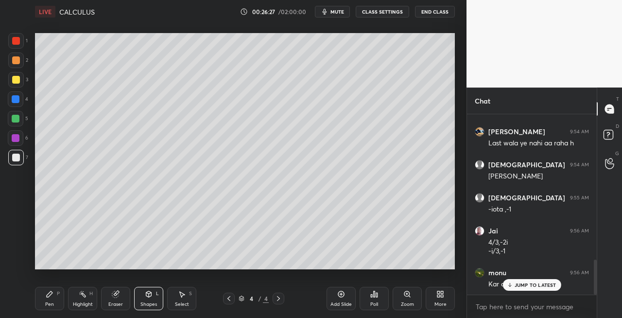
click at [50, 297] on icon at bounding box center [50, 294] width 8 height 8
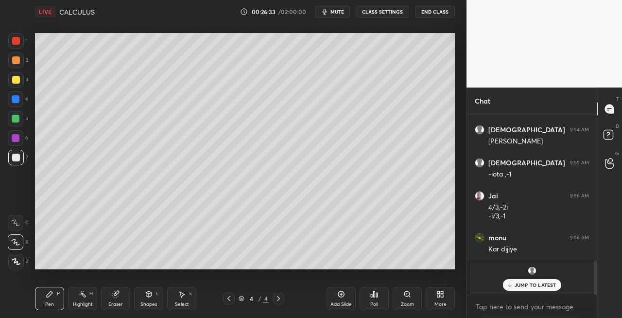
scroll to position [815, 0]
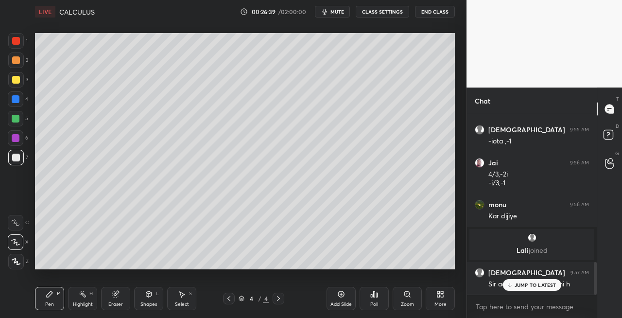
click at [281, 299] on icon at bounding box center [279, 299] width 8 height 8
click at [335, 303] on div "Add Slide" at bounding box center [341, 304] width 21 height 5
click at [230, 301] on icon at bounding box center [229, 299] width 8 height 8
click at [278, 301] on icon at bounding box center [279, 299] width 8 height 8
click at [122, 302] on div "Eraser" at bounding box center [115, 304] width 15 height 5
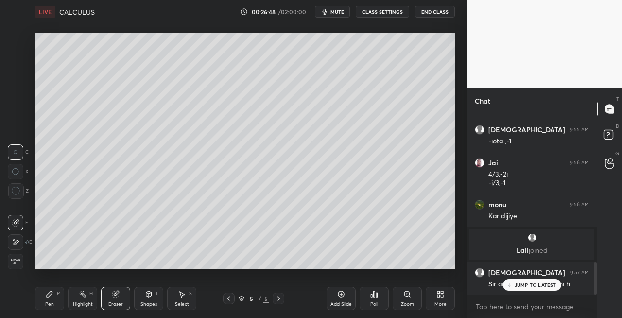
click at [49, 305] on div "Pen" at bounding box center [49, 304] width 9 height 5
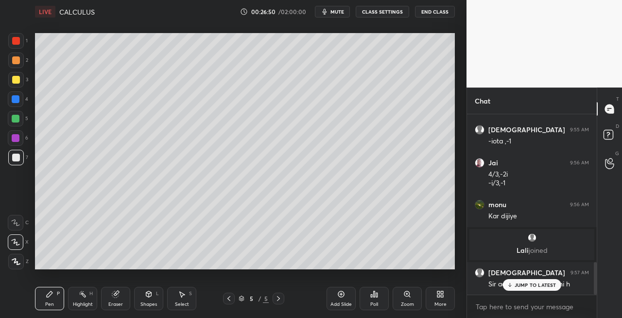
click at [232, 301] on icon at bounding box center [229, 299] width 8 height 8
click at [279, 297] on icon at bounding box center [279, 299] width 8 height 8
click at [229, 302] on div at bounding box center [229, 299] width 12 height 12
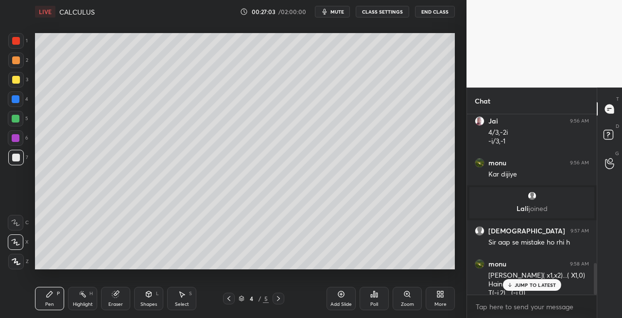
click at [280, 300] on icon at bounding box center [279, 299] width 8 height 8
click at [154, 299] on div "Shapes L" at bounding box center [148, 298] width 29 height 23
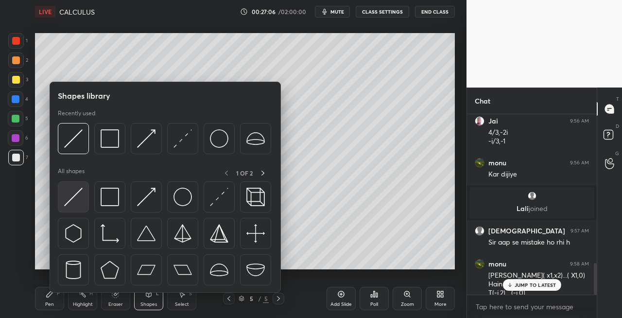
click at [75, 200] on img at bounding box center [73, 197] width 18 height 18
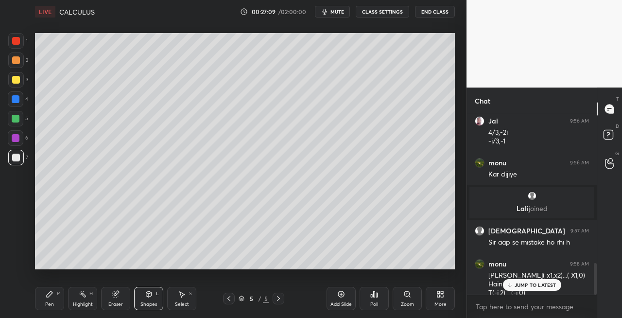
click at [53, 303] on div "Pen" at bounding box center [49, 304] width 9 height 5
click at [229, 300] on icon at bounding box center [229, 299] width 8 height 8
click at [277, 299] on icon at bounding box center [279, 299] width 8 height 8
click at [229, 297] on icon at bounding box center [229, 299] width 8 height 8
click at [278, 300] on icon at bounding box center [279, 299] width 8 height 8
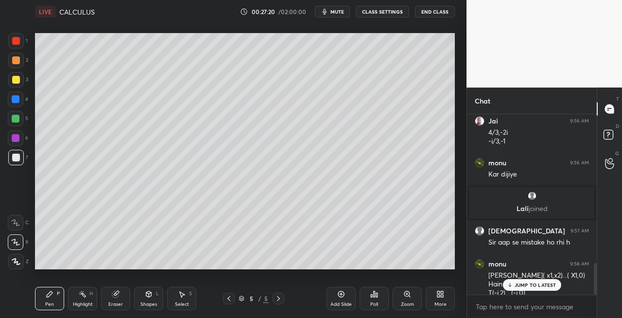
click at [230, 297] on icon at bounding box center [229, 299] width 8 height 8
click at [279, 301] on icon at bounding box center [279, 299] width 8 height 8
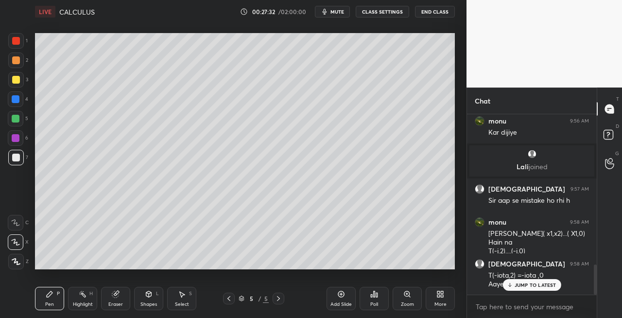
click at [153, 295] on div "Shapes L" at bounding box center [148, 298] width 29 height 23
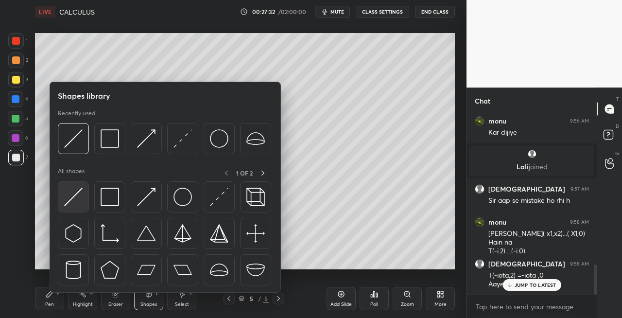
click at [67, 199] on img at bounding box center [73, 197] width 18 height 18
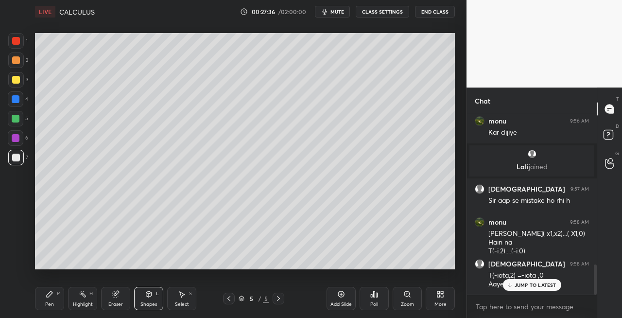
click at [55, 302] on div "Pen P" at bounding box center [49, 298] width 29 height 23
click at [229, 298] on icon at bounding box center [229, 299] width 8 height 8
click at [228, 300] on icon at bounding box center [229, 299] width 8 height 8
click at [280, 299] on icon at bounding box center [279, 299] width 8 height 8
click at [113, 302] on div "Eraser" at bounding box center [115, 304] width 15 height 5
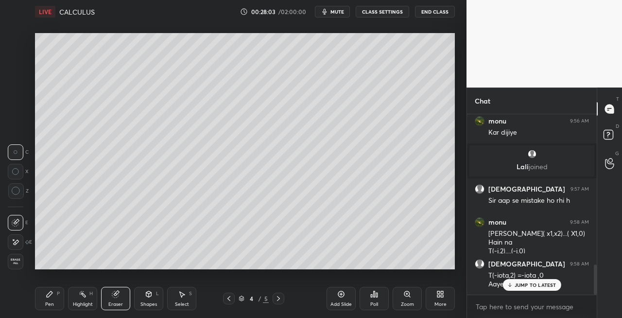
click at [52, 302] on div "Pen" at bounding box center [49, 304] width 9 height 5
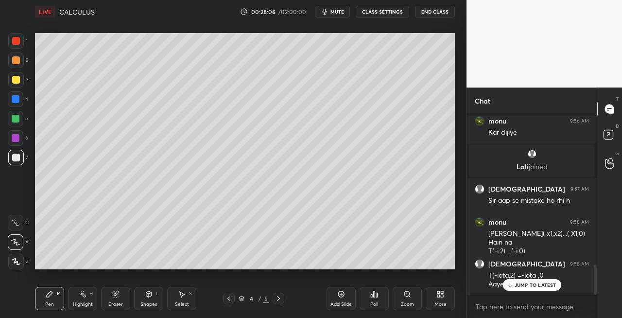
click at [120, 303] on div "Eraser" at bounding box center [115, 304] width 15 height 5
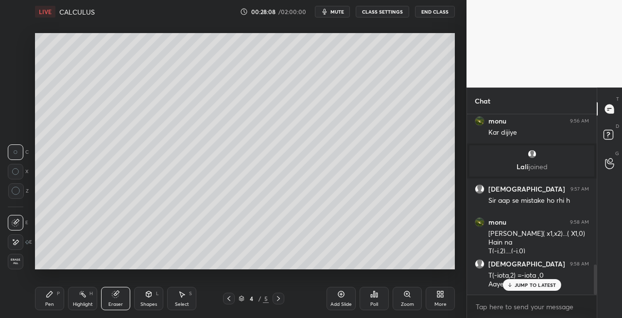
click at [52, 303] on div "Pen" at bounding box center [49, 304] width 9 height 5
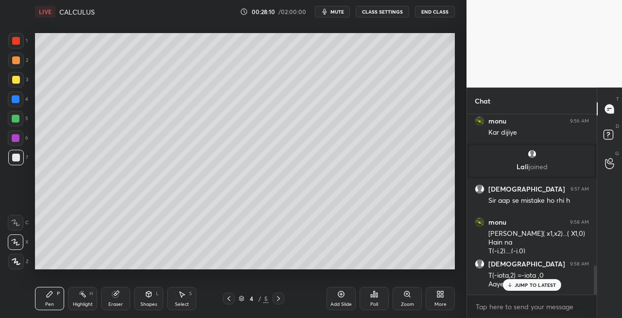
scroll to position [932, 0]
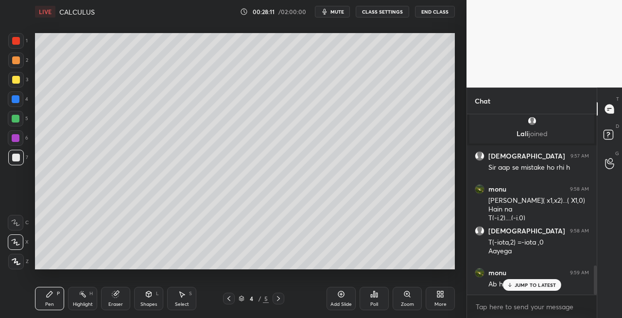
click at [279, 300] on icon at bounding box center [279, 299] width 8 height 8
click at [226, 300] on icon at bounding box center [229, 299] width 8 height 8
click at [278, 297] on icon at bounding box center [278, 298] width 3 height 5
click at [115, 302] on div "Eraser" at bounding box center [115, 304] width 15 height 5
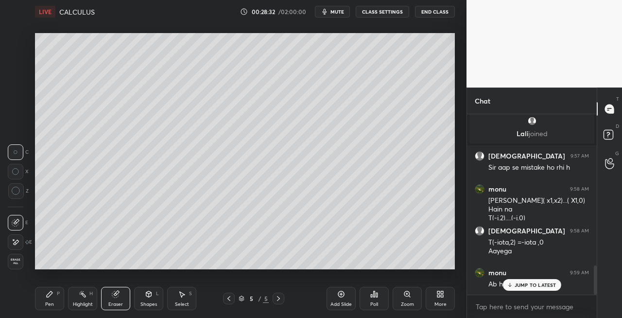
click at [51, 295] on icon at bounding box center [50, 294] width 8 height 8
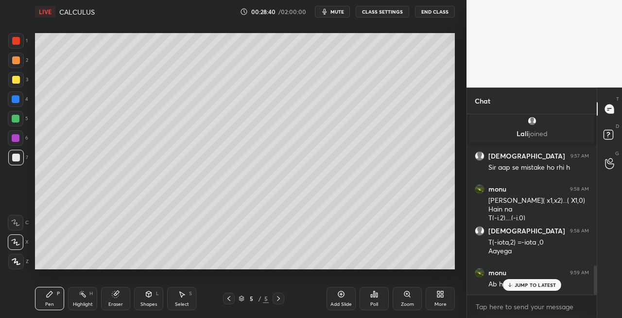
click at [226, 300] on icon at bounding box center [229, 299] width 8 height 8
click at [278, 299] on icon at bounding box center [279, 299] width 8 height 8
click at [116, 296] on icon at bounding box center [115, 294] width 6 height 6
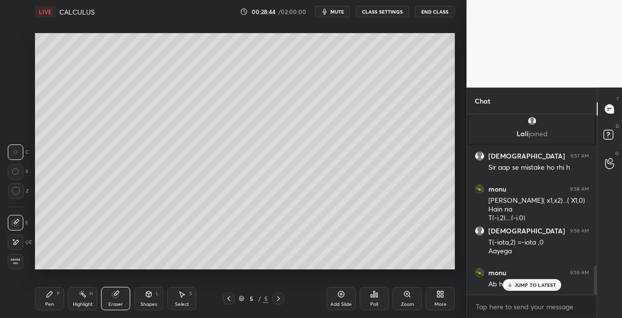
click at [47, 302] on div "Pen" at bounding box center [49, 304] width 9 height 5
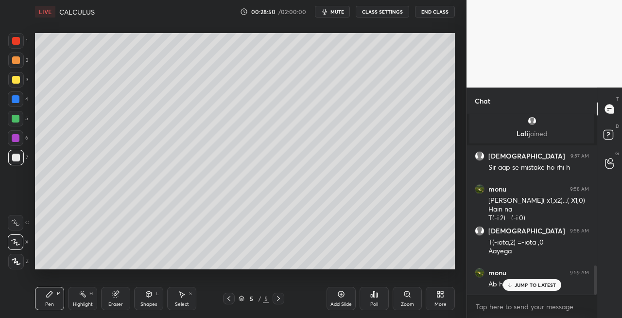
click at [111, 294] on div "Eraser" at bounding box center [115, 298] width 29 height 23
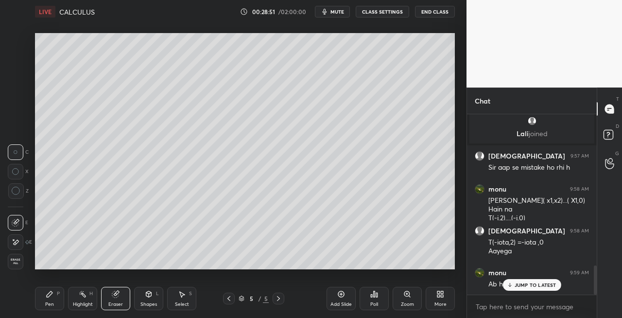
click at [46, 300] on div "Pen P" at bounding box center [49, 298] width 29 height 23
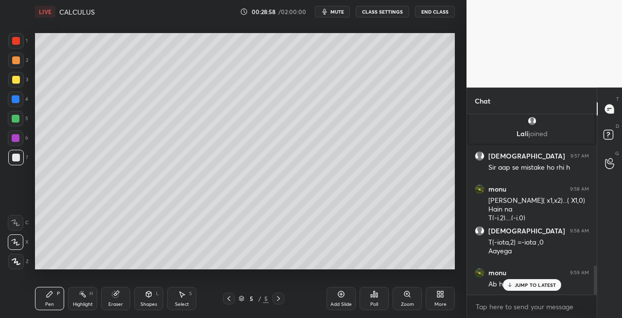
click at [120, 302] on div "Eraser" at bounding box center [115, 304] width 15 height 5
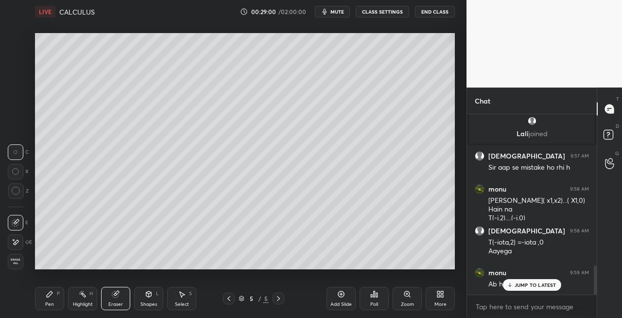
click at [50, 304] on div "Pen" at bounding box center [49, 304] width 9 height 5
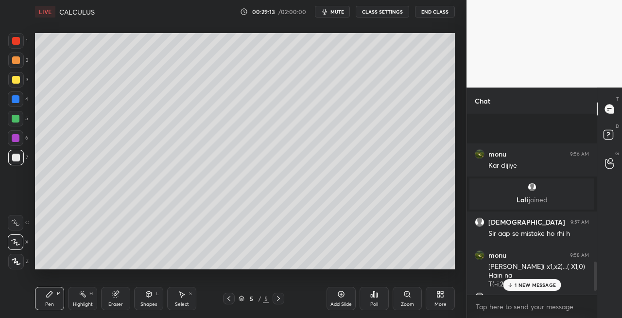
scroll to position [965, 0]
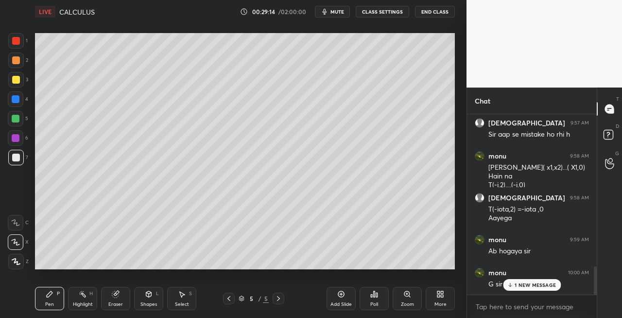
click at [519, 284] on p "1 NEW MESSAGE" at bounding box center [535, 285] width 41 height 6
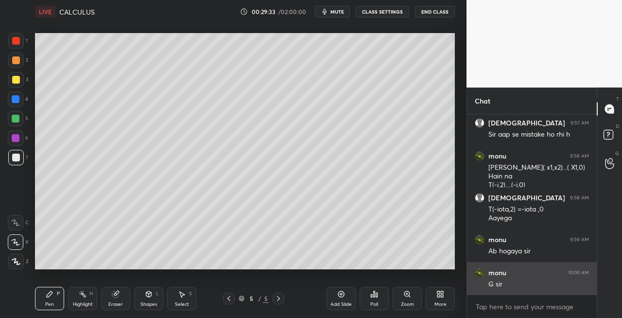
scroll to position [974, 0]
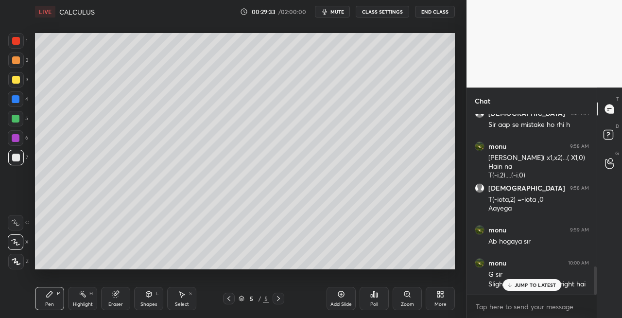
click at [117, 299] on div "Eraser" at bounding box center [115, 298] width 29 height 23
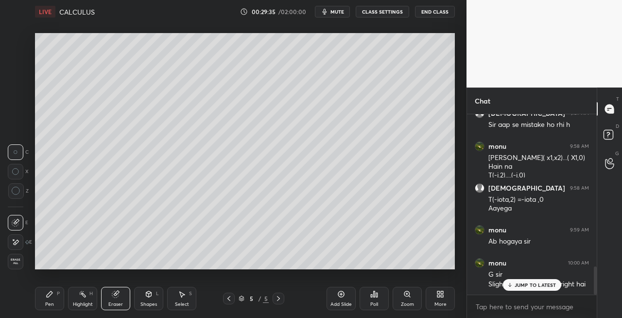
click at [53, 300] on div "Pen P" at bounding box center [49, 298] width 29 height 23
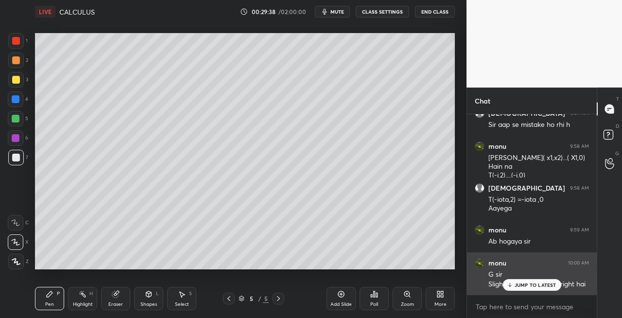
click at [518, 286] on p "JUMP TO LATEST" at bounding box center [536, 285] width 42 height 6
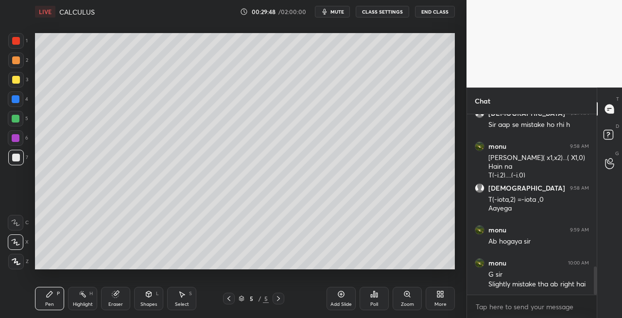
click at [150, 296] on icon at bounding box center [148, 294] width 5 height 6
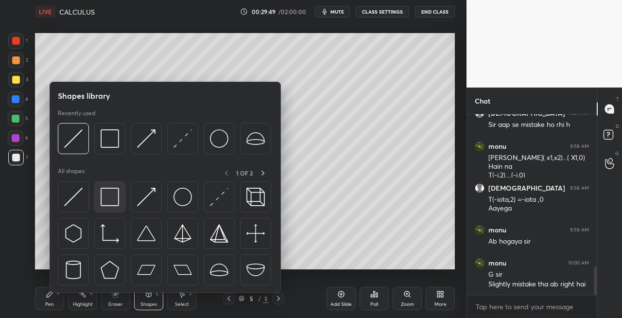
click at [107, 203] on img at bounding box center [110, 197] width 18 height 18
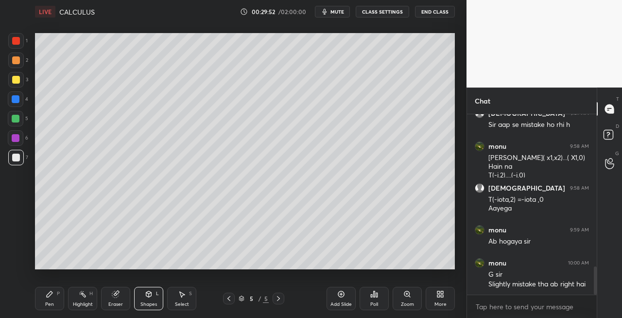
click at [50, 300] on div "Pen P" at bounding box center [49, 298] width 29 height 23
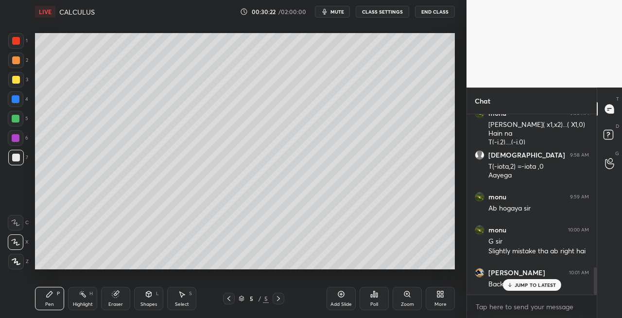
click at [228, 300] on icon at bounding box center [229, 299] width 8 height 8
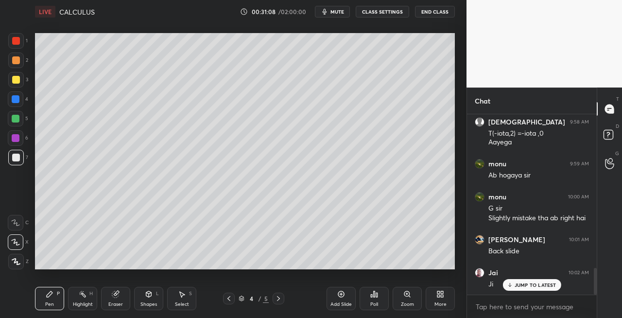
click at [277, 299] on icon at bounding box center [279, 299] width 8 height 8
click at [279, 300] on icon at bounding box center [278, 298] width 3 height 5
click at [17, 82] on div at bounding box center [16, 80] width 8 height 8
click at [229, 300] on icon at bounding box center [229, 299] width 8 height 8
click at [231, 299] on icon at bounding box center [229, 299] width 8 height 8
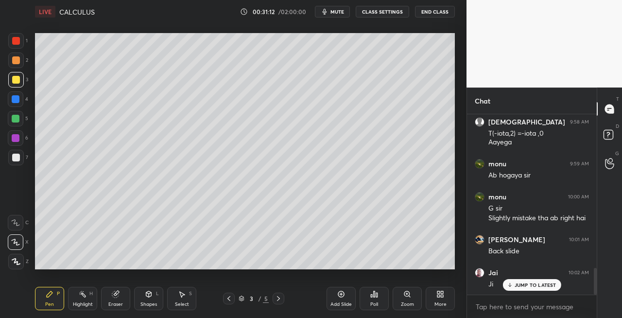
click at [278, 300] on icon at bounding box center [278, 298] width 3 height 5
click at [277, 300] on icon at bounding box center [279, 299] width 8 height 8
click at [279, 298] on icon at bounding box center [278, 298] width 3 height 5
click at [147, 297] on icon at bounding box center [149, 294] width 8 height 8
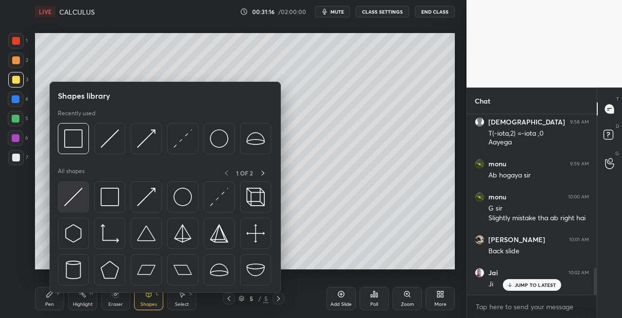
click at [66, 197] on img at bounding box center [73, 197] width 18 height 18
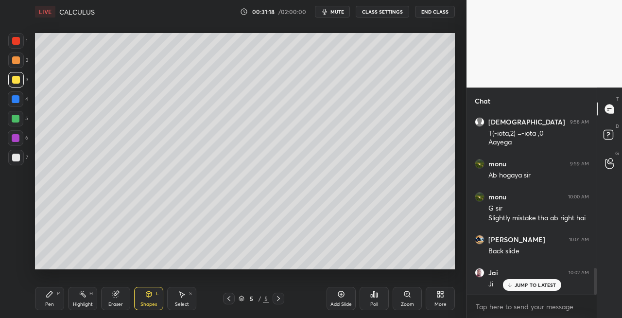
click at [53, 300] on div "Pen P" at bounding box center [49, 298] width 29 height 23
click at [119, 297] on icon at bounding box center [116, 294] width 8 height 8
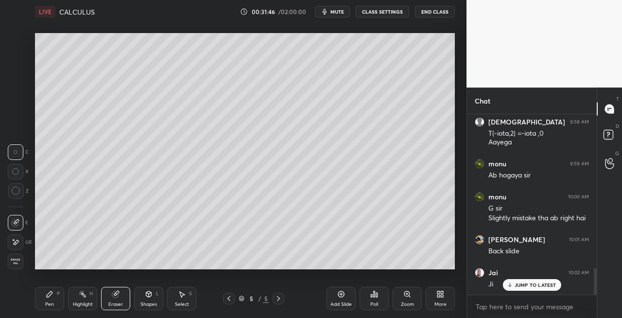
click at [50, 302] on div "Pen" at bounding box center [49, 304] width 9 height 5
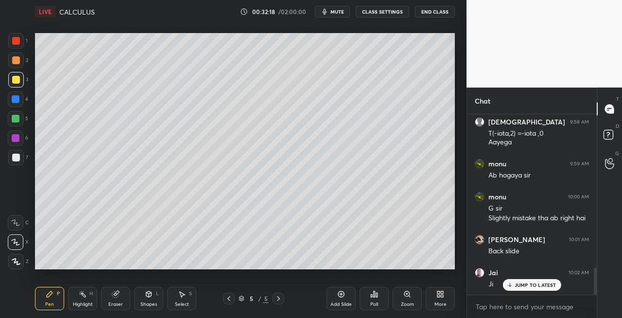
click at [280, 299] on icon at bounding box center [279, 299] width 8 height 8
click at [343, 302] on div "Add Slide" at bounding box center [341, 304] width 21 height 5
click at [119, 302] on div "Eraser" at bounding box center [115, 304] width 15 height 5
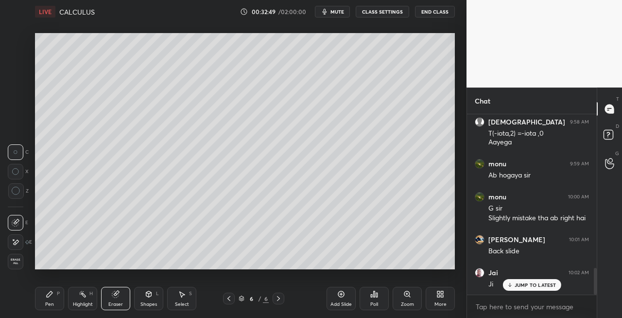
click at [49, 298] on icon at bounding box center [50, 294] width 8 height 8
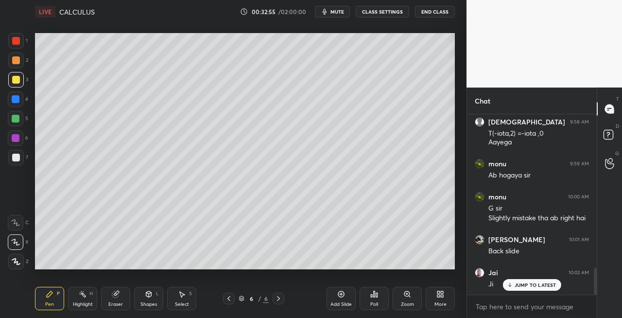
click at [16, 159] on div at bounding box center [16, 158] width 8 height 8
click at [148, 296] on icon at bounding box center [148, 294] width 5 height 6
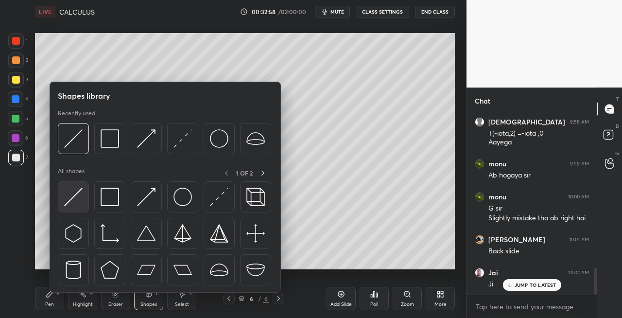
click at [69, 200] on img at bounding box center [73, 197] width 18 height 18
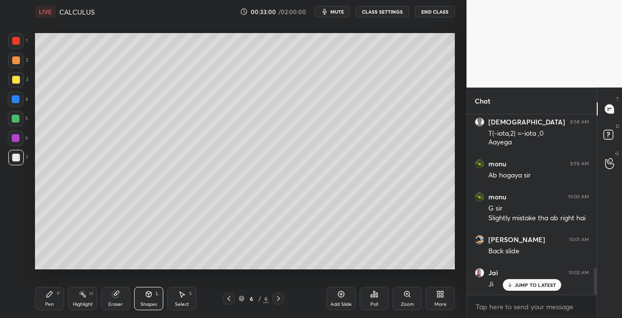
click at [57, 291] on div "P" at bounding box center [58, 293] width 3 height 5
click at [231, 299] on icon at bounding box center [229, 299] width 8 height 8
click at [275, 300] on icon at bounding box center [279, 299] width 8 height 8
click at [459, 137] on div "Setting up your live class Poll for secs No correct answer Start poll" at bounding box center [245, 151] width 428 height 256
click at [229, 299] on icon at bounding box center [229, 298] width 3 height 5
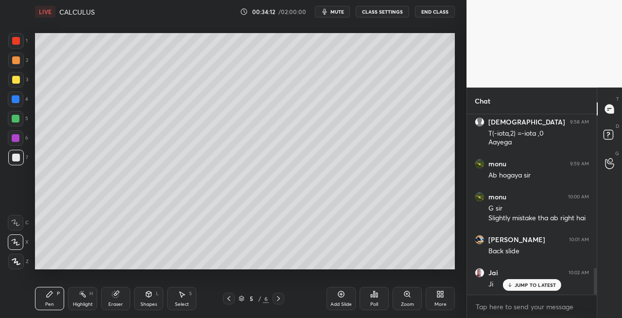
click at [281, 300] on icon at bounding box center [279, 299] width 8 height 8
click at [119, 295] on icon at bounding box center [116, 294] width 8 height 8
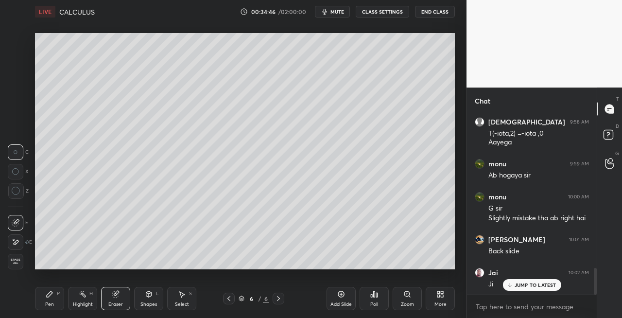
click at [49, 296] on icon at bounding box center [50, 294] width 6 height 6
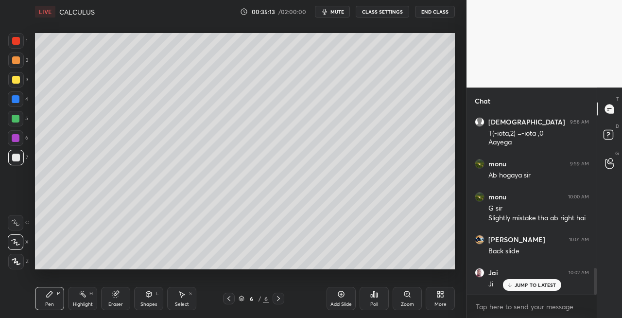
click at [118, 293] on icon at bounding box center [116, 293] width 5 height 5
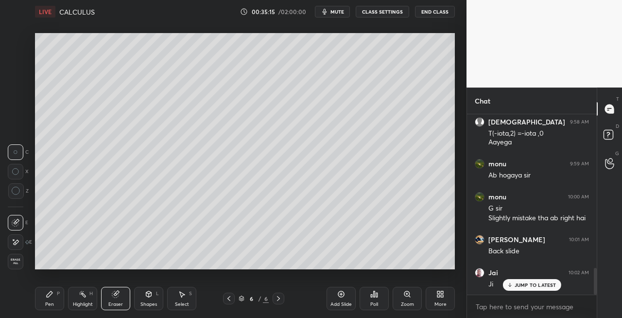
click at [46, 296] on icon at bounding box center [50, 294] width 8 height 8
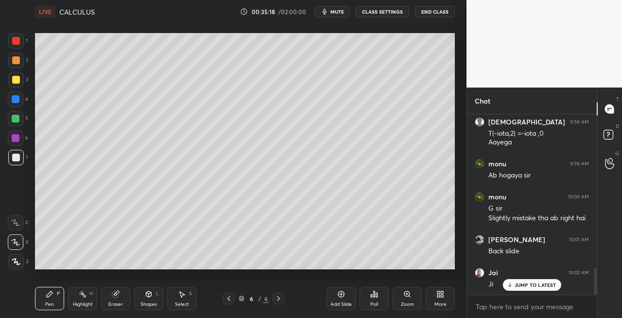
click at [110, 296] on div "Eraser" at bounding box center [115, 298] width 29 height 23
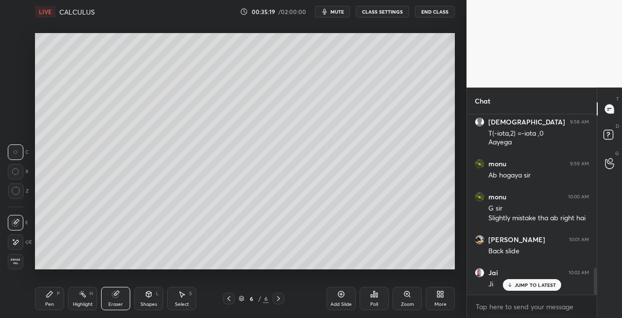
click at [52, 299] on div "Pen P" at bounding box center [49, 298] width 29 height 23
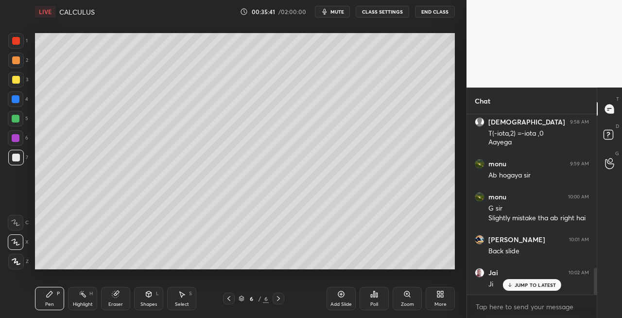
click at [270, 269] on div "Setting up your live class Poll for secs No correct answer Start poll" at bounding box center [245, 151] width 428 height 256
click at [117, 302] on div "Eraser" at bounding box center [115, 304] width 15 height 5
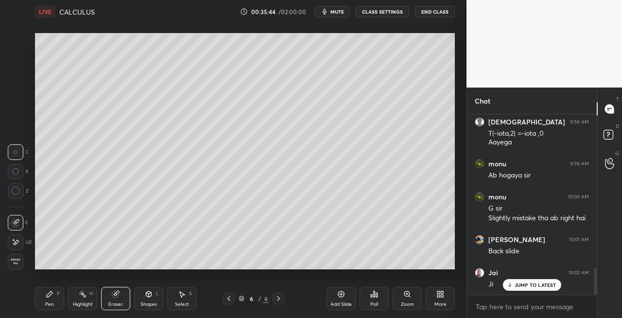
click at [48, 300] on div "Pen P" at bounding box center [49, 298] width 29 height 23
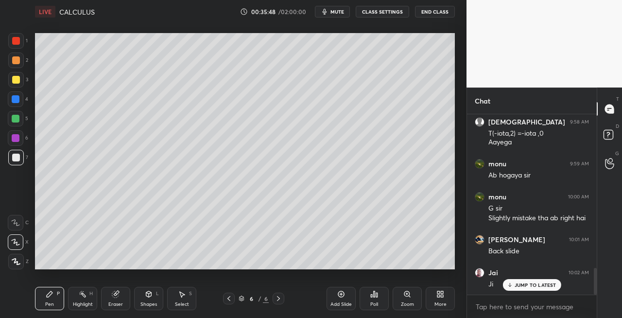
click at [147, 299] on div "Shapes L" at bounding box center [148, 298] width 29 height 23
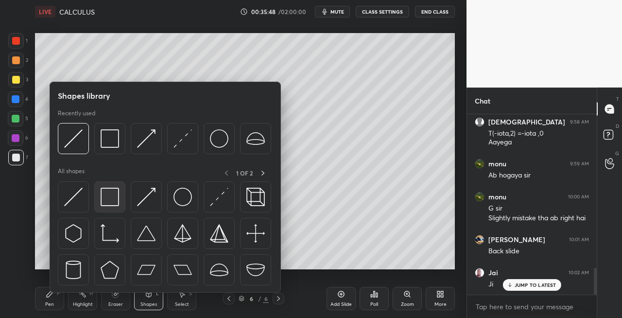
click at [102, 199] on img at bounding box center [110, 197] width 18 height 18
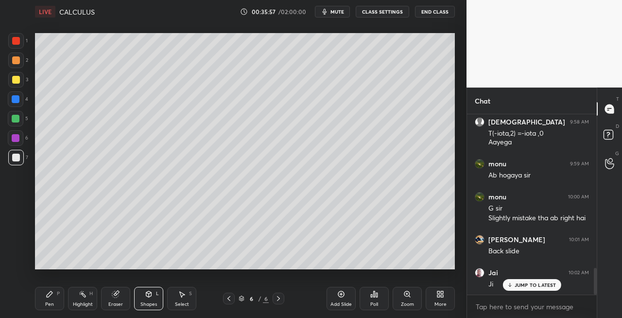
click at [146, 298] on div "Shapes L" at bounding box center [148, 298] width 29 height 23
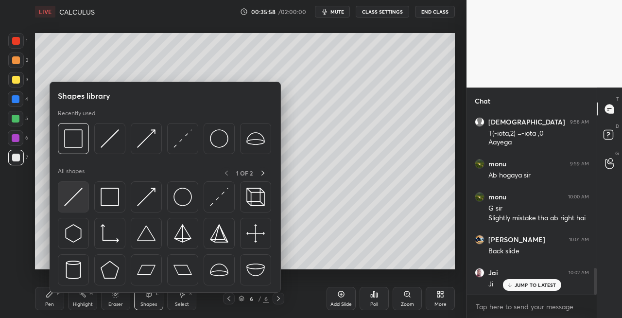
click at [69, 204] on img at bounding box center [73, 197] width 18 height 18
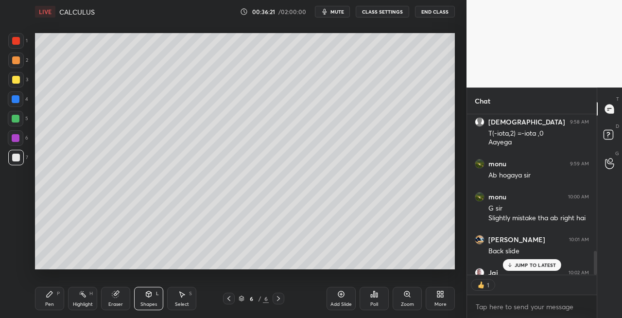
scroll to position [3, 3]
click at [24, 84] on div "3" at bounding box center [18, 80] width 20 height 16
click at [225, 299] on div at bounding box center [229, 299] width 12 height 12
click at [279, 300] on icon at bounding box center [279, 299] width 8 height 8
click at [280, 300] on icon at bounding box center [279, 299] width 8 height 8
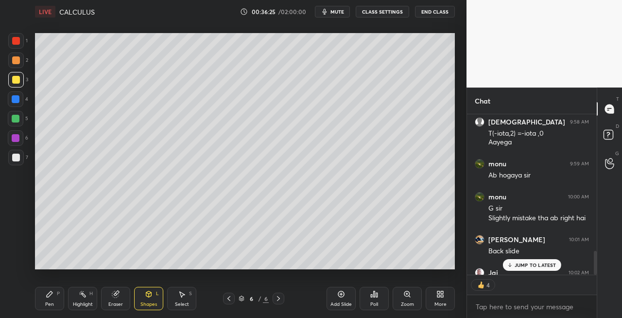
click at [281, 300] on icon at bounding box center [279, 299] width 8 height 8
click at [348, 305] on div "Add Slide" at bounding box center [341, 304] width 21 height 5
click at [40, 304] on div "Pen P" at bounding box center [49, 298] width 29 height 23
click at [150, 297] on icon at bounding box center [149, 294] width 8 height 8
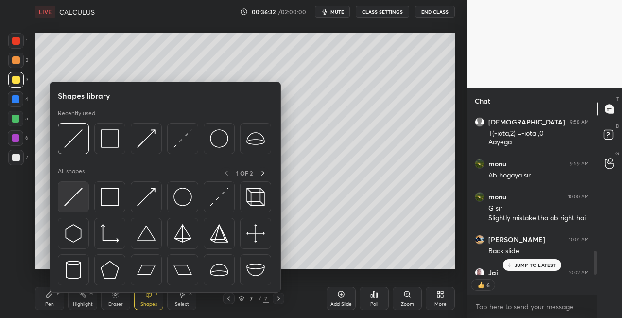
click at [75, 193] on img at bounding box center [73, 197] width 18 height 18
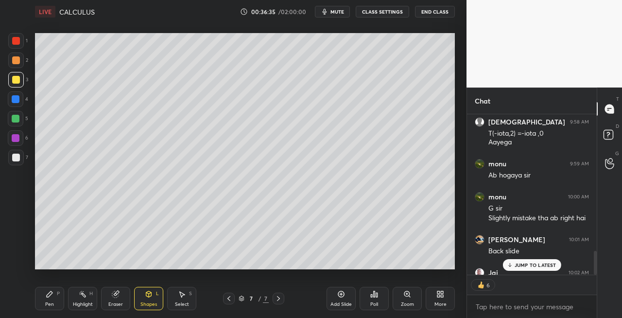
click at [53, 300] on div "Pen P" at bounding box center [49, 298] width 29 height 23
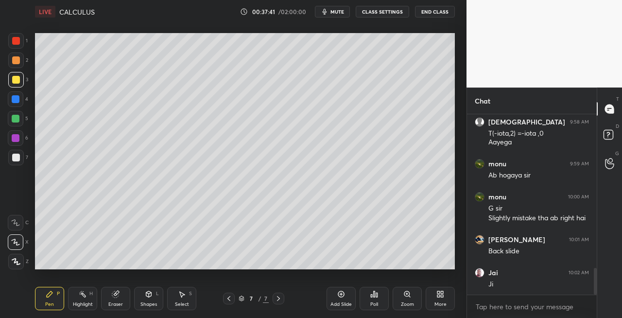
click at [115, 298] on div "Eraser" at bounding box center [115, 298] width 29 height 23
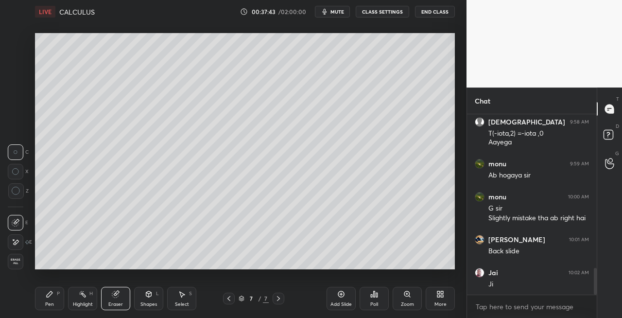
click at [45, 298] on div "Pen P" at bounding box center [49, 298] width 29 height 23
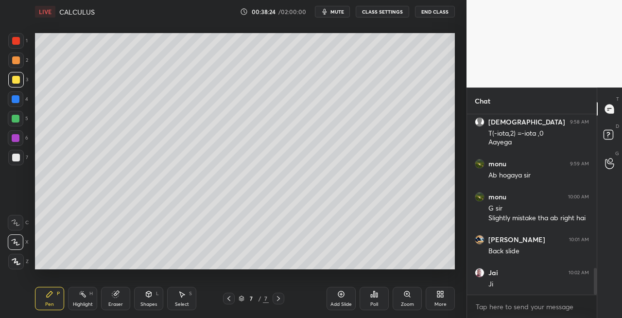
click at [116, 293] on icon at bounding box center [115, 294] width 6 height 6
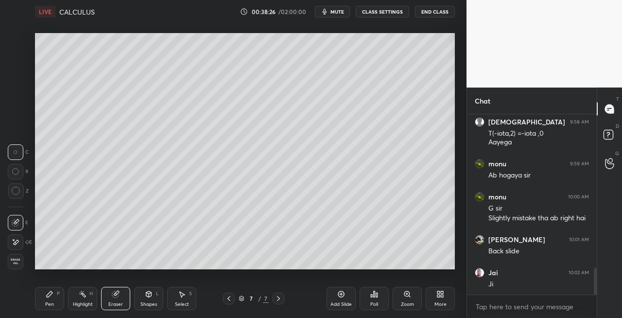
click at [57, 303] on div "Pen P" at bounding box center [49, 298] width 29 height 23
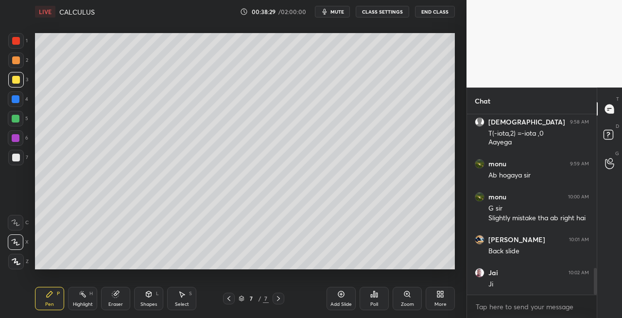
click at [18, 161] on div at bounding box center [16, 158] width 16 height 16
click at [142, 300] on div "Shapes L" at bounding box center [148, 298] width 29 height 23
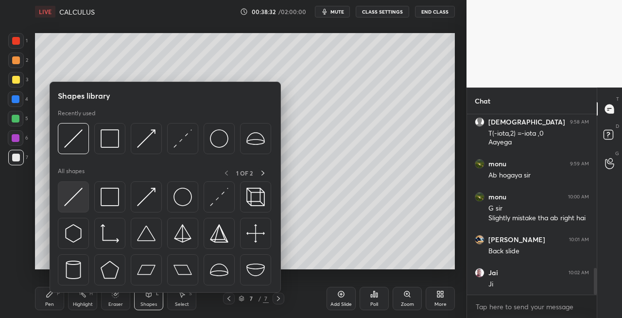
click at [70, 201] on img at bounding box center [73, 197] width 18 height 18
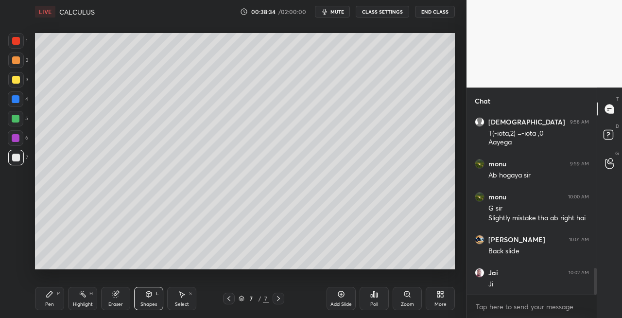
click at [59, 294] on div "P" at bounding box center [58, 293] width 3 height 5
click at [114, 292] on icon at bounding box center [115, 294] width 6 height 6
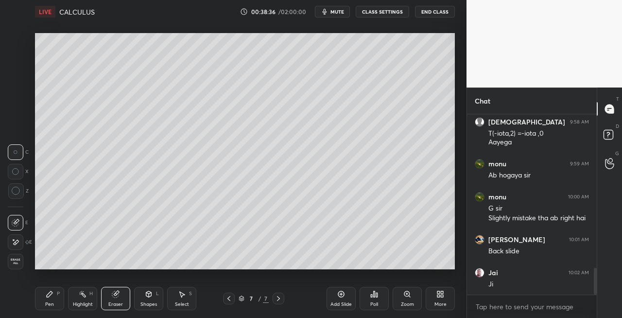
click at [57, 303] on div "Pen P" at bounding box center [49, 298] width 29 height 23
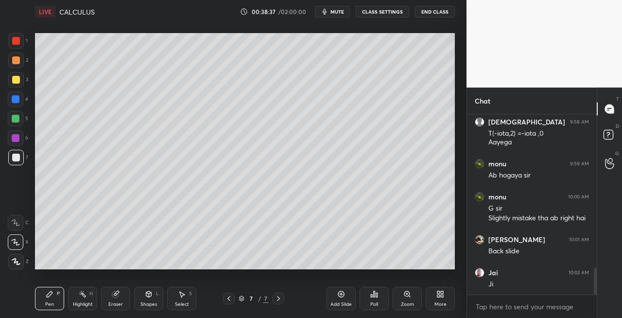
click at [26, 87] on div "3" at bounding box center [18, 80] width 20 height 16
click at [50, 300] on div "Pen P" at bounding box center [49, 298] width 29 height 23
click at [22, 157] on div at bounding box center [16, 158] width 16 height 16
click at [14, 85] on div at bounding box center [16, 80] width 16 height 16
click at [116, 295] on icon at bounding box center [115, 294] width 6 height 6
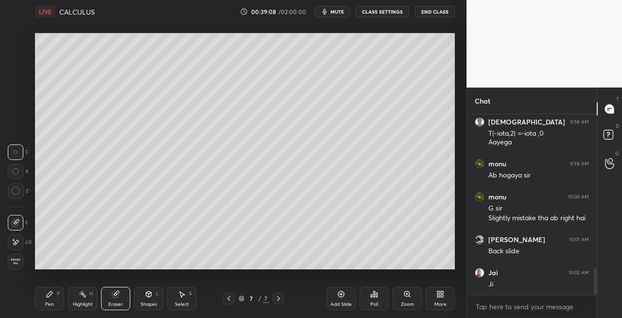
click at [56, 306] on div "Pen P" at bounding box center [49, 298] width 29 height 23
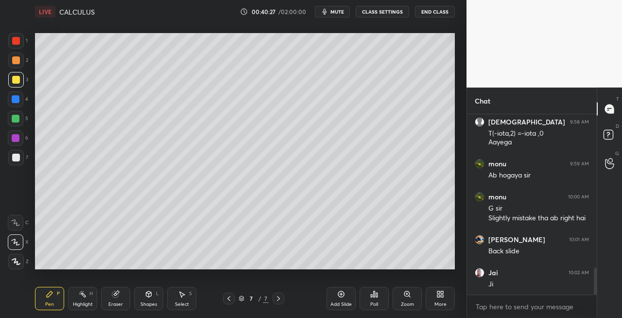
scroll to position [1091, 0]
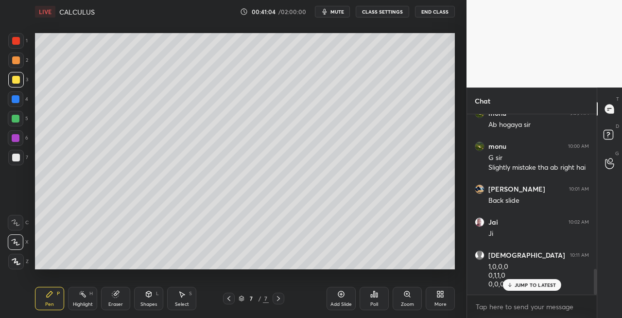
click at [340, 11] on span "mute" at bounding box center [338, 11] width 14 height 7
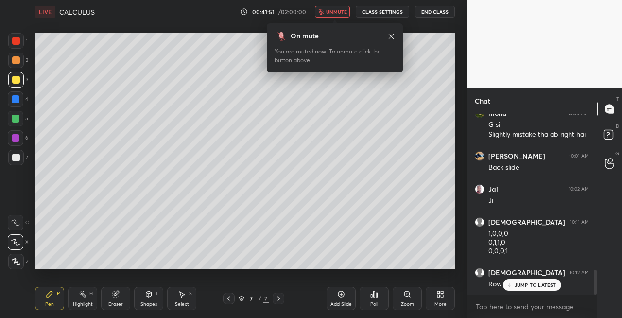
scroll to position [1157, 0]
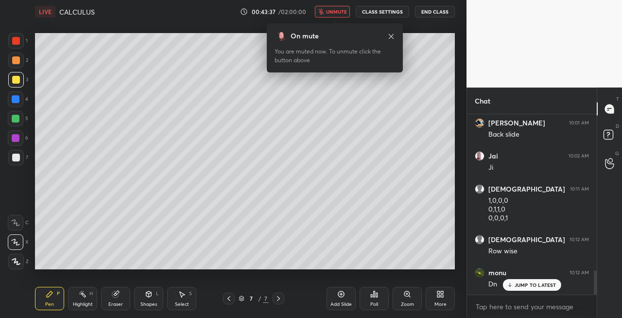
click at [341, 12] on span "unmute" at bounding box center [336, 11] width 21 height 7
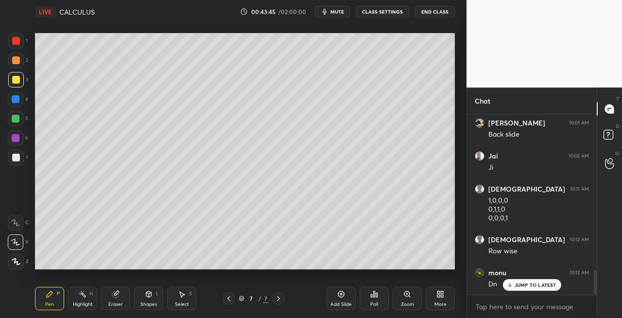
click at [113, 297] on icon at bounding box center [116, 294] width 8 height 8
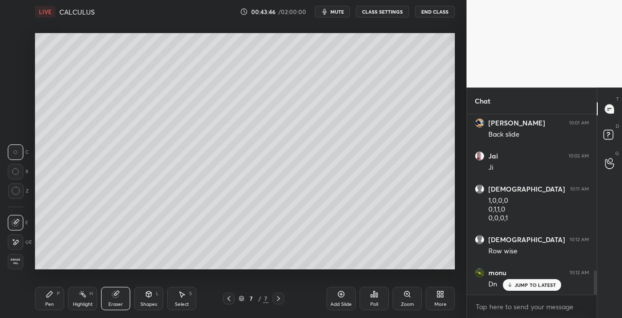
click at [51, 300] on div "Pen P" at bounding box center [49, 298] width 29 height 23
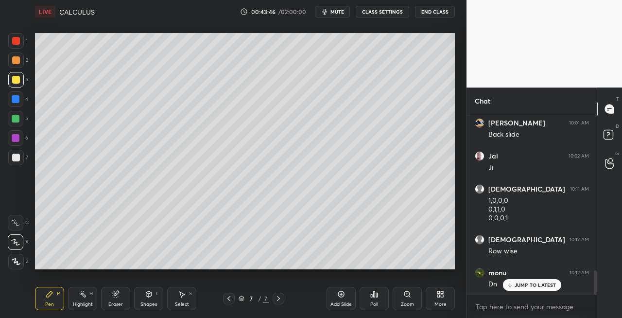
click at [18, 161] on div at bounding box center [16, 158] width 8 height 8
click at [148, 294] on icon at bounding box center [148, 293] width 5 height 1
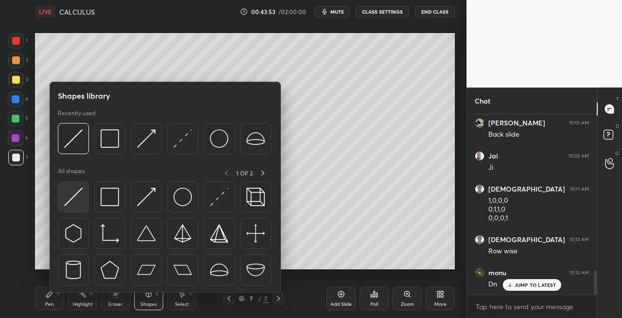
click at [71, 199] on img at bounding box center [73, 197] width 18 height 18
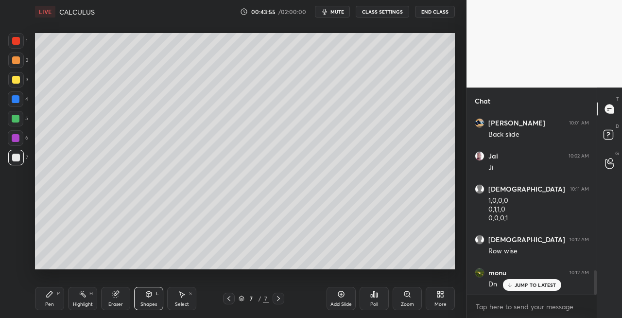
click at [58, 296] on div "P" at bounding box center [58, 293] width 3 height 5
click at [116, 299] on div "Eraser" at bounding box center [115, 298] width 29 height 23
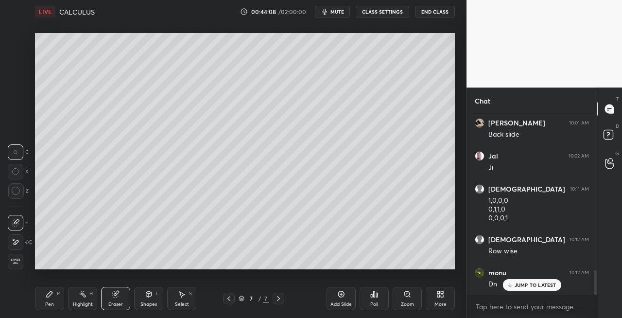
click at [59, 297] on div "Pen P" at bounding box center [49, 298] width 29 height 23
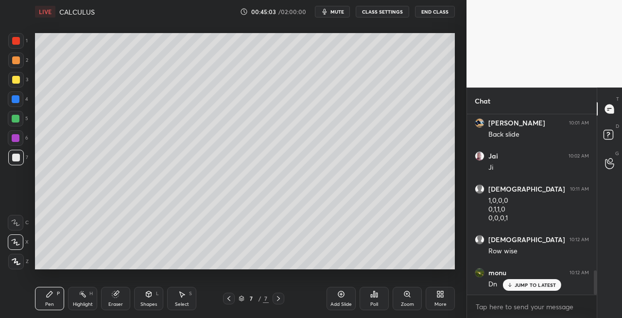
click at [142, 298] on div "Shapes L" at bounding box center [148, 298] width 29 height 23
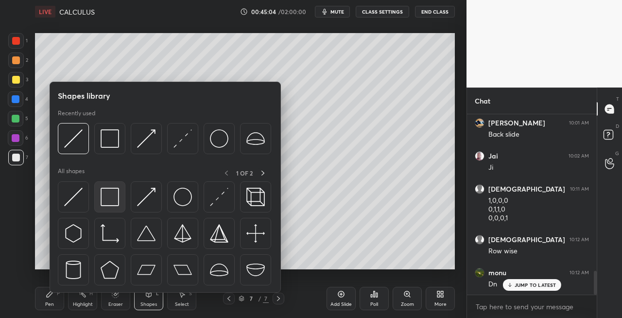
click at [117, 205] on img at bounding box center [110, 197] width 18 height 18
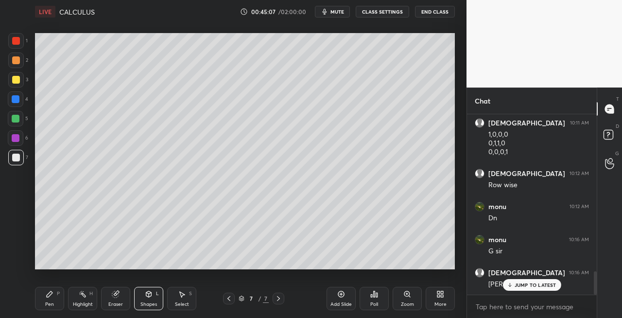
scroll to position [1256, 0]
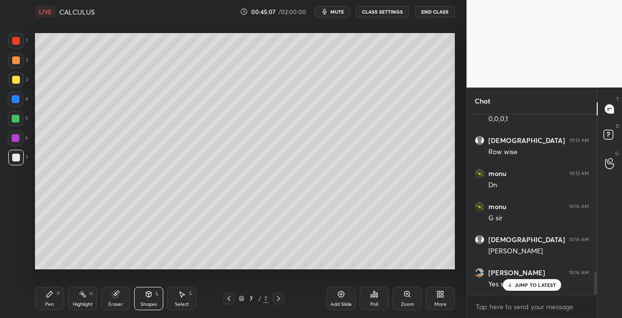
click at [49, 298] on icon at bounding box center [50, 294] width 8 height 8
click at [21, 81] on div at bounding box center [16, 80] width 16 height 16
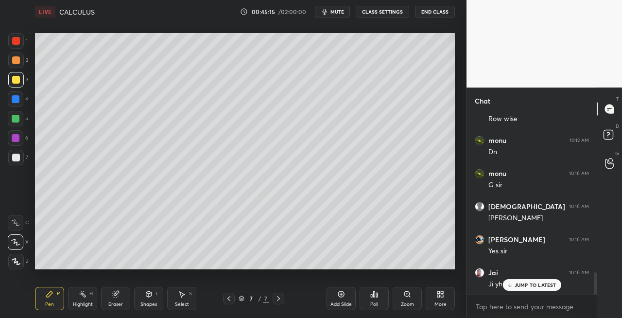
click at [281, 301] on icon at bounding box center [279, 299] width 8 height 8
click at [283, 300] on div at bounding box center [279, 299] width 12 height 12
click at [344, 303] on div "Add Slide" at bounding box center [341, 304] width 21 height 5
click at [159, 287] on div "Shapes L" at bounding box center [148, 298] width 29 height 23
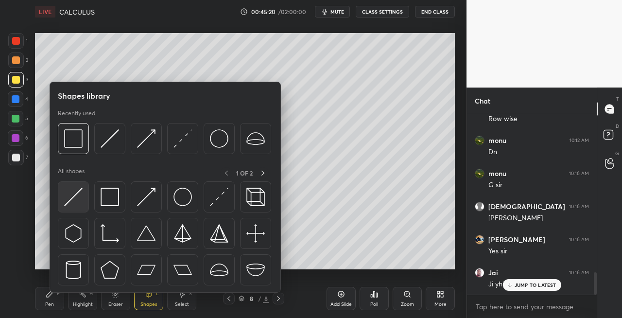
click at [78, 202] on img at bounding box center [73, 197] width 18 height 18
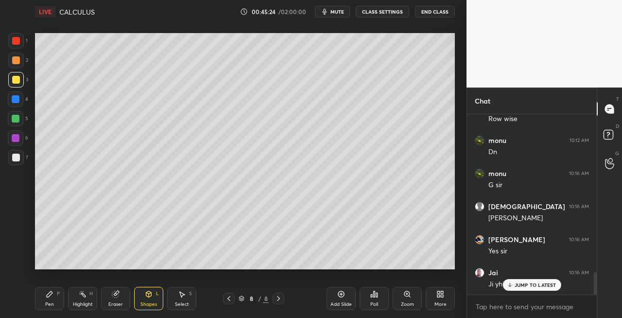
click at [52, 293] on icon at bounding box center [50, 294] width 6 height 6
click at [117, 292] on icon at bounding box center [116, 293] width 5 height 5
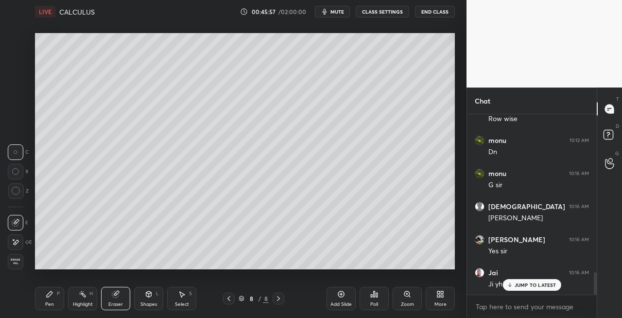
click at [53, 302] on div "Pen" at bounding box center [49, 304] width 9 height 5
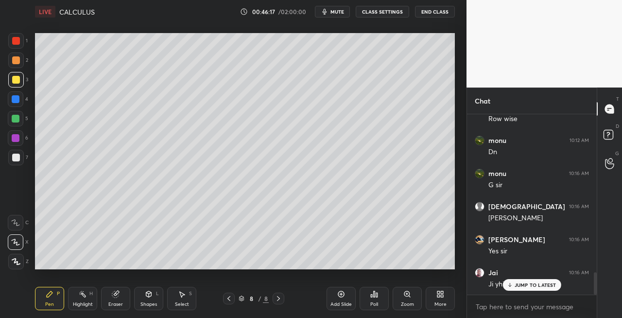
scroll to position [1324, 0]
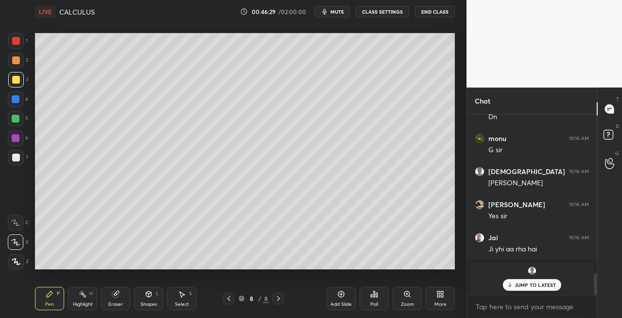
click at [118, 302] on div "Eraser" at bounding box center [115, 304] width 15 height 5
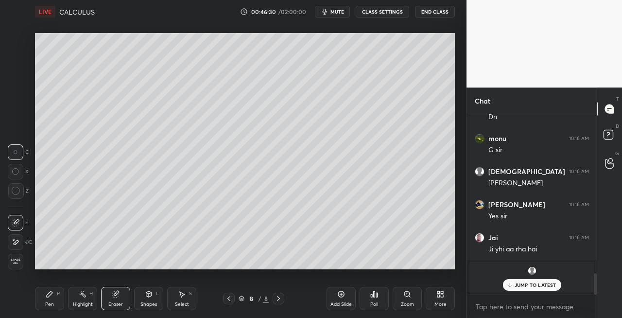
click at [50, 299] on div "Pen P" at bounding box center [49, 298] width 29 height 23
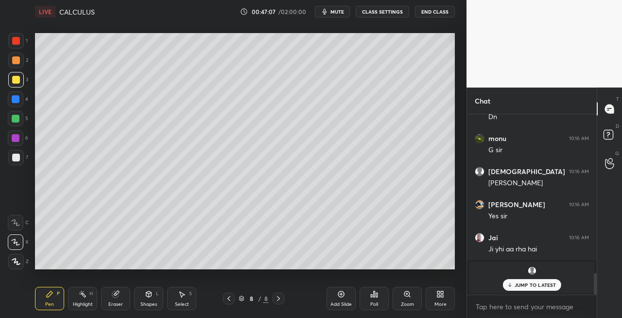
click at [18, 159] on div at bounding box center [16, 158] width 8 height 8
click at [148, 297] on icon at bounding box center [148, 294] width 5 height 6
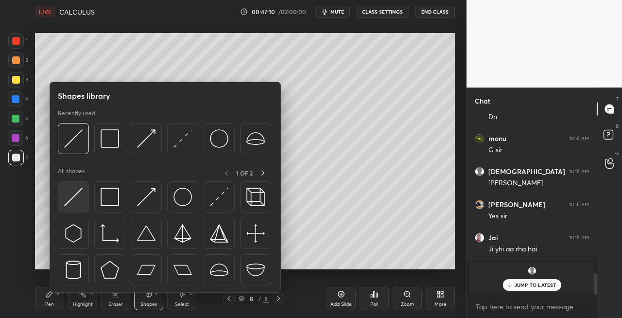
click at [72, 197] on img at bounding box center [73, 197] width 18 height 18
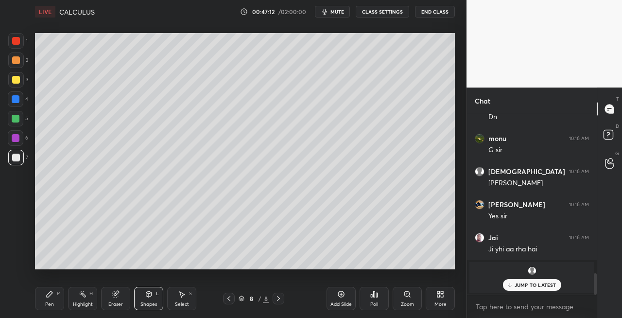
click at [60, 299] on div "Pen P" at bounding box center [49, 298] width 29 height 23
click at [332, 15] on button "mute" at bounding box center [332, 12] width 35 height 12
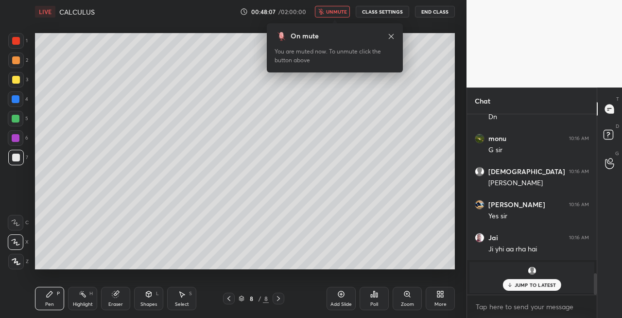
click at [343, 10] on span "unmute" at bounding box center [336, 11] width 21 height 7
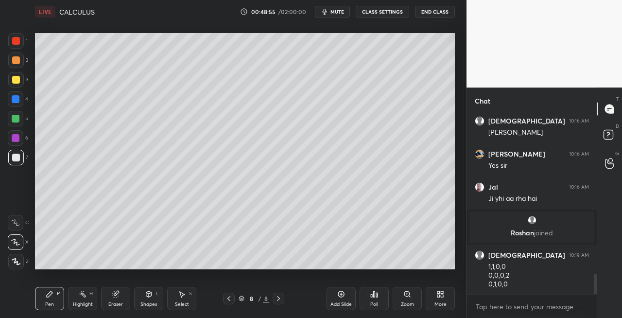
scroll to position [1408, 0]
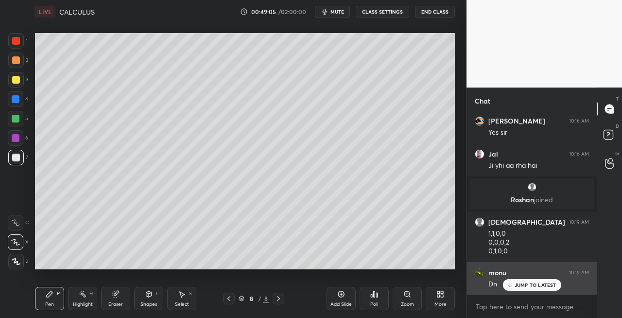
click at [521, 285] on p "JUMP TO LATEST" at bounding box center [536, 285] width 42 height 6
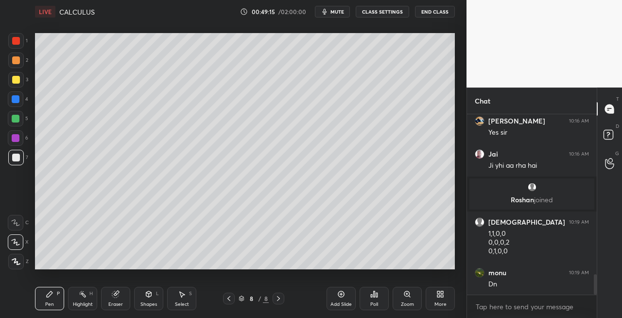
click at [146, 304] on div "Shapes" at bounding box center [149, 304] width 17 height 5
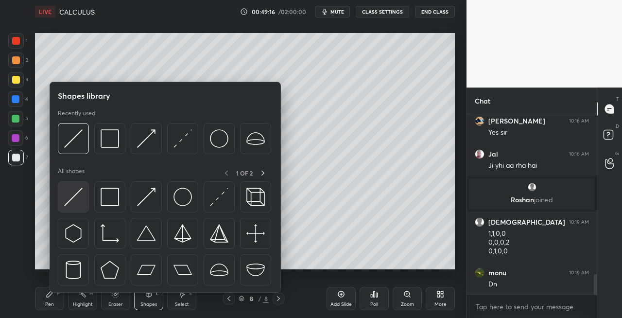
click at [71, 196] on img at bounding box center [73, 197] width 18 height 18
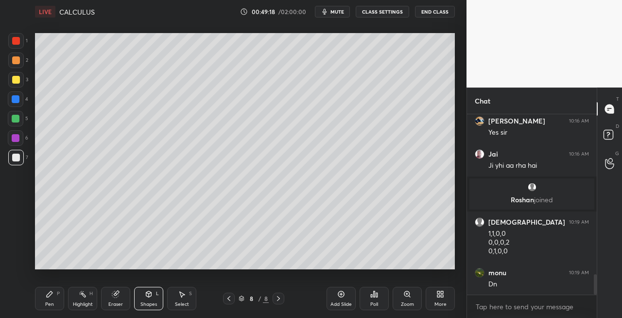
click at [113, 304] on div "Eraser" at bounding box center [115, 304] width 15 height 5
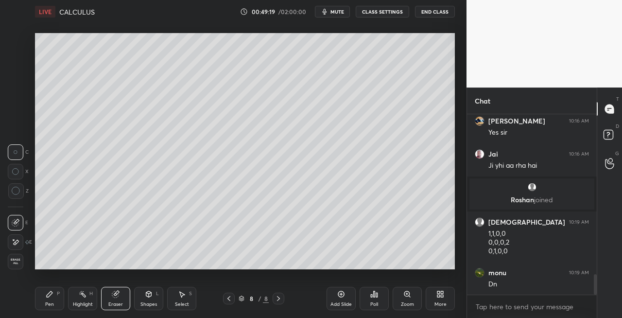
click at [59, 302] on div "Pen P" at bounding box center [49, 298] width 29 height 23
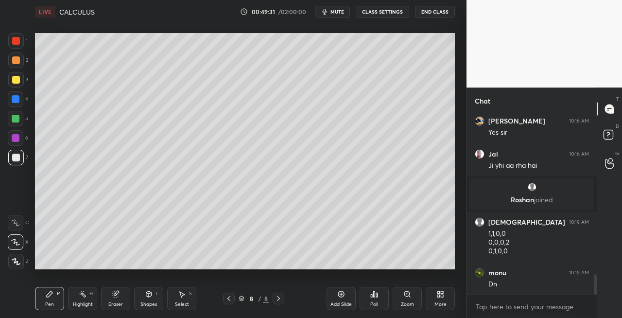
click at [128, 287] on div "Eraser" at bounding box center [115, 298] width 29 height 23
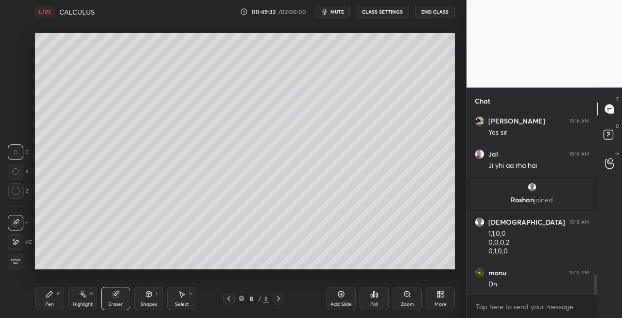
click at [58, 297] on div "Pen P" at bounding box center [49, 298] width 29 height 23
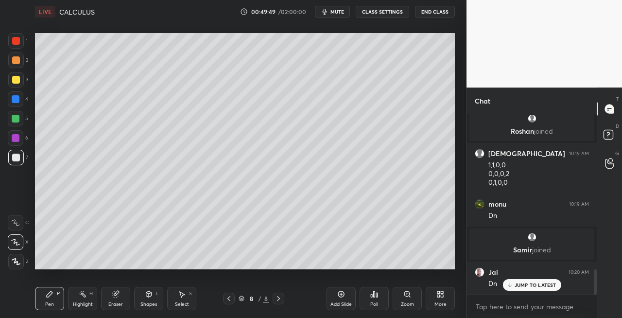
scroll to position [1102, 0]
click at [150, 302] on div "Shapes" at bounding box center [149, 304] width 17 height 5
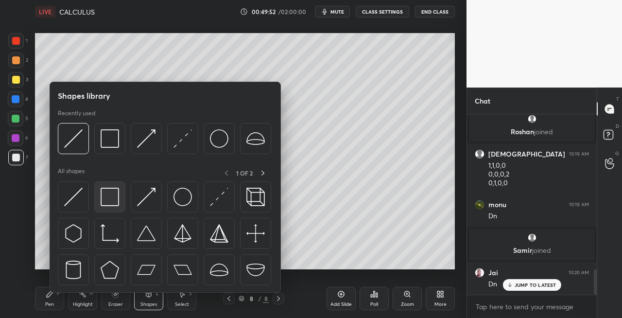
click at [104, 204] on img at bounding box center [110, 197] width 18 height 18
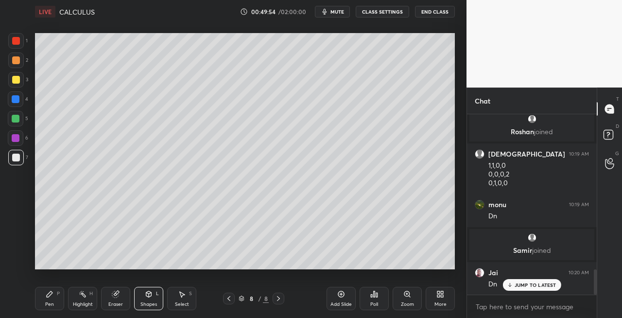
scroll to position [1111, 0]
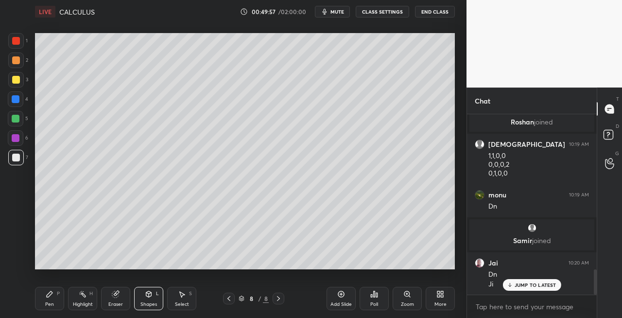
click at [17, 81] on div at bounding box center [16, 80] width 8 height 8
click at [50, 290] on icon at bounding box center [50, 294] width 8 height 8
click at [145, 297] on icon at bounding box center [149, 294] width 8 height 8
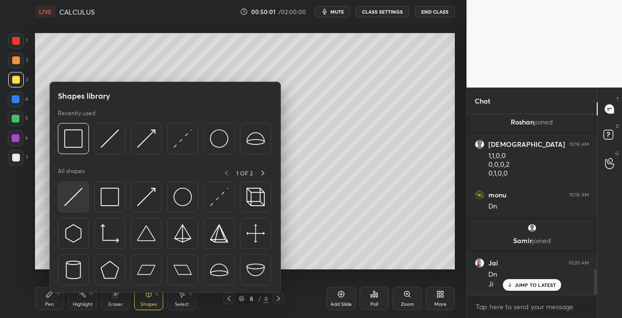
click at [78, 197] on img at bounding box center [73, 197] width 18 height 18
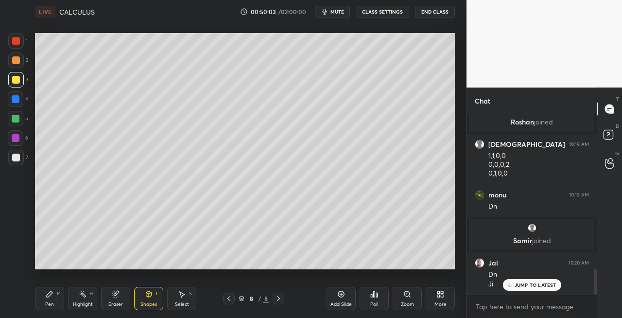
click at [57, 292] on div "P" at bounding box center [58, 293] width 3 height 5
click at [115, 298] on icon at bounding box center [115, 294] width 6 height 6
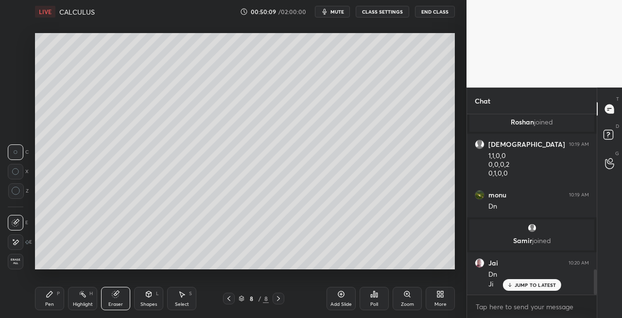
scroll to position [3, 3]
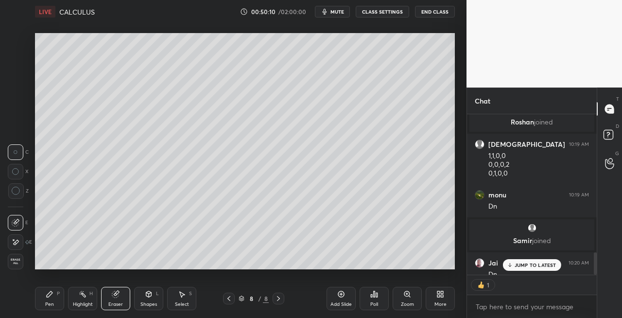
click at [51, 299] on div "Pen P" at bounding box center [49, 298] width 29 height 23
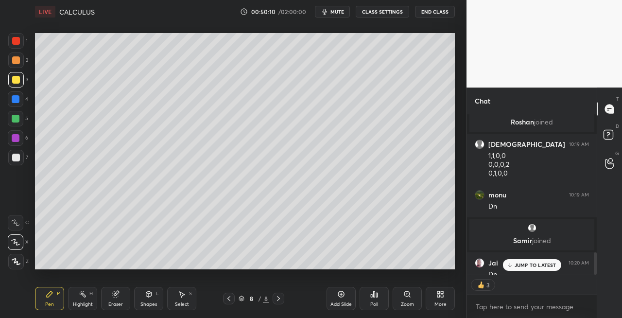
click at [22, 162] on div at bounding box center [16, 158] width 16 height 16
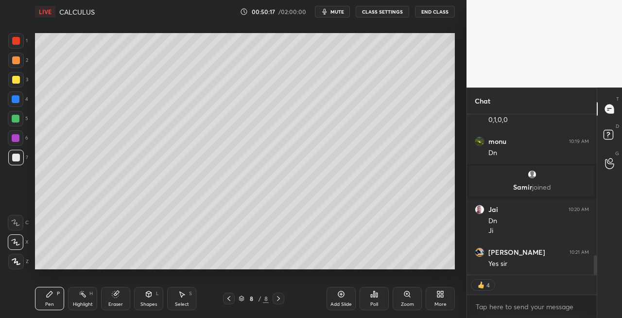
click at [17, 87] on div at bounding box center [16, 80] width 16 height 16
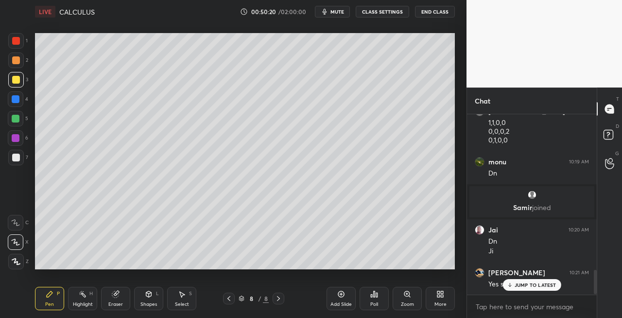
scroll to position [1145, 0]
click at [277, 300] on icon at bounding box center [279, 299] width 8 height 8
click at [334, 303] on div "Add Slide" at bounding box center [341, 304] width 21 height 5
click at [16, 159] on div at bounding box center [16, 158] width 8 height 8
click at [148, 296] on icon at bounding box center [148, 294] width 5 height 6
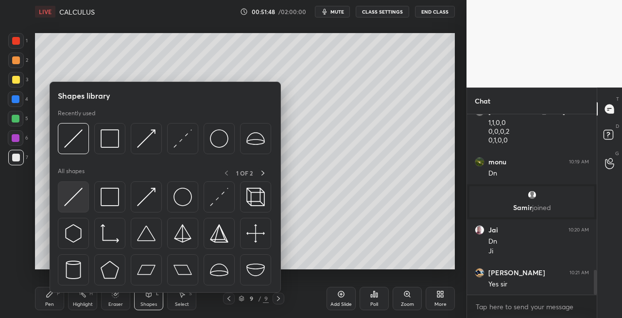
click at [73, 199] on img at bounding box center [73, 197] width 18 height 18
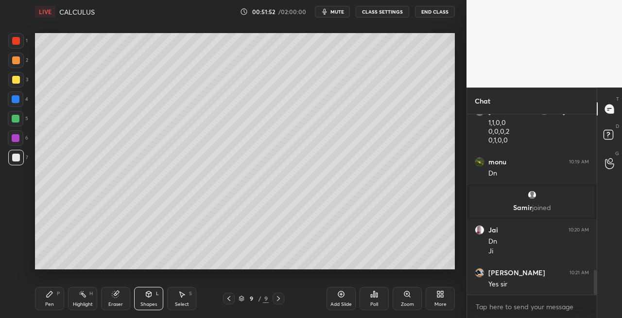
click at [229, 300] on icon at bounding box center [229, 299] width 8 height 8
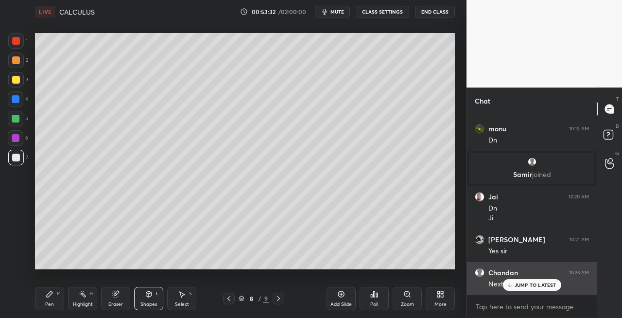
click at [517, 285] on p "JUMP TO LATEST" at bounding box center [536, 285] width 42 height 6
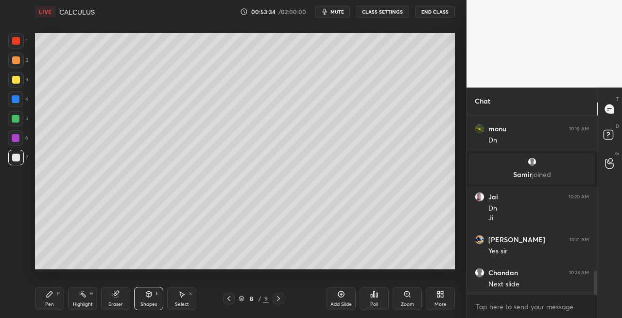
click at [275, 301] on icon at bounding box center [279, 299] width 8 height 8
click at [339, 12] on span "mute" at bounding box center [338, 11] width 14 height 7
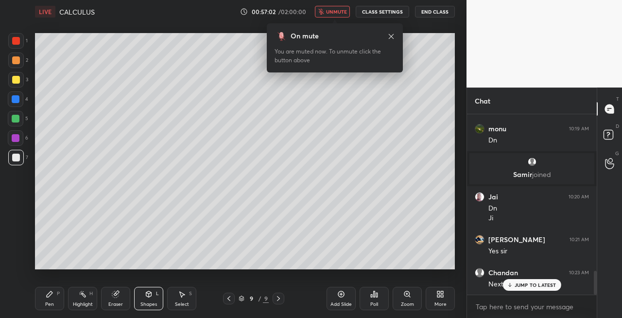
click at [392, 37] on icon at bounding box center [392, 37] width 8 height 8
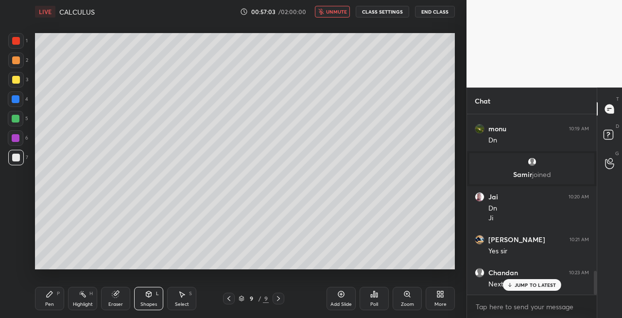
click at [334, 7] on button "unmute" at bounding box center [332, 12] width 35 height 12
click at [48, 299] on div "Pen P" at bounding box center [49, 298] width 29 height 23
click at [231, 299] on icon at bounding box center [229, 299] width 8 height 8
click at [281, 300] on icon at bounding box center [279, 299] width 8 height 8
click at [229, 299] on icon at bounding box center [229, 299] width 8 height 8
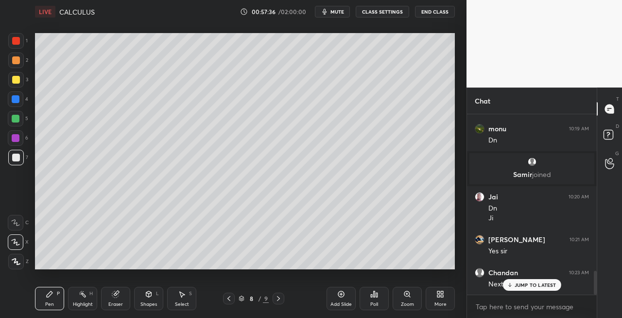
click at [276, 301] on icon at bounding box center [279, 299] width 8 height 8
click at [229, 301] on icon at bounding box center [229, 299] width 8 height 8
click at [276, 299] on icon at bounding box center [279, 299] width 8 height 8
click at [151, 296] on icon at bounding box center [148, 294] width 5 height 6
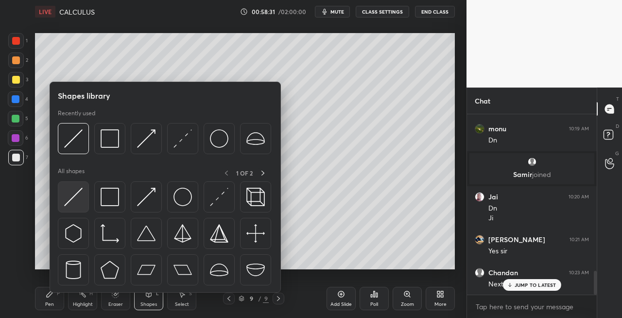
click at [80, 205] on img at bounding box center [73, 197] width 18 height 18
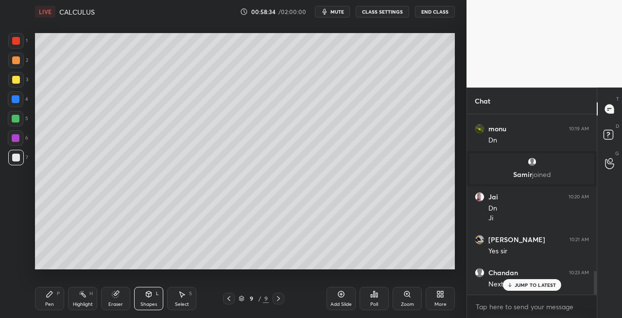
click at [53, 302] on div "Pen" at bounding box center [49, 304] width 9 height 5
click at [117, 299] on div "Eraser" at bounding box center [115, 298] width 29 height 23
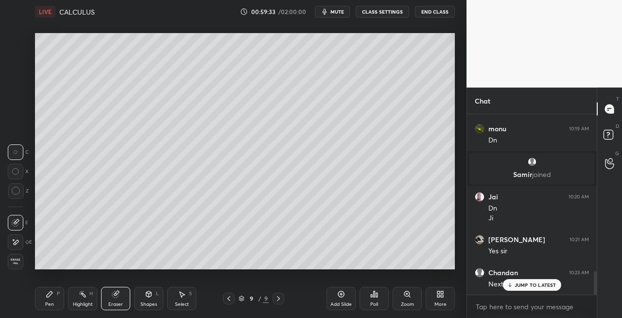
scroll to position [1213, 0]
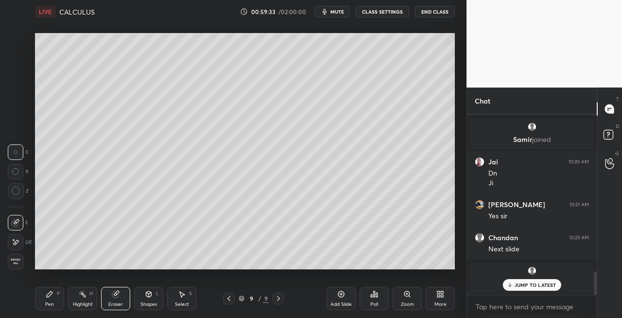
click at [58, 293] on div "P" at bounding box center [58, 293] width 3 height 5
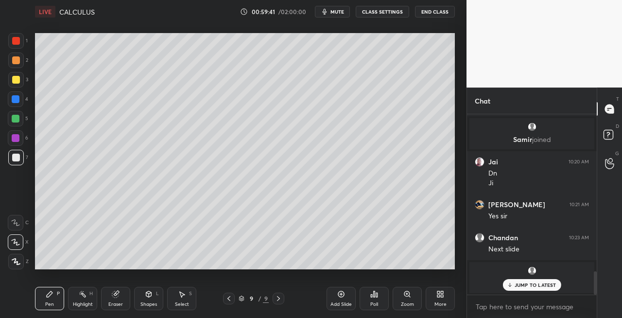
click at [144, 294] on div "Shapes L" at bounding box center [148, 298] width 29 height 23
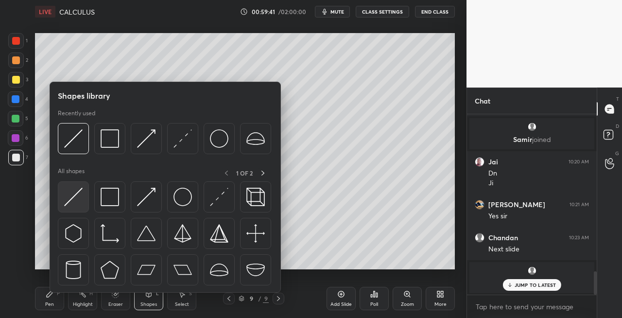
click at [68, 201] on img at bounding box center [73, 197] width 18 height 18
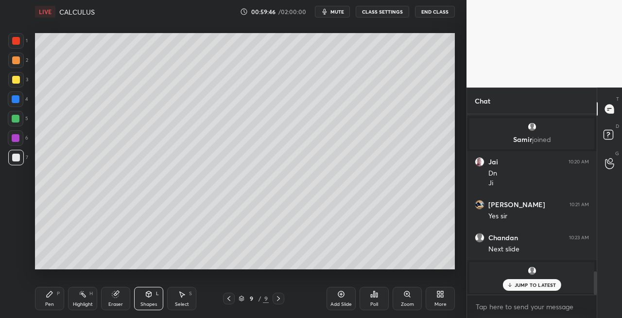
click at [50, 300] on div "Pen P" at bounding box center [49, 298] width 29 height 23
click at [147, 294] on icon at bounding box center [148, 294] width 5 height 6
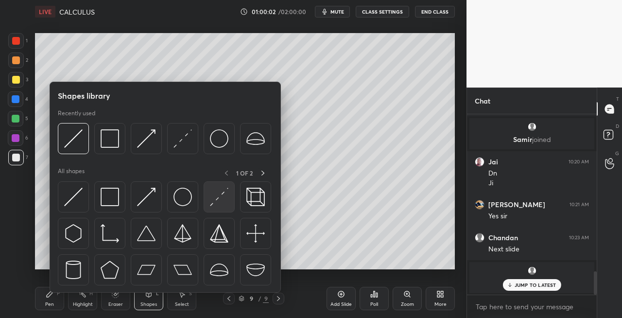
click at [214, 197] on img at bounding box center [219, 197] width 18 height 18
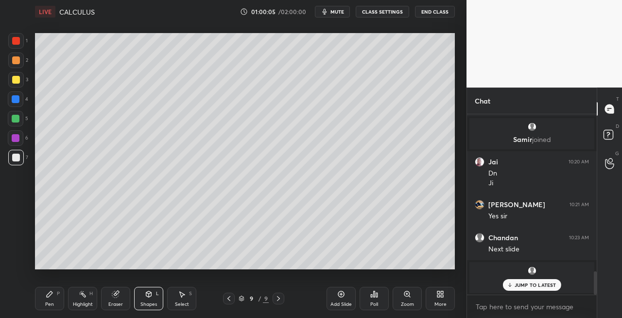
click at [54, 300] on div "Pen P" at bounding box center [49, 298] width 29 height 23
click at [145, 298] on icon at bounding box center [149, 294] width 8 height 8
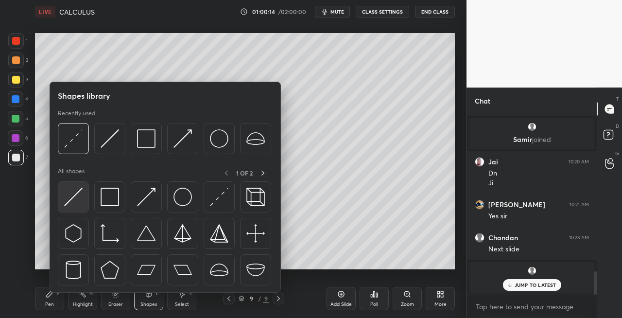
click at [78, 203] on img at bounding box center [73, 197] width 18 height 18
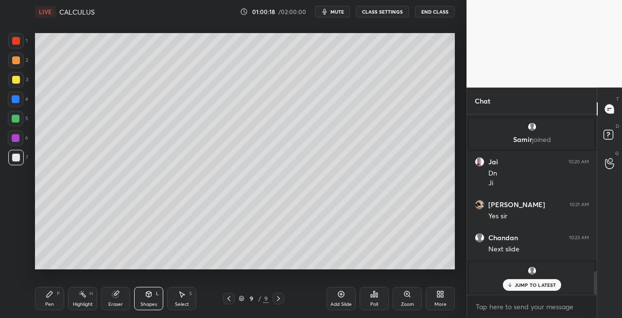
click at [53, 302] on div "Pen" at bounding box center [49, 304] width 9 height 5
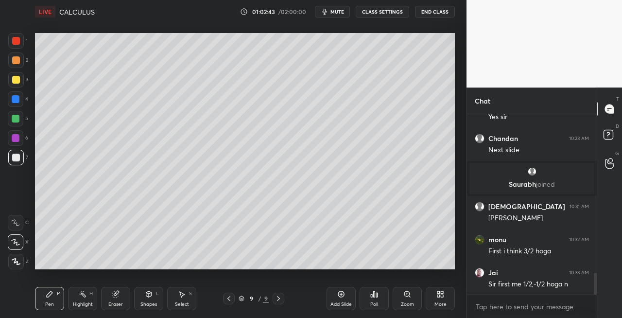
scroll to position [1345, 0]
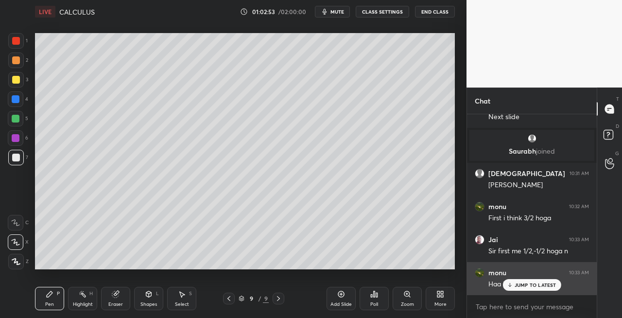
click at [516, 285] on p "JUMP TO LATEST" at bounding box center [536, 285] width 42 height 6
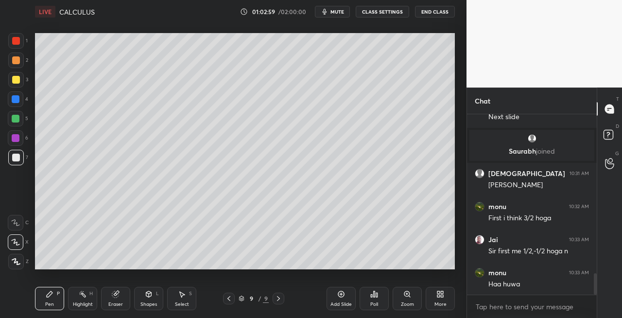
click at [116, 300] on div "Eraser" at bounding box center [115, 298] width 29 height 23
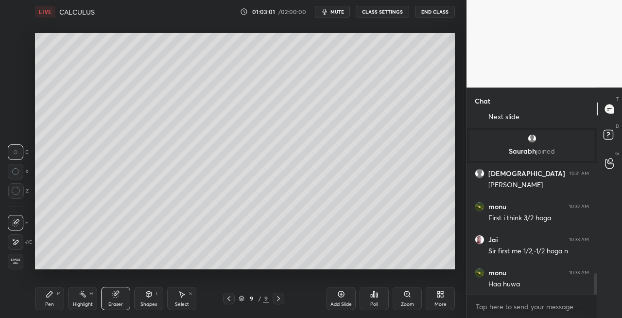
click at [42, 297] on div "Pen P" at bounding box center [49, 298] width 29 height 23
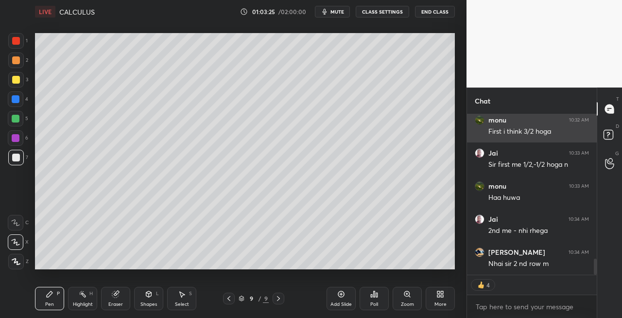
scroll to position [1464, 0]
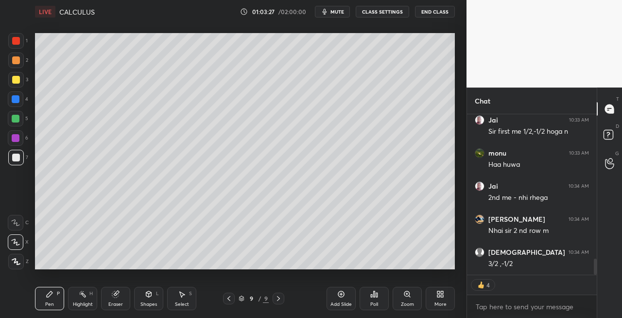
click at [112, 302] on div "Eraser" at bounding box center [115, 304] width 15 height 5
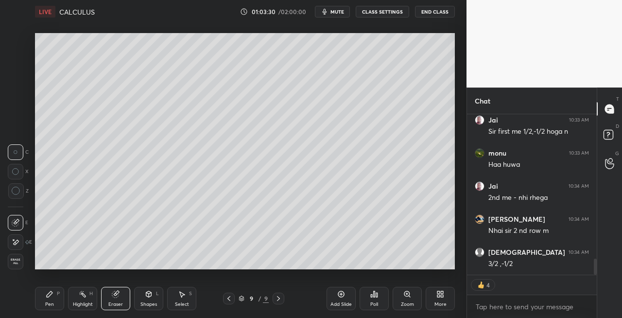
click at [36, 303] on div "Pen P" at bounding box center [49, 298] width 29 height 23
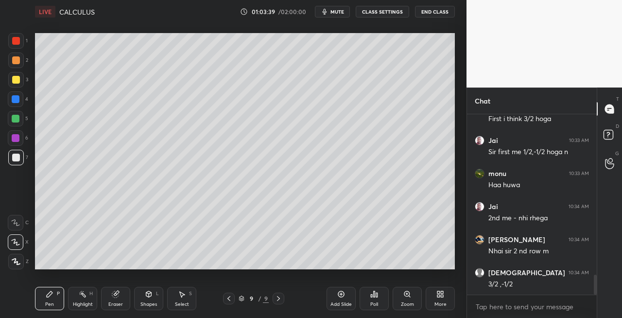
scroll to position [1477, 0]
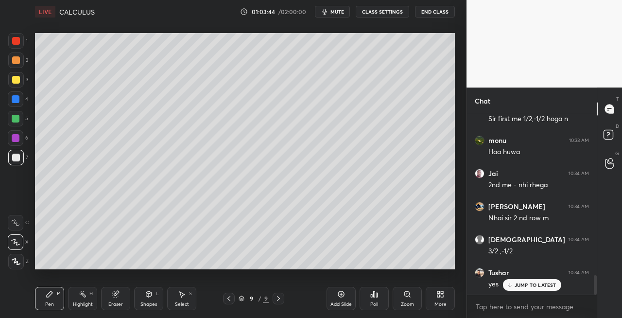
click at [277, 299] on icon at bounding box center [279, 299] width 8 height 8
click at [338, 303] on div "Add Slide" at bounding box center [341, 304] width 21 height 5
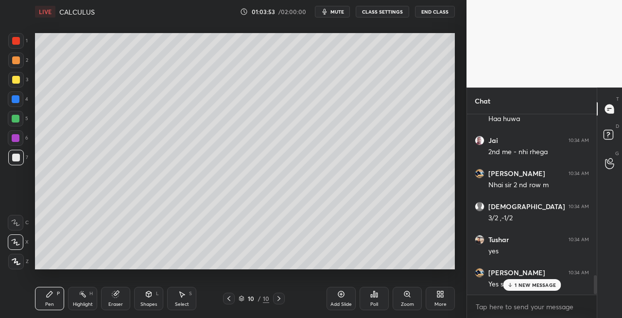
scroll to position [1543, 0]
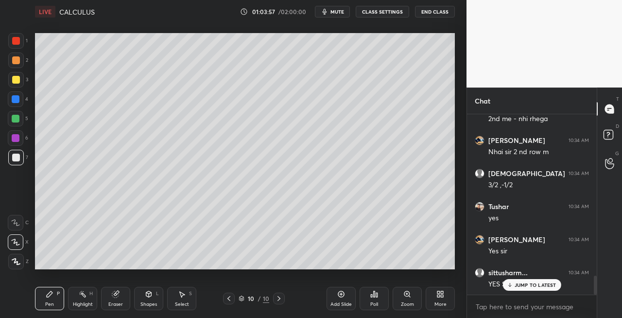
click at [120, 297] on div "Eraser" at bounding box center [115, 298] width 29 height 23
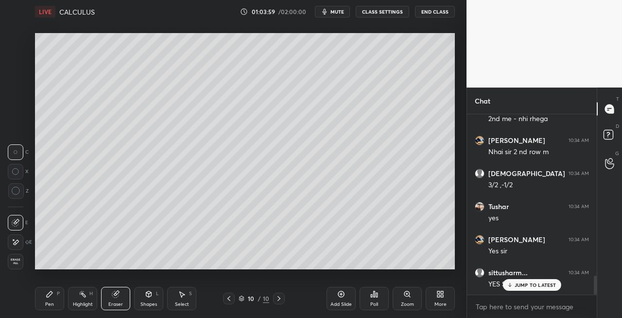
click at [46, 304] on div "Pen" at bounding box center [49, 304] width 9 height 5
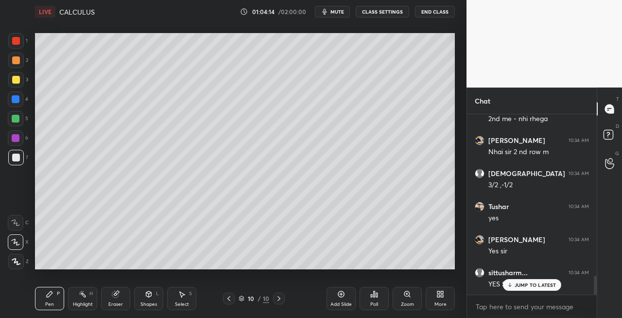
click at [229, 298] on icon at bounding box center [229, 299] width 8 height 8
click at [280, 300] on icon at bounding box center [279, 299] width 8 height 8
click at [111, 291] on div "Eraser" at bounding box center [115, 298] width 29 height 23
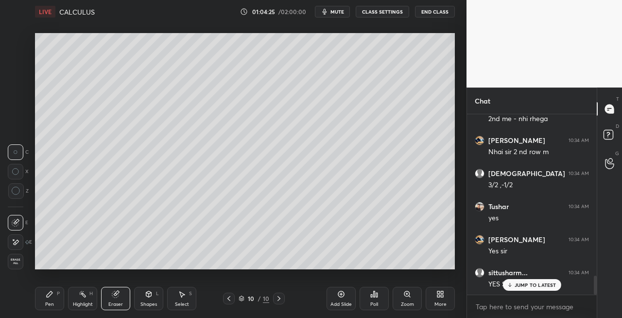
click at [51, 292] on icon at bounding box center [50, 294] width 6 height 6
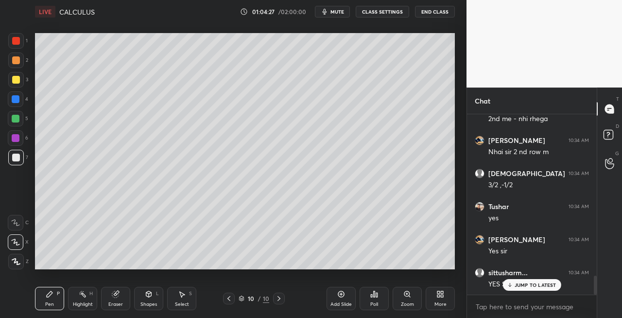
click at [151, 300] on div "Shapes L" at bounding box center [148, 298] width 29 height 23
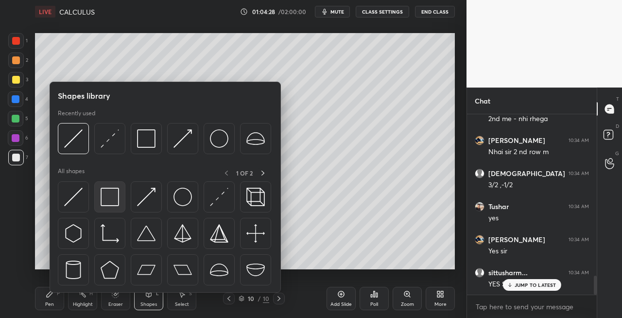
click at [114, 193] on img at bounding box center [110, 197] width 18 height 18
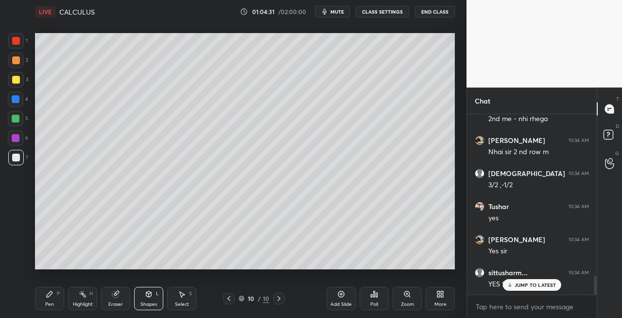
click at [54, 299] on div "Pen P" at bounding box center [49, 298] width 29 height 23
click at [21, 82] on div at bounding box center [16, 80] width 16 height 16
click at [231, 301] on icon at bounding box center [229, 299] width 8 height 8
click at [229, 300] on icon at bounding box center [229, 298] width 3 height 5
click at [280, 300] on icon at bounding box center [279, 299] width 8 height 8
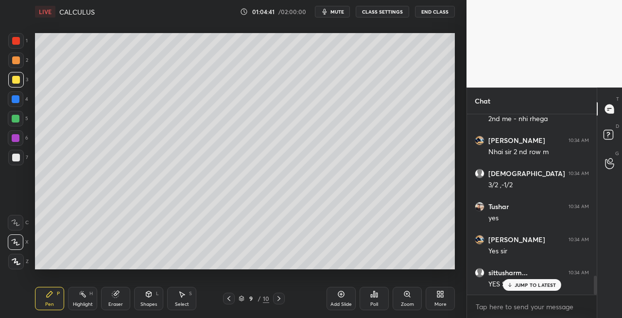
click at [278, 299] on icon at bounding box center [279, 299] width 8 height 8
click at [141, 302] on div "Shapes" at bounding box center [149, 304] width 17 height 5
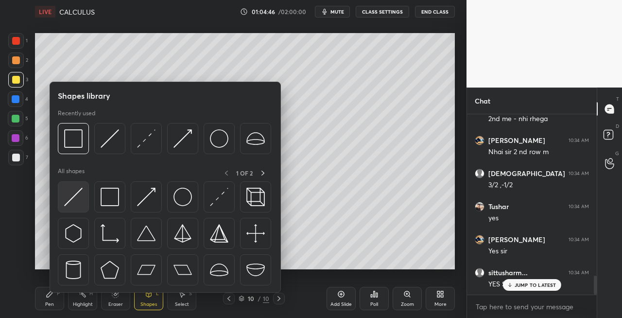
click at [72, 197] on img at bounding box center [73, 197] width 18 height 18
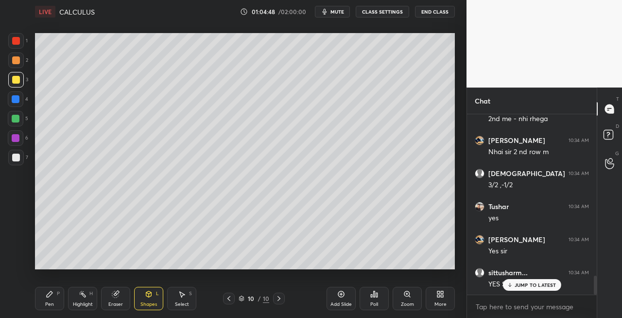
click at [51, 303] on div "Pen" at bounding box center [49, 304] width 9 height 5
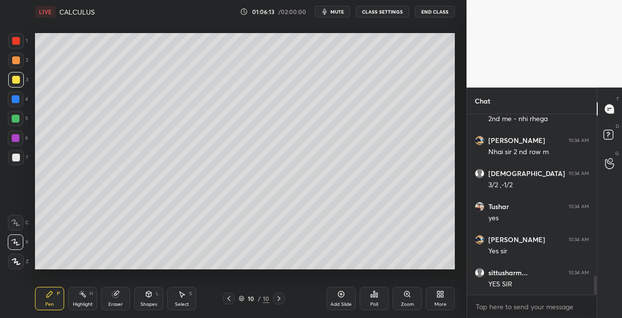
click at [117, 299] on div "Eraser" at bounding box center [115, 298] width 29 height 23
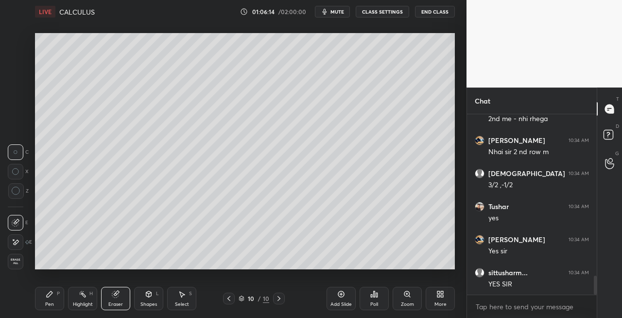
click at [40, 306] on div "Pen P" at bounding box center [49, 298] width 29 height 23
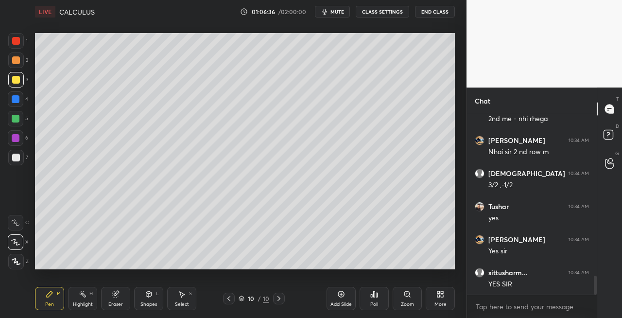
click at [17, 165] on div "7" at bounding box center [18, 159] width 20 height 19
click at [147, 292] on icon at bounding box center [148, 294] width 5 height 6
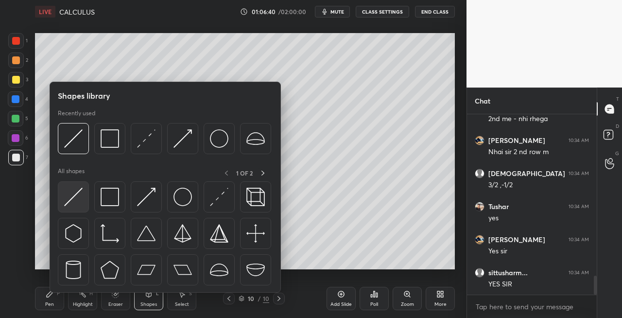
click at [73, 200] on img at bounding box center [73, 197] width 18 height 18
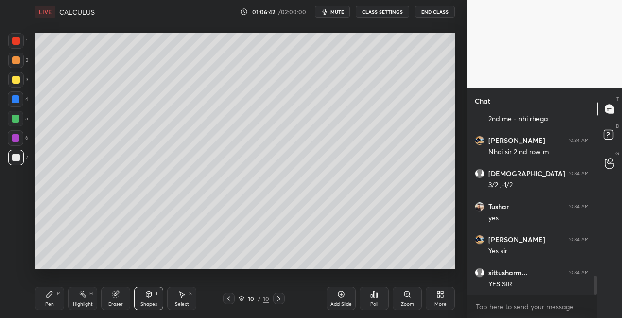
click at [110, 297] on div "Eraser" at bounding box center [115, 298] width 29 height 23
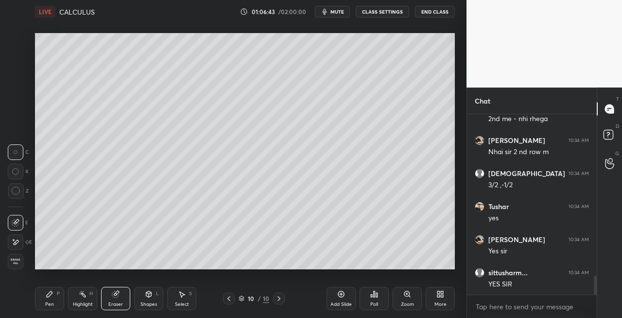
click at [51, 302] on div "Pen" at bounding box center [49, 304] width 9 height 5
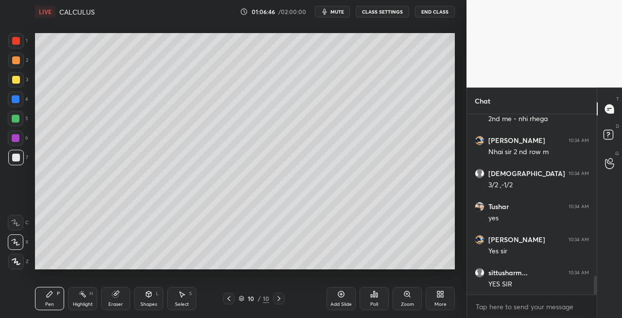
click at [120, 293] on div "Eraser" at bounding box center [115, 298] width 29 height 23
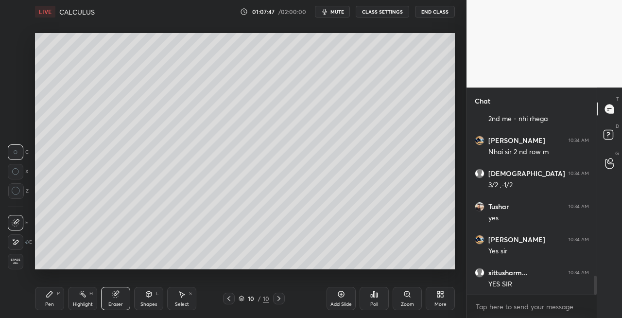
click at [344, 15] on span "mute" at bounding box center [338, 11] width 14 height 7
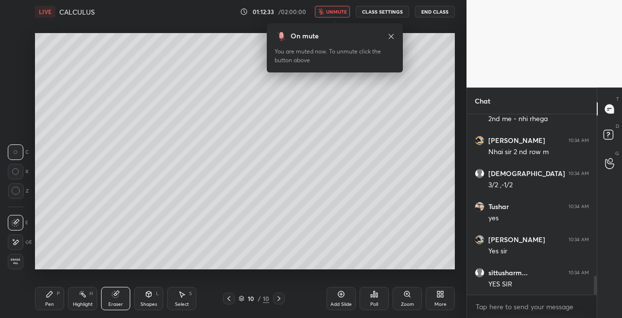
click at [334, 14] on span "unmute" at bounding box center [336, 11] width 21 height 7
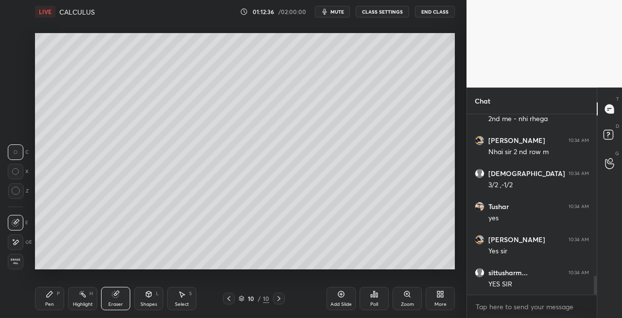
click at [153, 297] on div "Shapes L" at bounding box center [148, 298] width 29 height 23
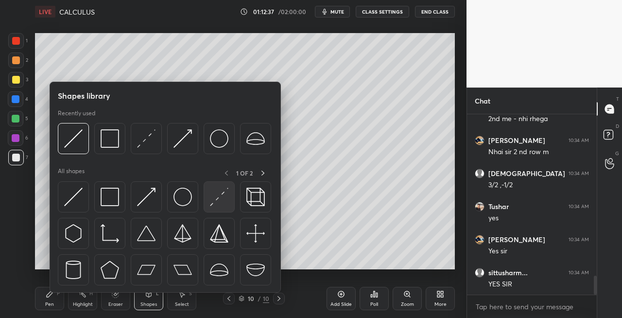
click at [210, 197] on img at bounding box center [219, 197] width 18 height 18
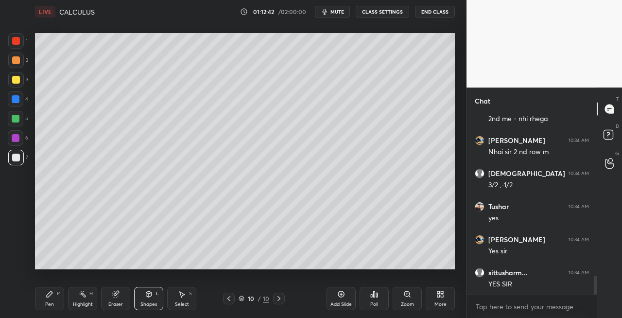
scroll to position [1576, 0]
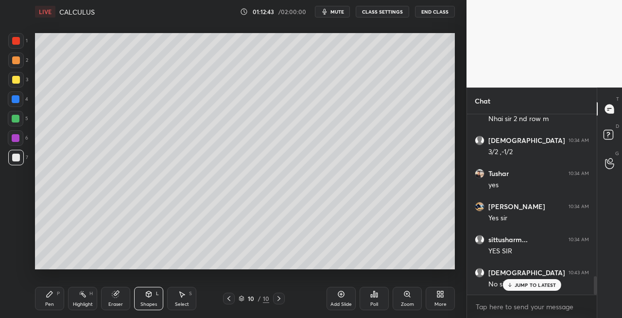
click at [117, 299] on div "Eraser" at bounding box center [115, 298] width 29 height 23
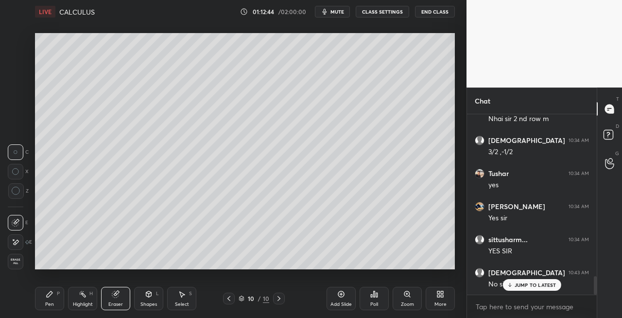
click at [53, 302] on div "Pen" at bounding box center [49, 304] width 9 height 5
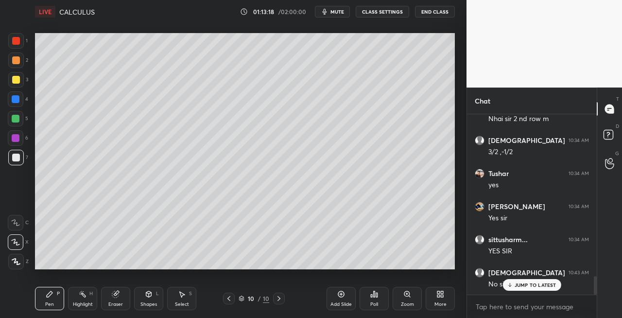
click at [117, 299] on div "Eraser" at bounding box center [115, 298] width 29 height 23
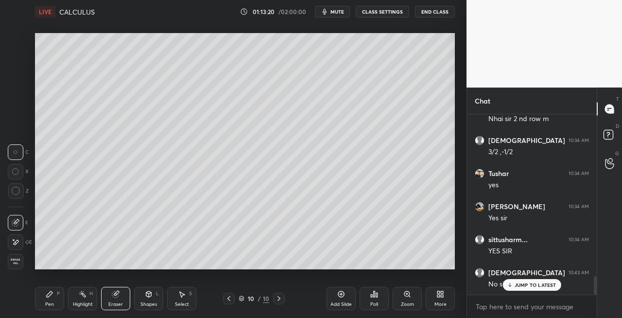
click at [54, 295] on div "Pen P" at bounding box center [49, 298] width 29 height 23
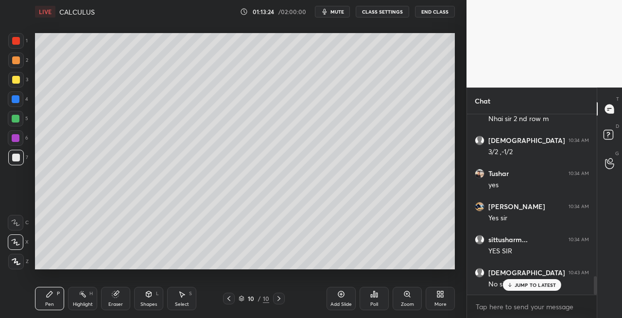
click at [276, 300] on icon at bounding box center [279, 299] width 8 height 8
click at [278, 299] on icon at bounding box center [279, 299] width 8 height 8
click at [333, 303] on div "Add Slide" at bounding box center [341, 304] width 21 height 5
click at [229, 300] on icon at bounding box center [229, 299] width 8 height 8
click at [280, 298] on icon at bounding box center [279, 299] width 8 height 8
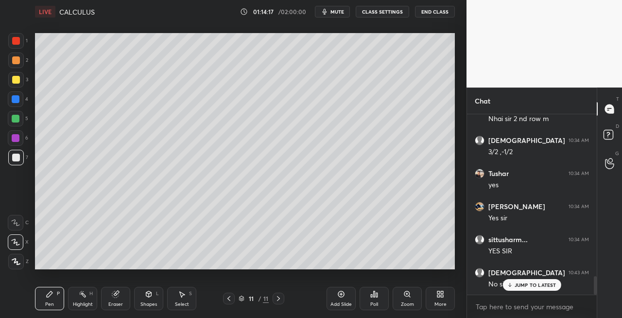
click at [229, 298] on icon at bounding box center [229, 298] width 3 height 5
click at [280, 300] on icon at bounding box center [279, 299] width 8 height 8
click at [228, 302] on icon at bounding box center [229, 299] width 8 height 8
click at [280, 300] on icon at bounding box center [279, 299] width 8 height 8
click at [279, 300] on icon at bounding box center [278, 298] width 3 height 5
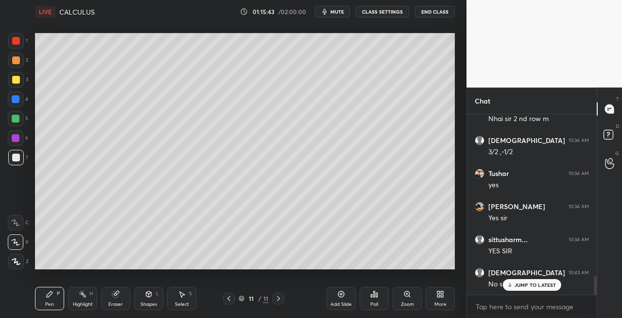
click at [122, 290] on div "Eraser" at bounding box center [115, 298] width 29 height 23
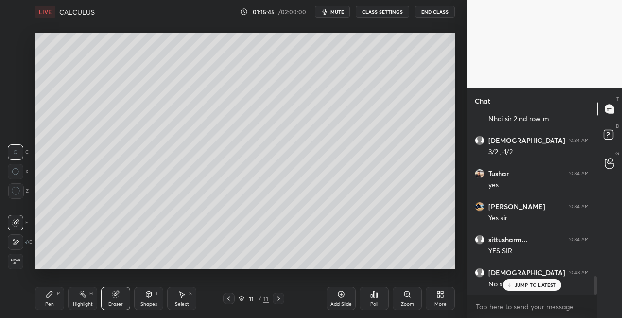
click at [41, 294] on div "Pen P" at bounding box center [49, 298] width 29 height 23
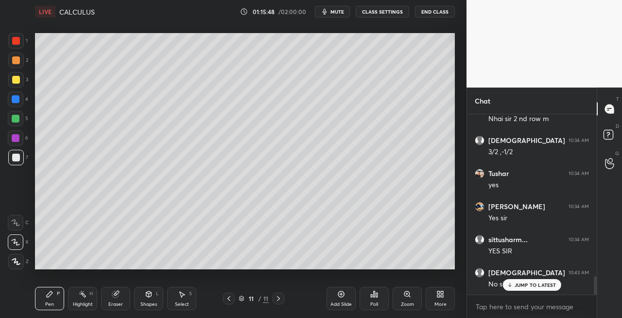
scroll to position [3, 3]
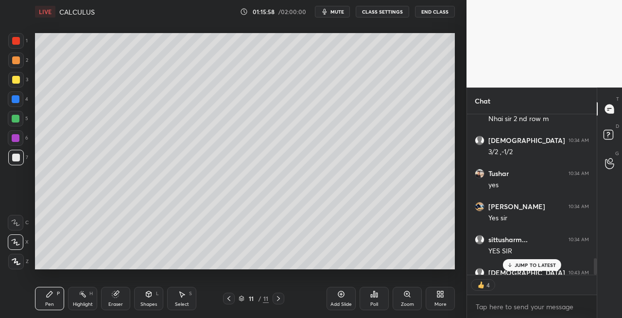
click at [146, 302] on div "Shapes" at bounding box center [149, 304] width 17 height 5
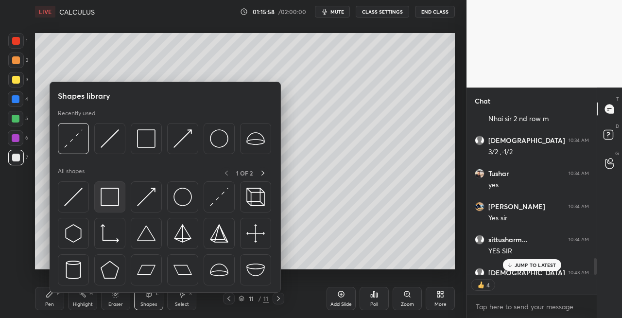
click at [114, 202] on img at bounding box center [110, 197] width 18 height 18
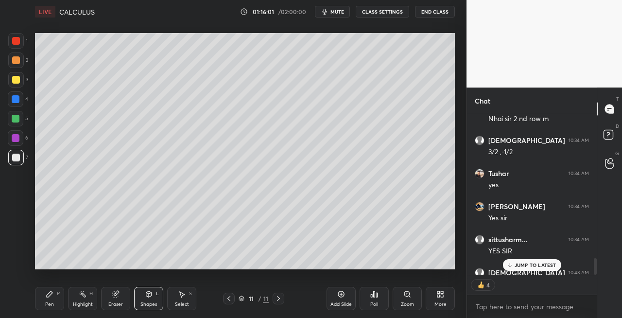
scroll to position [177, 127]
click at [43, 298] on div "Pen P" at bounding box center [49, 298] width 29 height 23
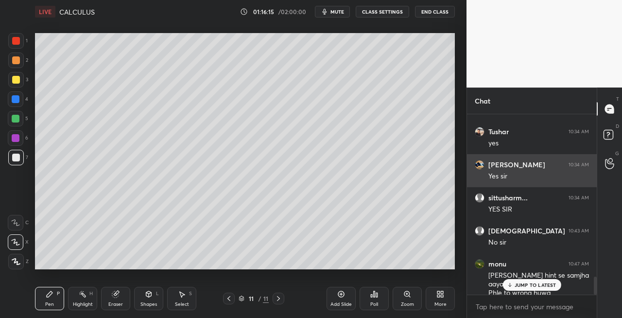
scroll to position [1651, 0]
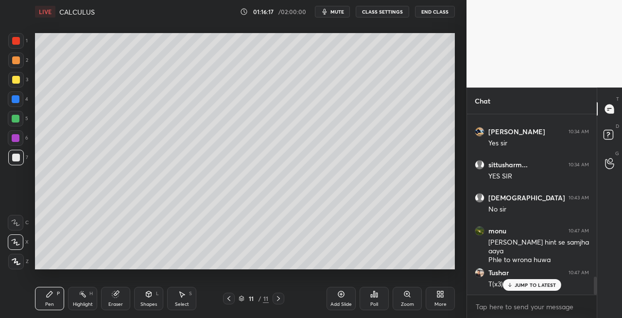
click at [511, 286] on icon at bounding box center [510, 285] width 6 height 6
click at [229, 302] on icon at bounding box center [229, 299] width 8 height 8
click at [279, 300] on icon at bounding box center [279, 299] width 8 height 8
click at [234, 296] on div at bounding box center [229, 299] width 12 height 12
click at [278, 302] on div at bounding box center [279, 299] width 12 height 12
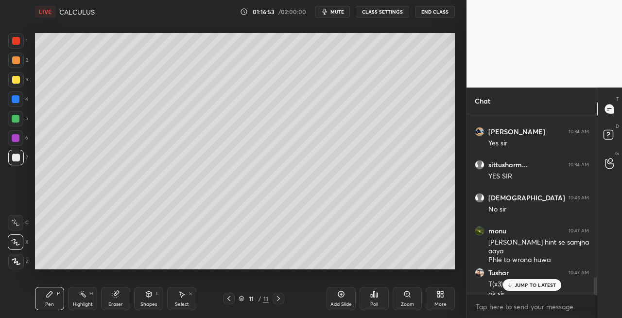
scroll to position [1661, 0]
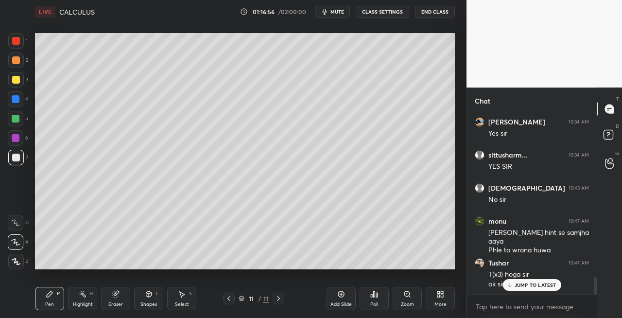
click at [20, 87] on div at bounding box center [16, 80] width 16 height 16
click at [230, 298] on icon at bounding box center [229, 299] width 8 height 8
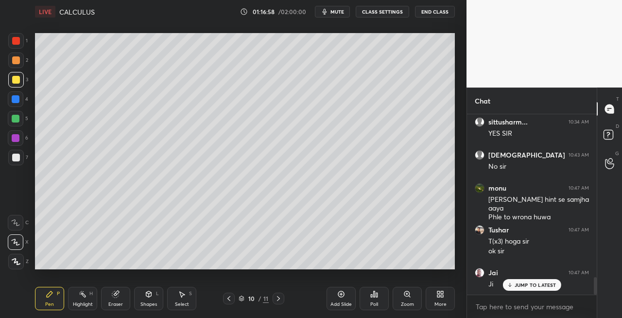
click at [278, 298] on icon at bounding box center [279, 299] width 8 height 8
click at [144, 297] on div "Shapes L" at bounding box center [148, 298] width 29 height 23
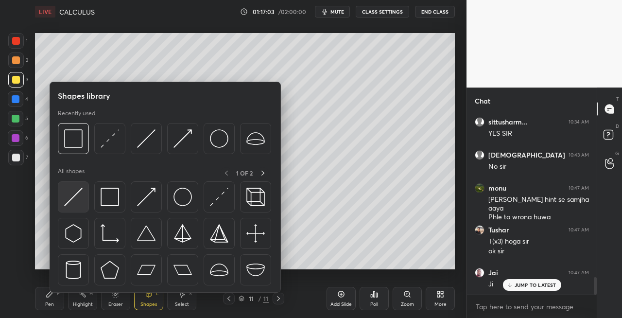
click at [66, 197] on img at bounding box center [73, 197] width 18 height 18
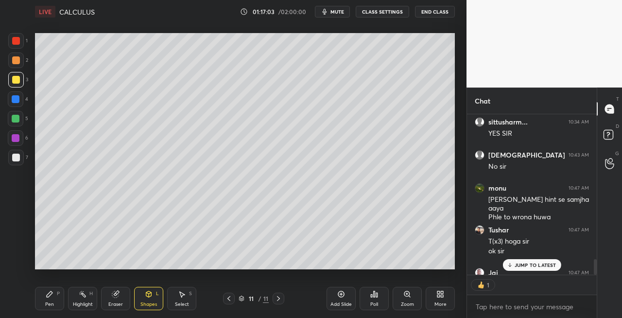
scroll to position [3, 3]
click at [56, 301] on div "Pen P" at bounding box center [49, 298] width 29 height 23
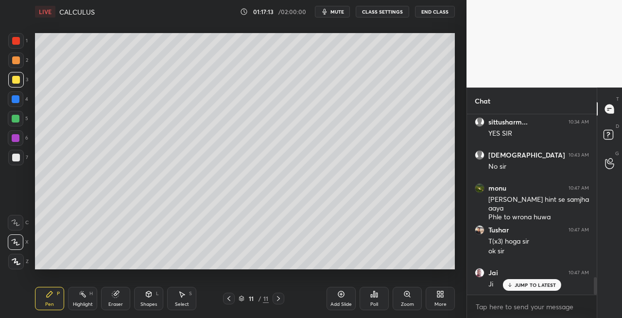
scroll to position [177, 127]
click at [108, 298] on div "Eraser" at bounding box center [115, 298] width 29 height 23
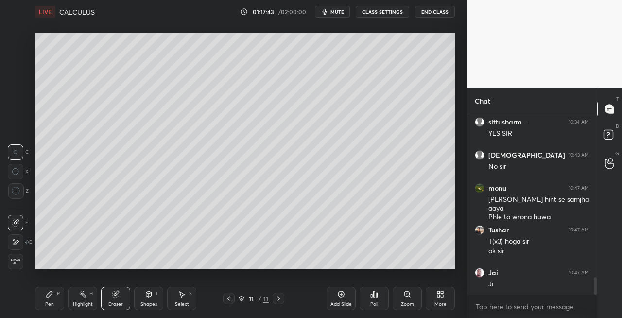
click at [54, 303] on div "Pen P" at bounding box center [49, 298] width 29 height 23
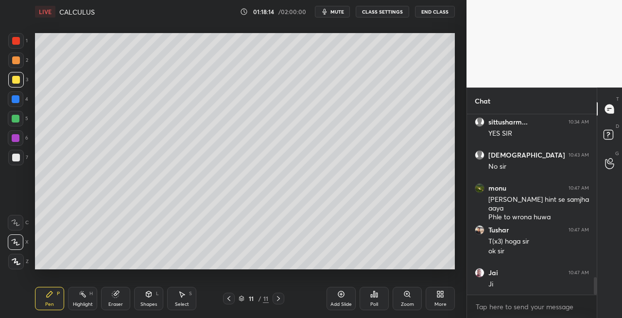
click at [119, 297] on icon at bounding box center [116, 294] width 8 height 8
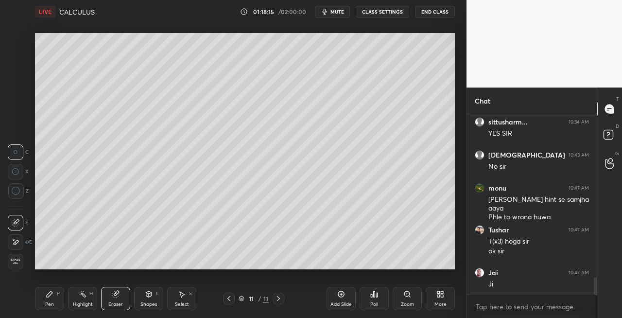
click at [44, 302] on div "Pen P" at bounding box center [49, 298] width 29 height 23
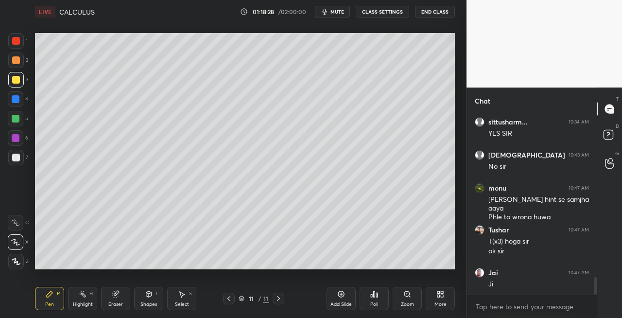
click at [28, 161] on div "1 2 3 4 5 6 7 C X Z C X Z E E Erase all H H" at bounding box center [15, 151] width 31 height 236
click at [19, 159] on div at bounding box center [16, 158] width 8 height 8
click at [147, 295] on icon at bounding box center [148, 294] width 5 height 6
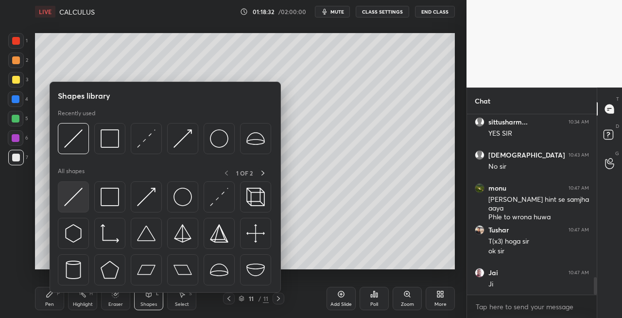
click at [69, 200] on img at bounding box center [73, 197] width 18 height 18
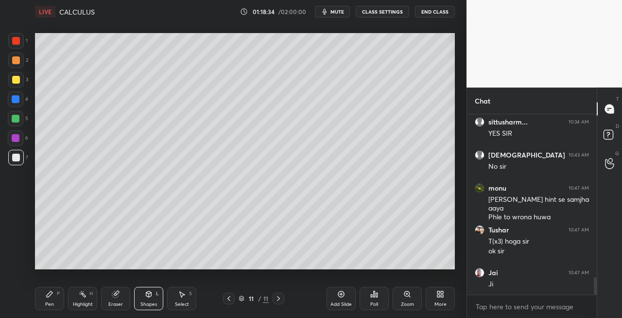
click at [112, 297] on icon at bounding box center [116, 294] width 8 height 8
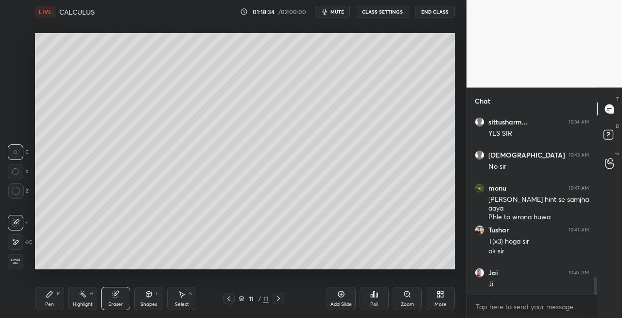
click at [47, 298] on icon at bounding box center [50, 294] width 8 height 8
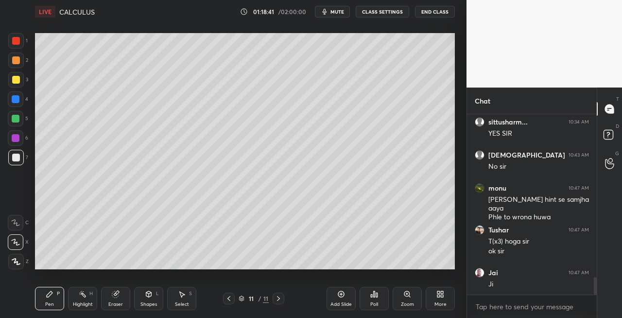
click at [147, 298] on icon at bounding box center [149, 294] width 8 height 8
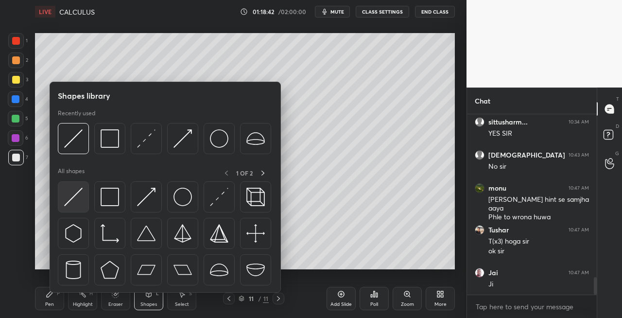
click at [72, 208] on div at bounding box center [73, 196] width 31 height 31
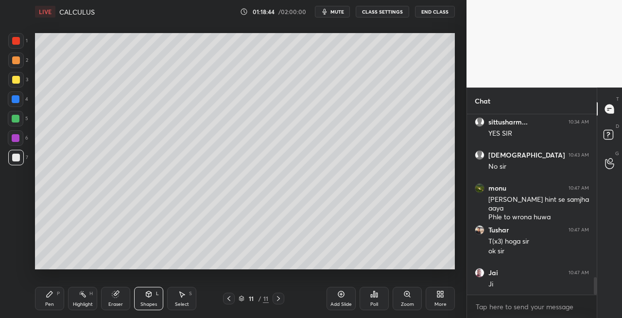
click at [53, 310] on div "Pen P" at bounding box center [49, 298] width 29 height 23
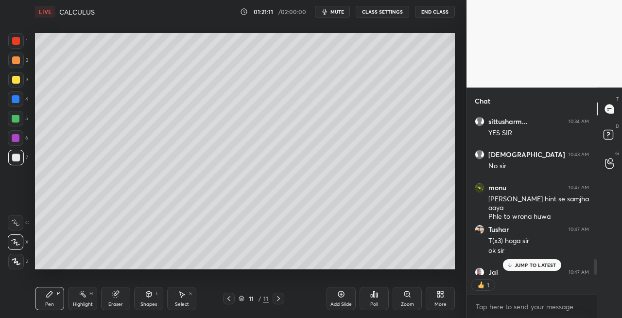
scroll to position [1694, 0]
click at [338, 11] on span "mute" at bounding box center [338, 11] width 14 height 7
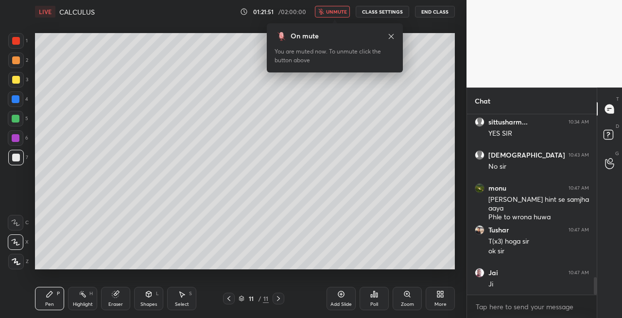
click at [331, 13] on span "unmute" at bounding box center [336, 11] width 21 height 7
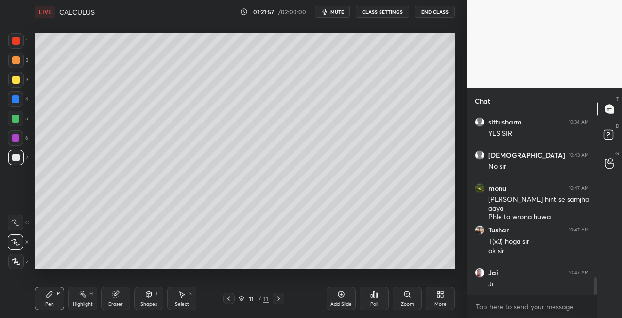
click at [277, 298] on icon at bounding box center [279, 299] width 8 height 8
click at [276, 298] on icon at bounding box center [279, 299] width 8 height 8
click at [279, 298] on icon at bounding box center [278, 298] width 3 height 5
click at [339, 300] on div "Add Slide" at bounding box center [341, 298] width 29 height 23
click at [229, 301] on icon at bounding box center [229, 299] width 8 height 8
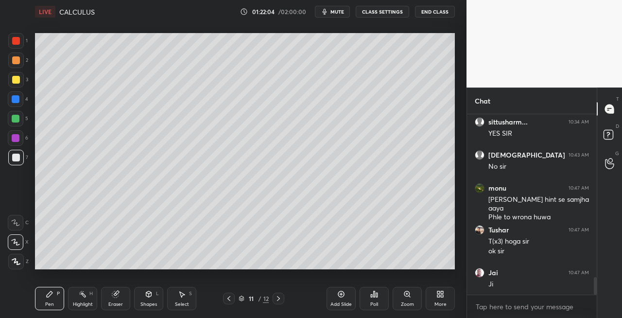
click at [151, 296] on icon at bounding box center [148, 294] width 5 height 6
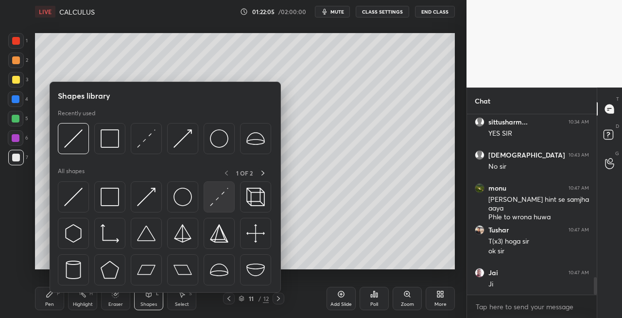
click at [217, 202] on img at bounding box center [219, 197] width 18 height 18
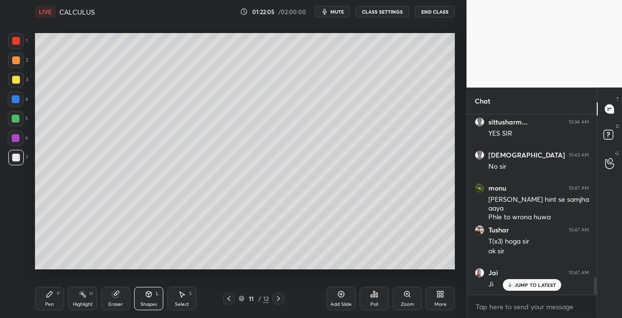
scroll to position [1753, 0]
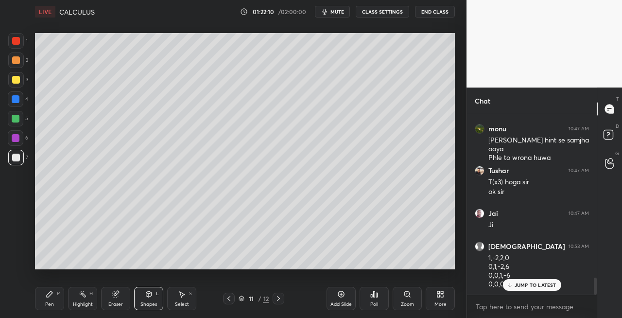
click at [279, 300] on icon at bounding box center [279, 299] width 8 height 8
click at [48, 303] on div "Pen" at bounding box center [49, 304] width 9 height 5
click at [341, 13] on span "mute" at bounding box center [338, 11] width 14 height 7
click at [110, 299] on div "Eraser" at bounding box center [115, 298] width 29 height 23
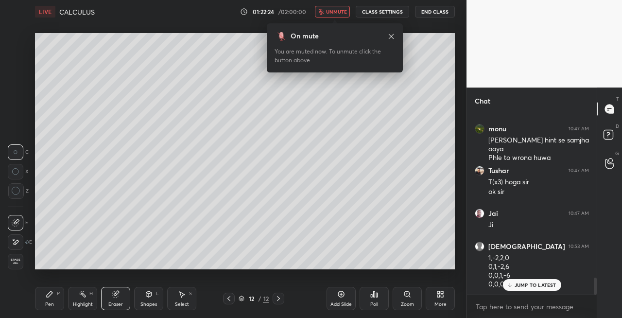
click at [53, 302] on div "Pen" at bounding box center [49, 304] width 9 height 5
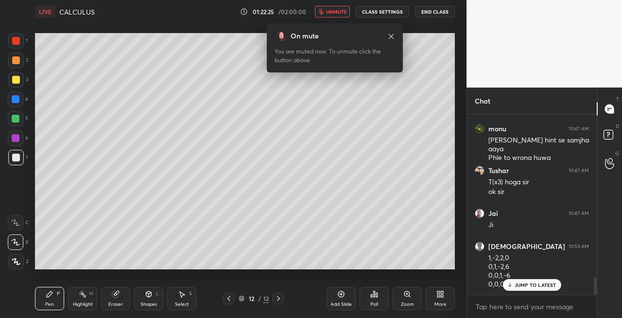
click at [323, 9] on icon "button" at bounding box center [320, 12] width 5 height 6
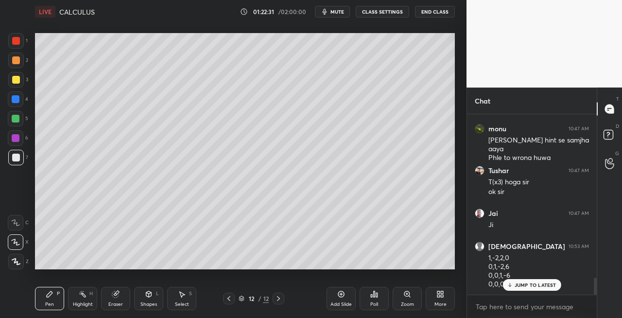
click at [334, 11] on span "mute" at bounding box center [338, 11] width 14 height 7
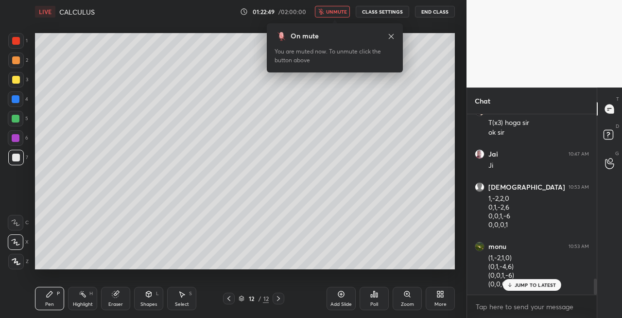
scroll to position [1872, 0]
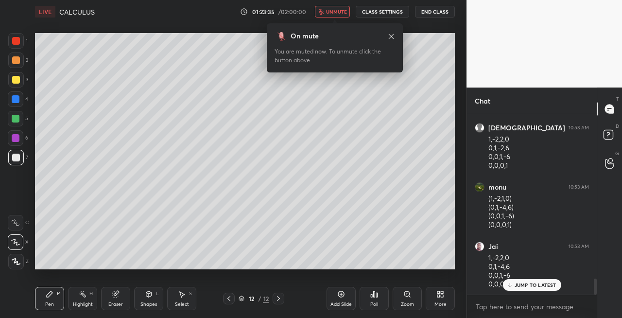
click at [335, 7] on button "unmute" at bounding box center [332, 12] width 35 height 12
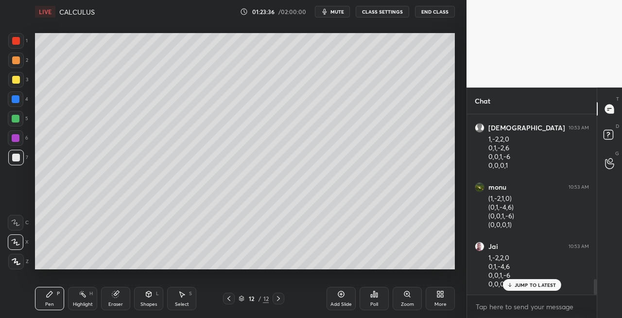
scroll to position [1905, 0]
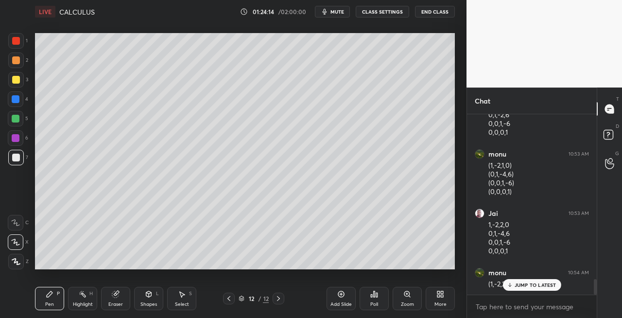
click at [121, 297] on div "Eraser" at bounding box center [115, 298] width 29 height 23
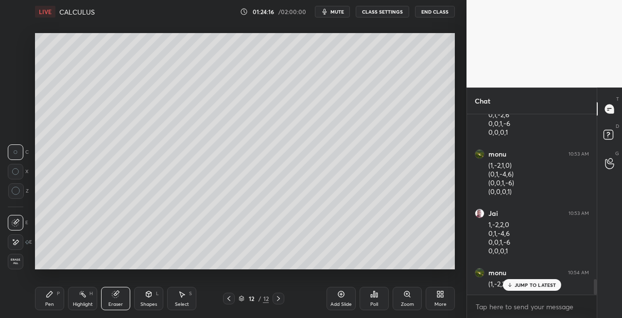
click at [49, 295] on icon at bounding box center [50, 294] width 6 height 6
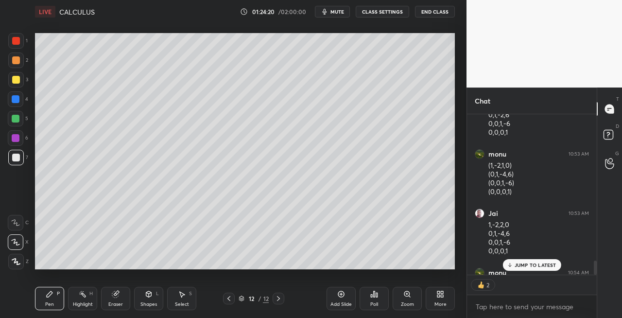
scroll to position [1958, 0]
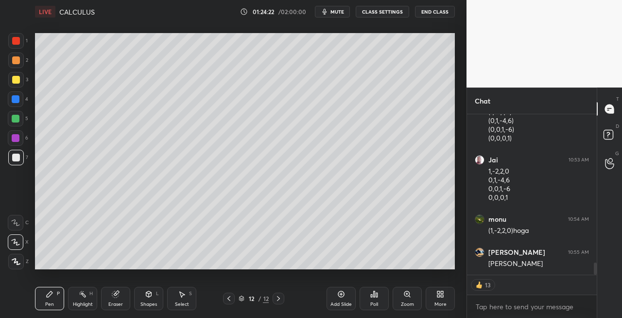
click at [150, 302] on div "Shapes" at bounding box center [149, 304] width 17 height 5
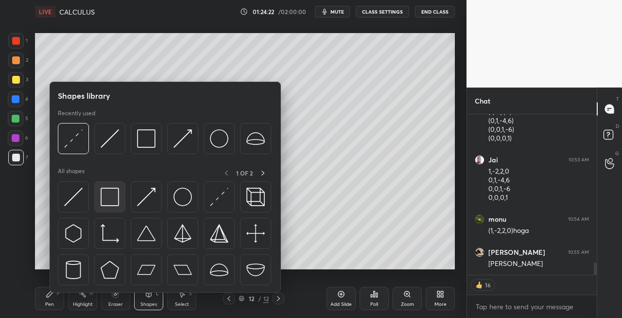
click at [114, 194] on img at bounding box center [110, 197] width 18 height 18
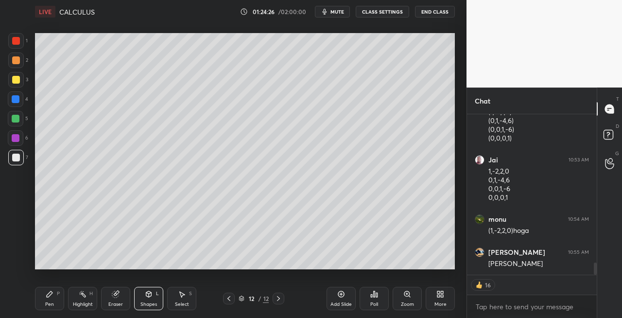
click at [48, 299] on div "Pen P" at bounding box center [49, 298] width 29 height 23
click at [19, 83] on div at bounding box center [16, 80] width 16 height 16
click at [229, 300] on icon at bounding box center [229, 298] width 3 height 5
click at [280, 300] on icon at bounding box center [279, 299] width 8 height 8
click at [148, 294] on icon at bounding box center [148, 293] width 5 height 1
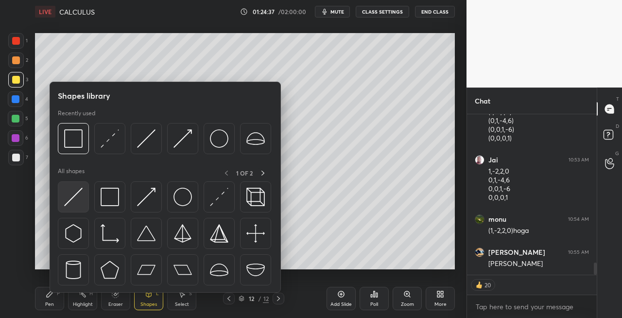
click at [67, 195] on img at bounding box center [73, 197] width 18 height 18
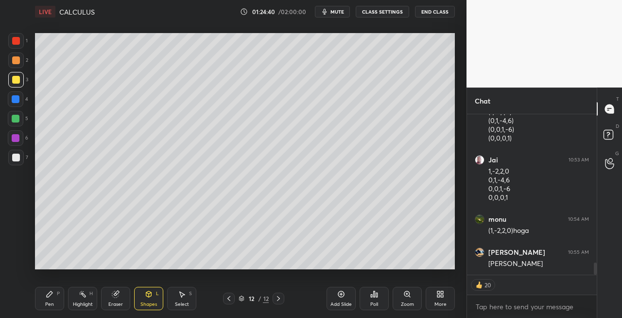
click at [53, 304] on div "Pen" at bounding box center [49, 304] width 9 height 5
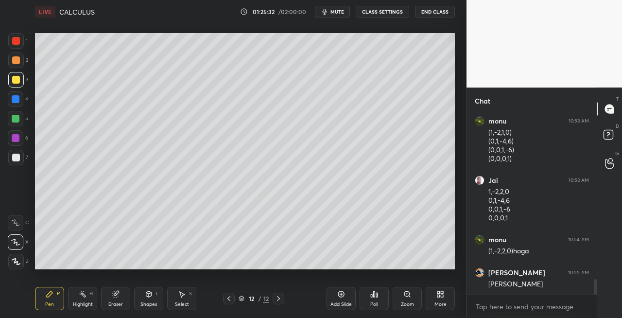
click at [118, 294] on icon at bounding box center [116, 293] width 5 height 5
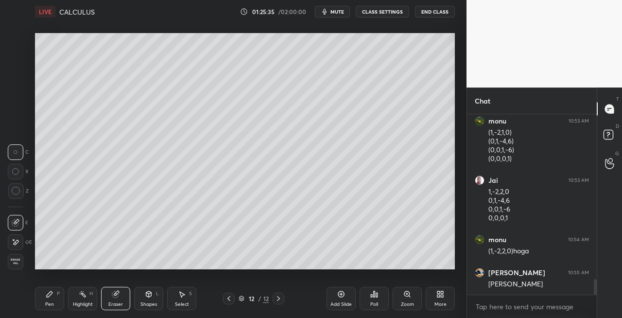
click at [43, 306] on div "Pen P" at bounding box center [49, 298] width 29 height 23
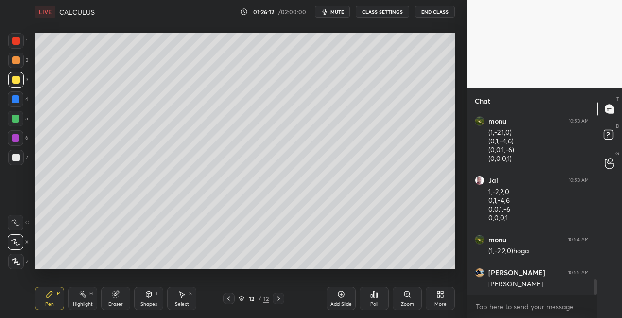
click at [126, 296] on div "Eraser" at bounding box center [115, 298] width 29 height 23
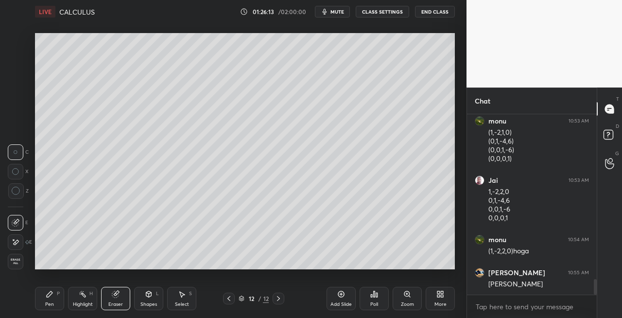
click at [51, 293] on icon at bounding box center [50, 294] width 6 height 6
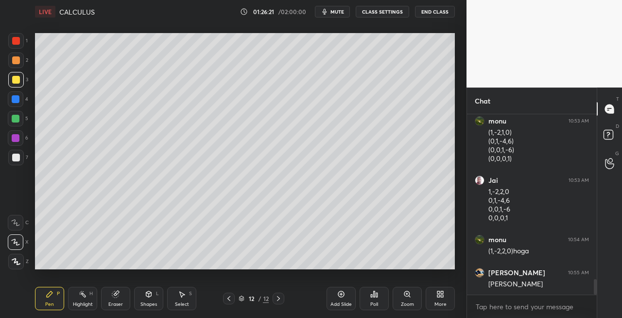
scroll to position [1973, 0]
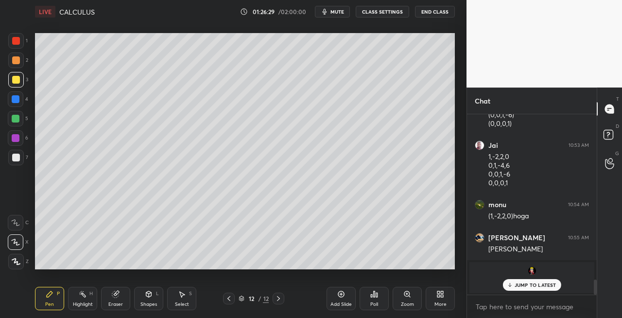
click at [116, 304] on div "Eraser" at bounding box center [115, 304] width 15 height 5
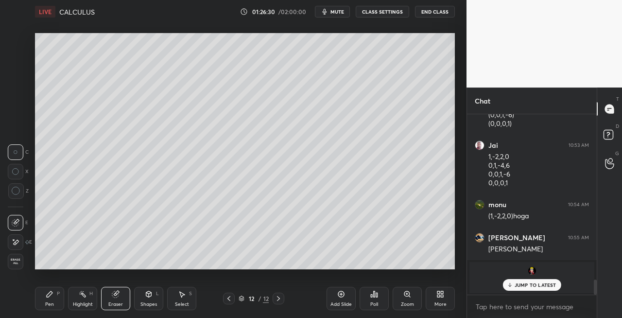
click at [51, 299] on div "Pen P" at bounding box center [49, 298] width 29 height 23
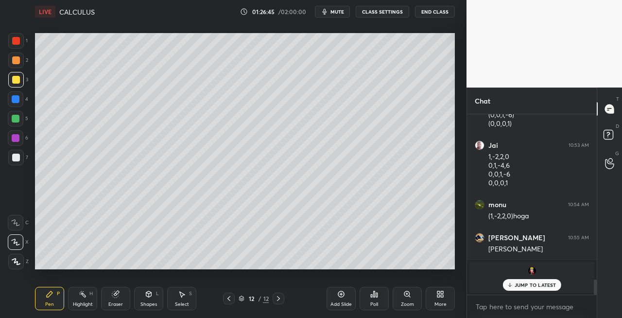
click at [123, 295] on div "Eraser" at bounding box center [115, 298] width 29 height 23
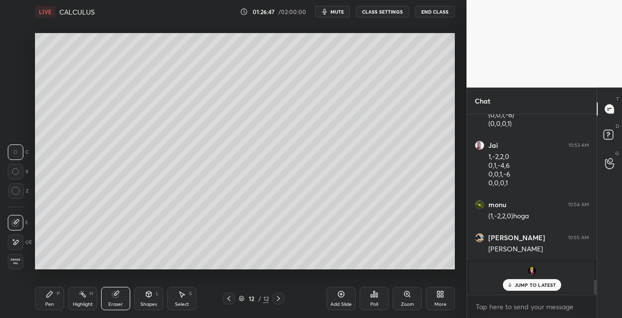
click at [51, 300] on div "Pen P" at bounding box center [49, 298] width 29 height 23
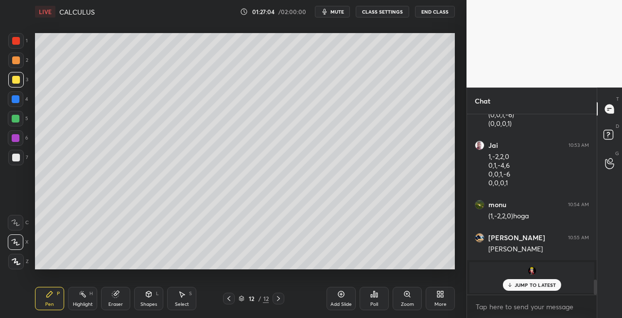
click at [113, 295] on icon at bounding box center [115, 294] width 6 height 6
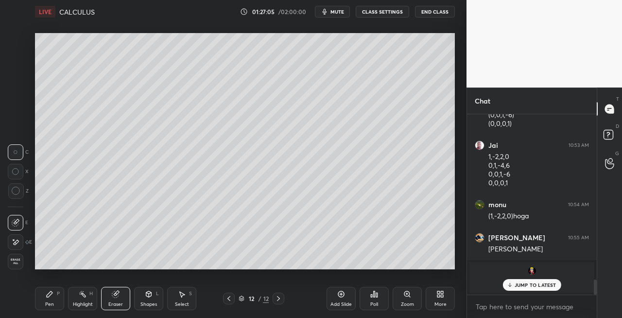
click at [51, 295] on icon at bounding box center [50, 294] width 8 height 8
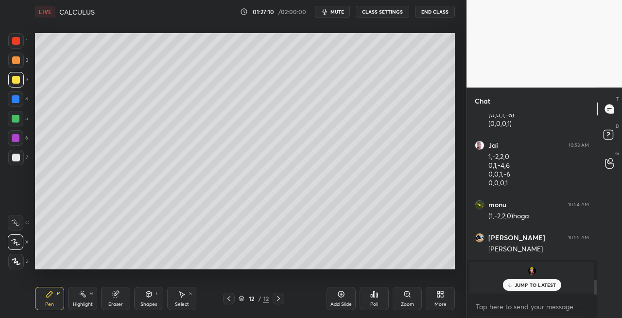
click at [21, 161] on div at bounding box center [16, 158] width 16 height 16
click at [143, 299] on div "Shapes L" at bounding box center [148, 298] width 29 height 23
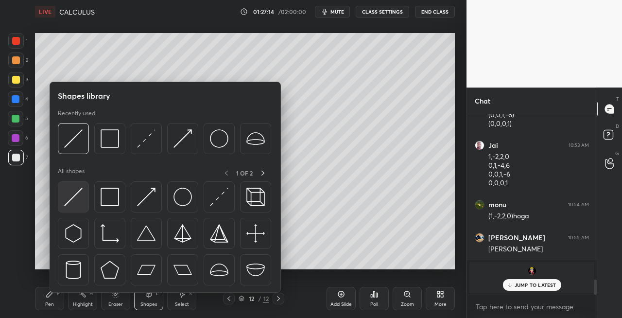
click at [66, 192] on img at bounding box center [73, 197] width 18 height 18
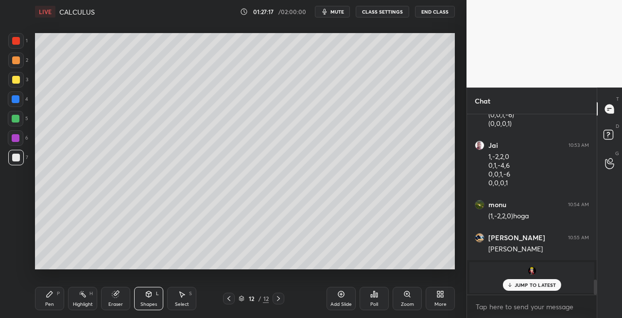
click at [55, 300] on div "Pen P" at bounding box center [49, 298] width 29 height 23
click at [149, 299] on div "Shapes L" at bounding box center [148, 298] width 29 height 23
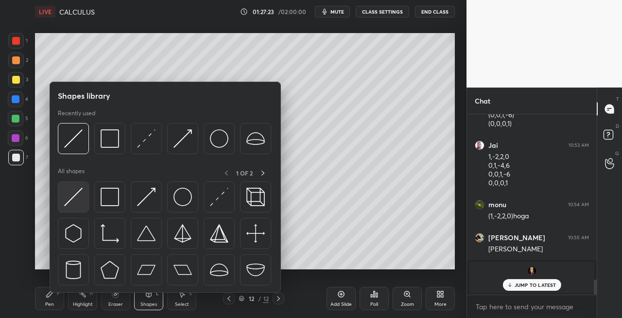
click at [71, 209] on div at bounding box center [73, 196] width 31 height 31
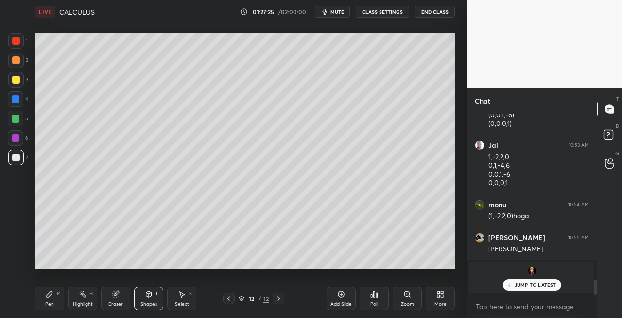
click at [145, 297] on icon at bounding box center [149, 294] width 8 height 8
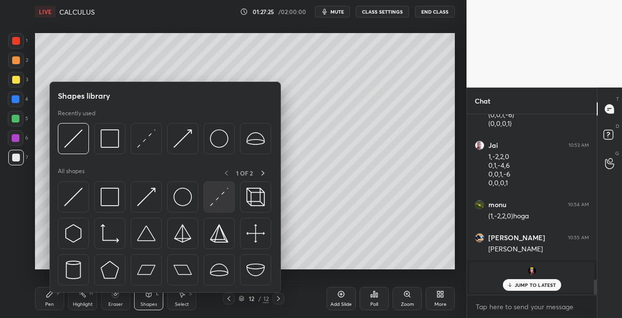
click at [220, 199] on img at bounding box center [219, 197] width 18 height 18
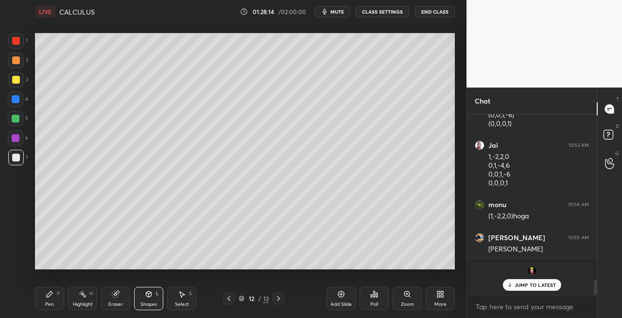
click at [342, 13] on span "mute" at bounding box center [338, 11] width 14 height 7
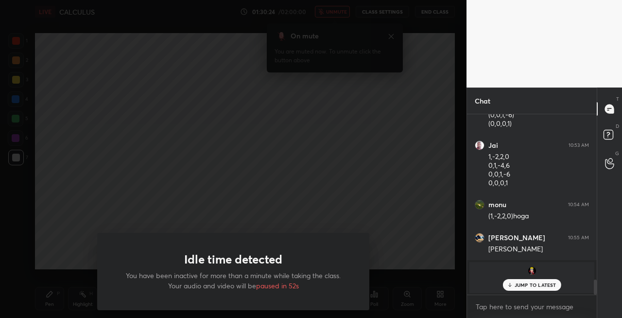
scroll to position [1762, 0]
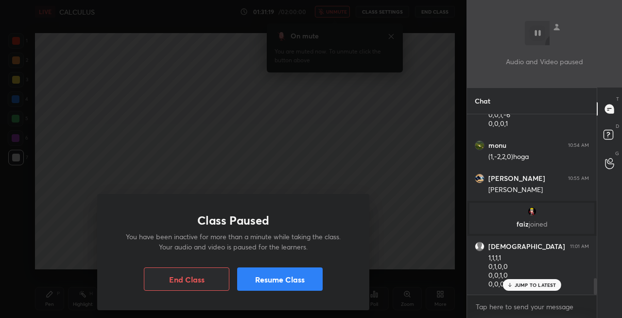
click at [283, 279] on button "Resume Class" at bounding box center [280, 278] width 86 height 23
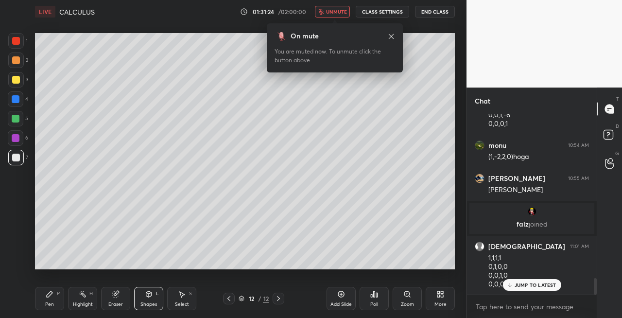
click at [341, 8] on span "unmute" at bounding box center [336, 11] width 21 height 7
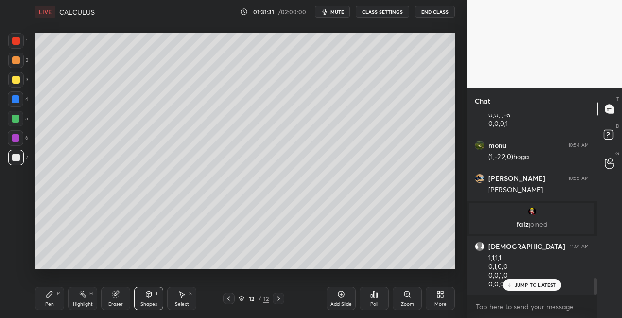
click at [515, 291] on div "Sharuti 11:01 AM 1,1,1,1 0,1,0,0 0,0,1,0 0,0,0,1" at bounding box center [532, 265] width 130 height 59
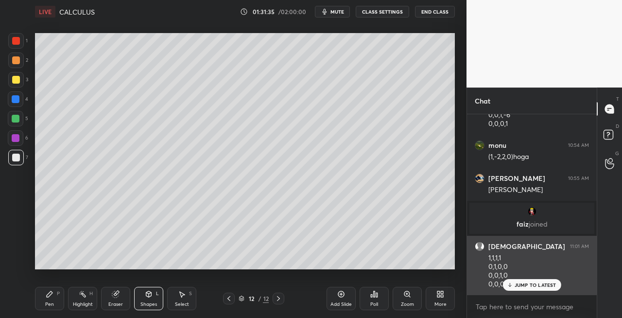
click at [516, 283] on p "JUMP TO LATEST" at bounding box center [536, 285] width 42 height 6
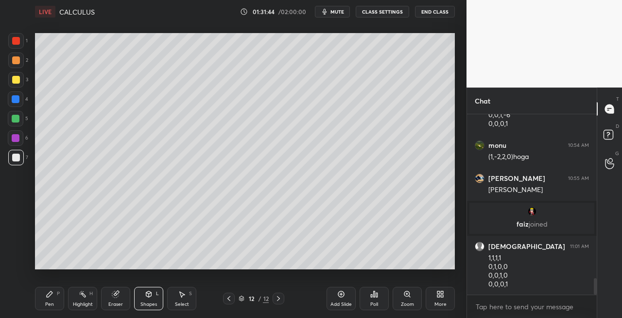
click at [278, 299] on icon at bounding box center [279, 299] width 8 height 8
click at [277, 300] on icon at bounding box center [279, 299] width 8 height 8
click at [275, 298] on icon at bounding box center [279, 299] width 8 height 8
click at [338, 299] on div "Add Slide" at bounding box center [341, 298] width 29 height 23
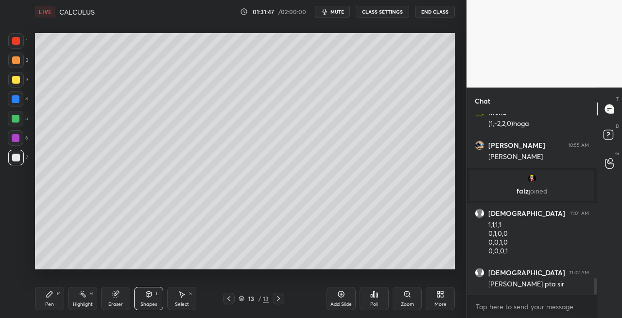
click at [44, 297] on div "Pen P" at bounding box center [49, 298] width 29 height 23
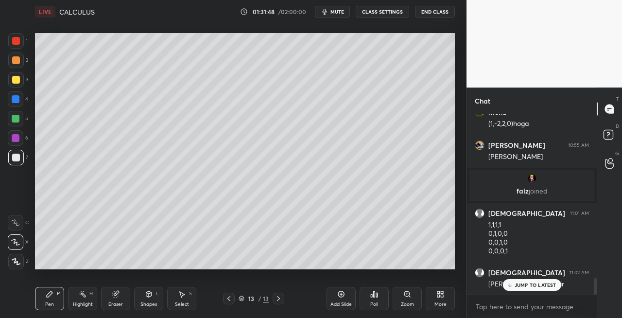
click at [55, 308] on div "Pen P" at bounding box center [49, 298] width 29 height 23
click at [229, 299] on icon at bounding box center [229, 299] width 8 height 8
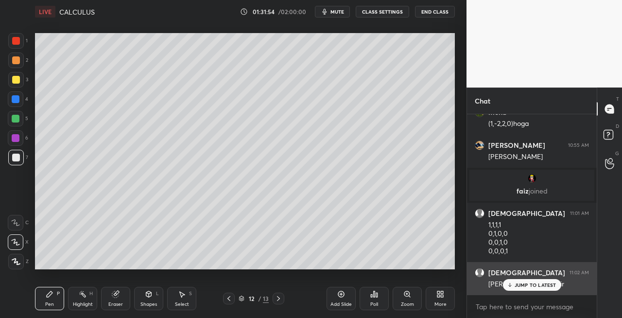
click at [509, 283] on icon at bounding box center [510, 285] width 6 height 6
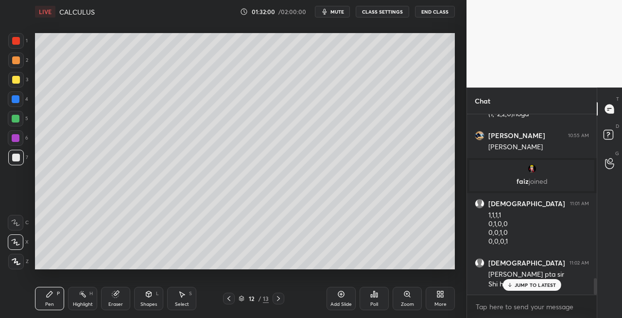
click at [276, 300] on icon at bounding box center [279, 299] width 8 height 8
click at [227, 300] on icon at bounding box center [229, 299] width 8 height 8
click at [280, 299] on icon at bounding box center [279, 299] width 8 height 8
click at [228, 300] on icon at bounding box center [229, 299] width 8 height 8
click at [282, 300] on icon at bounding box center [279, 299] width 8 height 8
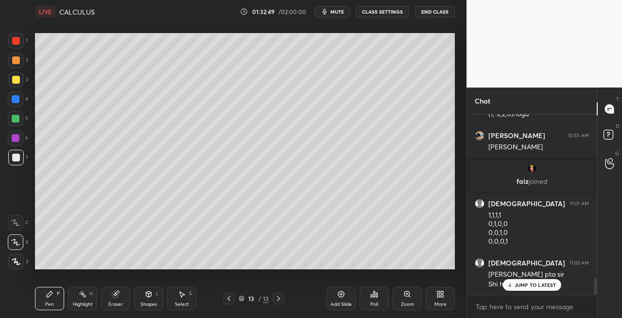
click at [230, 299] on icon at bounding box center [229, 299] width 8 height 8
click at [278, 300] on icon at bounding box center [278, 298] width 3 height 5
click at [110, 300] on div "Eraser" at bounding box center [115, 298] width 29 height 23
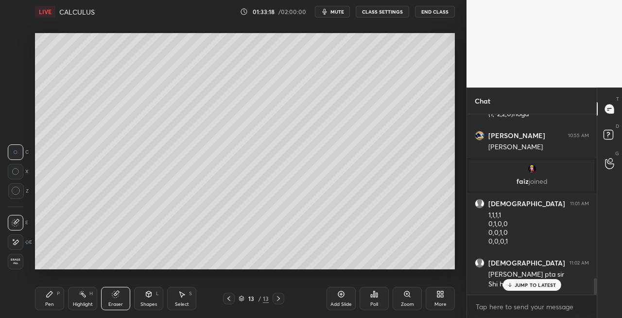
click at [49, 300] on div "Pen P" at bounding box center [49, 298] width 29 height 23
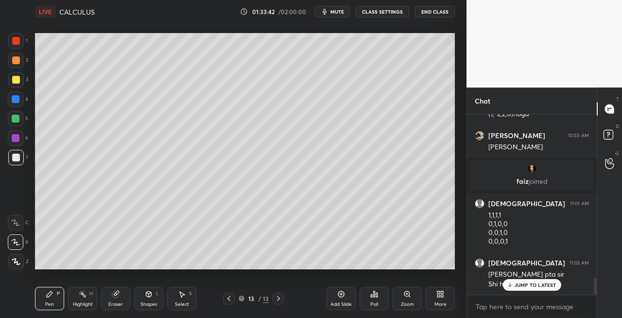
click at [229, 298] on icon at bounding box center [229, 299] width 8 height 8
click at [277, 298] on icon at bounding box center [279, 299] width 8 height 8
click at [147, 298] on div "Shapes L" at bounding box center [148, 298] width 29 height 23
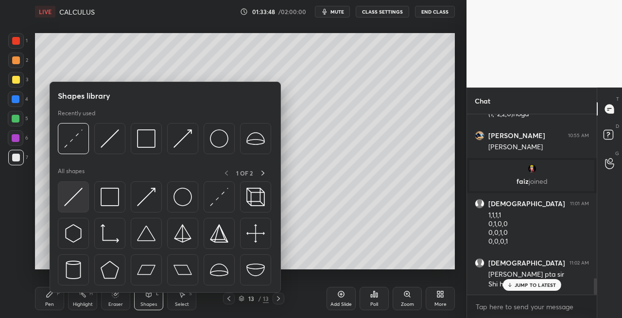
click at [74, 204] on img at bounding box center [73, 197] width 18 height 18
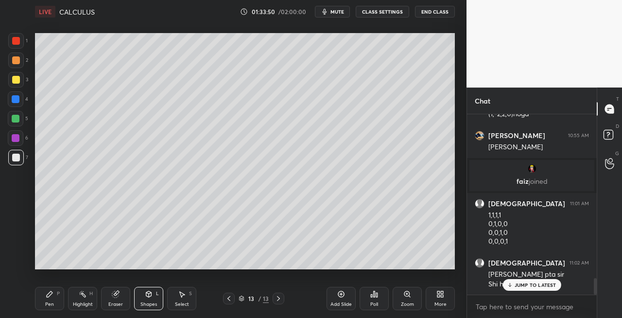
click at [53, 309] on div "Pen P" at bounding box center [49, 298] width 29 height 23
click at [228, 300] on icon at bounding box center [229, 299] width 8 height 8
click at [277, 300] on icon at bounding box center [279, 299] width 8 height 8
click at [229, 300] on icon at bounding box center [229, 298] width 3 height 5
click at [277, 300] on icon at bounding box center [279, 299] width 8 height 8
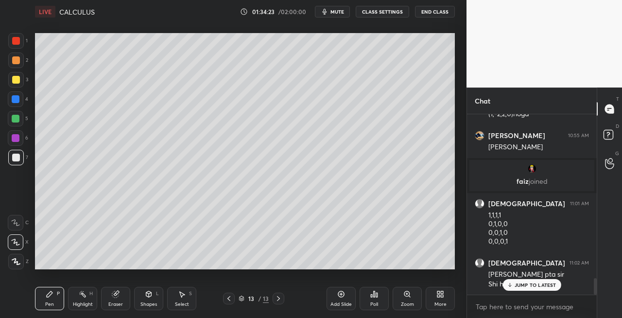
click at [111, 293] on div "Eraser" at bounding box center [115, 298] width 29 height 23
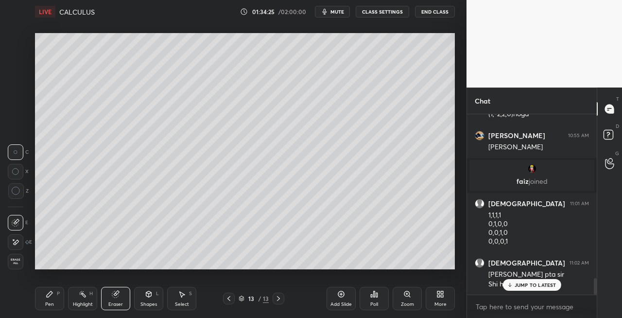
click at [47, 299] on div "Pen P" at bounding box center [49, 298] width 29 height 23
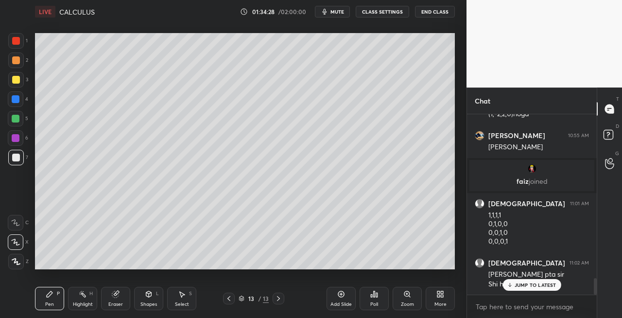
click at [229, 298] on icon at bounding box center [229, 299] width 8 height 8
click at [280, 299] on icon at bounding box center [279, 299] width 8 height 8
click at [229, 300] on icon at bounding box center [229, 298] width 3 height 5
click at [280, 299] on icon at bounding box center [279, 299] width 8 height 8
click at [226, 300] on icon at bounding box center [229, 299] width 8 height 8
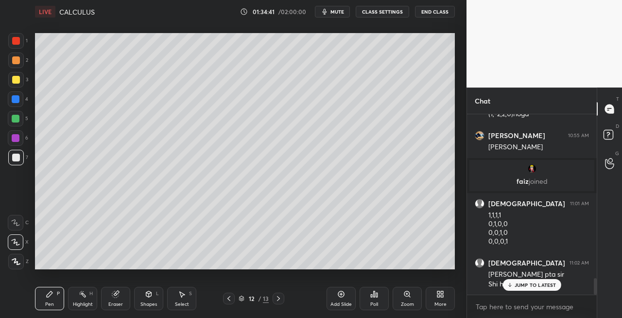
click at [279, 299] on icon at bounding box center [278, 298] width 3 height 5
click at [230, 300] on icon at bounding box center [229, 299] width 8 height 8
click at [280, 300] on icon at bounding box center [279, 299] width 8 height 8
click at [147, 295] on icon at bounding box center [148, 294] width 5 height 6
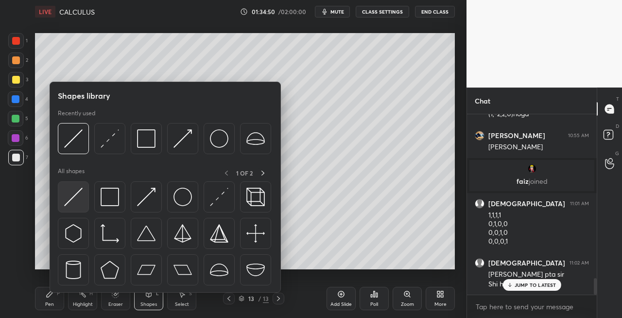
click at [76, 202] on img at bounding box center [73, 197] width 18 height 18
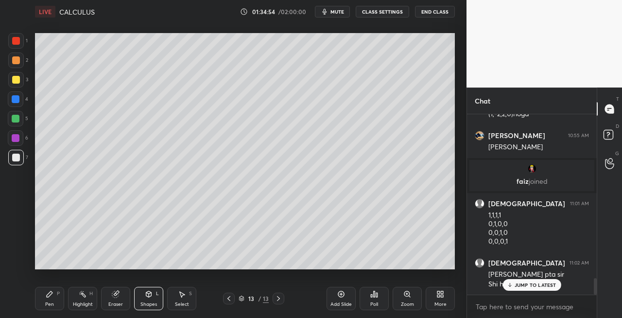
click at [52, 296] on icon at bounding box center [50, 294] width 8 height 8
click at [227, 300] on icon at bounding box center [229, 299] width 8 height 8
click at [276, 301] on icon at bounding box center [279, 299] width 8 height 8
click at [109, 303] on div "Eraser" at bounding box center [115, 304] width 15 height 5
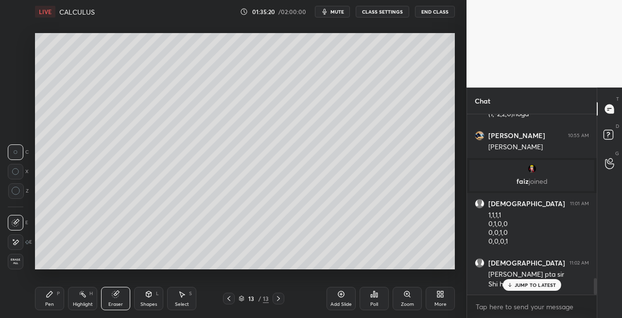
click at [53, 300] on div "Pen P" at bounding box center [49, 298] width 29 height 23
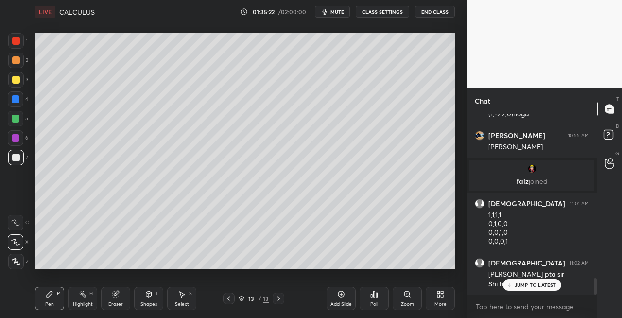
click at [123, 300] on div "Eraser" at bounding box center [115, 298] width 29 height 23
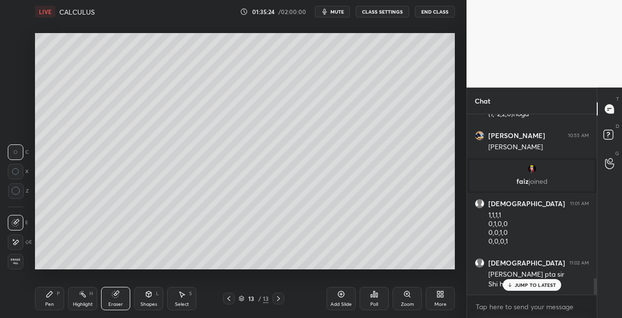
click at [58, 297] on div "Pen P" at bounding box center [49, 298] width 29 height 23
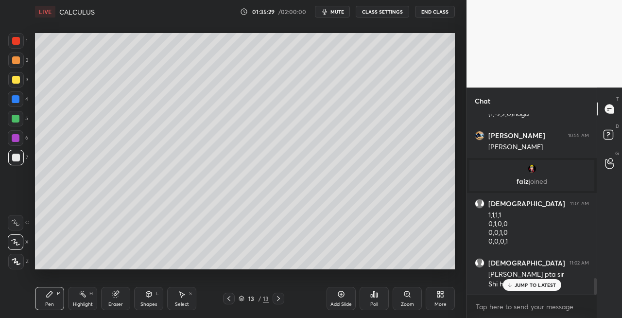
click at [119, 298] on icon at bounding box center [116, 294] width 8 height 8
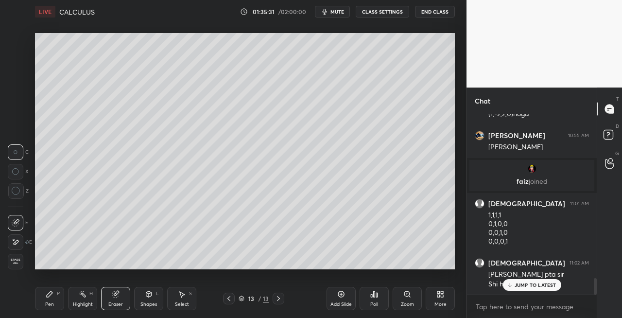
click at [56, 301] on div "Pen P" at bounding box center [49, 298] width 29 height 23
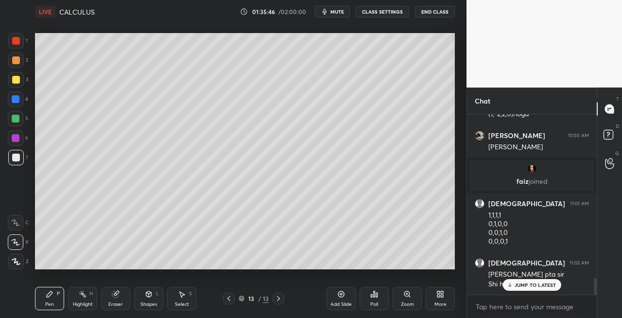
click at [146, 297] on icon at bounding box center [149, 294] width 8 height 8
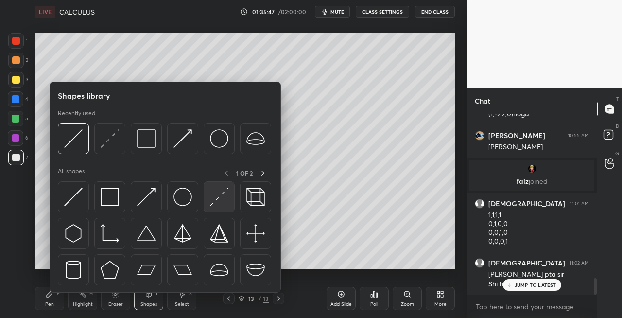
click at [220, 197] on img at bounding box center [219, 197] width 18 height 18
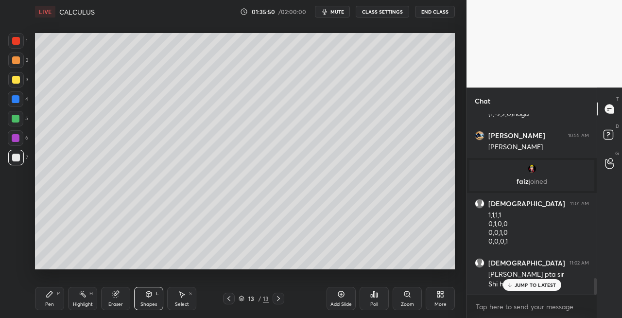
click at [114, 296] on icon at bounding box center [115, 294] width 6 height 6
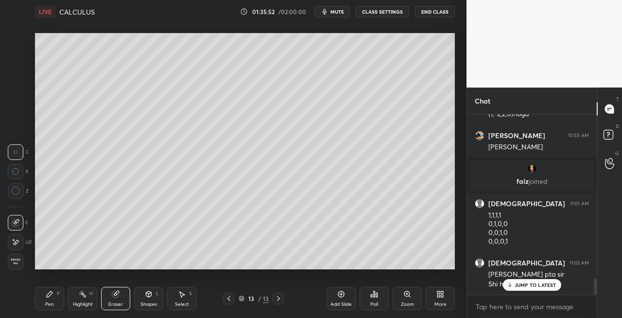
click at [44, 301] on div "Pen P" at bounding box center [49, 298] width 29 height 23
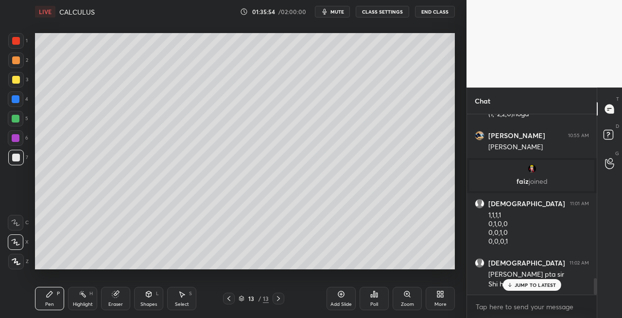
click at [113, 300] on div "Eraser" at bounding box center [115, 298] width 29 height 23
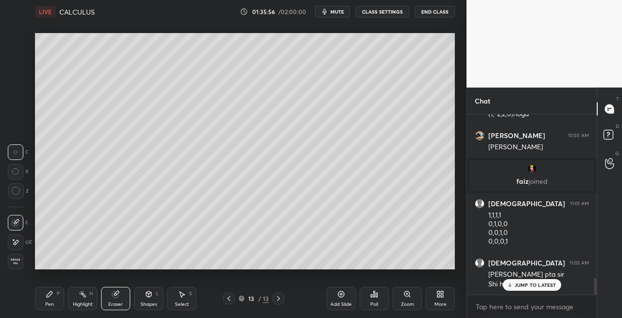
click at [57, 295] on div "P" at bounding box center [58, 293] width 3 height 5
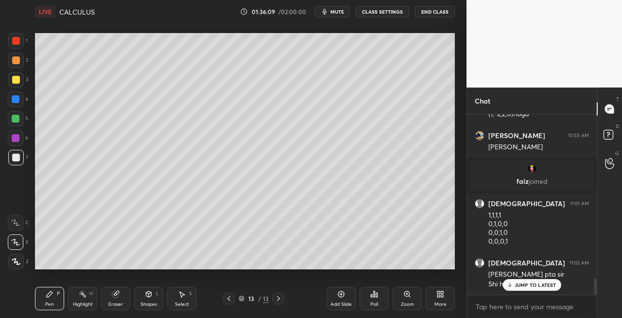
click at [147, 294] on icon at bounding box center [148, 294] width 5 height 6
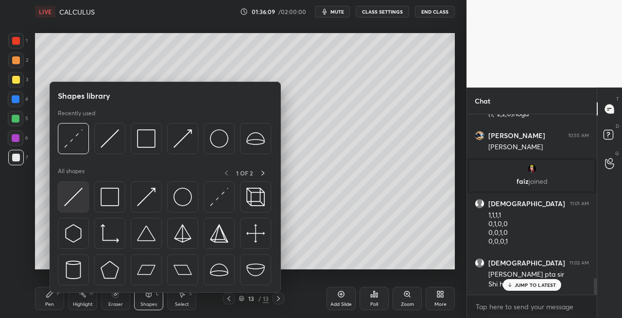
click at [80, 207] on div at bounding box center [73, 196] width 31 height 31
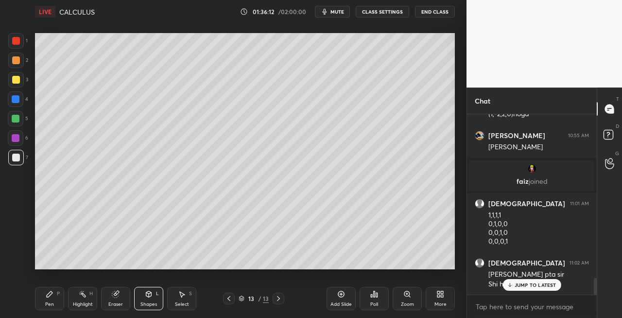
click at [61, 300] on div "Pen P" at bounding box center [49, 298] width 29 height 23
click at [357, 269] on div "Setting up your live class Poll for secs No correct answer Start poll" at bounding box center [245, 151] width 428 height 256
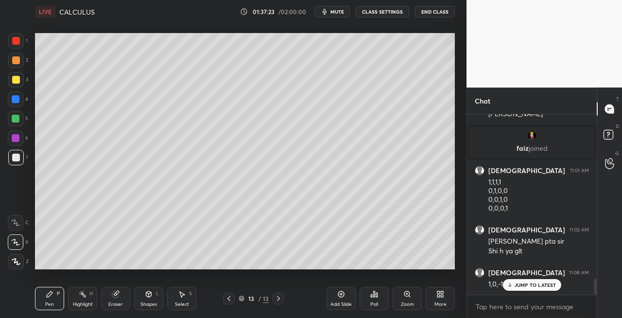
scroll to position [1871, 0]
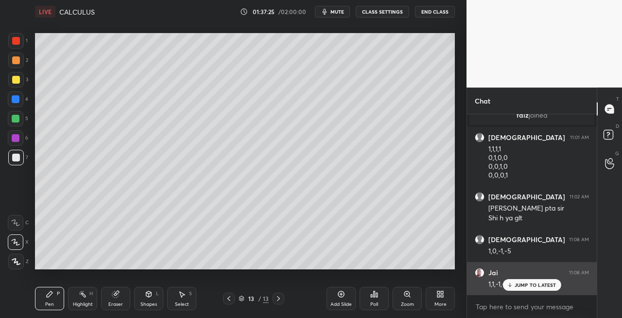
click at [515, 288] on p "JUMP TO LATEST" at bounding box center [536, 285] width 42 height 6
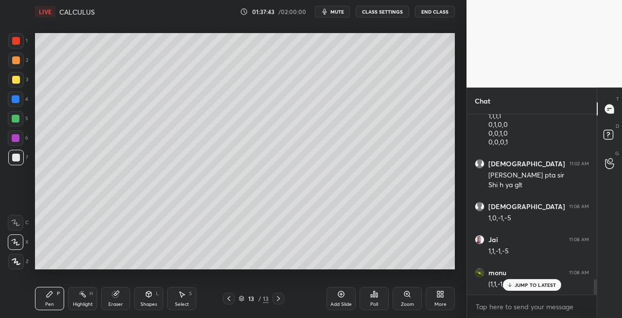
click at [119, 299] on div "Eraser" at bounding box center [115, 298] width 29 height 23
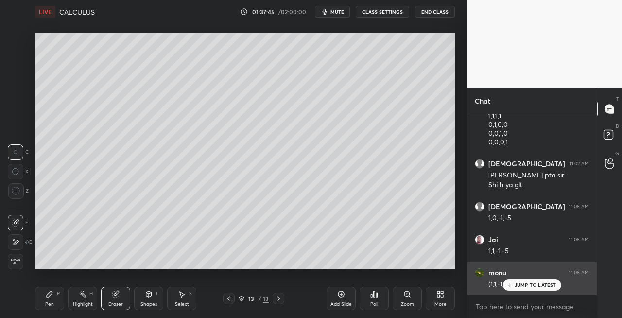
click at [519, 286] on p "JUMP TO LATEST" at bounding box center [536, 285] width 42 height 6
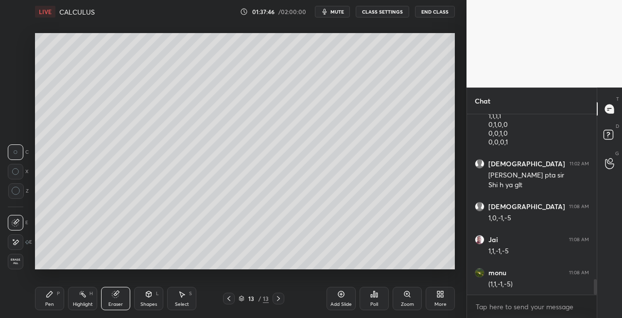
click at [49, 302] on div "Pen" at bounding box center [49, 304] width 9 height 5
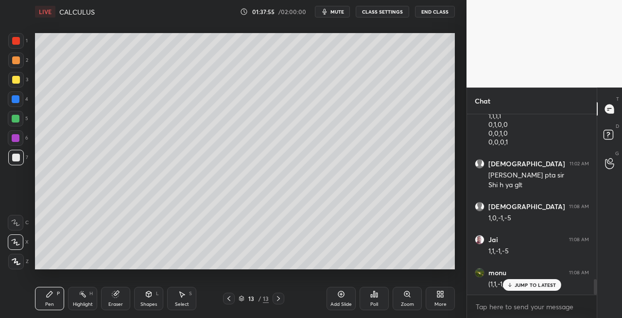
scroll to position [1937, 0]
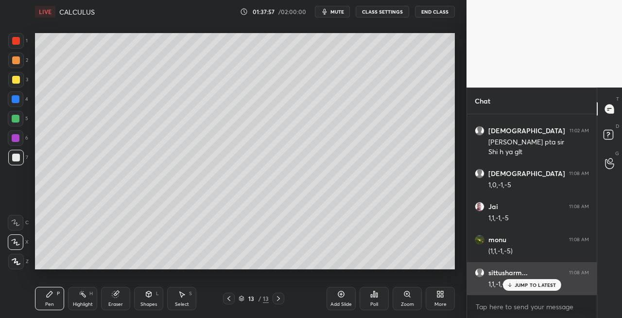
click at [516, 286] on p "JUMP TO LATEST" at bounding box center [536, 285] width 42 height 6
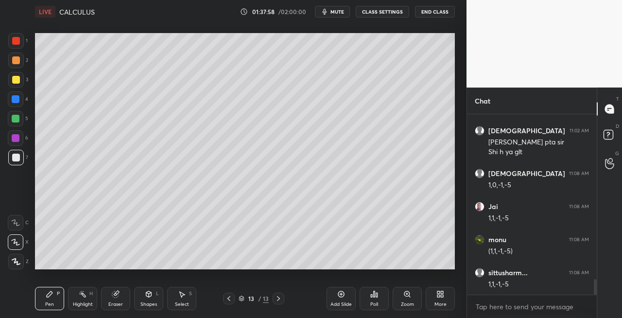
click at [278, 297] on icon at bounding box center [278, 298] width 3 height 5
click at [277, 299] on icon at bounding box center [279, 299] width 8 height 8
click at [335, 304] on div "Add Slide" at bounding box center [341, 304] width 21 height 5
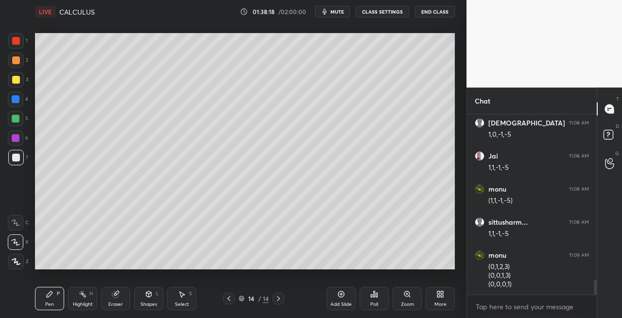
click at [230, 300] on icon at bounding box center [229, 299] width 8 height 8
click at [282, 301] on div at bounding box center [279, 299] width 12 height 12
click at [227, 301] on icon at bounding box center [229, 299] width 8 height 8
click at [278, 302] on icon at bounding box center [279, 299] width 8 height 8
click at [231, 299] on icon at bounding box center [229, 299] width 8 height 8
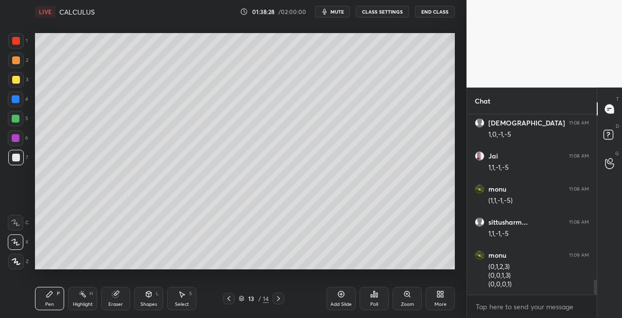
click at [277, 299] on icon at bounding box center [279, 299] width 8 height 8
click at [232, 301] on icon at bounding box center [229, 299] width 8 height 8
click at [279, 299] on icon at bounding box center [278, 298] width 3 height 5
click at [148, 297] on icon at bounding box center [149, 294] width 8 height 8
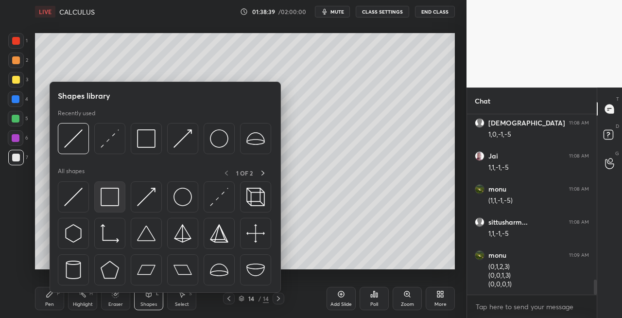
click at [113, 202] on img at bounding box center [110, 197] width 18 height 18
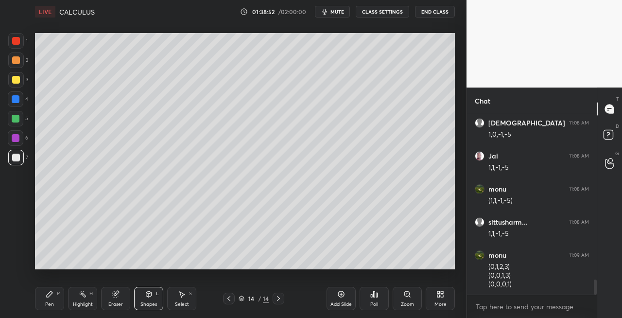
click at [23, 81] on div "3" at bounding box center [18, 80] width 20 height 16
click at [228, 300] on icon at bounding box center [229, 299] width 8 height 8
click at [280, 299] on icon at bounding box center [278, 298] width 3 height 5
click at [45, 302] on div "Pen P" at bounding box center [49, 298] width 29 height 23
click at [226, 298] on icon at bounding box center [229, 299] width 8 height 8
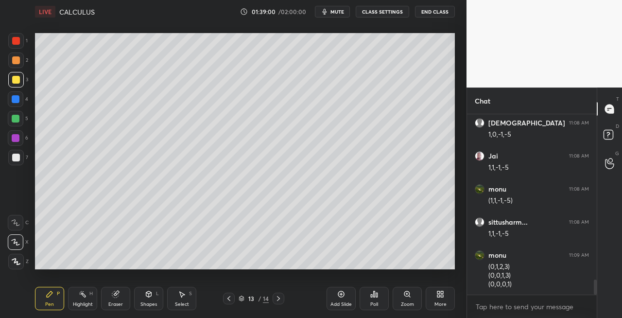
click at [230, 300] on icon at bounding box center [229, 299] width 8 height 8
click at [282, 299] on icon at bounding box center [279, 299] width 8 height 8
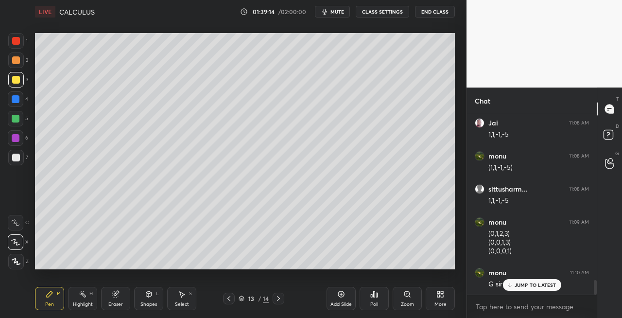
click at [109, 302] on div "Eraser" at bounding box center [115, 304] width 15 height 5
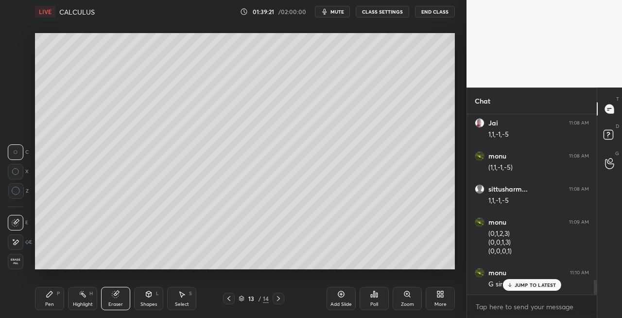
click at [54, 301] on div "Pen P" at bounding box center [49, 298] width 29 height 23
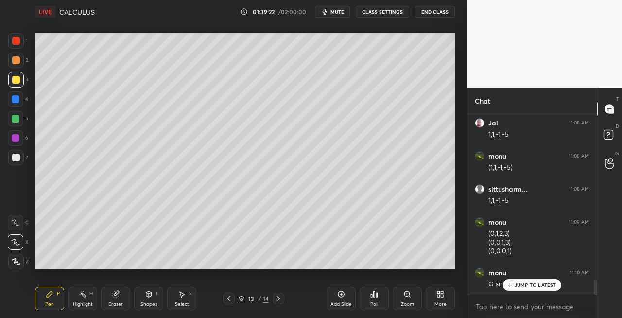
click at [18, 159] on div at bounding box center [16, 158] width 8 height 8
click at [279, 299] on icon at bounding box center [278, 298] width 3 height 5
click at [125, 300] on div "Eraser" at bounding box center [115, 298] width 29 height 23
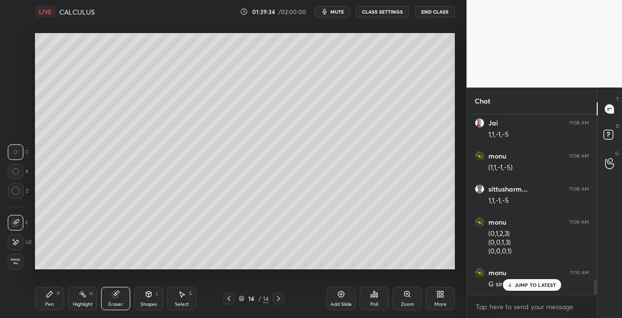
click at [64, 292] on div "Pen P Highlight H Eraser Shapes L Select S" at bounding box center [108, 298] width 146 height 23
click at [57, 296] on div "P" at bounding box center [58, 293] width 3 height 5
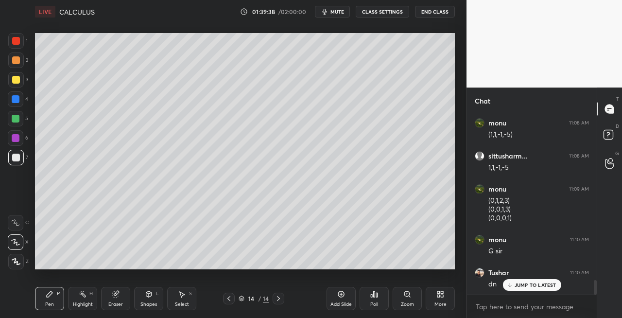
scroll to position [2087, 0]
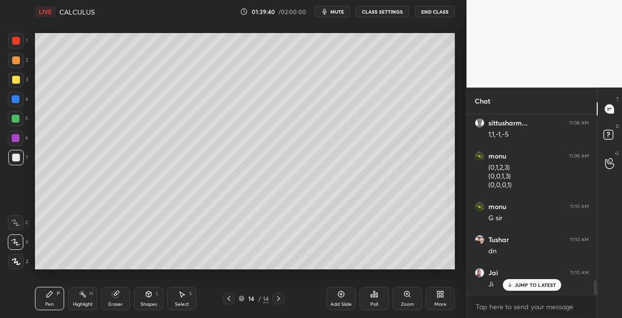
click at [228, 300] on icon at bounding box center [229, 299] width 8 height 8
click at [277, 300] on icon at bounding box center [279, 299] width 8 height 8
click at [11, 85] on div at bounding box center [16, 80] width 16 height 16
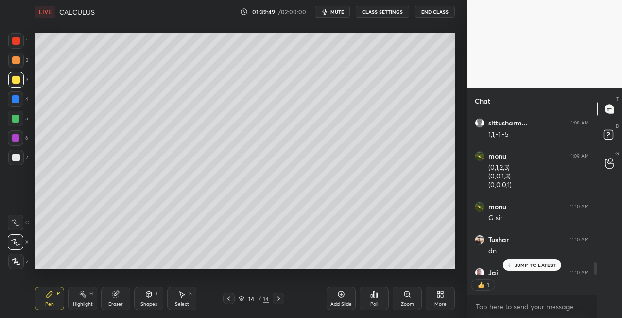
scroll to position [3, 3]
click at [227, 300] on icon at bounding box center [229, 299] width 8 height 8
click at [230, 300] on icon at bounding box center [229, 299] width 8 height 8
click at [279, 299] on icon at bounding box center [278, 298] width 3 height 5
click at [277, 299] on icon at bounding box center [279, 299] width 8 height 8
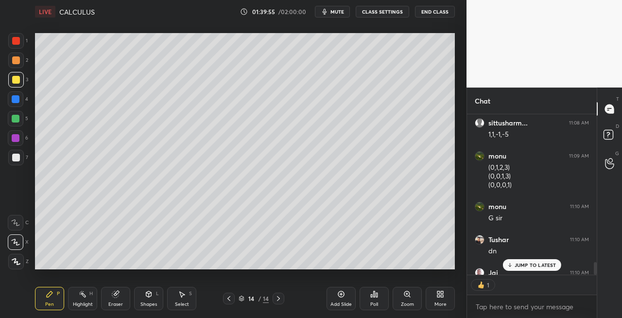
click at [145, 300] on div "Shapes L" at bounding box center [148, 298] width 29 height 23
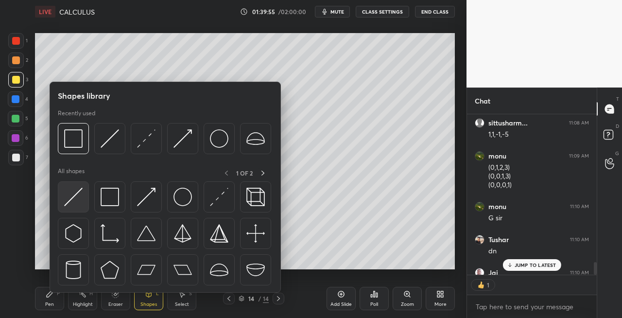
click at [65, 206] on div at bounding box center [73, 196] width 31 height 31
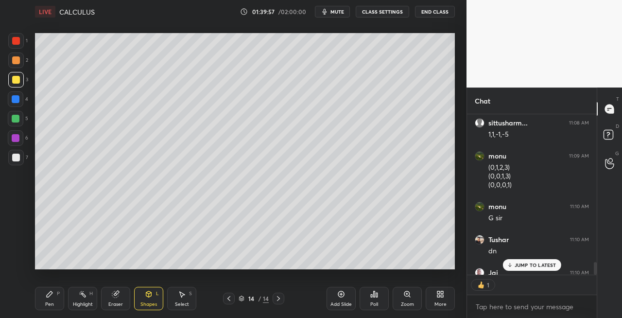
click at [59, 302] on div "Pen P" at bounding box center [49, 298] width 29 height 23
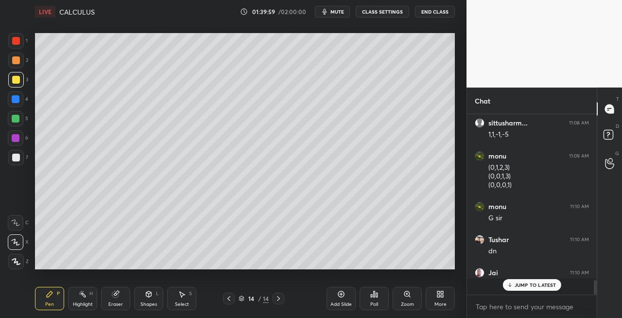
scroll to position [177, 127]
click at [114, 302] on div "Eraser" at bounding box center [115, 304] width 15 height 5
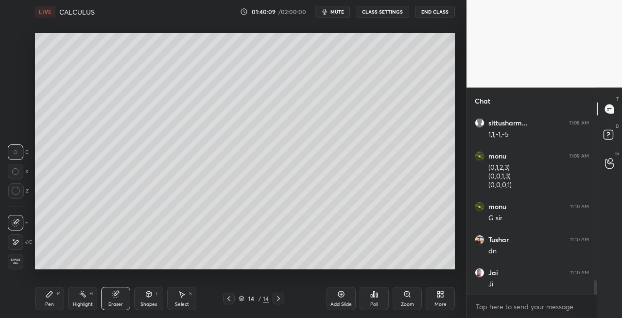
click at [61, 300] on div "Pen P" at bounding box center [49, 298] width 29 height 23
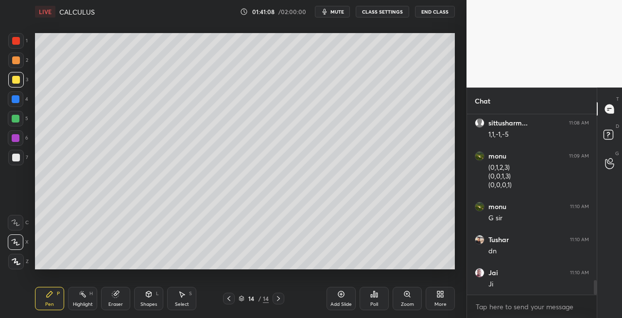
click at [120, 296] on div "Eraser" at bounding box center [115, 298] width 29 height 23
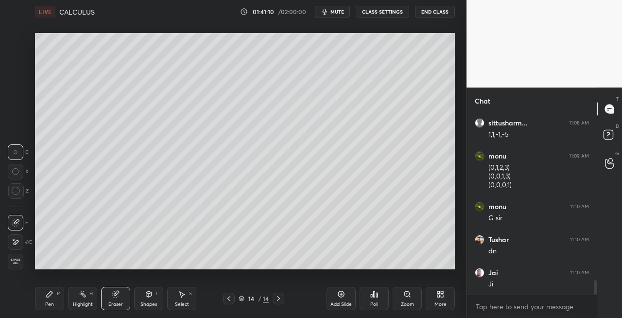
click at [49, 300] on div "Pen P" at bounding box center [49, 298] width 29 height 23
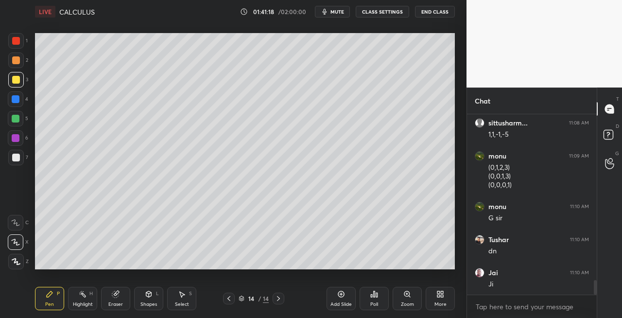
click at [115, 298] on icon at bounding box center [115, 294] width 6 height 6
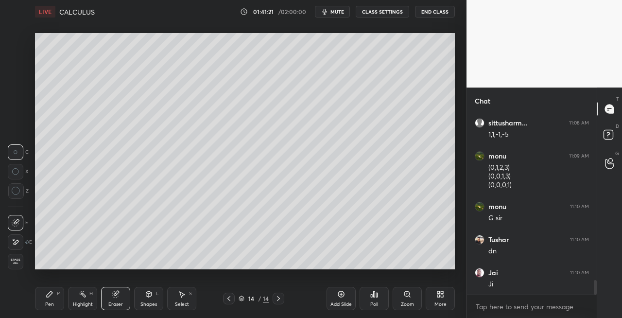
click at [53, 294] on icon at bounding box center [50, 294] width 8 height 8
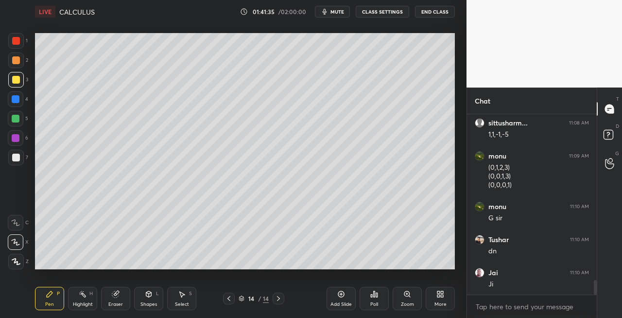
click at [26, 159] on div "7" at bounding box center [18, 158] width 20 height 16
click at [151, 295] on icon at bounding box center [148, 294] width 5 height 6
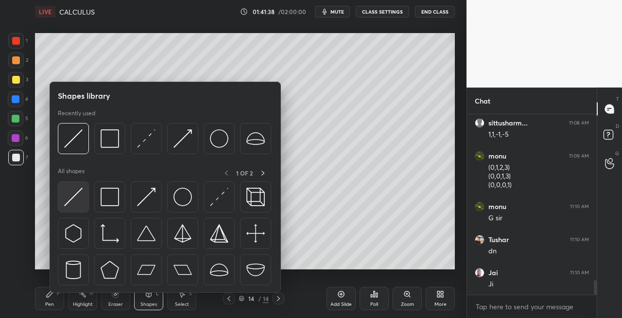
click at [73, 204] on img at bounding box center [73, 197] width 18 height 18
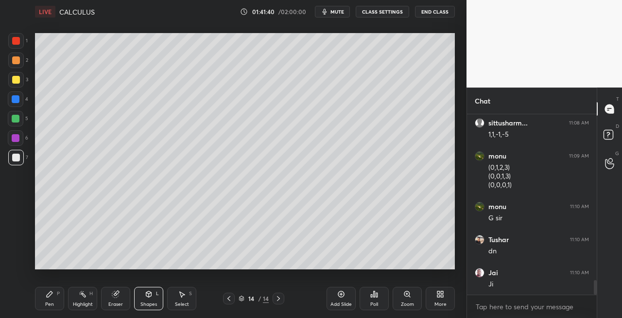
click at [52, 300] on div "Pen P" at bounding box center [49, 298] width 29 height 23
click at [159, 296] on div "Shapes L" at bounding box center [148, 298] width 29 height 23
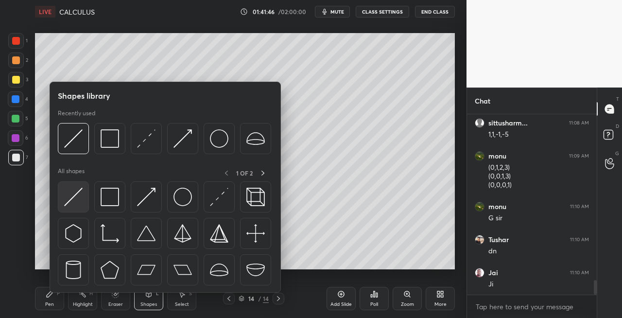
click at [72, 203] on img at bounding box center [73, 197] width 18 height 18
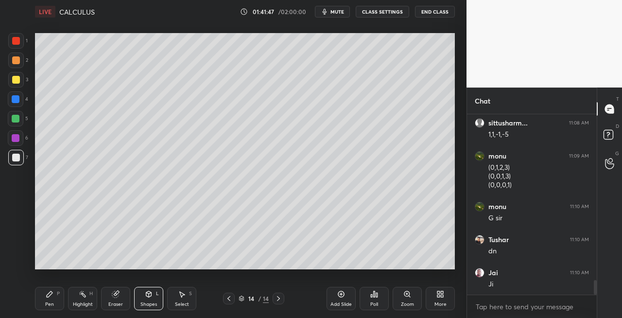
click at [159, 300] on div "Shapes L" at bounding box center [148, 298] width 29 height 23
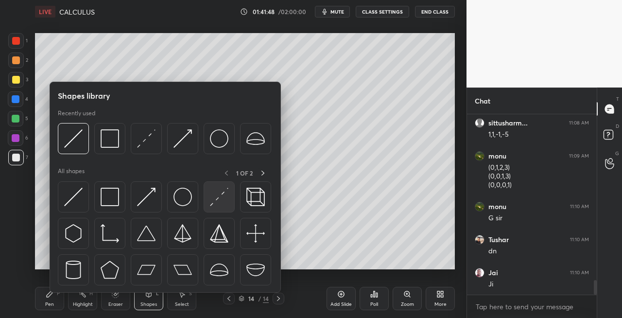
click at [219, 202] on img at bounding box center [219, 197] width 18 height 18
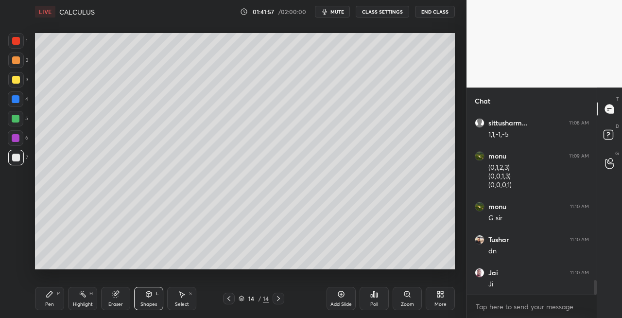
click at [117, 297] on icon at bounding box center [115, 294] width 6 height 6
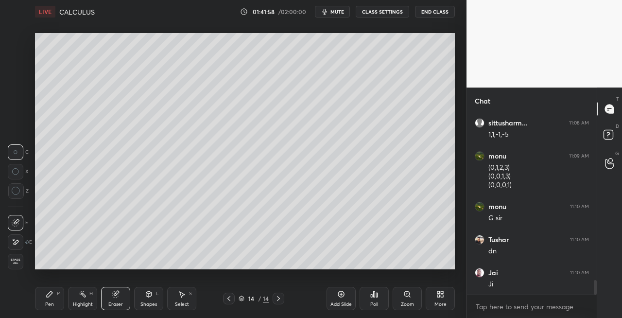
click at [48, 308] on div "Pen P" at bounding box center [49, 298] width 29 height 23
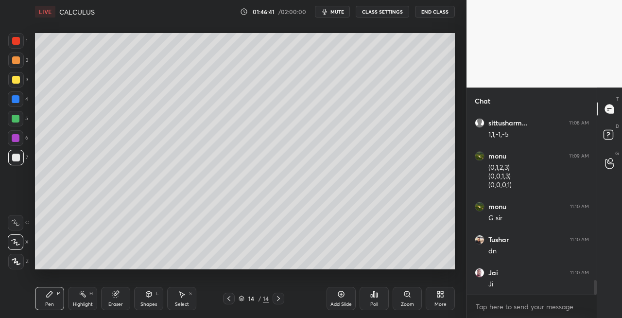
click at [277, 300] on icon at bounding box center [278, 298] width 3 height 5
click at [280, 298] on icon at bounding box center [279, 299] width 8 height 8
click at [333, 300] on div "Add Slide" at bounding box center [341, 298] width 29 height 23
click at [24, 158] on div "7" at bounding box center [18, 158] width 20 height 16
click at [16, 158] on div at bounding box center [16, 158] width 8 height 8
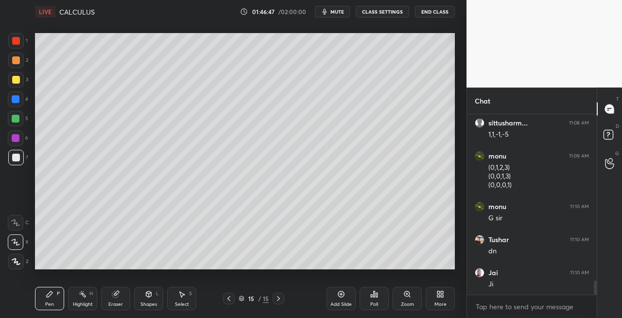
scroll to position [2155, 0]
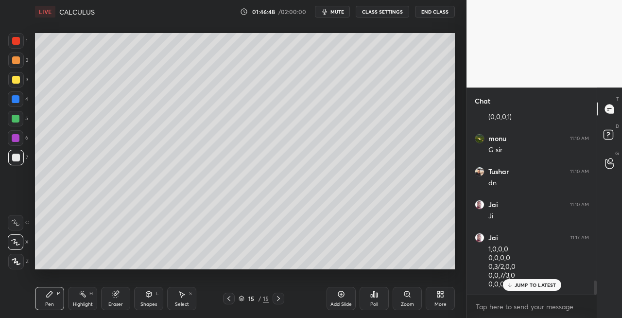
click at [226, 299] on icon at bounding box center [229, 299] width 8 height 8
click at [278, 298] on icon at bounding box center [279, 299] width 8 height 8
click at [229, 297] on icon at bounding box center [229, 298] width 3 height 5
click at [279, 299] on icon at bounding box center [278, 298] width 3 height 5
click at [231, 300] on icon at bounding box center [229, 299] width 8 height 8
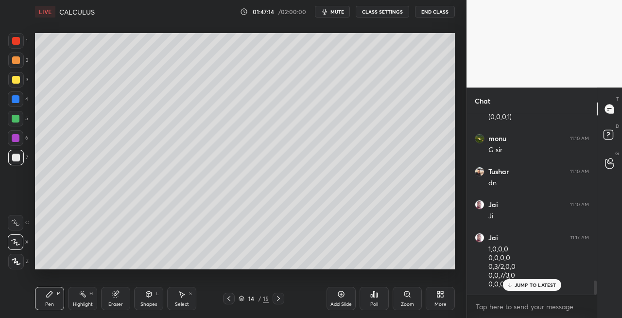
click at [279, 299] on icon at bounding box center [278, 298] width 3 height 5
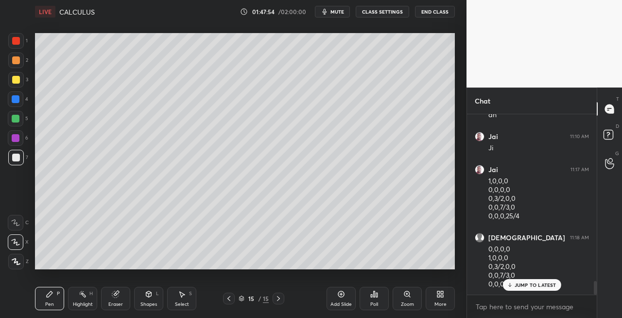
scroll to position [2256, 0]
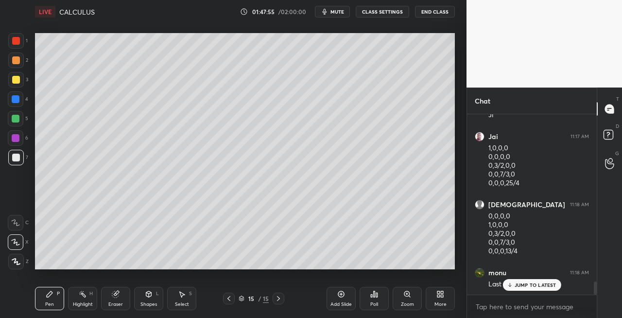
click at [119, 298] on icon at bounding box center [116, 294] width 8 height 8
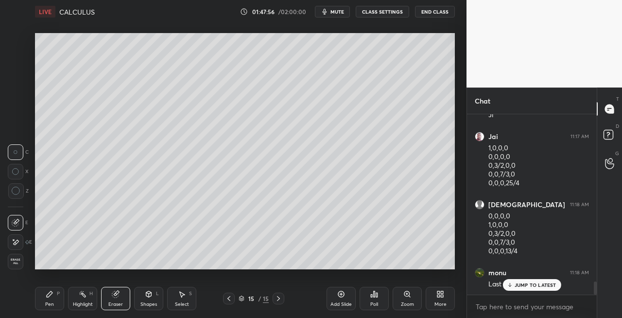
click at [43, 300] on div "Pen P" at bounding box center [49, 298] width 29 height 23
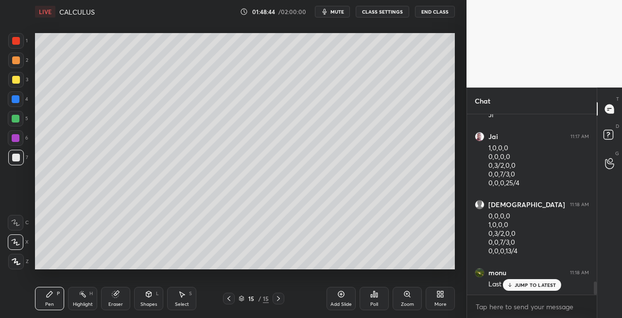
click at [120, 300] on div "Eraser" at bounding box center [115, 298] width 29 height 23
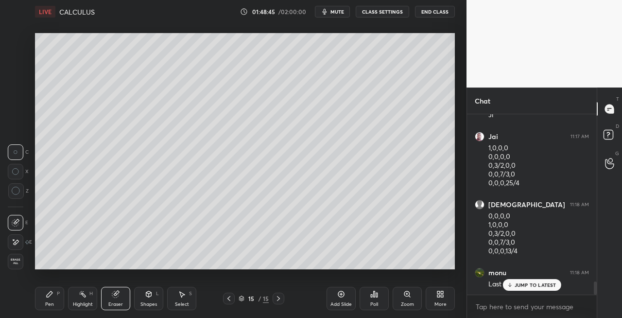
click at [47, 304] on div "Pen" at bounding box center [49, 304] width 9 height 5
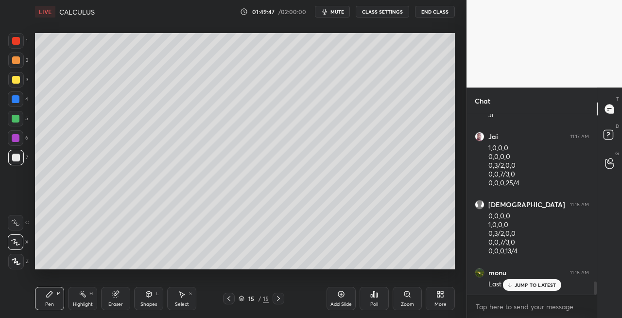
click at [116, 297] on icon at bounding box center [115, 294] width 6 height 6
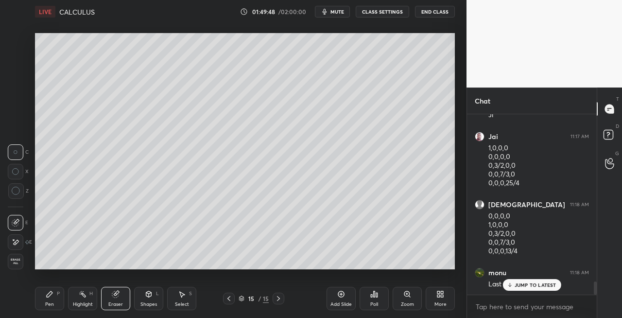
click at [45, 302] on div "Pen" at bounding box center [49, 304] width 9 height 5
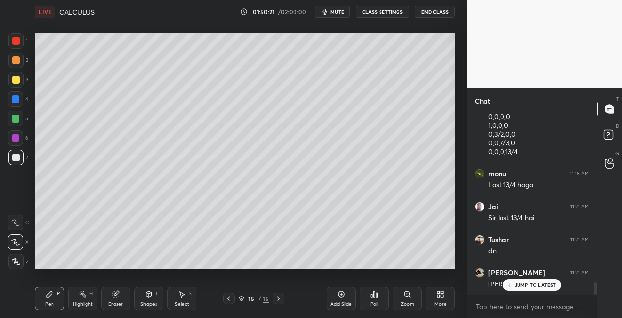
scroll to position [2388, 0]
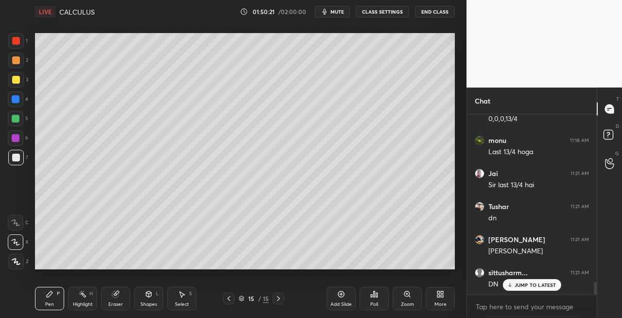
click at [146, 300] on div "Shapes L" at bounding box center [148, 298] width 29 height 23
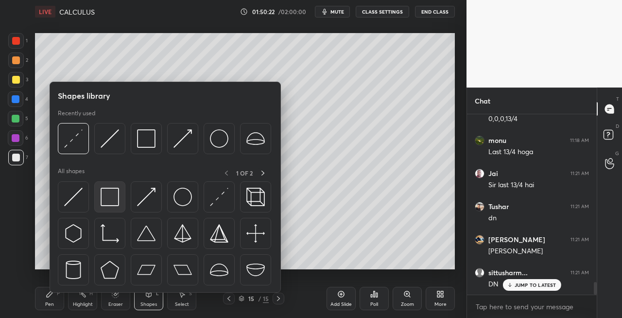
click at [114, 203] on img at bounding box center [110, 197] width 18 height 18
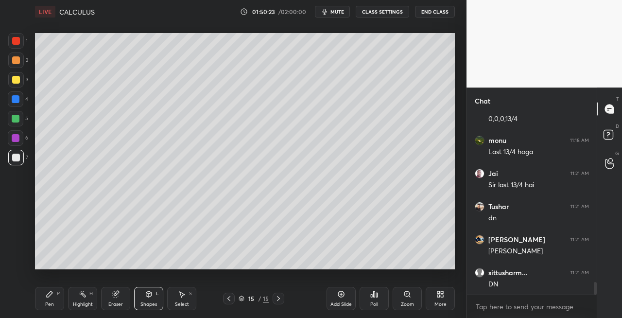
scroll to position [2421, 0]
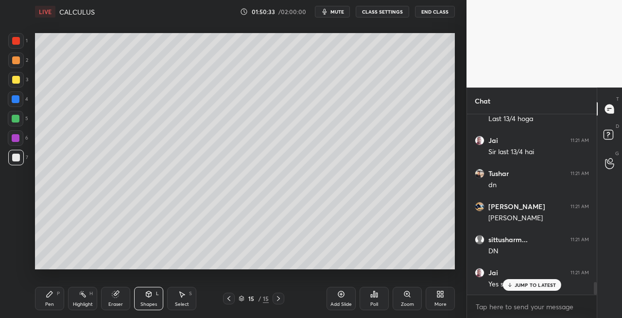
click at [25, 85] on div "3" at bounding box center [18, 80] width 20 height 16
click at [228, 299] on icon at bounding box center [229, 299] width 8 height 8
click at [281, 300] on icon at bounding box center [279, 299] width 8 height 8
click at [279, 299] on icon at bounding box center [278, 298] width 3 height 5
click at [280, 299] on icon at bounding box center [279, 299] width 8 height 8
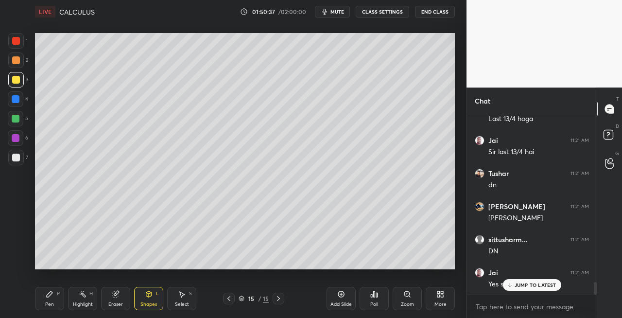
click at [336, 304] on div "Add Slide" at bounding box center [341, 304] width 21 height 5
click at [52, 293] on icon at bounding box center [50, 294] width 6 height 6
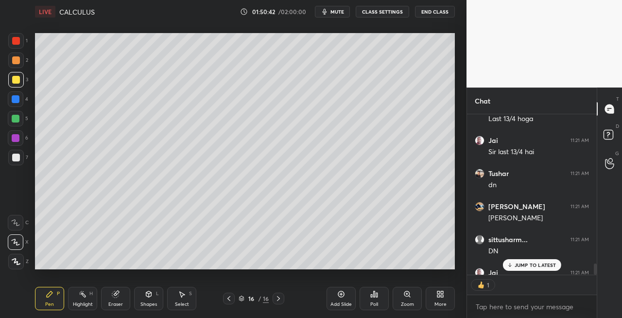
click at [159, 298] on div "Shapes L" at bounding box center [148, 298] width 29 height 23
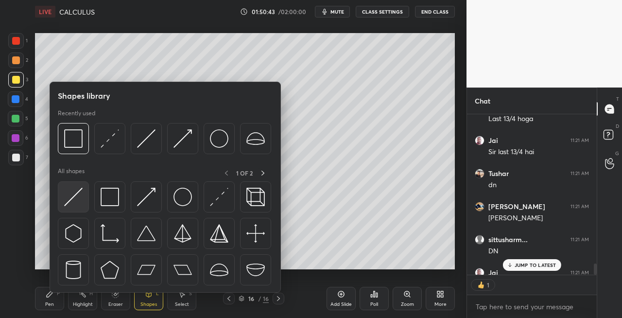
click at [69, 193] on img at bounding box center [73, 197] width 18 height 18
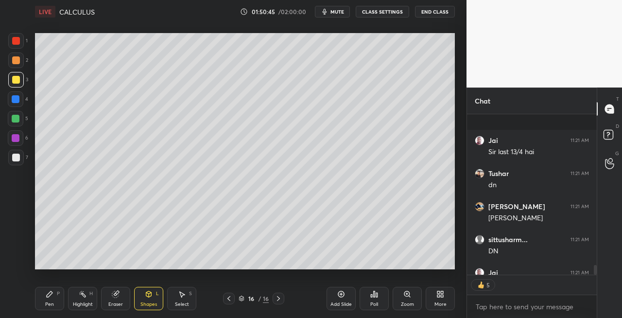
scroll to position [2475, 0]
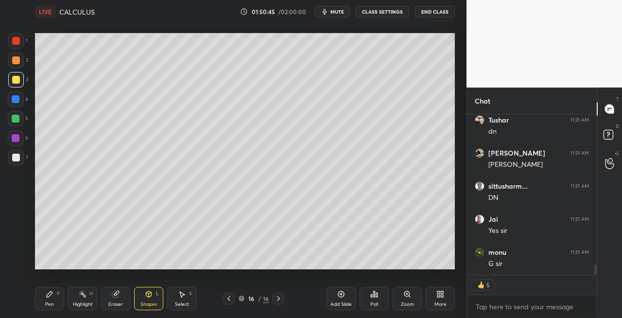
click at [51, 298] on icon at bounding box center [50, 294] width 8 height 8
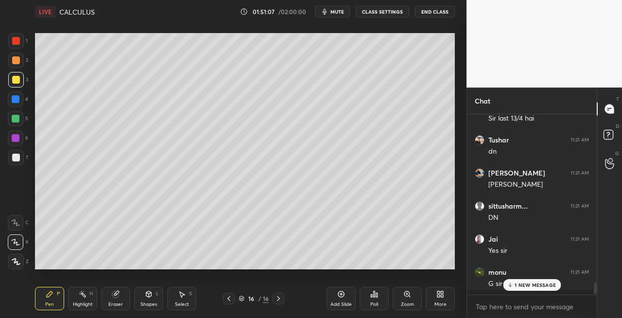
scroll to position [2454, 0]
click at [113, 286] on div "Pen P Highlight H Eraser Shapes L Select S 16 / 16 Add Slide Poll Zoom More" at bounding box center [245, 298] width 420 height 39
click at [114, 292] on icon at bounding box center [115, 294] width 6 height 6
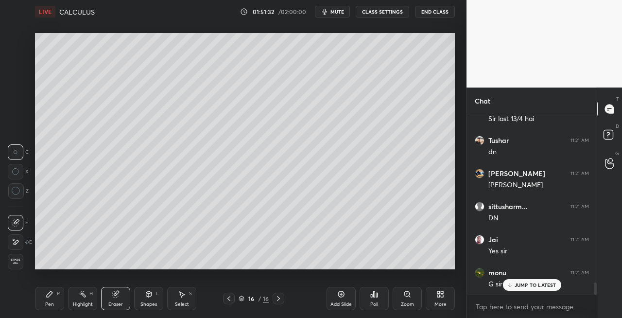
click at [56, 301] on div "Pen P" at bounding box center [49, 298] width 29 height 23
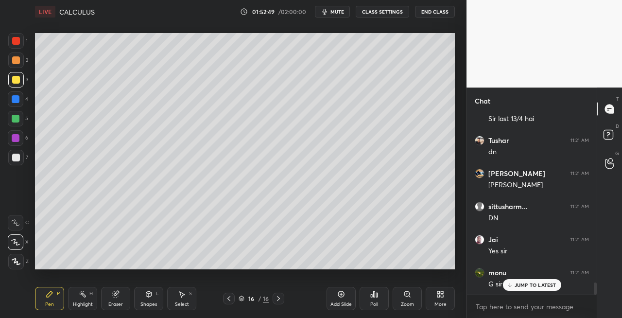
click at [22, 166] on div "7" at bounding box center [18, 159] width 20 height 19
click at [151, 302] on div "Shapes" at bounding box center [149, 304] width 17 height 5
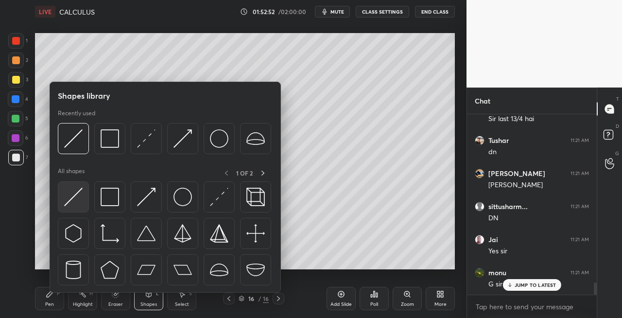
click at [65, 199] on img at bounding box center [73, 197] width 18 height 18
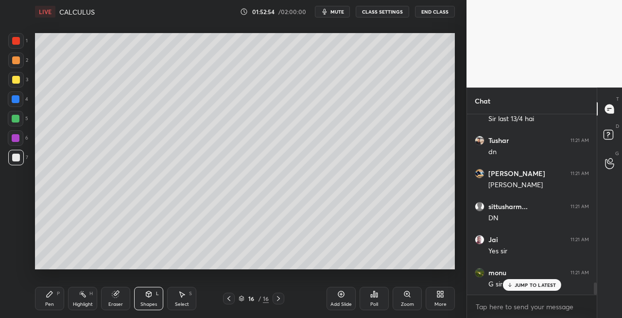
click at [60, 297] on div "Pen P" at bounding box center [49, 298] width 29 height 23
click at [149, 297] on icon at bounding box center [148, 294] width 5 height 6
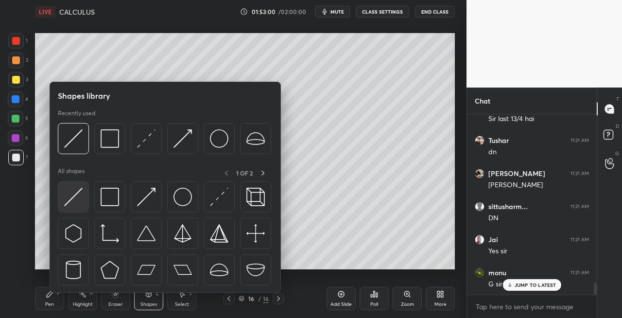
click at [58, 205] on div at bounding box center [73, 196] width 31 height 31
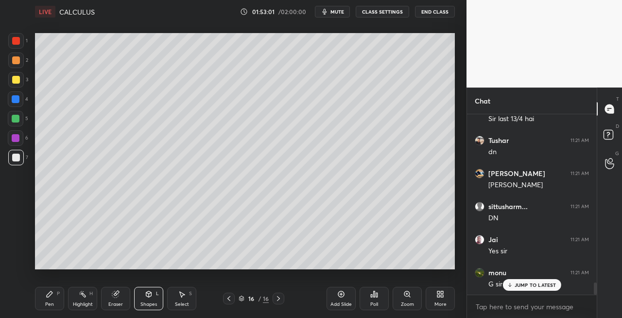
click at [232, 300] on icon at bounding box center [229, 299] width 8 height 8
click at [234, 300] on div at bounding box center [229, 299] width 12 height 12
click at [280, 297] on icon at bounding box center [279, 299] width 8 height 8
click at [280, 299] on icon at bounding box center [279, 299] width 8 height 8
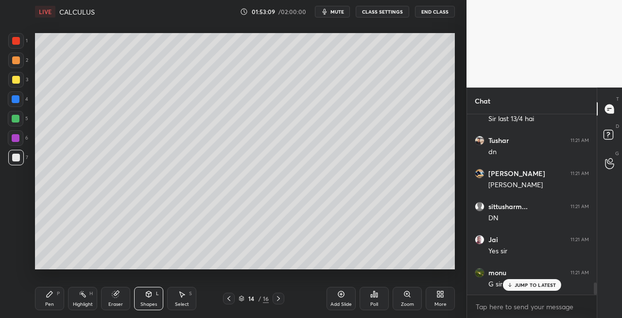
click at [282, 298] on icon at bounding box center [279, 299] width 8 height 8
click at [341, 7] on button "mute" at bounding box center [332, 12] width 35 height 12
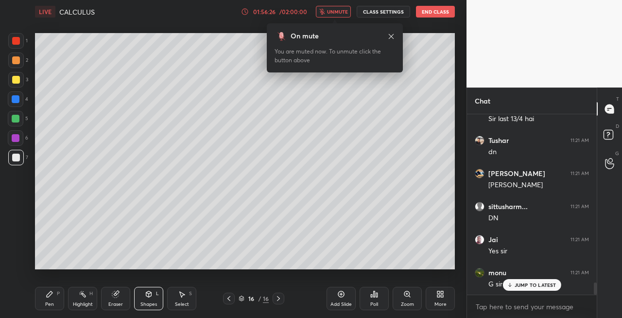
click at [318, 40] on div "On mute" at bounding box center [305, 36] width 28 height 10
click at [337, 13] on span "unmute" at bounding box center [337, 11] width 21 height 7
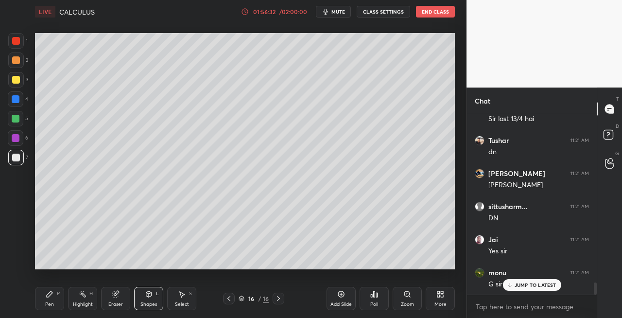
click at [62, 296] on div "Pen P" at bounding box center [49, 298] width 29 height 23
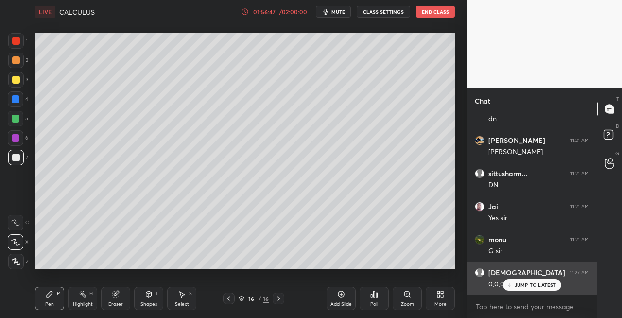
click at [510, 285] on icon at bounding box center [510, 284] width 0 height 3
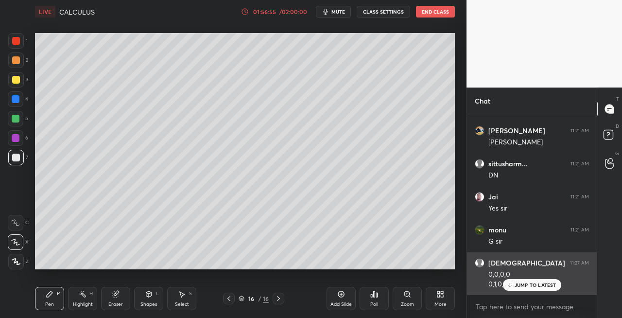
click at [512, 284] on icon at bounding box center [510, 285] width 6 height 6
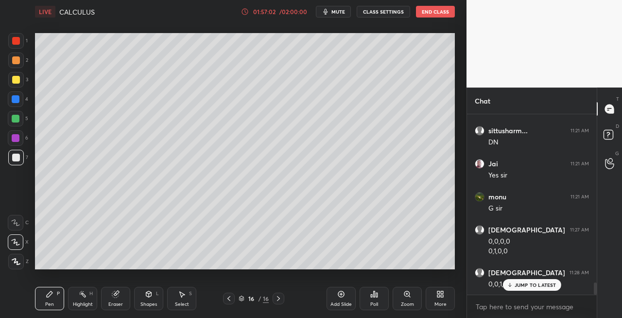
click at [116, 302] on div "Eraser" at bounding box center [115, 304] width 15 height 5
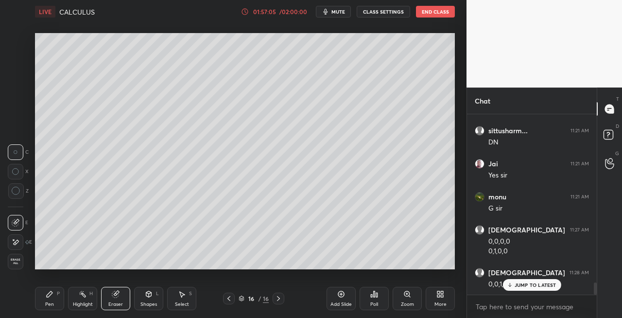
click at [47, 293] on icon at bounding box center [50, 294] width 8 height 8
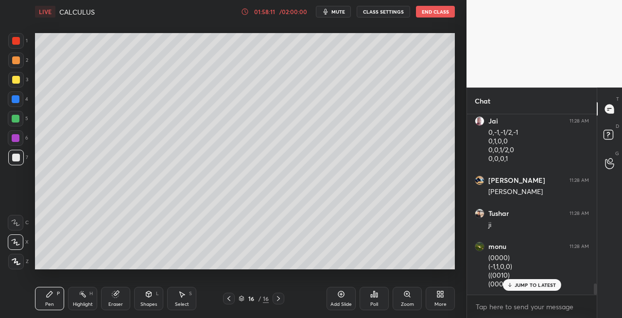
scroll to position [2791, 0]
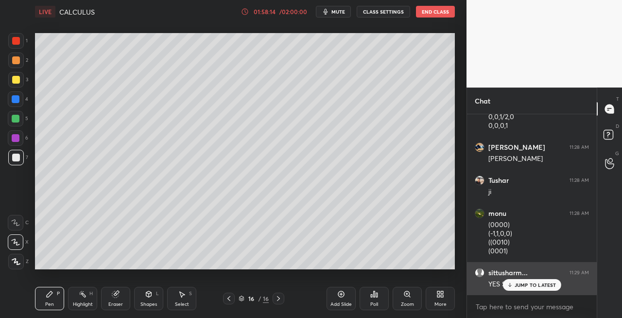
click at [515, 282] on p "JUMP TO LATEST" at bounding box center [536, 285] width 42 height 6
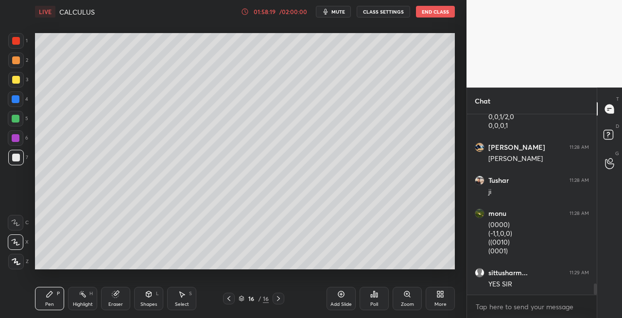
click at [281, 300] on icon at bounding box center [279, 299] width 8 height 8
click at [279, 299] on icon at bounding box center [279, 299] width 8 height 8
click at [334, 300] on div "Add Slide" at bounding box center [341, 298] width 29 height 23
click at [133, 291] on div "Pen P Highlight H Eraser Shapes L Select S" at bounding box center [108, 298] width 146 height 23
click at [117, 300] on div "Eraser" at bounding box center [115, 298] width 29 height 23
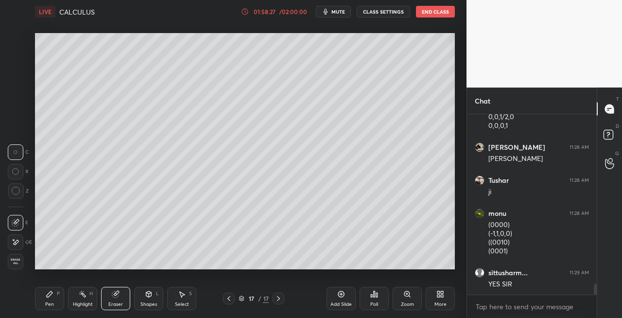
click at [55, 304] on div "Pen P" at bounding box center [49, 298] width 29 height 23
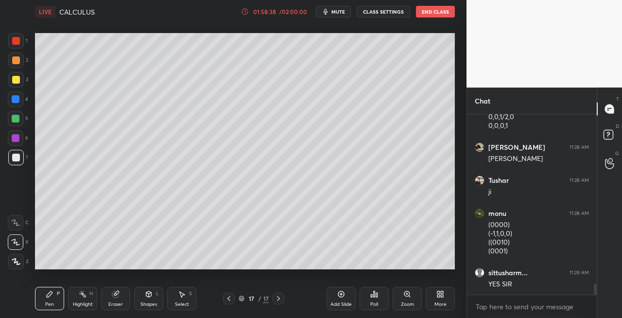
click at [229, 301] on icon at bounding box center [229, 299] width 8 height 8
click at [277, 299] on icon at bounding box center [279, 299] width 8 height 8
click at [152, 293] on icon at bounding box center [149, 294] width 8 height 8
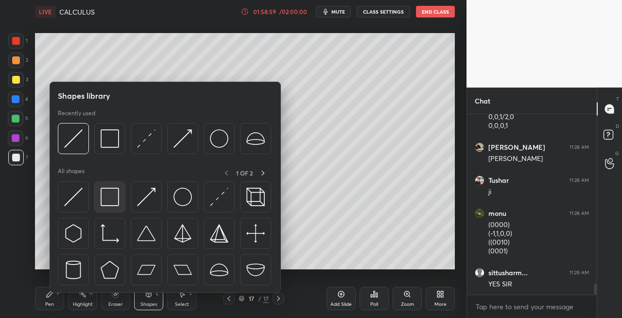
click at [115, 199] on img at bounding box center [110, 197] width 18 height 18
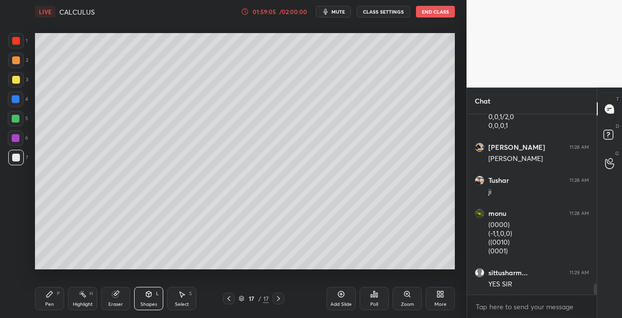
click at [229, 301] on icon at bounding box center [229, 299] width 8 height 8
click at [281, 301] on icon at bounding box center [279, 299] width 8 height 8
click at [230, 299] on icon at bounding box center [229, 299] width 8 height 8
click at [149, 295] on icon at bounding box center [149, 295] width 0 height 3
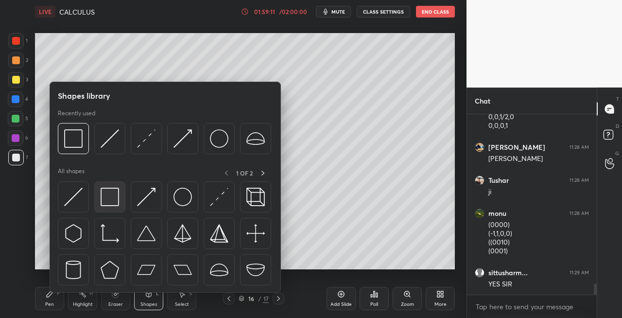
click at [106, 205] on img at bounding box center [110, 197] width 18 height 18
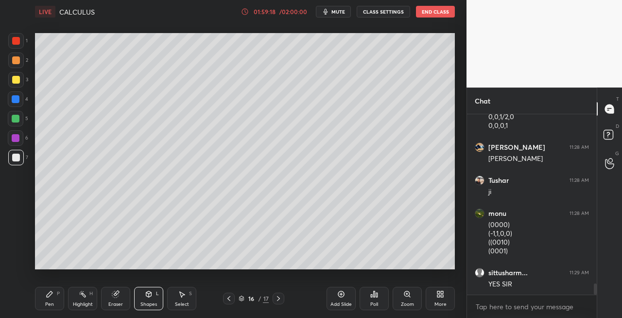
click at [116, 302] on div "Eraser" at bounding box center [115, 304] width 15 height 5
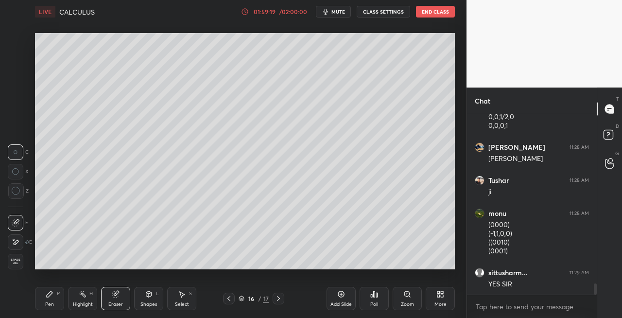
scroll to position [2824, 0]
click at [60, 302] on div "Pen P" at bounding box center [49, 298] width 29 height 23
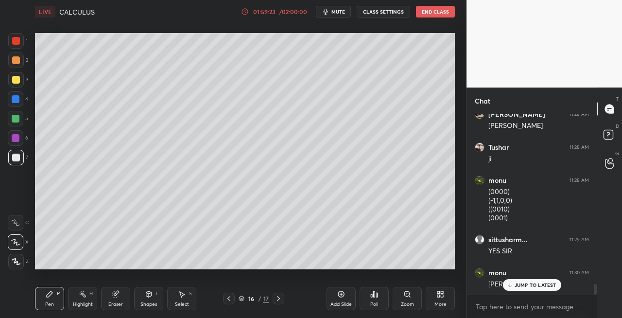
click at [279, 300] on icon at bounding box center [279, 299] width 8 height 8
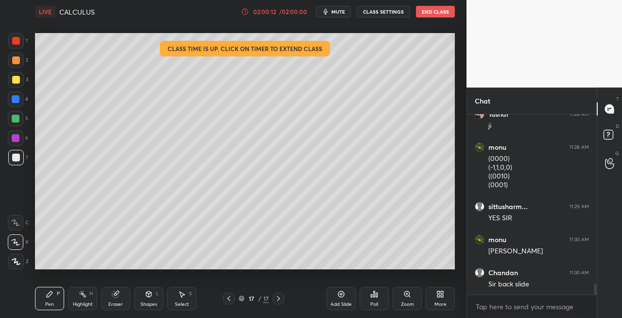
scroll to position [2890, 0]
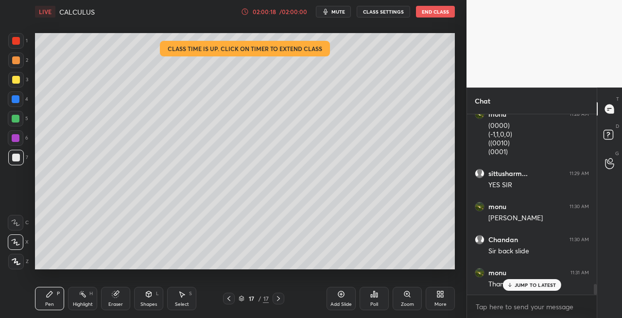
click at [156, 295] on div "Shapes L" at bounding box center [148, 298] width 29 height 23
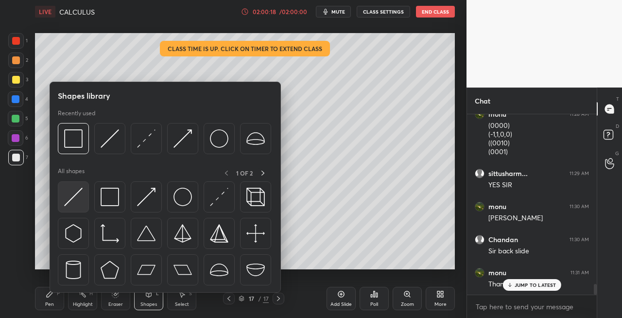
click at [69, 194] on img at bounding box center [73, 197] width 18 height 18
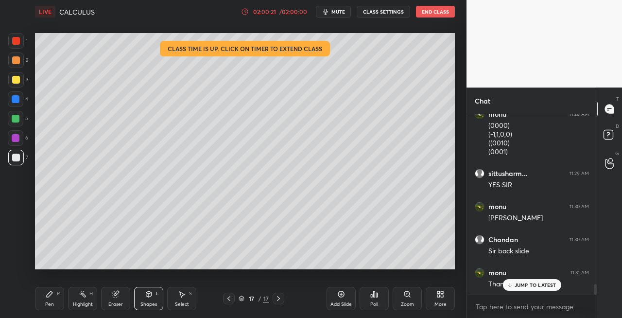
click at [229, 300] on icon at bounding box center [229, 299] width 8 height 8
click at [228, 300] on icon at bounding box center [229, 299] width 8 height 8
click at [231, 299] on icon at bounding box center [229, 299] width 8 height 8
click at [230, 297] on icon at bounding box center [229, 298] width 3 height 5
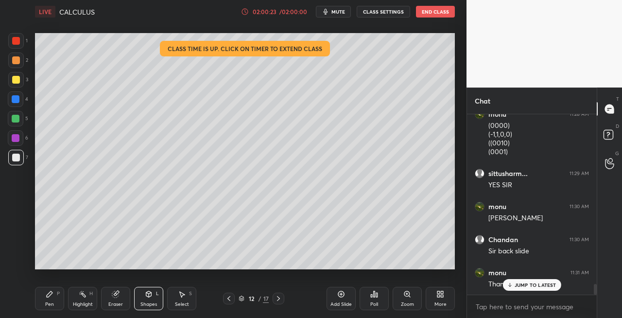
click at [229, 294] on div at bounding box center [229, 299] width 12 height 12
click at [230, 297] on icon at bounding box center [229, 299] width 8 height 8
click at [230, 300] on icon at bounding box center [229, 299] width 8 height 8
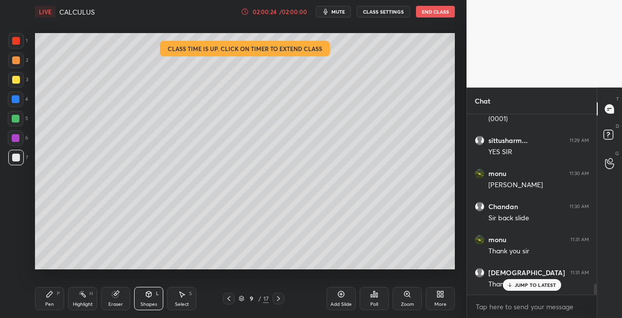
click at [229, 298] on icon at bounding box center [229, 299] width 8 height 8
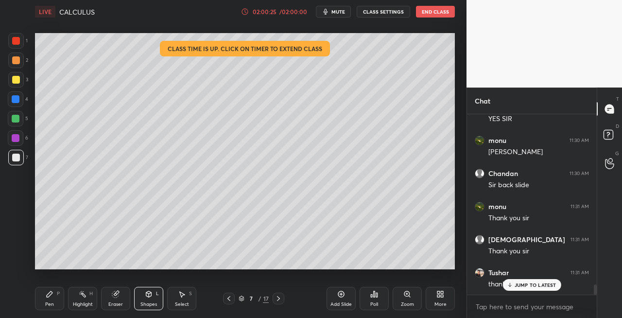
click at [227, 298] on icon at bounding box center [229, 299] width 8 height 8
click at [225, 299] on div at bounding box center [229, 299] width 12 height 12
click at [224, 300] on div at bounding box center [229, 299] width 12 height 12
click at [228, 300] on icon at bounding box center [229, 299] width 8 height 8
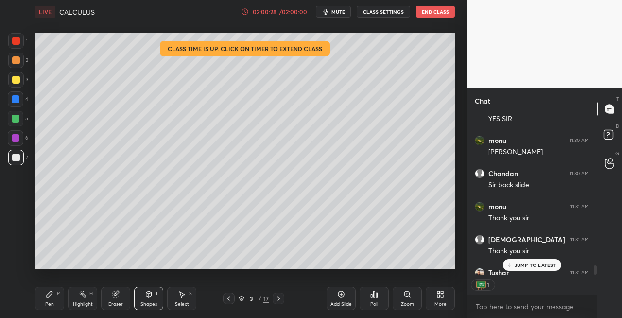
scroll to position [3, 3]
click at [229, 298] on icon at bounding box center [229, 299] width 8 height 8
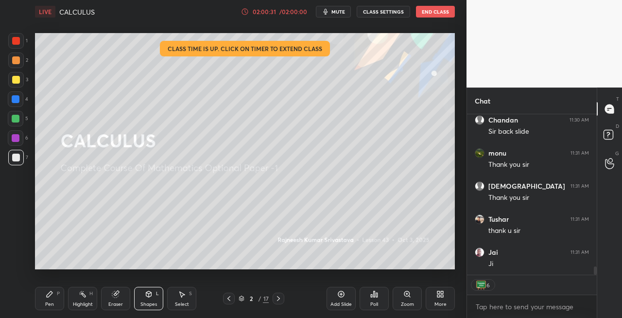
scroll to position [3043, 0]
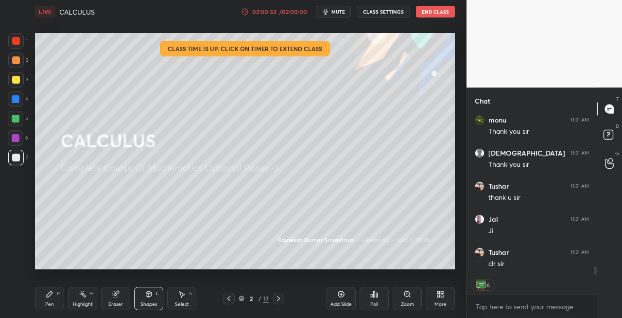
click at [281, 298] on icon at bounding box center [279, 299] width 8 height 8
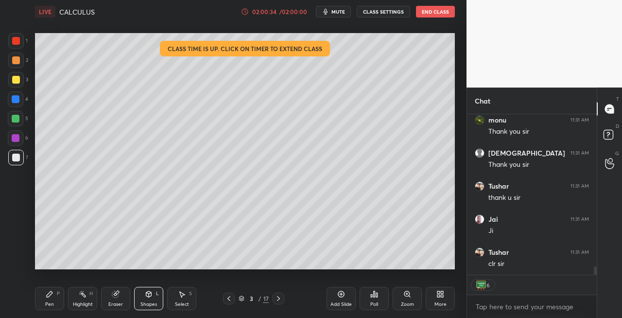
click at [281, 299] on icon at bounding box center [279, 299] width 8 height 8
click at [279, 300] on icon at bounding box center [279, 299] width 8 height 8
click at [280, 300] on icon at bounding box center [279, 299] width 8 height 8
click at [279, 299] on icon at bounding box center [278, 298] width 3 height 5
click at [281, 299] on icon at bounding box center [279, 299] width 8 height 8
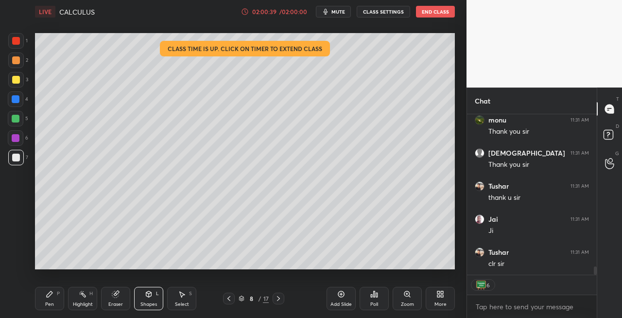
click at [280, 300] on icon at bounding box center [279, 299] width 8 height 8
click at [282, 300] on icon at bounding box center [279, 299] width 8 height 8
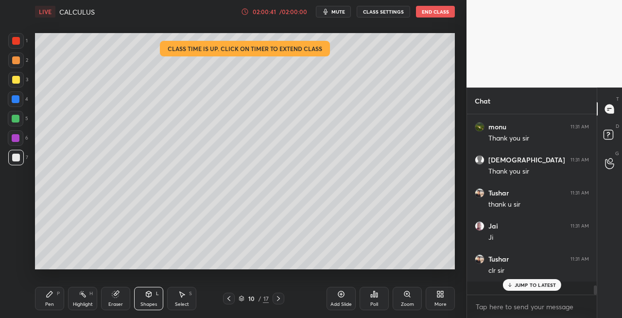
scroll to position [3022, 0]
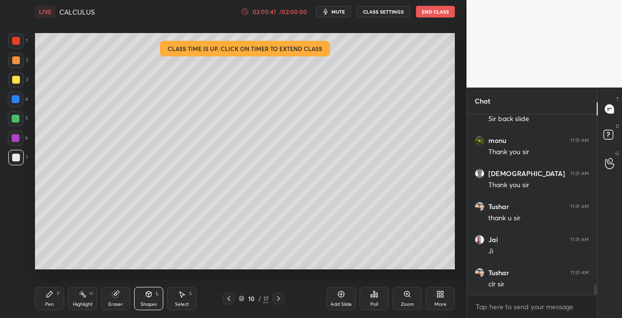
click at [280, 299] on icon at bounding box center [279, 299] width 8 height 8
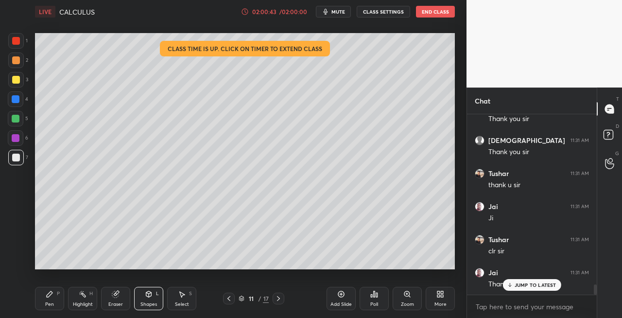
click at [280, 298] on icon at bounding box center [279, 299] width 8 height 8
click at [281, 299] on icon at bounding box center [279, 299] width 8 height 8
click at [280, 300] on icon at bounding box center [279, 299] width 8 height 8
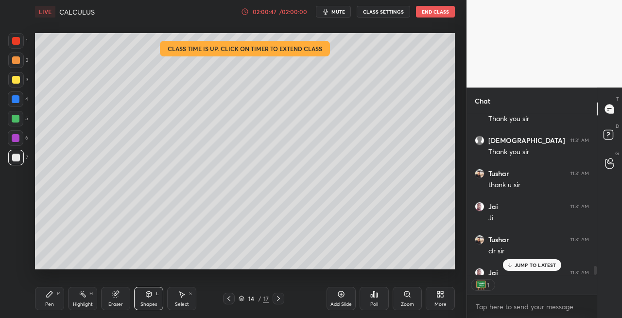
scroll to position [3, 3]
click at [280, 300] on icon at bounding box center [279, 299] width 8 height 8
click at [281, 300] on icon at bounding box center [279, 299] width 8 height 8
click at [280, 300] on icon at bounding box center [279, 299] width 8 height 8
click at [280, 299] on icon at bounding box center [279, 299] width 8 height 8
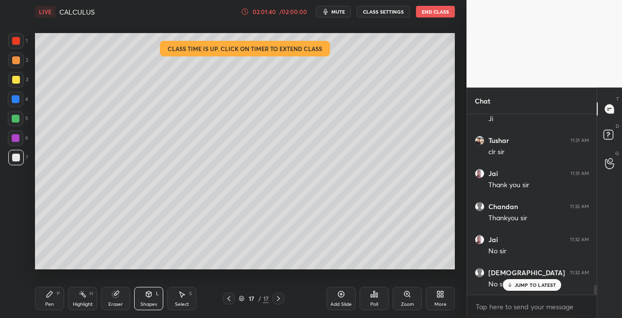
scroll to position [3188, 0]
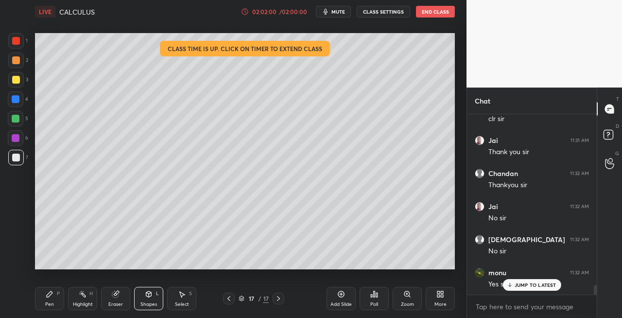
click at [430, 10] on button "End Class" at bounding box center [435, 12] width 39 height 12
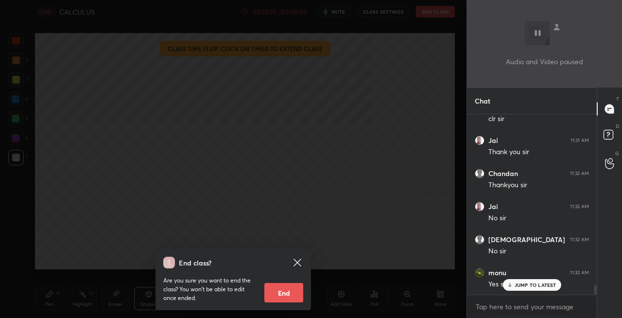
click at [285, 294] on button "End" at bounding box center [284, 292] width 39 height 19
type textarea "x"
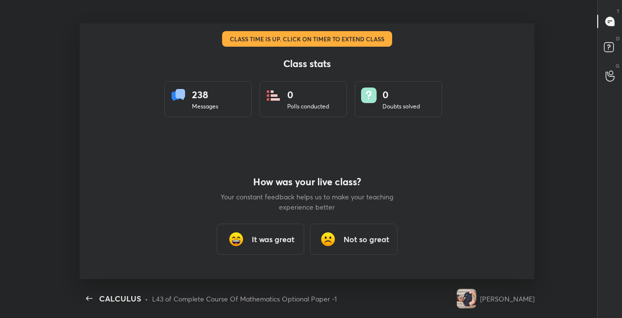
scroll to position [48366, 48007]
click at [276, 244] on h3 "It was great" at bounding box center [273, 239] width 43 height 12
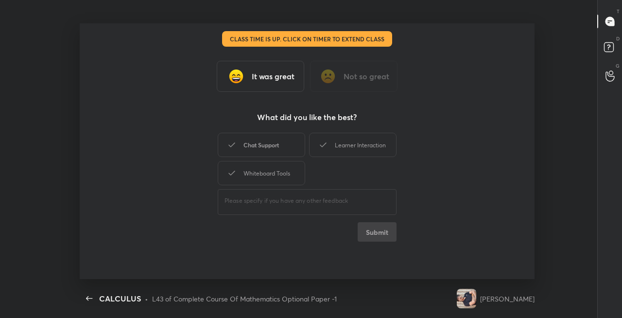
click at [258, 147] on div "Chat Support" at bounding box center [262, 145] width 88 height 24
click at [342, 147] on div "Learner Interaction" at bounding box center [353, 145] width 88 height 24
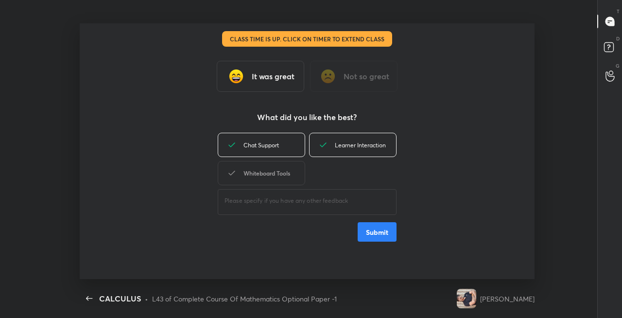
click at [292, 175] on div "Whiteboard Tools" at bounding box center [262, 173] width 88 height 24
click at [379, 233] on button "Submit" at bounding box center [377, 231] width 39 height 19
